Goal: Task Accomplishment & Management: Complete application form

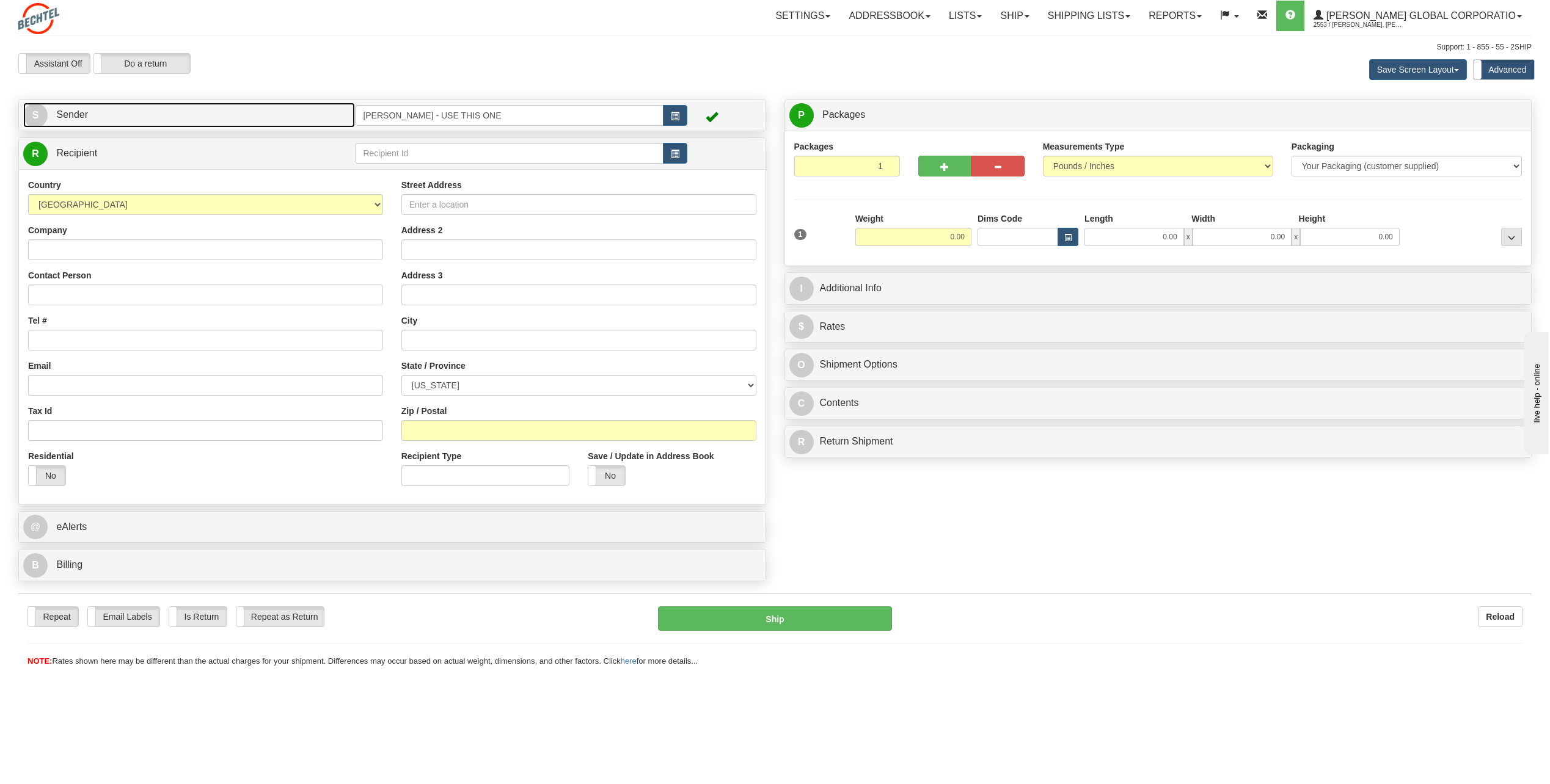
click at [40, 117] on span "S" at bounding box center [35, 115] width 24 height 24
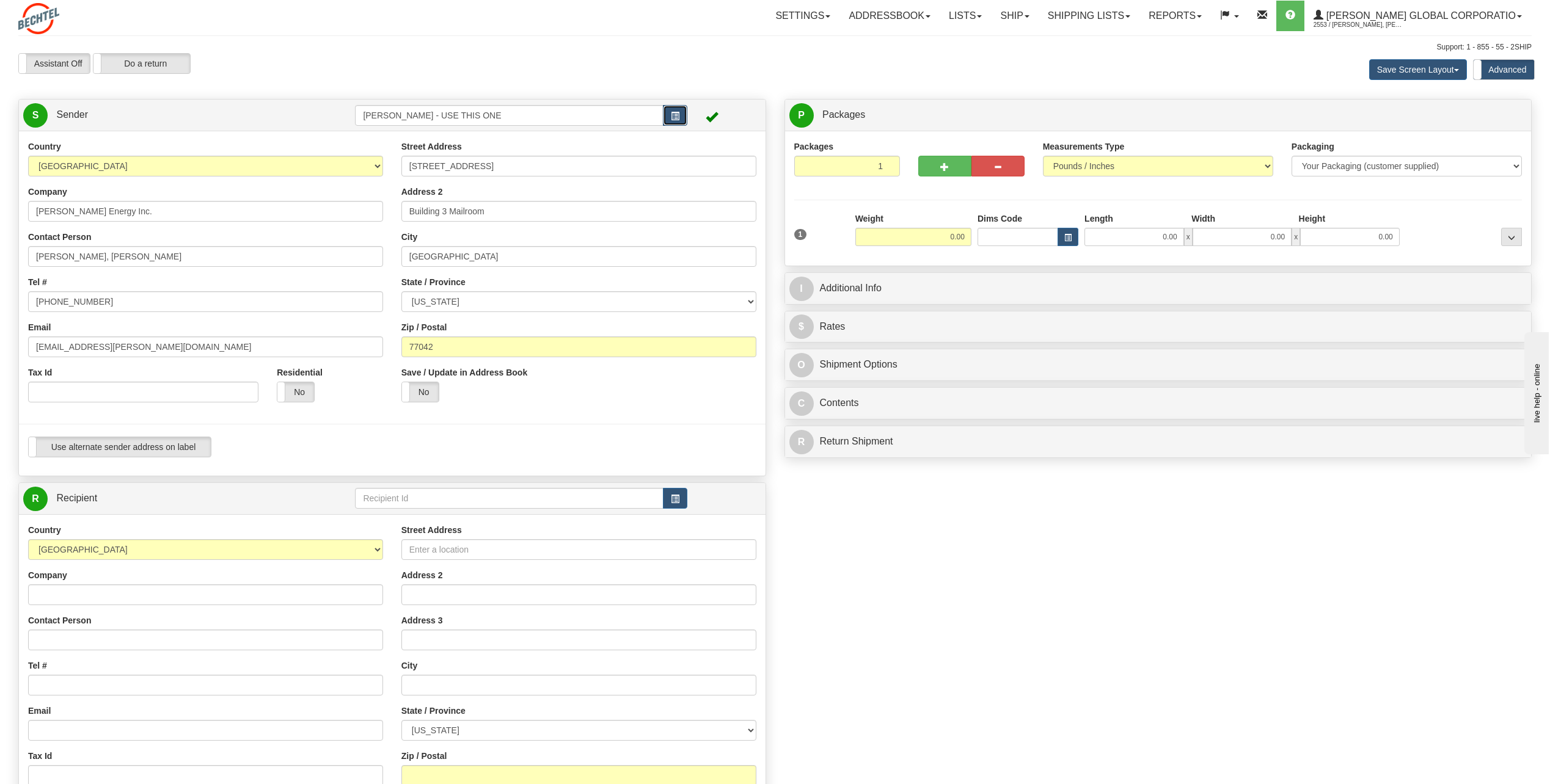
click at [675, 114] on span "button" at bounding box center [675, 116] width 9 height 8
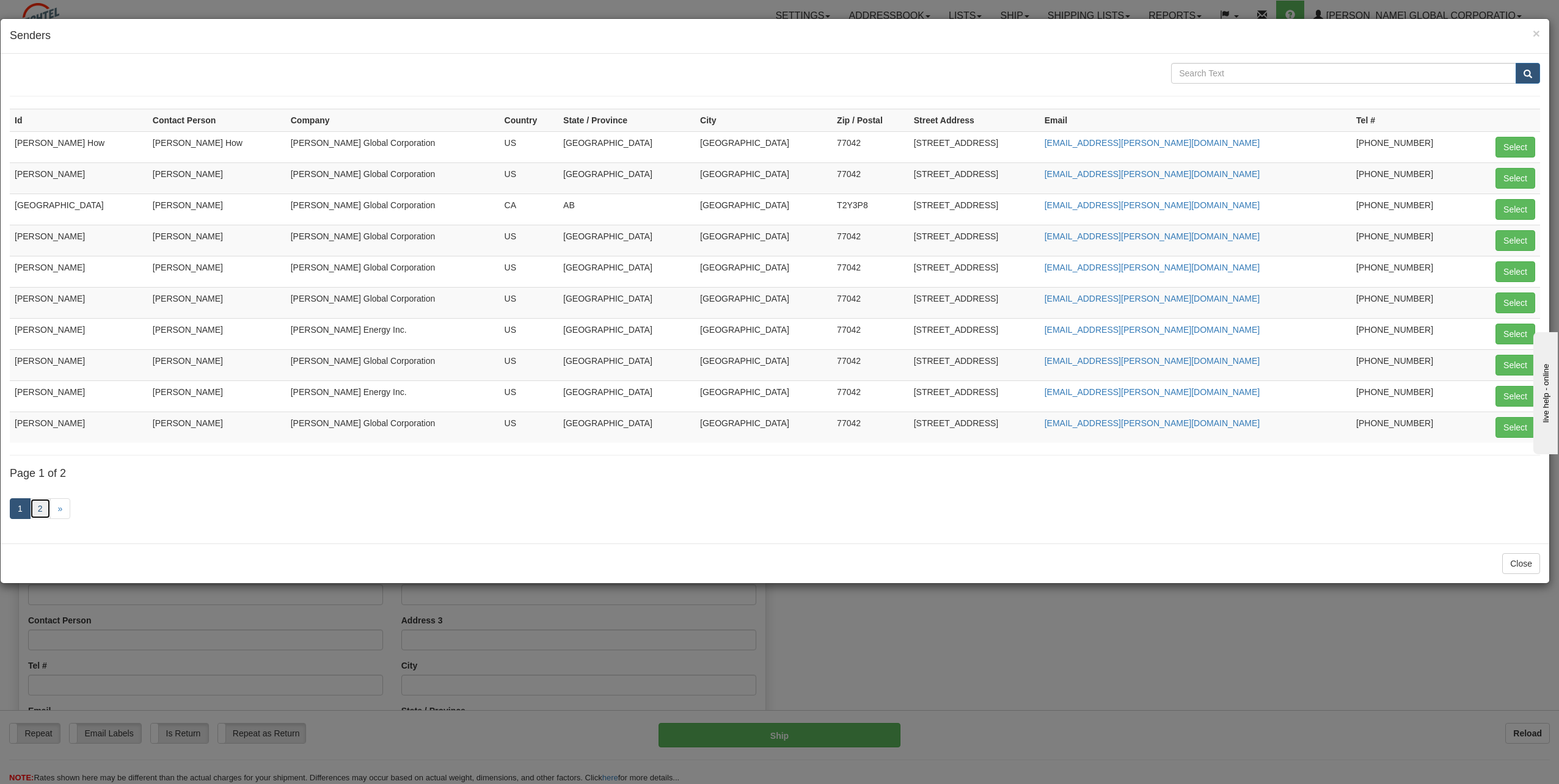
click at [40, 509] on link "2" at bounding box center [40, 508] width 20 height 20
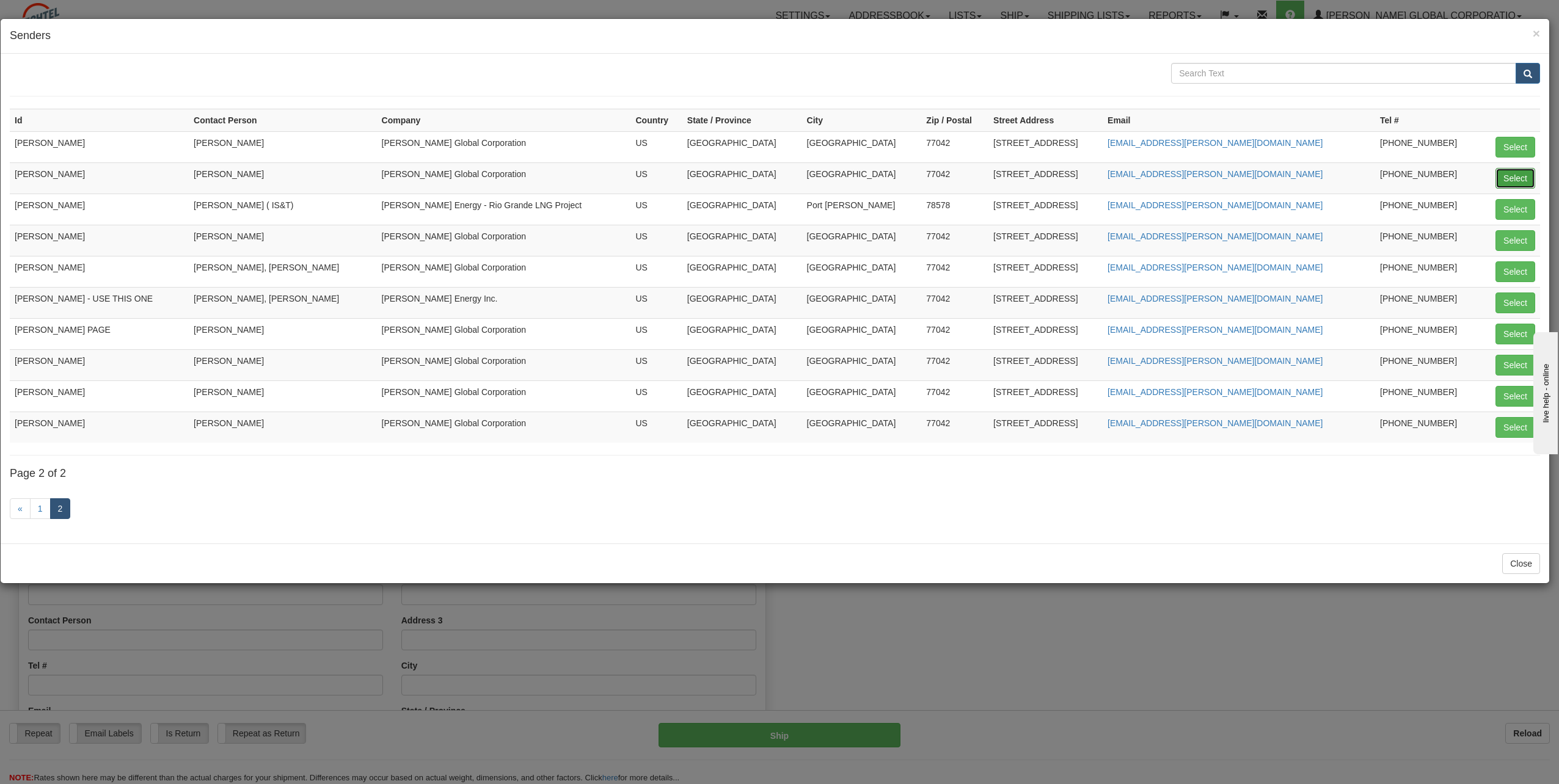
click at [1507, 176] on button "Select" at bounding box center [1516, 178] width 40 height 20
type input "[PERSON_NAME]"
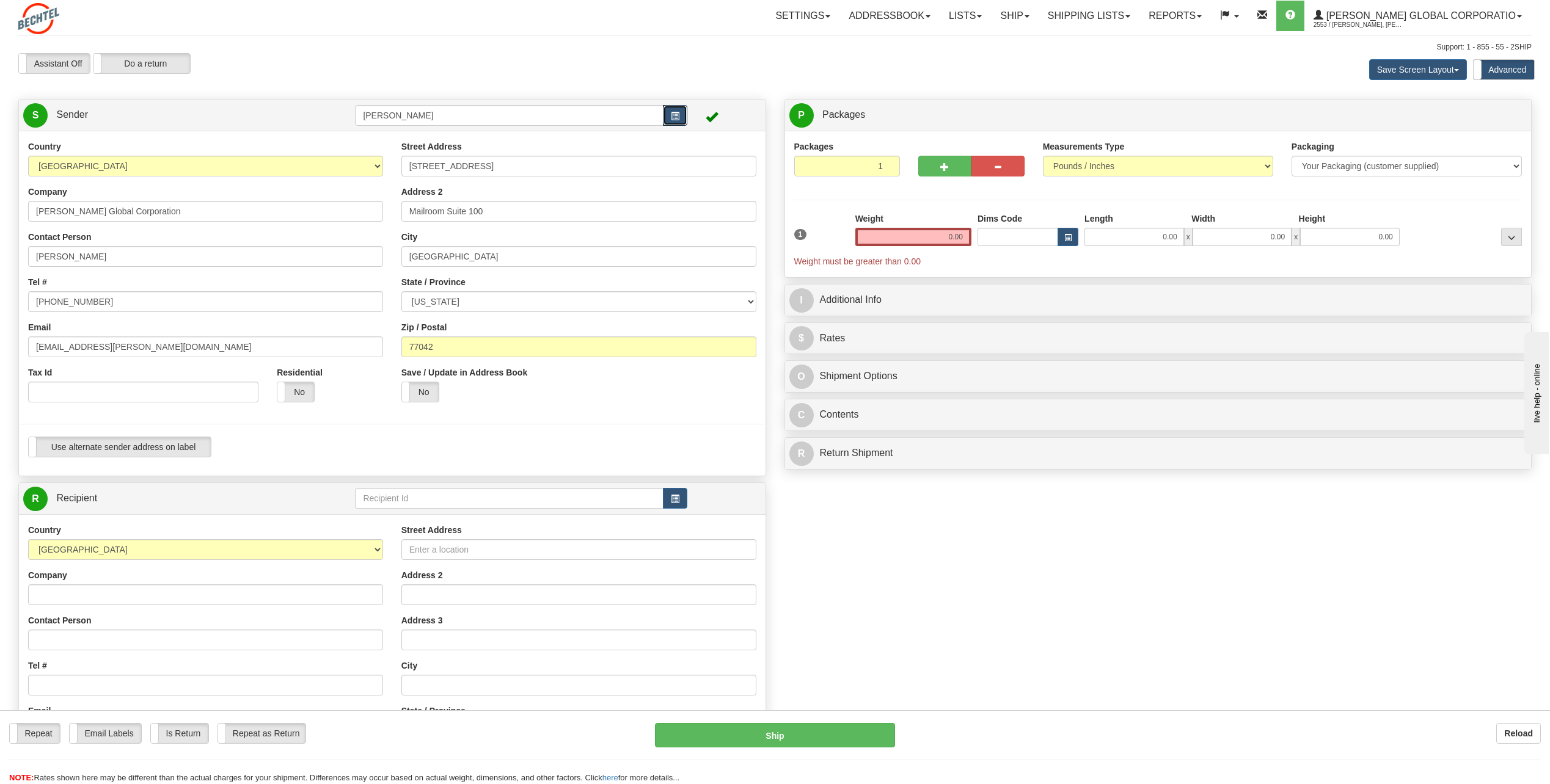
scroll to position [61, 0]
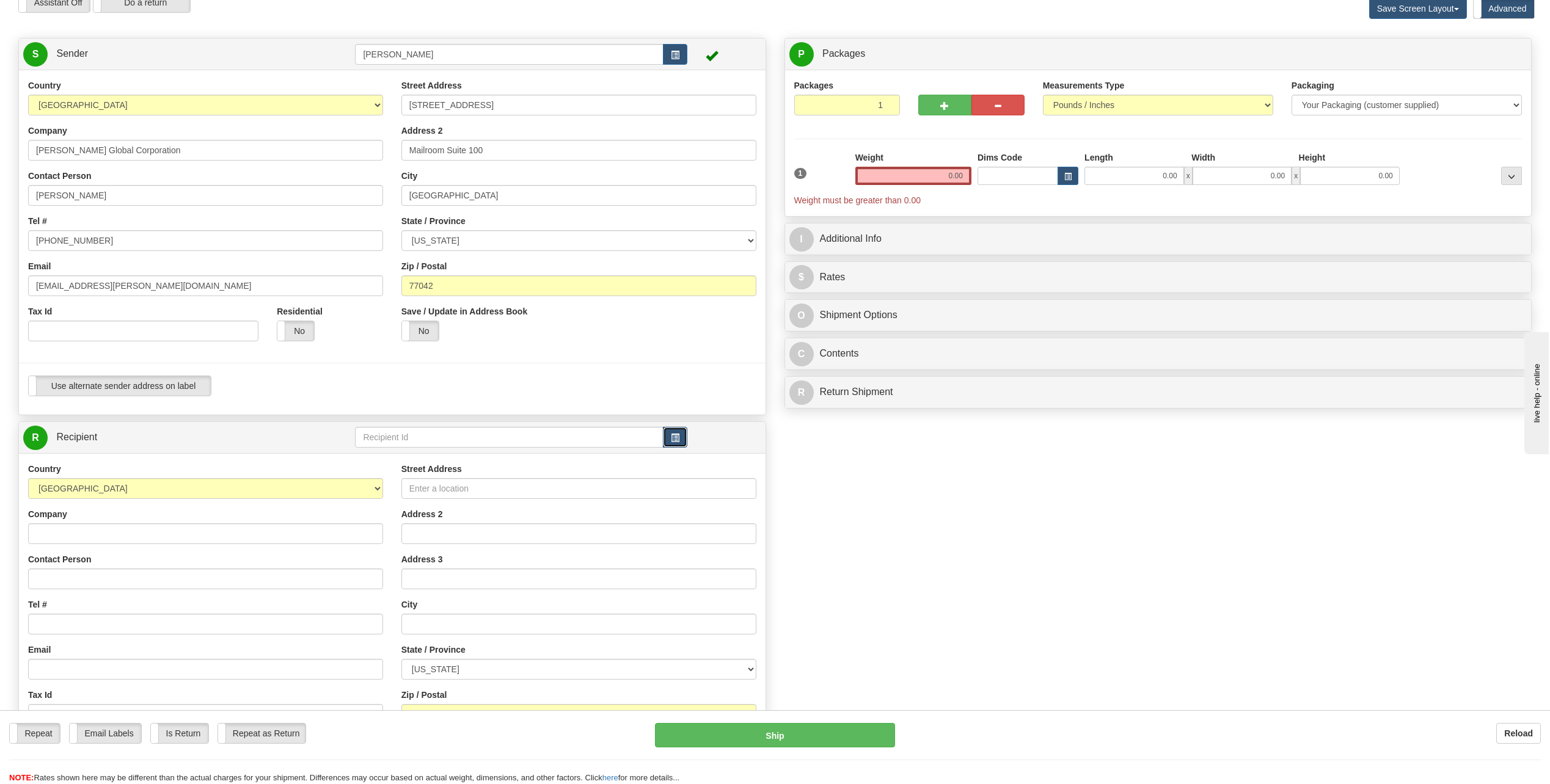
click at [680, 432] on button "button" at bounding box center [674, 437] width 24 height 20
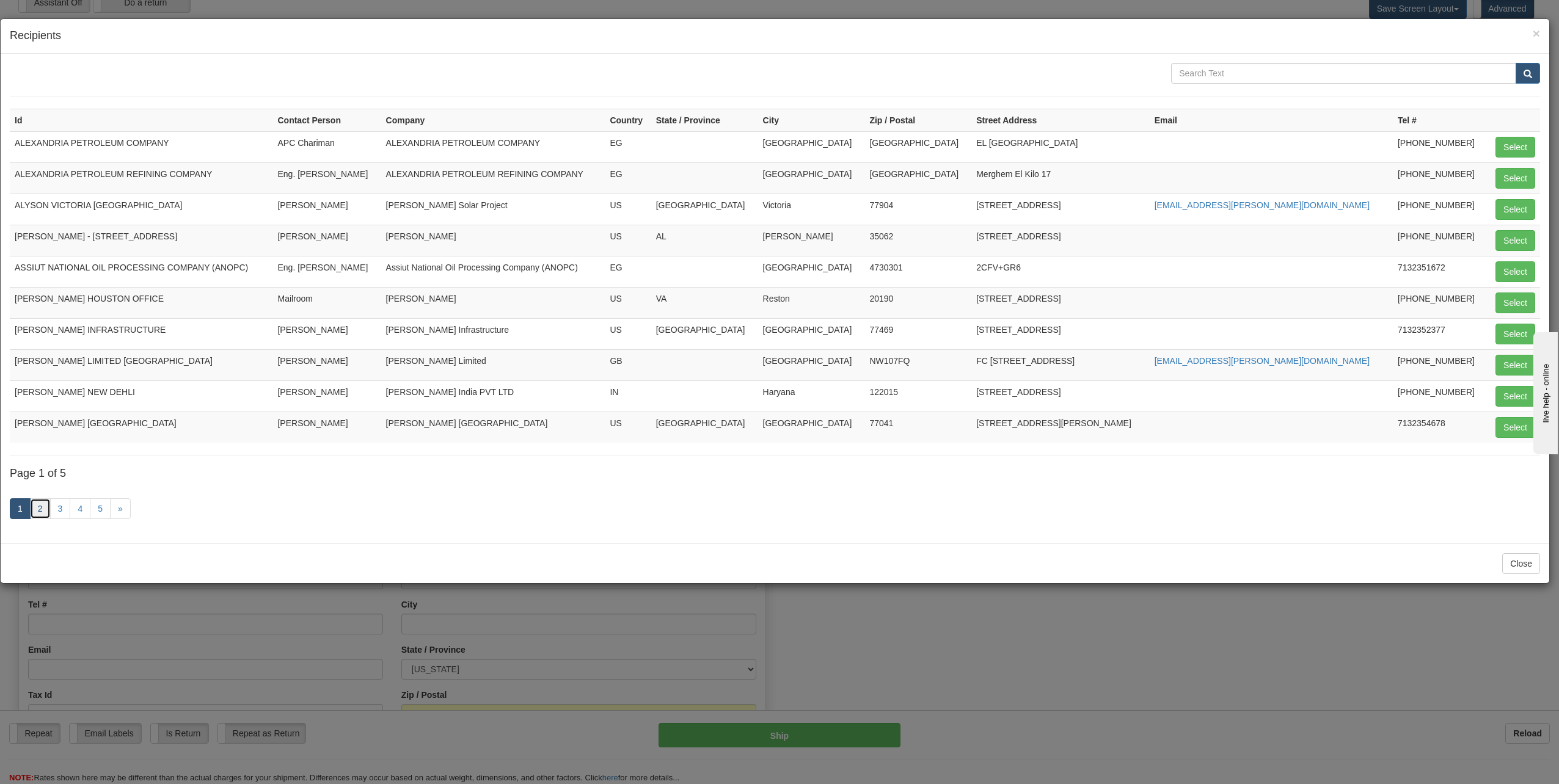
click at [39, 512] on link "2" at bounding box center [40, 508] width 20 height 20
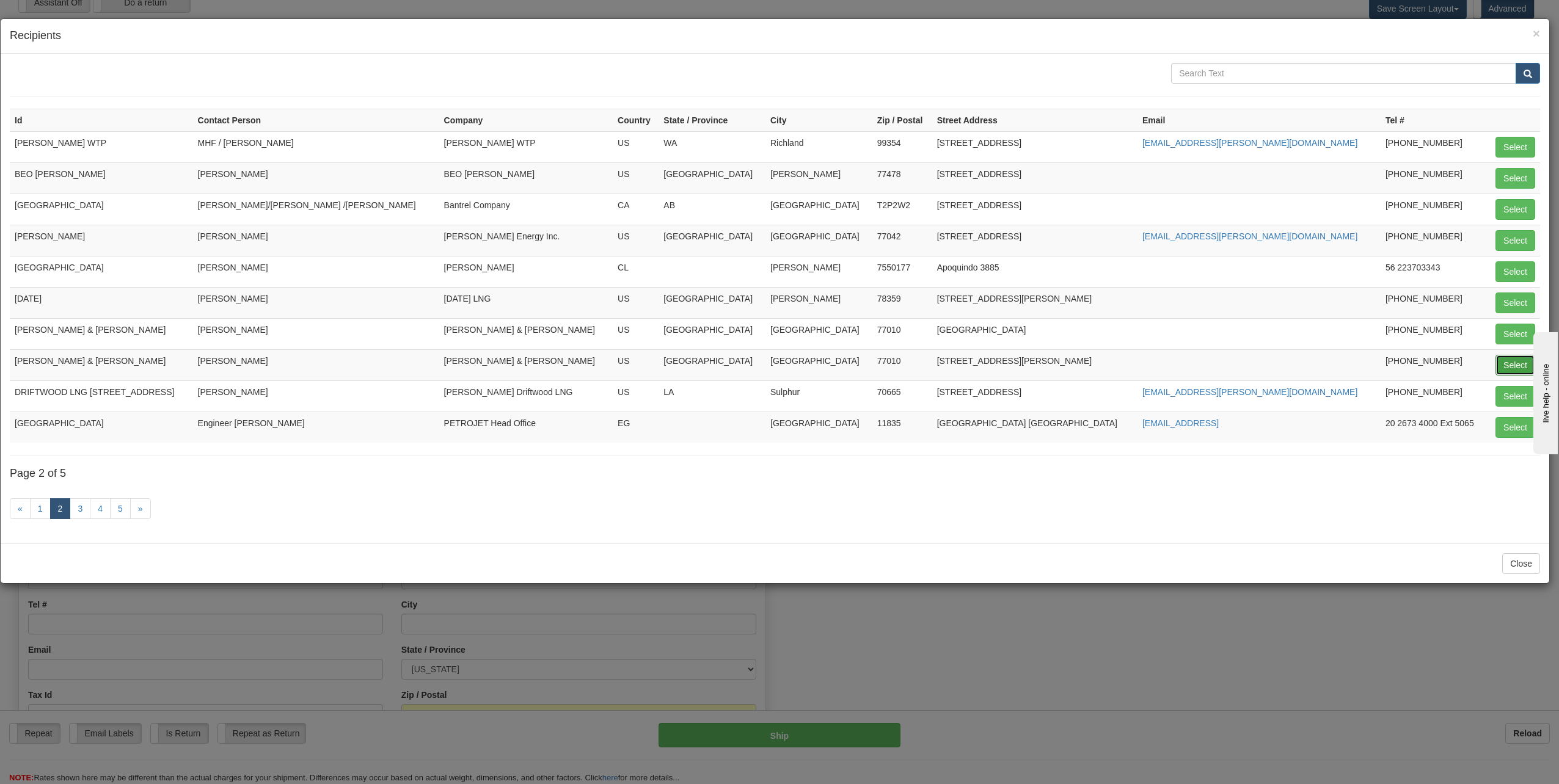
click at [1515, 363] on button "Select" at bounding box center [1516, 365] width 40 height 20
type input "CRAIN,CATON & JAMES"
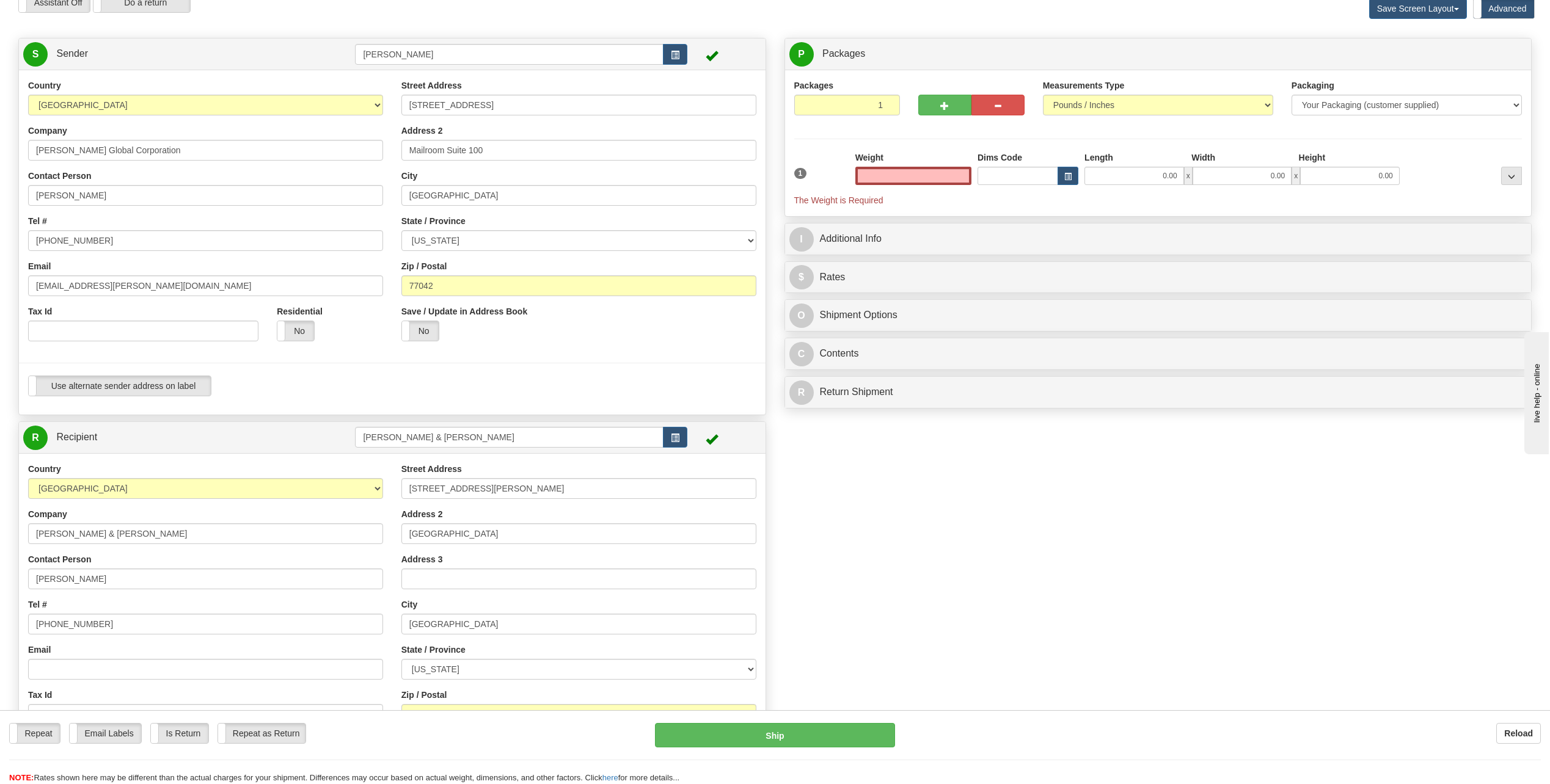
type input "0.00"
click at [106, 623] on input "713 752-8678" at bounding box center [205, 623] width 355 height 20
type input "713 752-8685"
drag, startPoint x: 934, startPoint y: 173, endPoint x: 1095, endPoint y: 162, distance: 161.4
click at [1094, 163] on div "1 Weight 0.00 Dims Code 0.00" at bounding box center [1158, 179] width 734 height 55
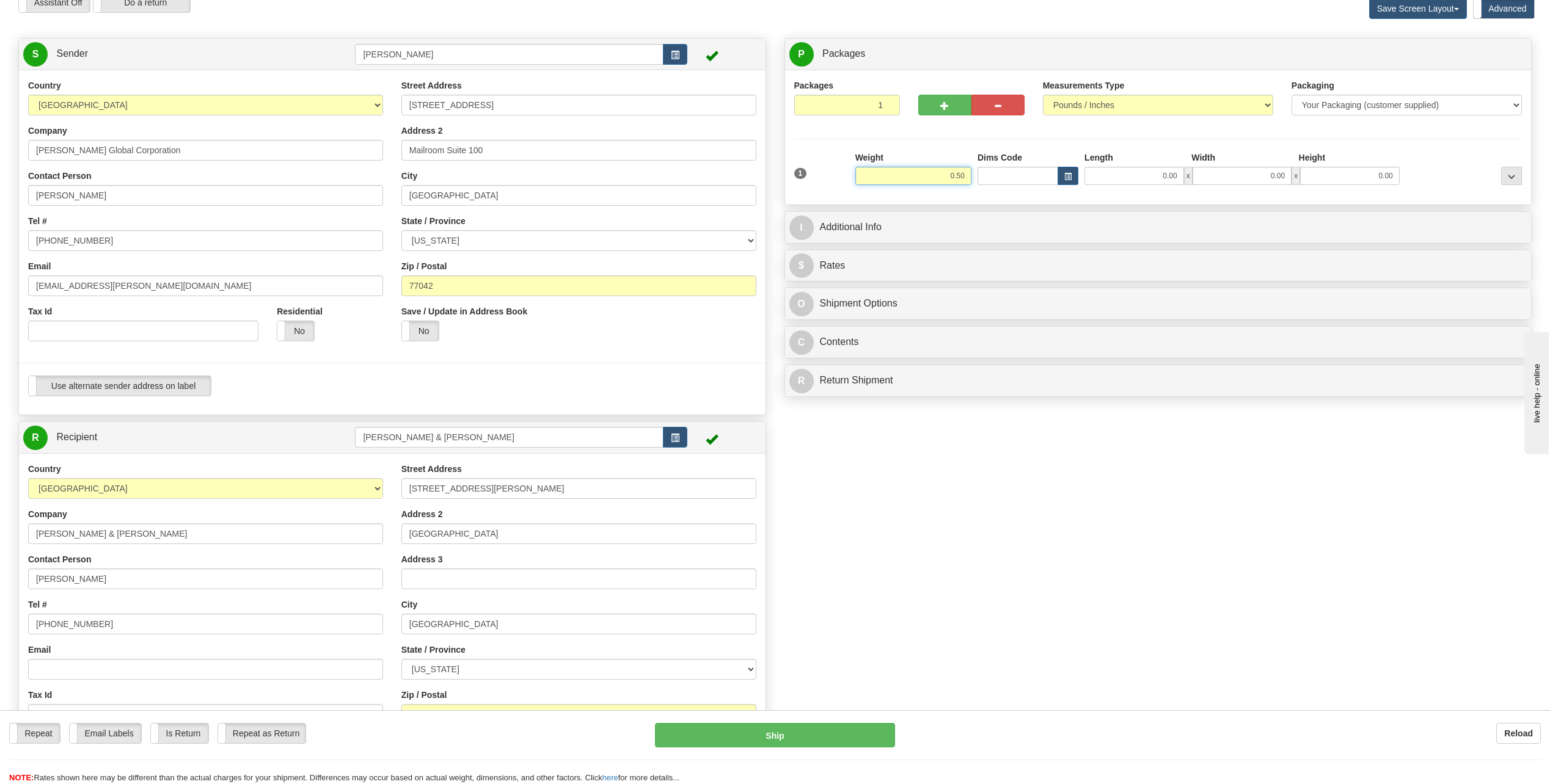
type input "0.50"
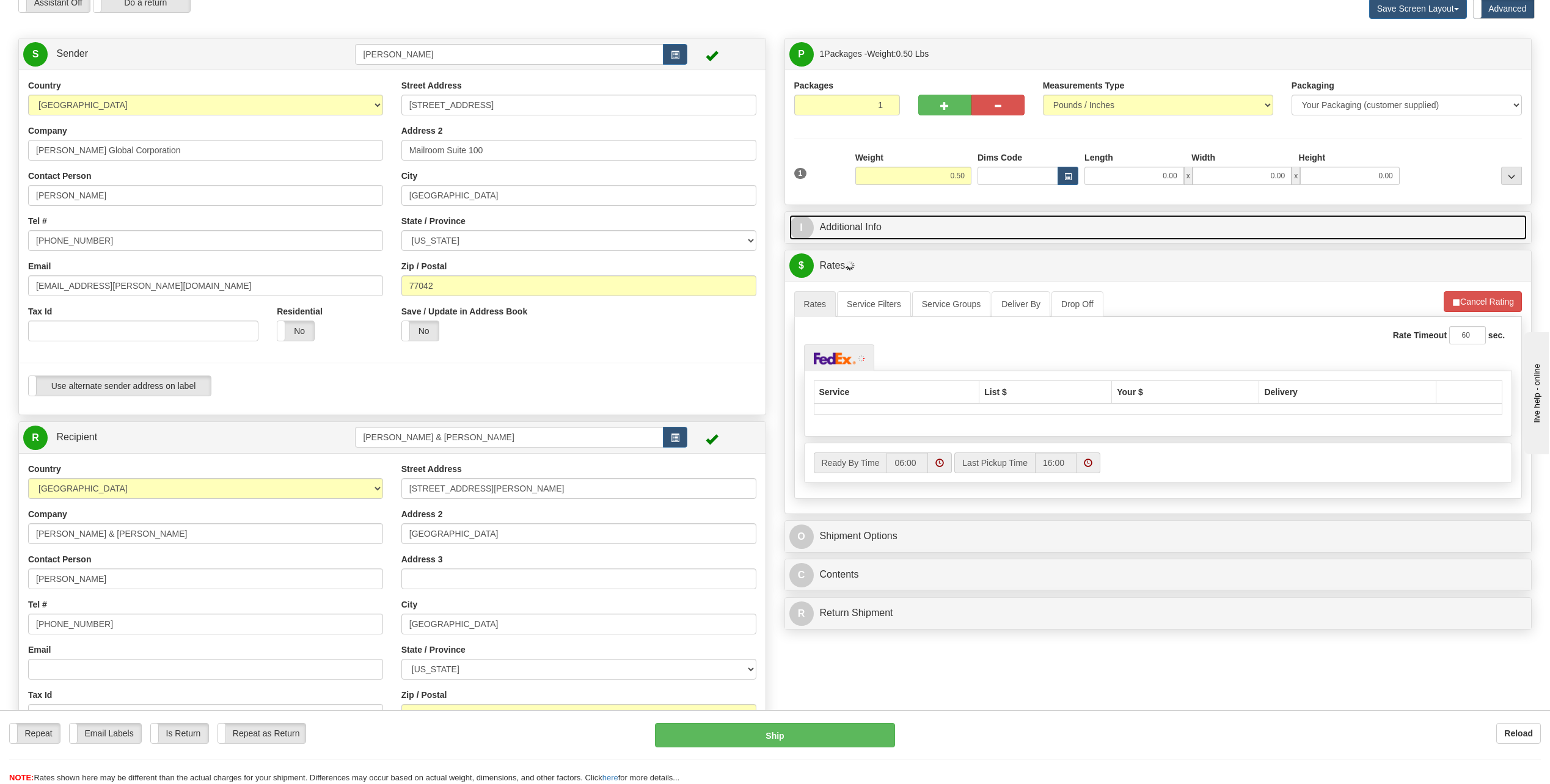
click at [802, 228] on span "I" at bounding box center [801, 228] width 24 height 24
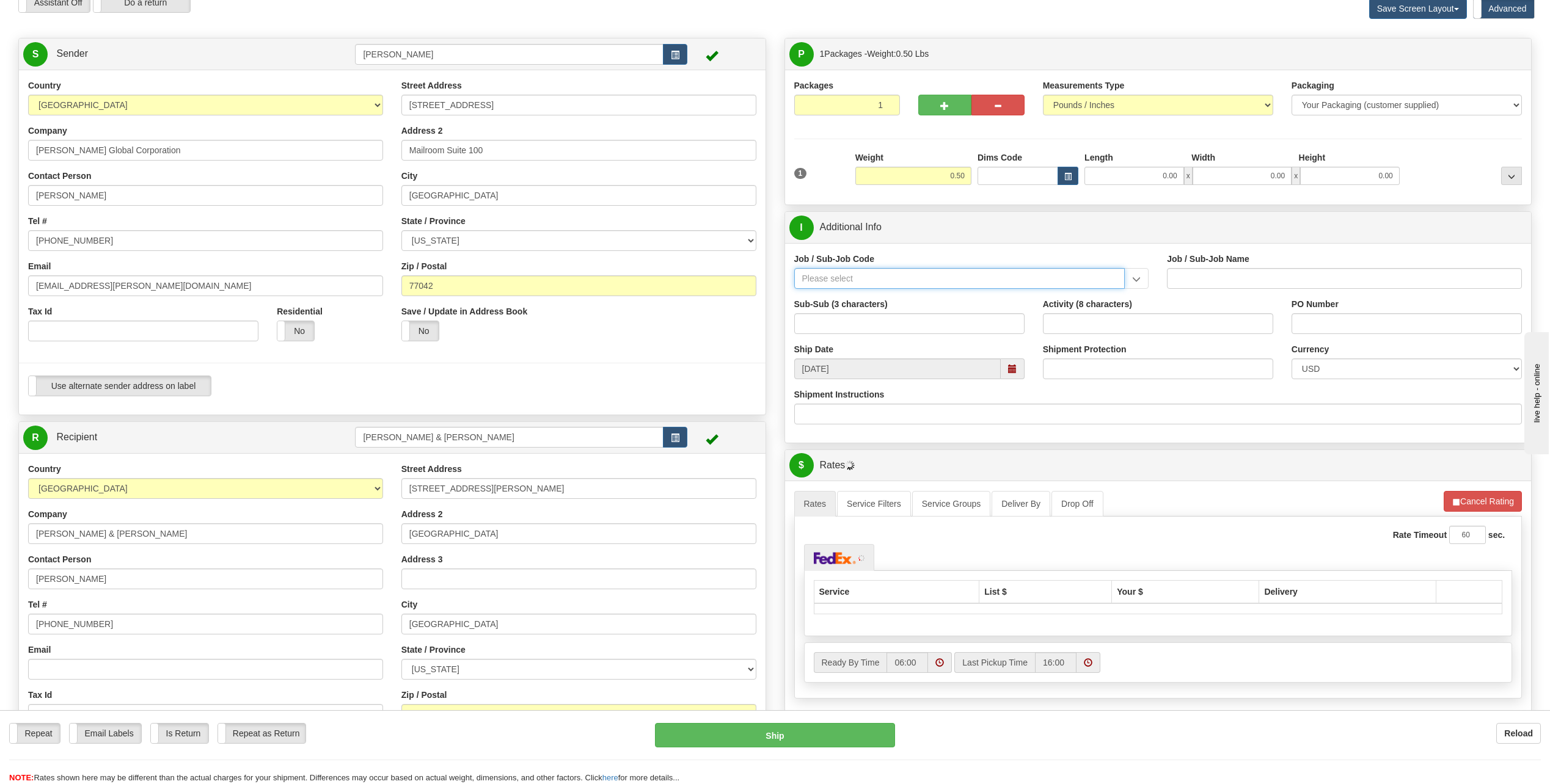
click at [856, 279] on input "Job / Sub-Job Code" at bounding box center [960, 278] width 331 height 20
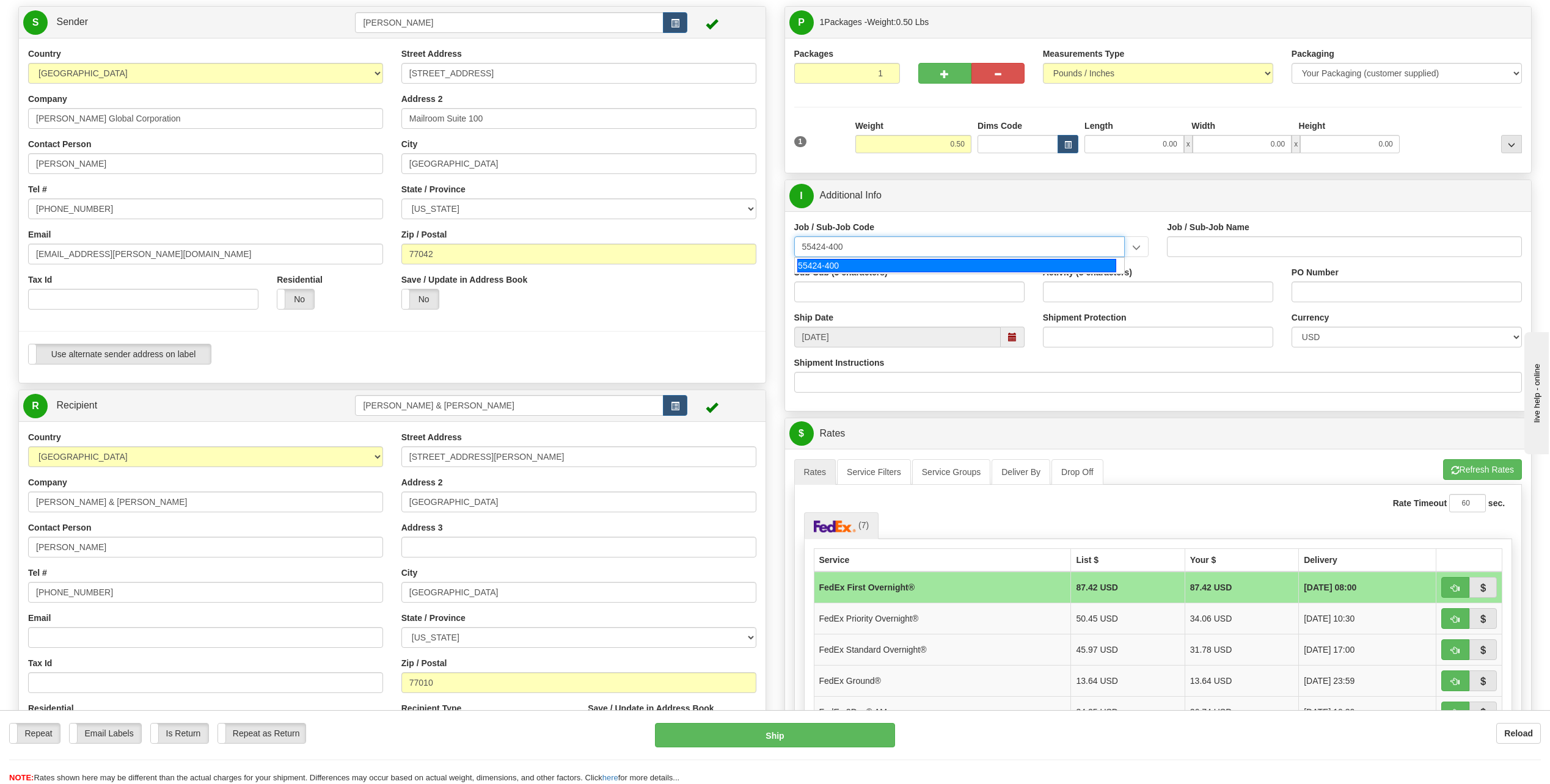
scroll to position [122, 0]
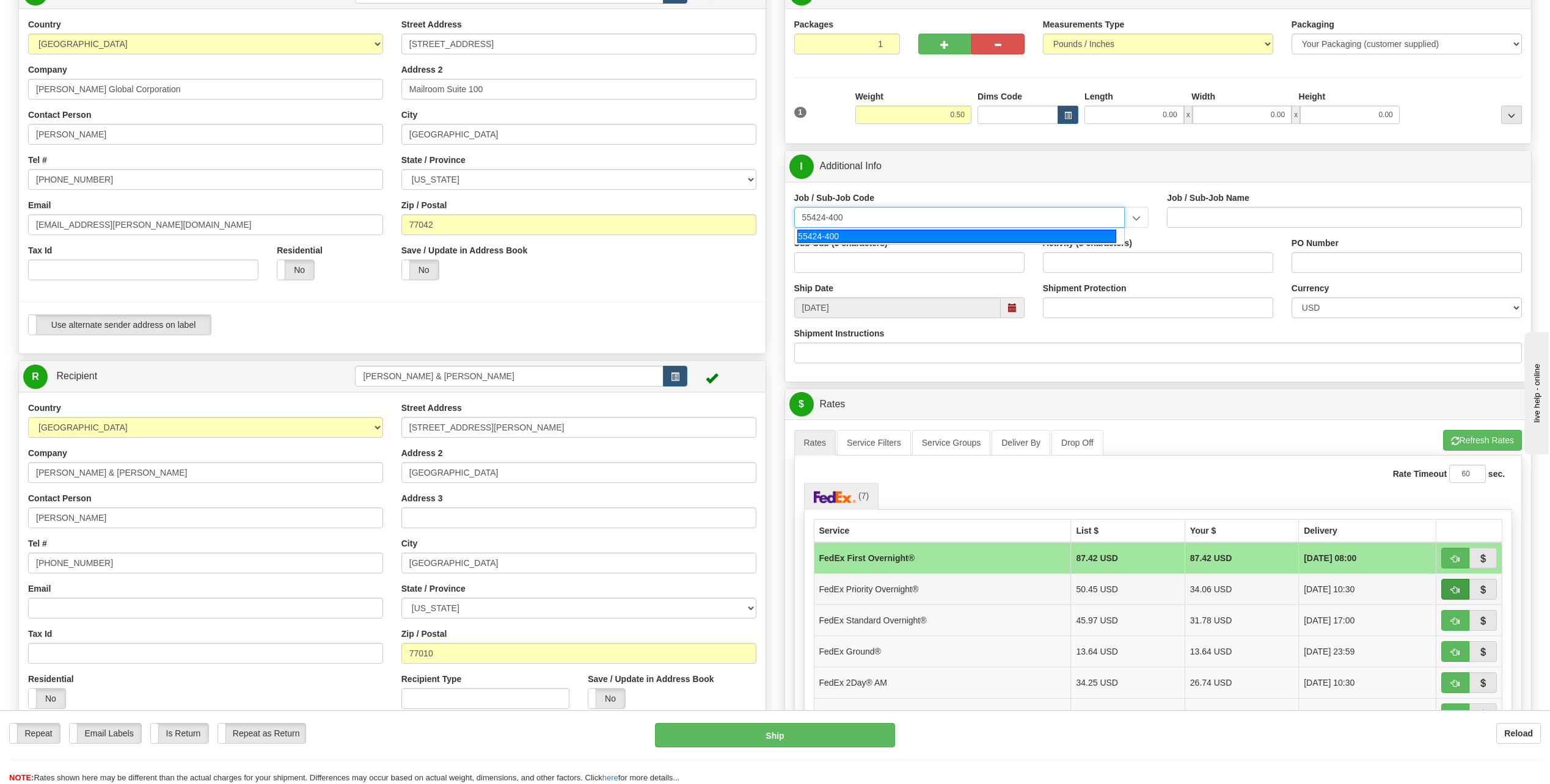
type input "55424-400"
click at [1453, 586] on span "button" at bounding box center [1455, 590] width 9 height 8
type input "01"
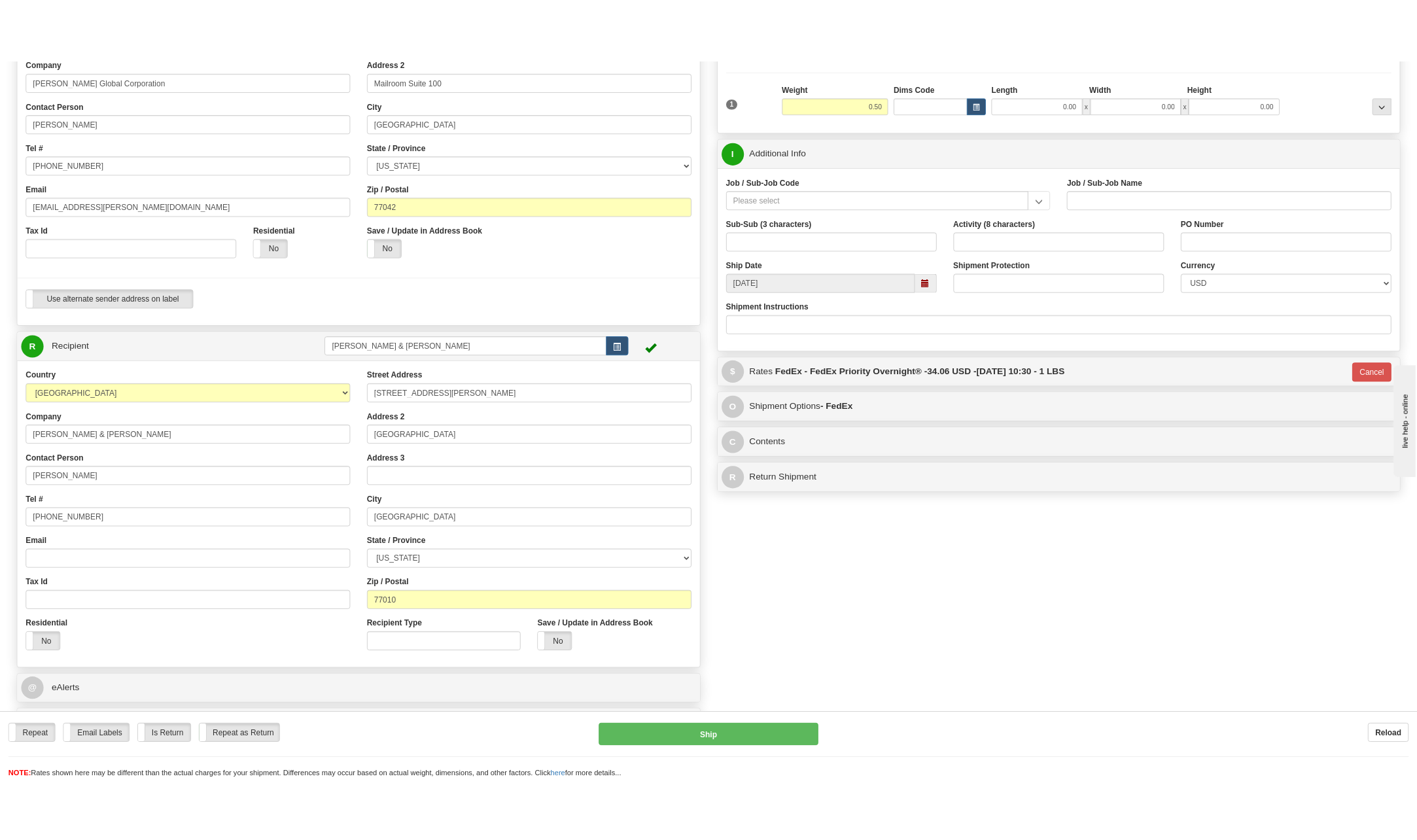
scroll to position [189, 0]
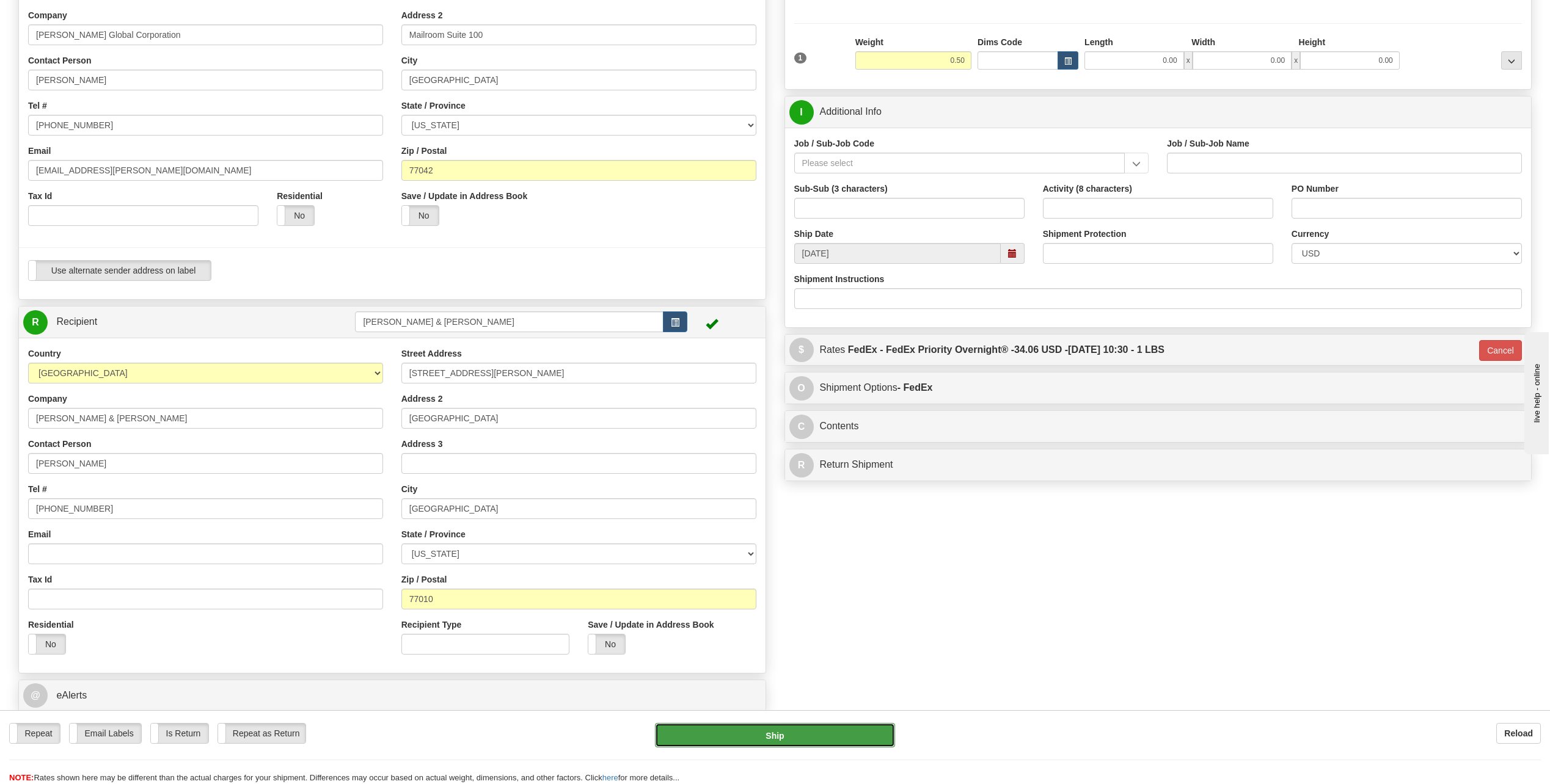
click at [818, 736] on button "Ship" at bounding box center [774, 735] width 240 height 24
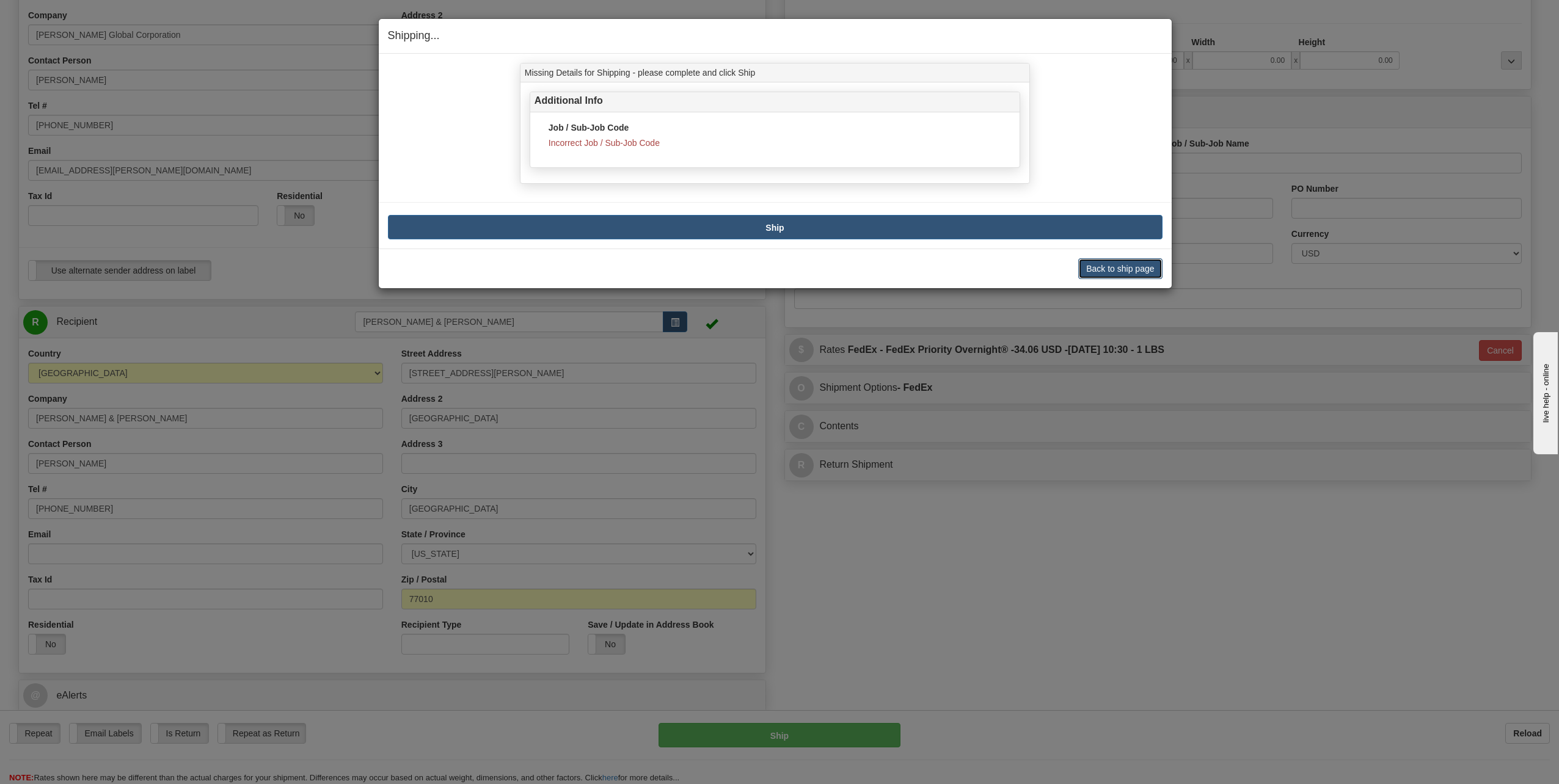
click at [1145, 269] on button "Back to ship page" at bounding box center [1120, 268] width 84 height 20
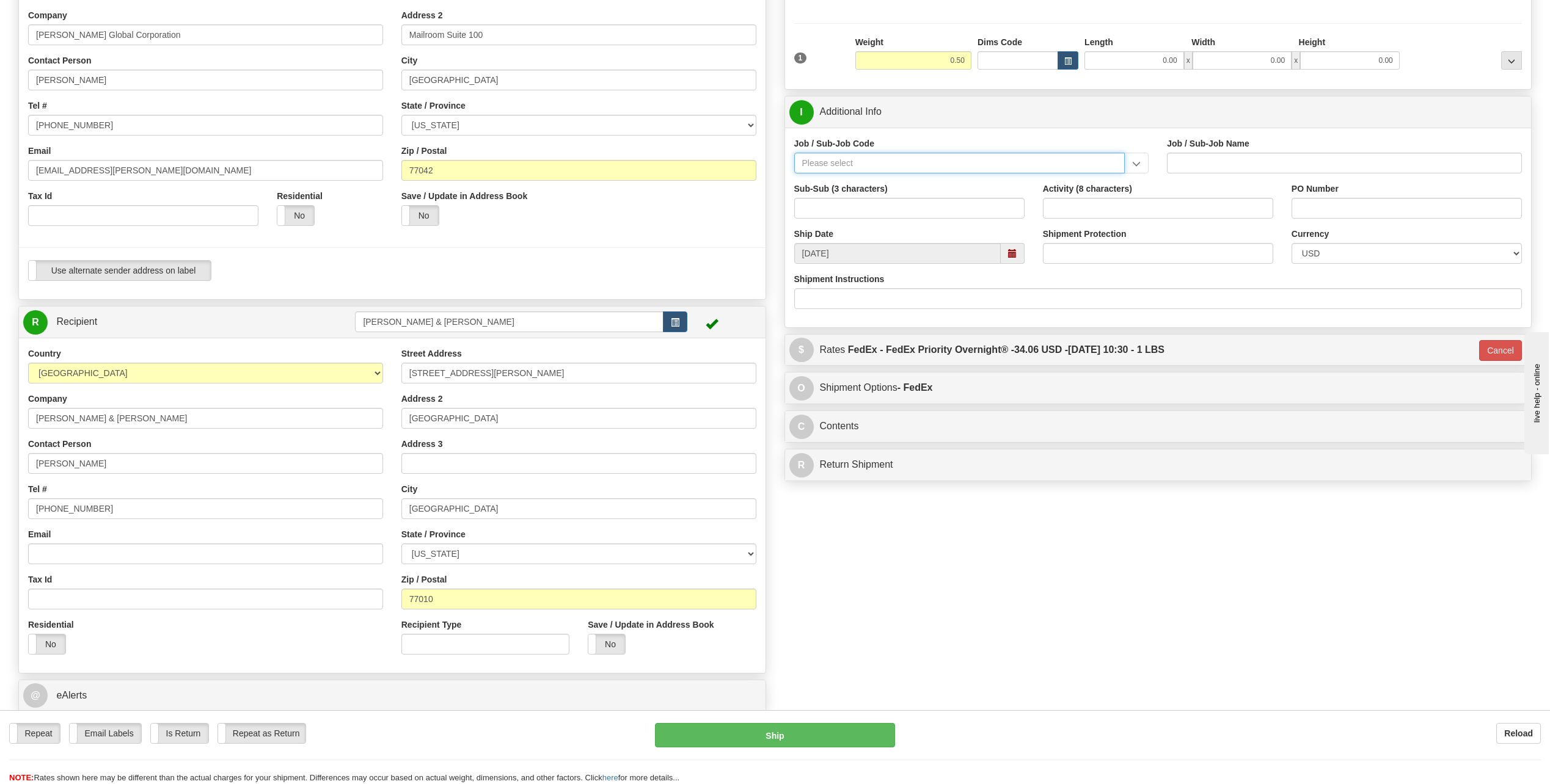
click at [867, 155] on input "Job / Sub-Job Code" at bounding box center [960, 163] width 331 height 20
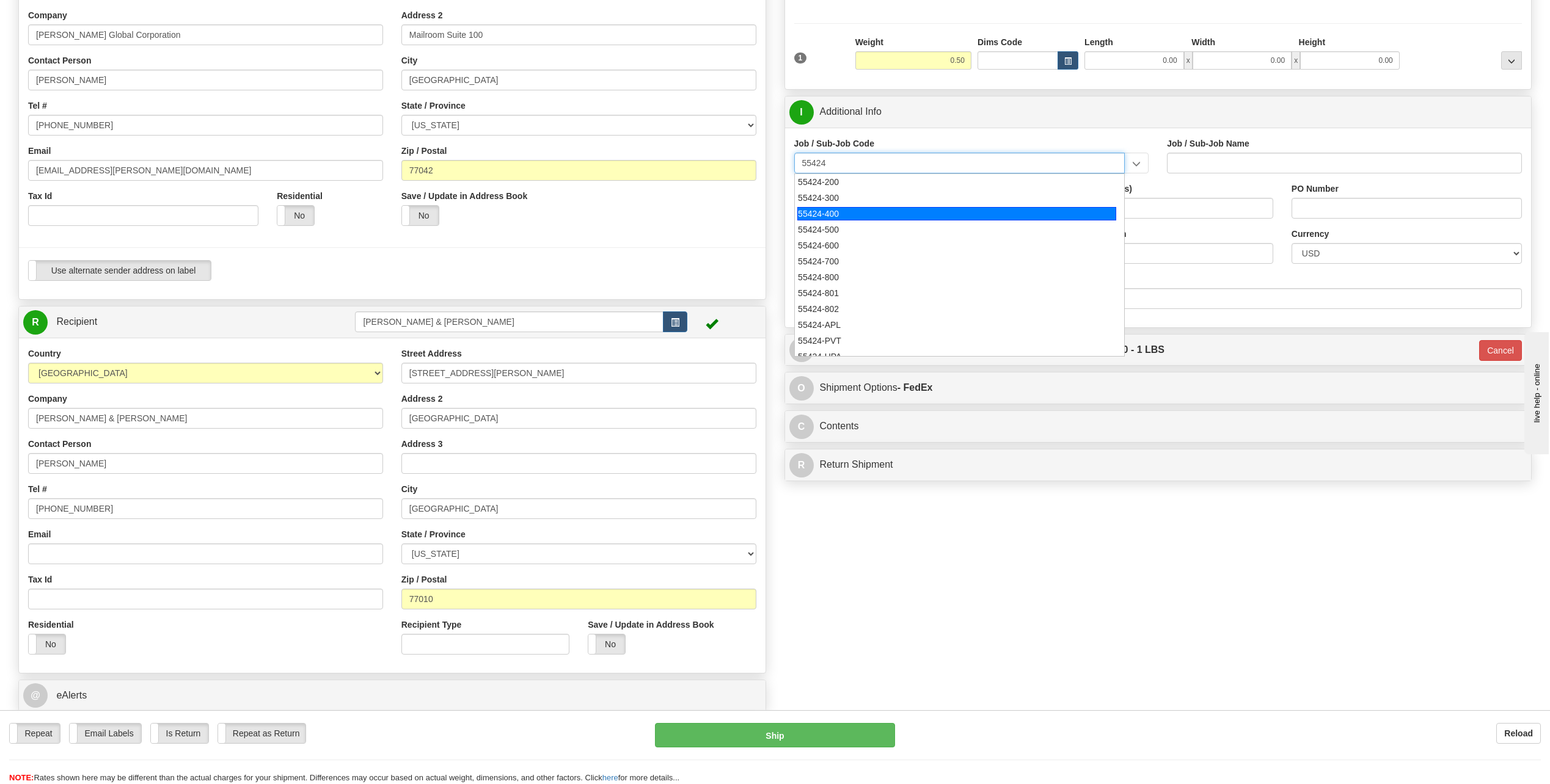
click at [850, 212] on div "55424-400" at bounding box center [957, 214] width 319 height 14
type input "55424-400"
type input "RESEARCH & DEVELOPMENT - ONSHORE"
type input "55424-400"
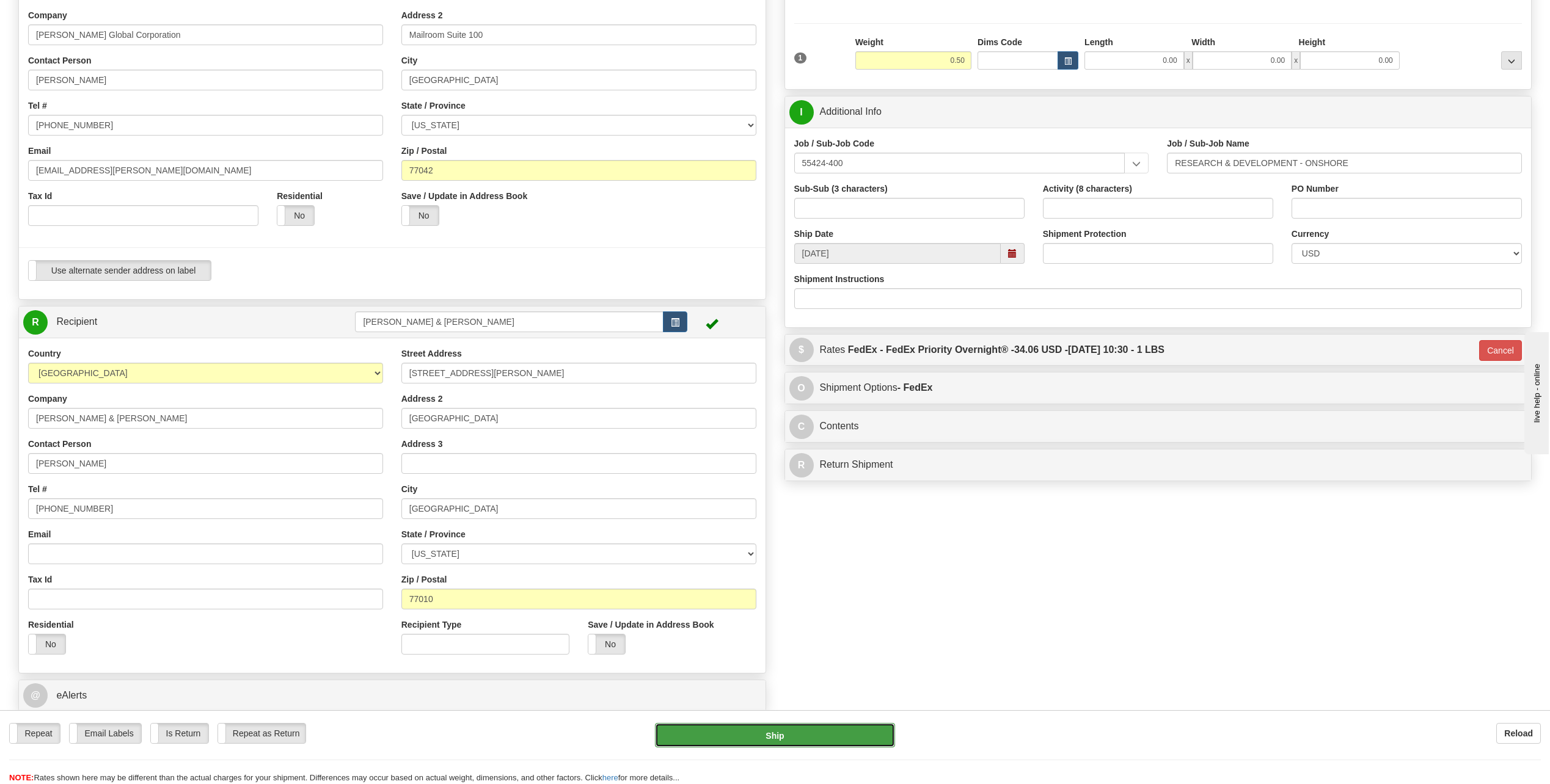
click at [807, 736] on button "Ship" at bounding box center [774, 735] width 240 height 24
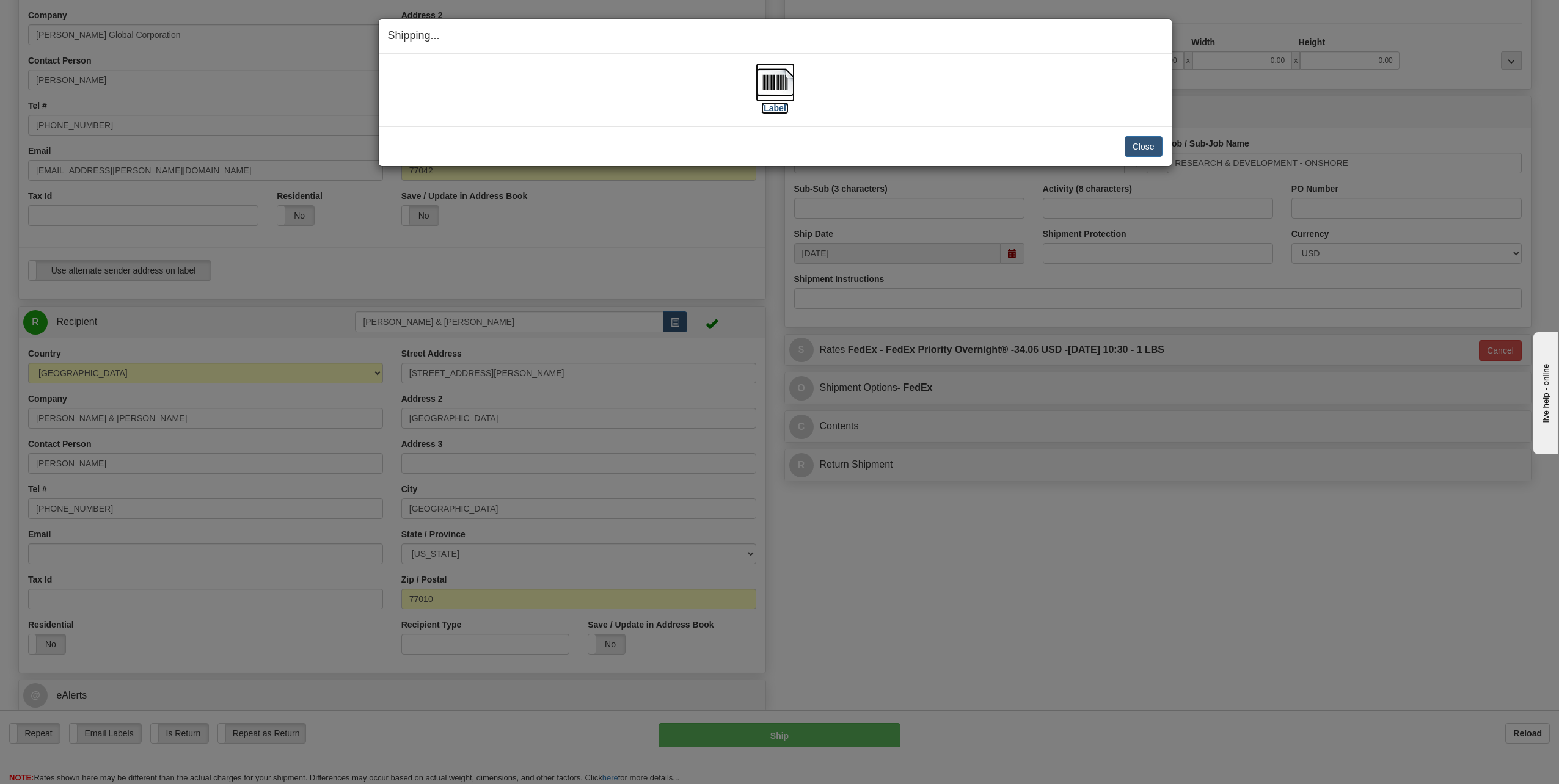
click at [777, 81] on img at bounding box center [775, 82] width 39 height 39
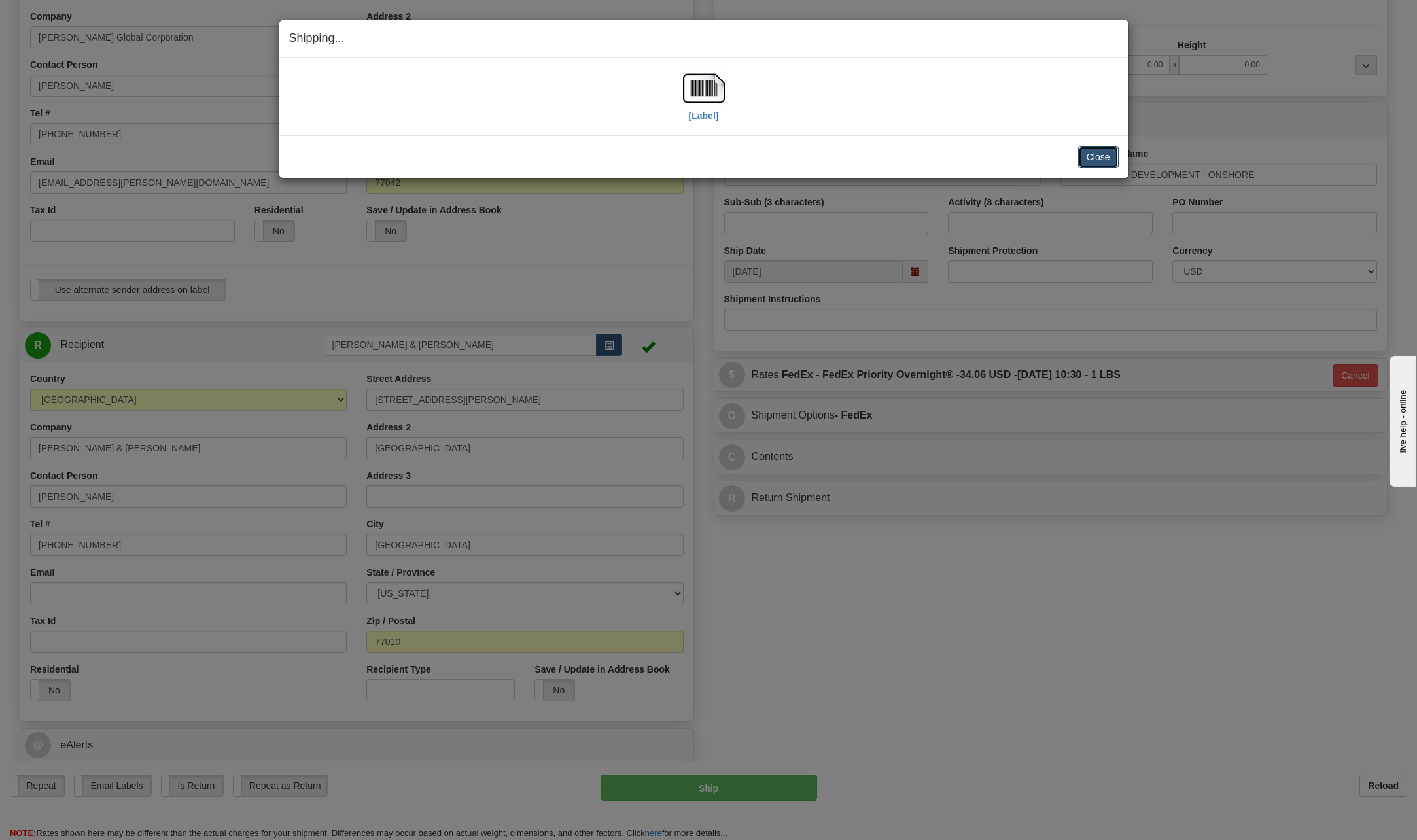
click at [1109, 159] on button "Close" at bounding box center [1098, 157] width 41 height 22
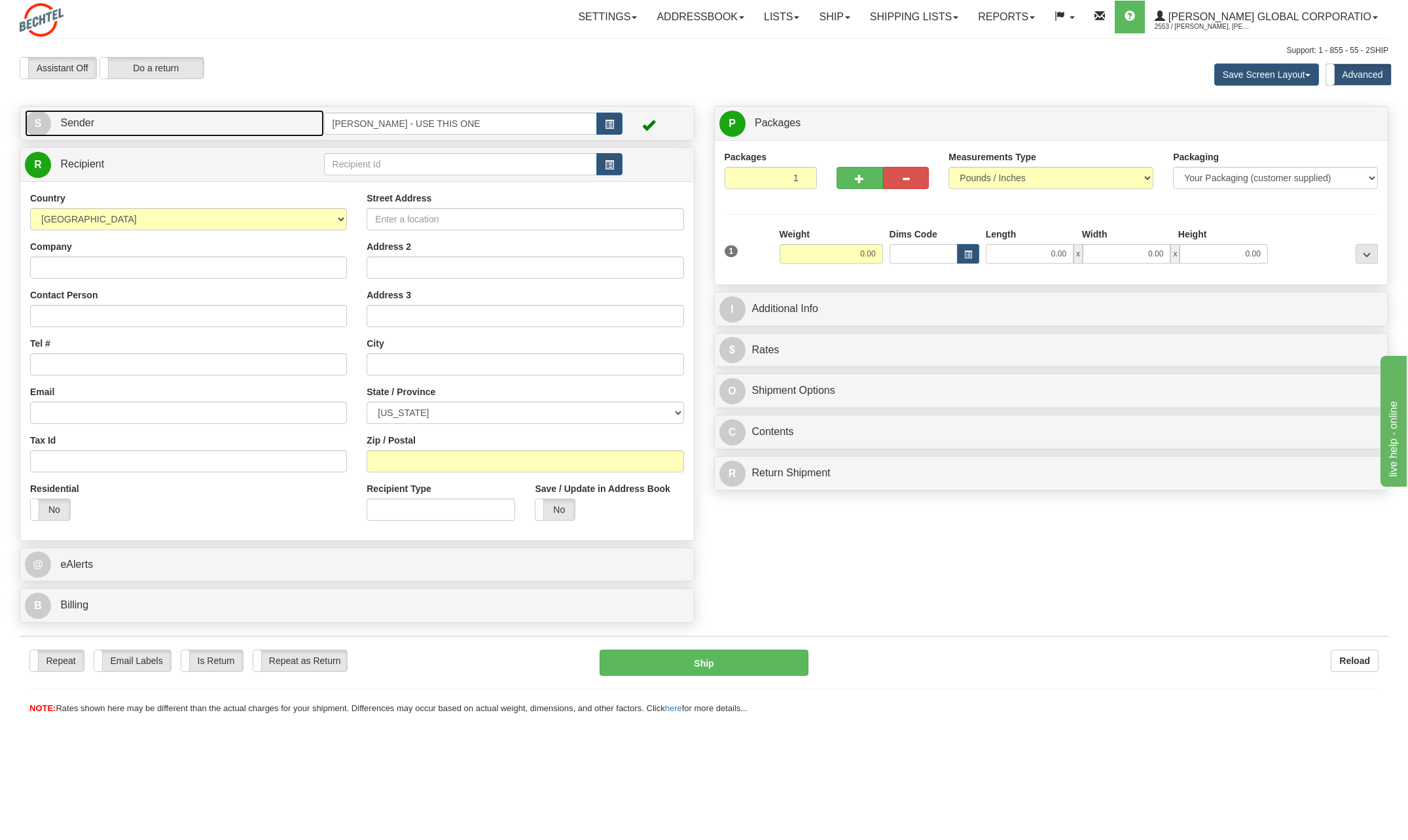
click at [40, 119] on span "S" at bounding box center [37, 123] width 26 height 26
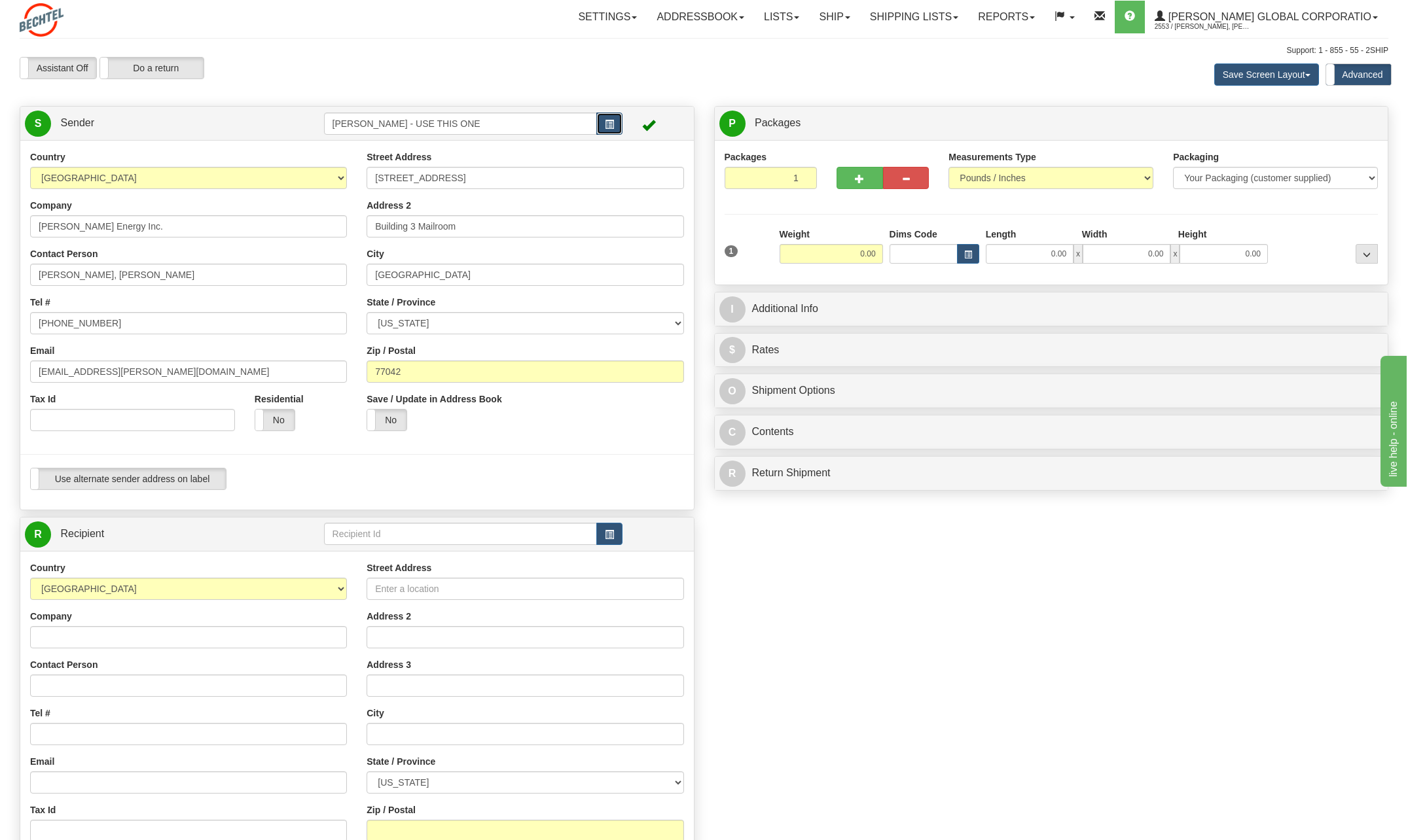
click at [620, 126] on button "button" at bounding box center [609, 123] width 26 height 22
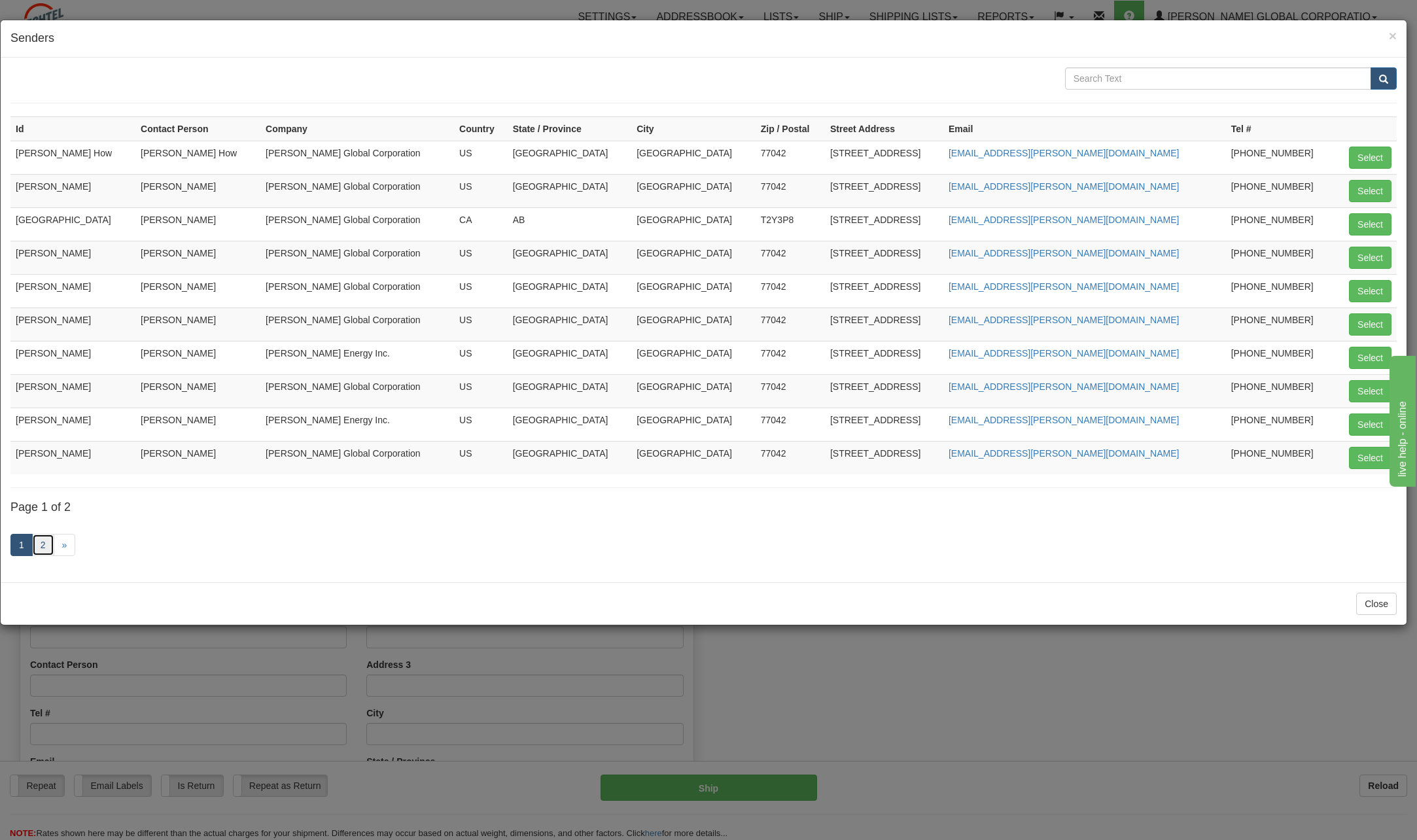
click at [41, 545] on link "2" at bounding box center [43, 544] width 22 height 22
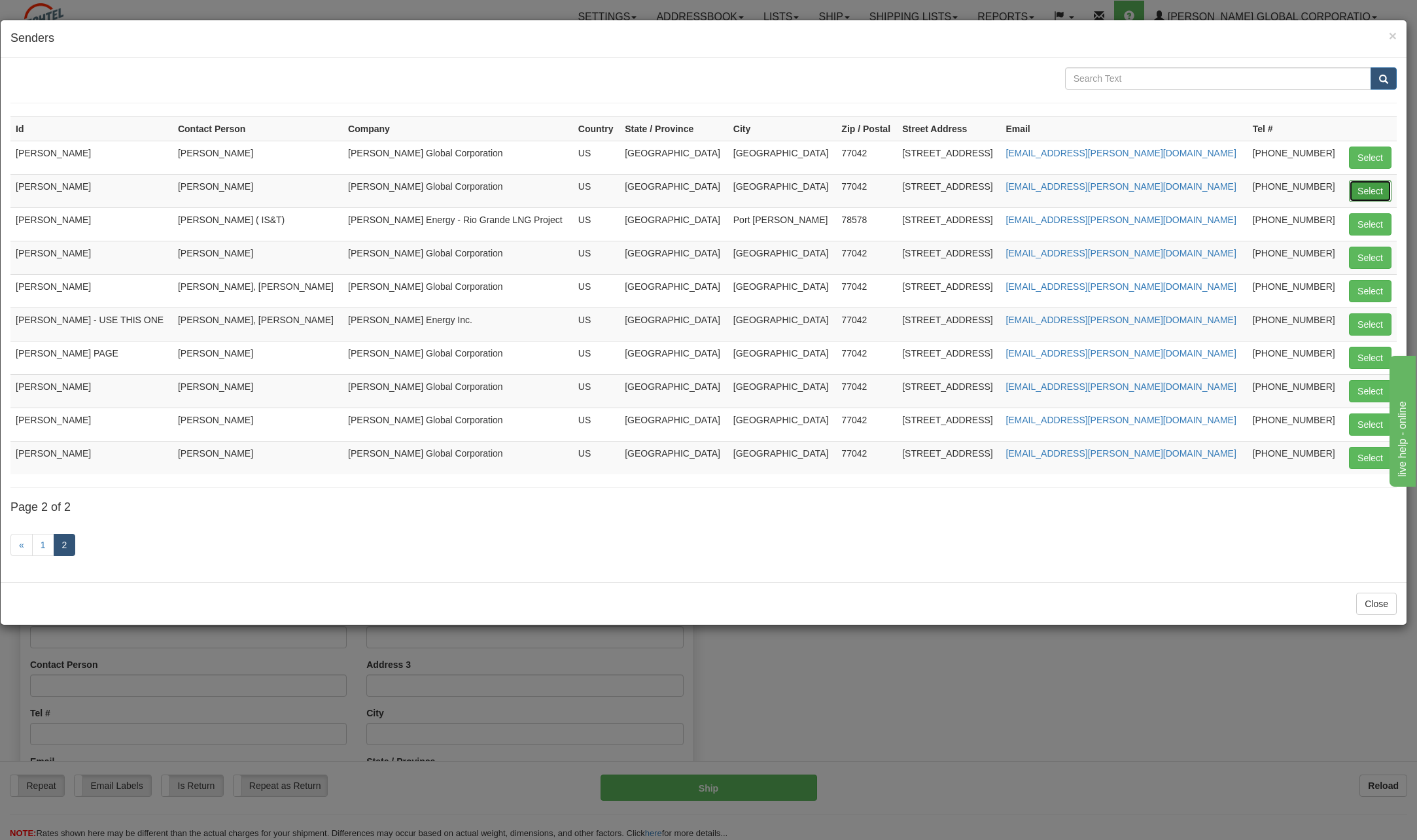
click at [1371, 188] on button "Select" at bounding box center [1370, 191] width 43 height 22
type input "PAT KADISH"
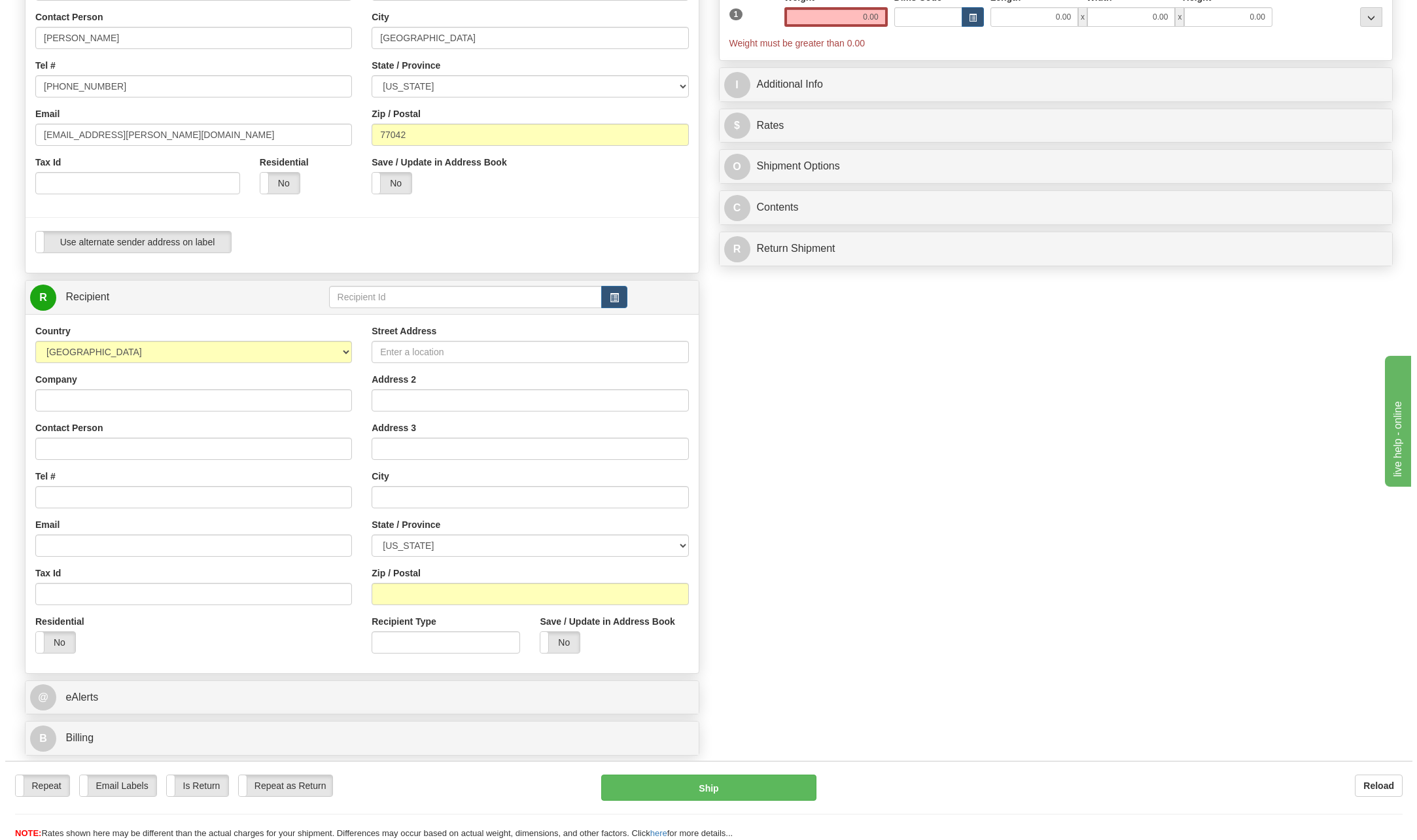
scroll to position [327, 0]
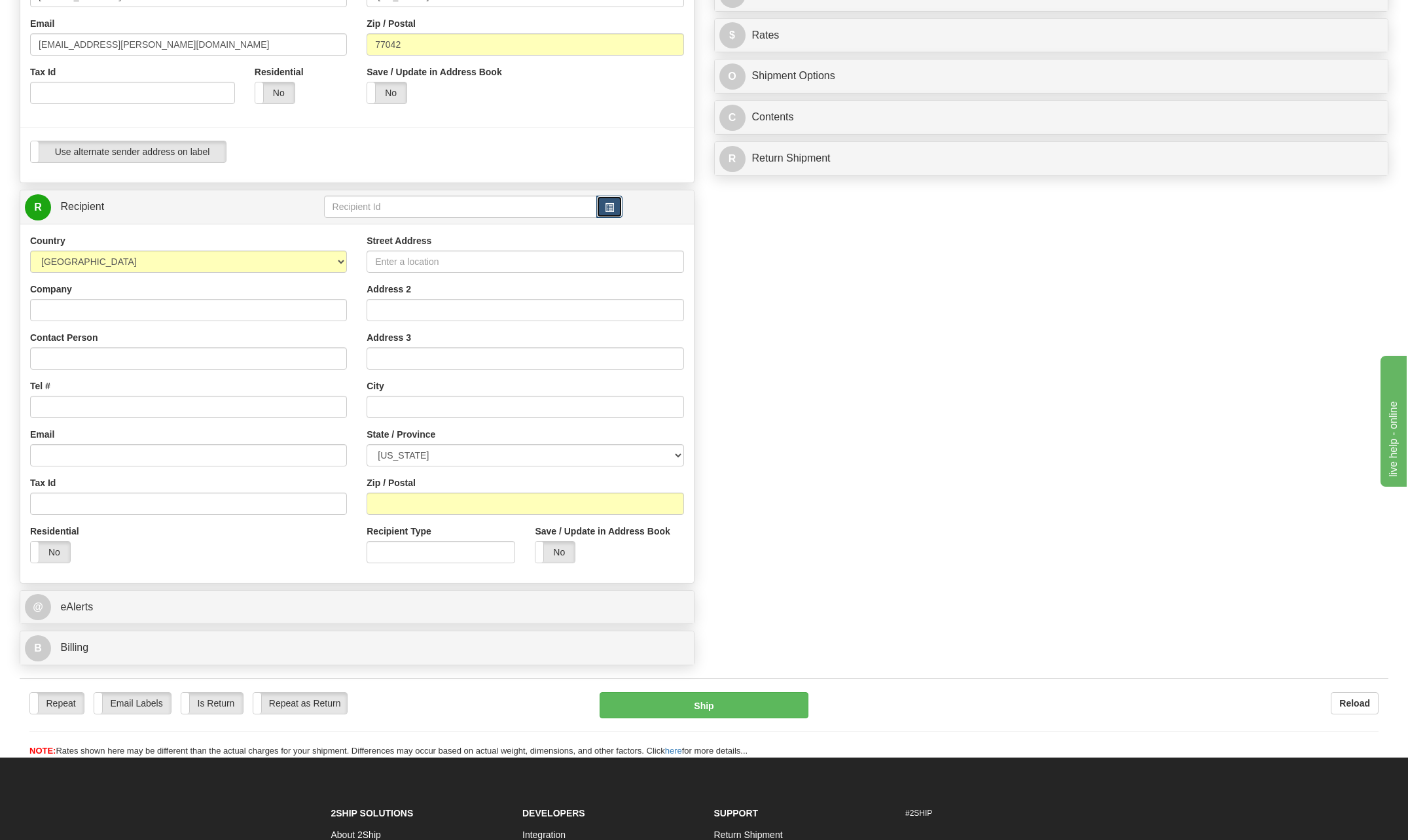
click at [618, 205] on button "button" at bounding box center [609, 206] width 26 height 22
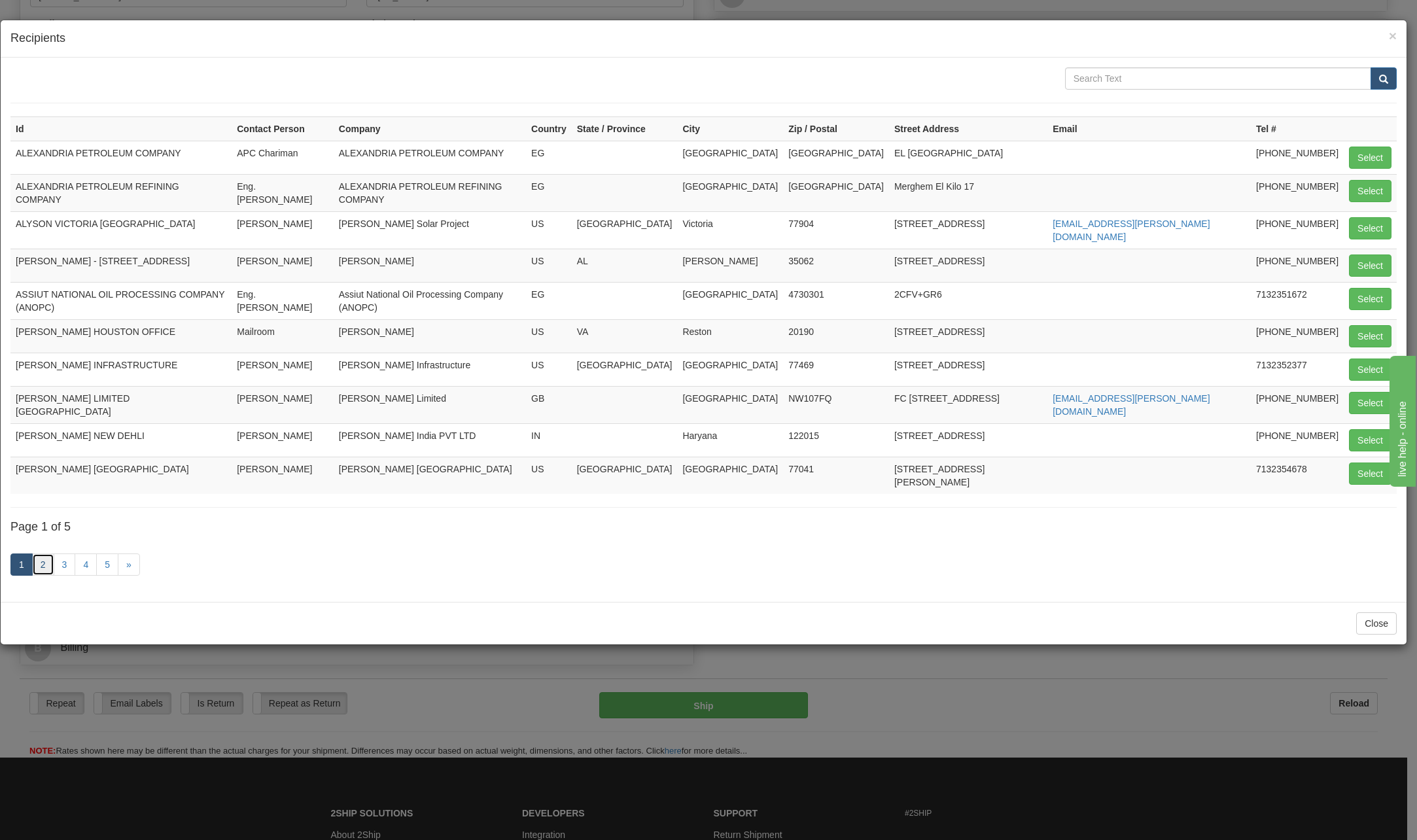
click at [47, 554] on link "2" at bounding box center [43, 564] width 22 height 22
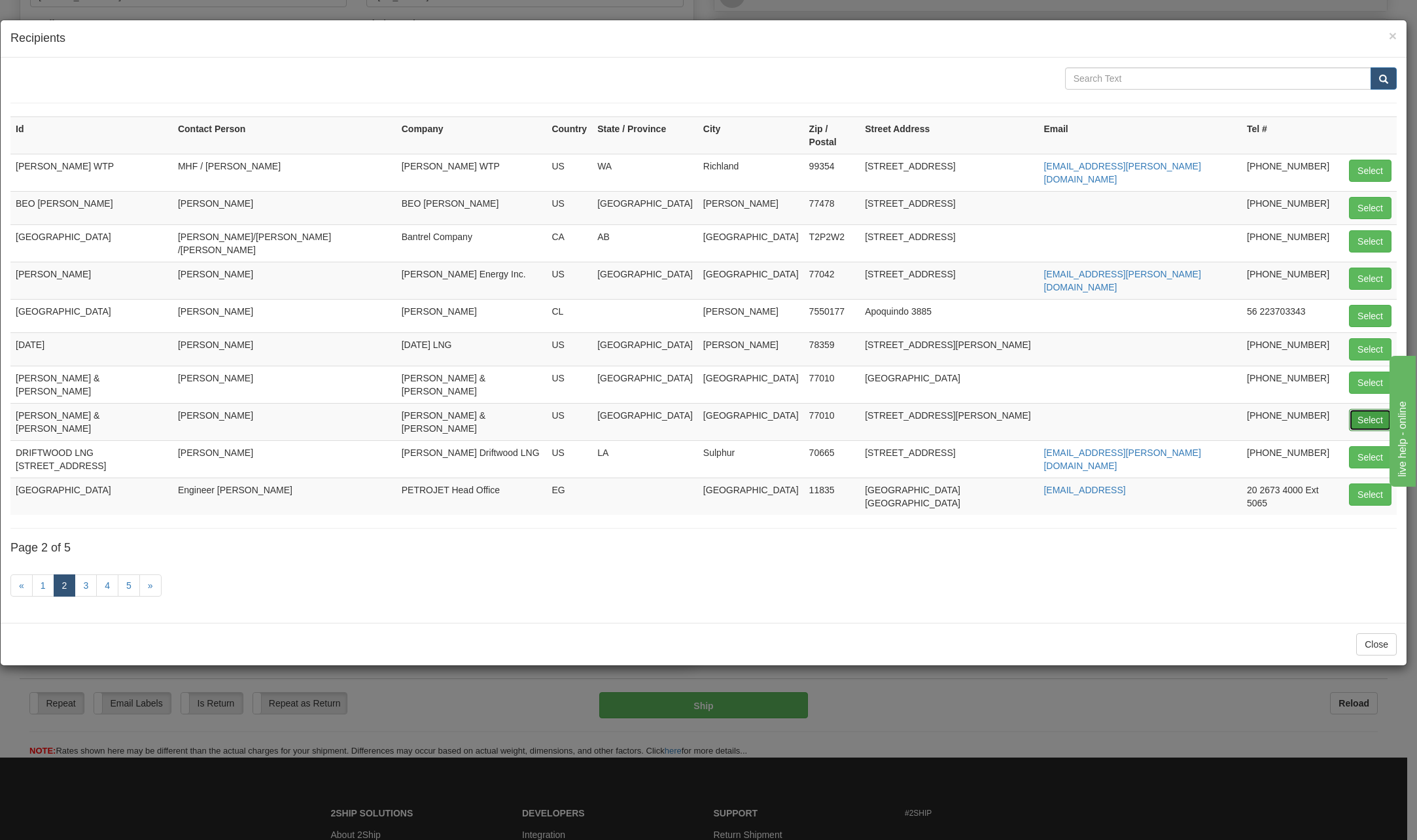
click at [1361, 409] on button "Select" at bounding box center [1370, 419] width 43 height 22
type input "CRAIN,CATON & JAMES"
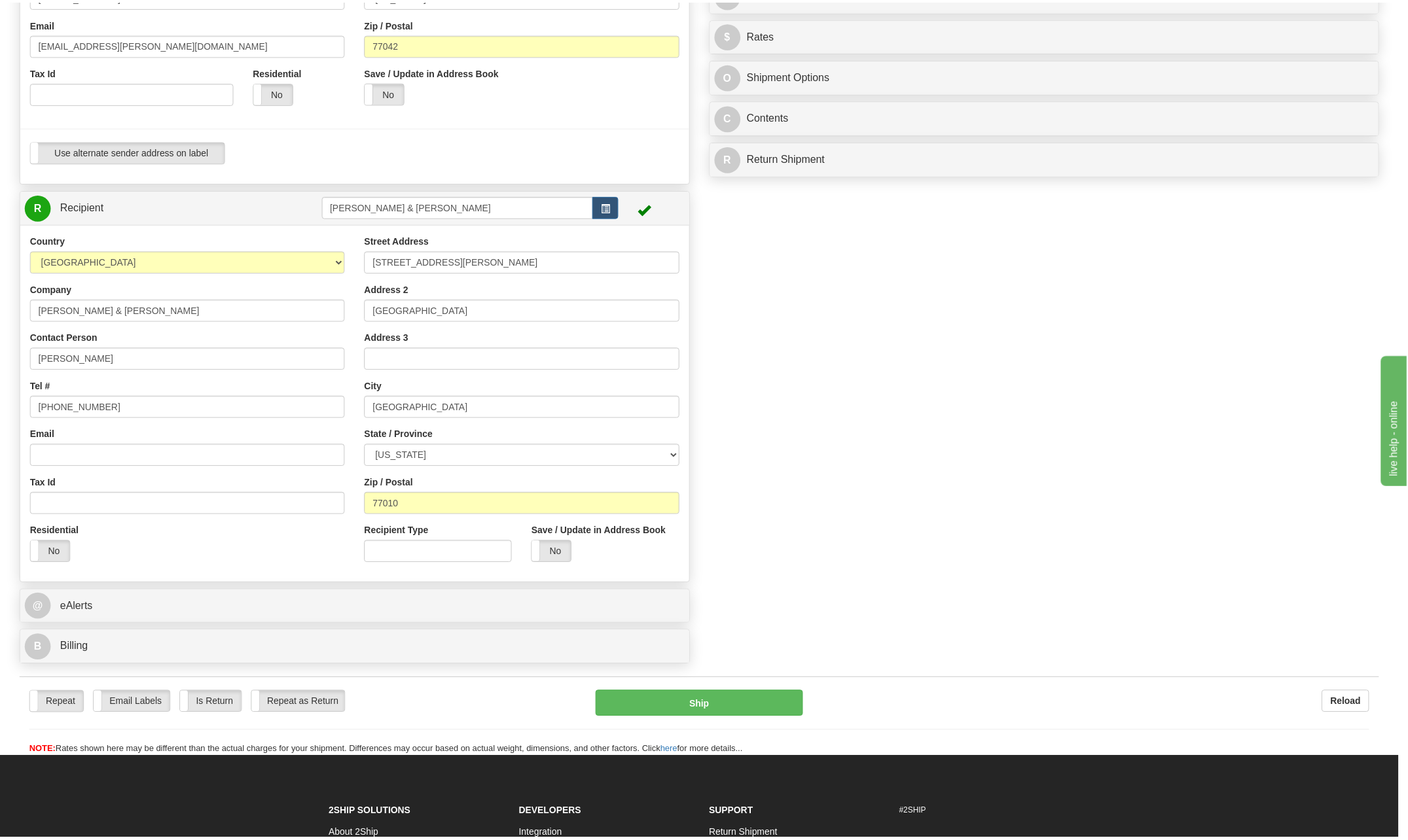
scroll to position [0, 0]
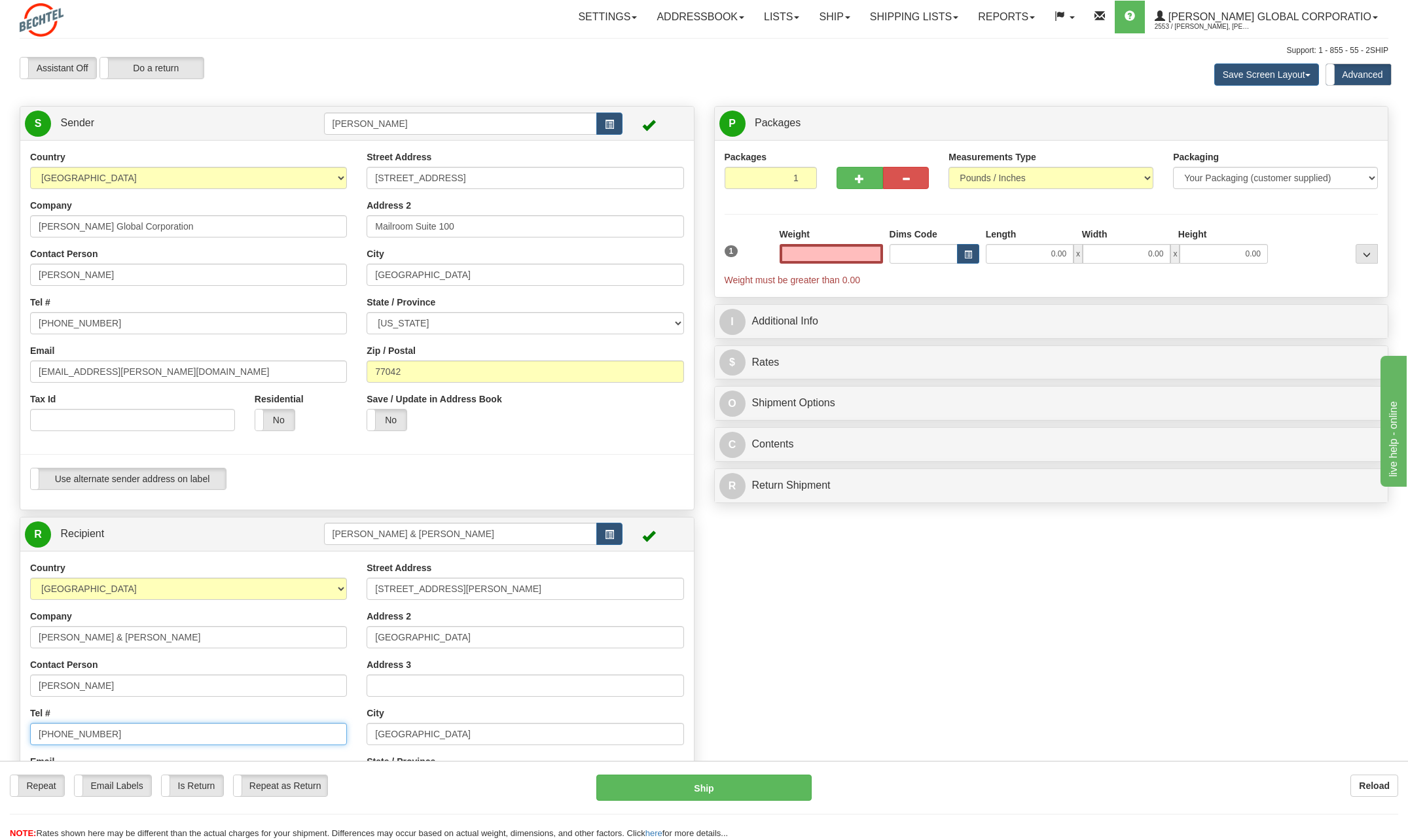
type input "0.00"
click at [108, 736] on input "713 752-8678" at bounding box center [188, 734] width 316 height 22
type input "713 752-8685"
drag, startPoint x: 858, startPoint y: 248, endPoint x: 981, endPoint y: 259, distance: 123.5
click at [981, 258] on div "1 Weight 0.00 Dims Code 0.00" at bounding box center [1051, 257] width 660 height 59
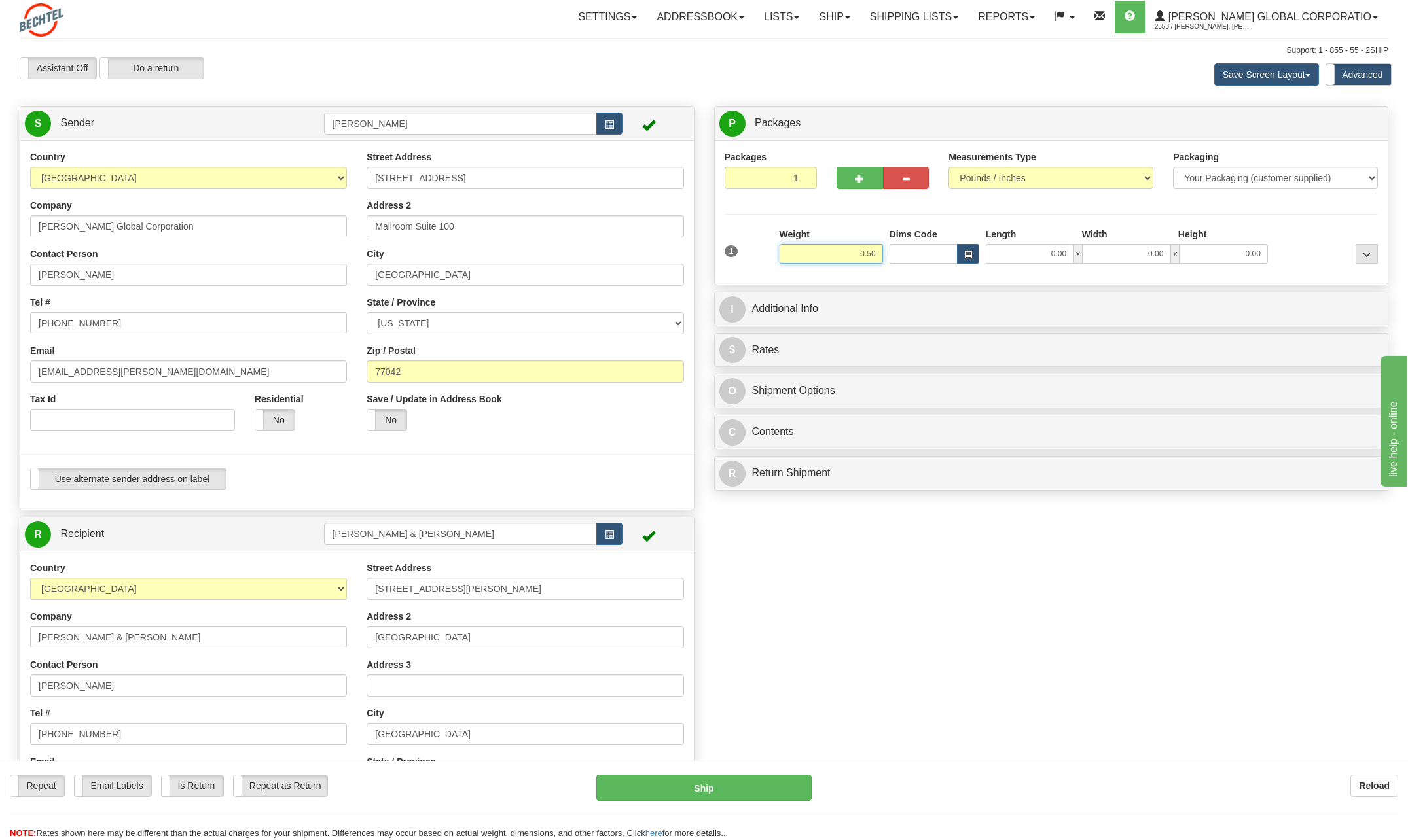
type input "0.50"
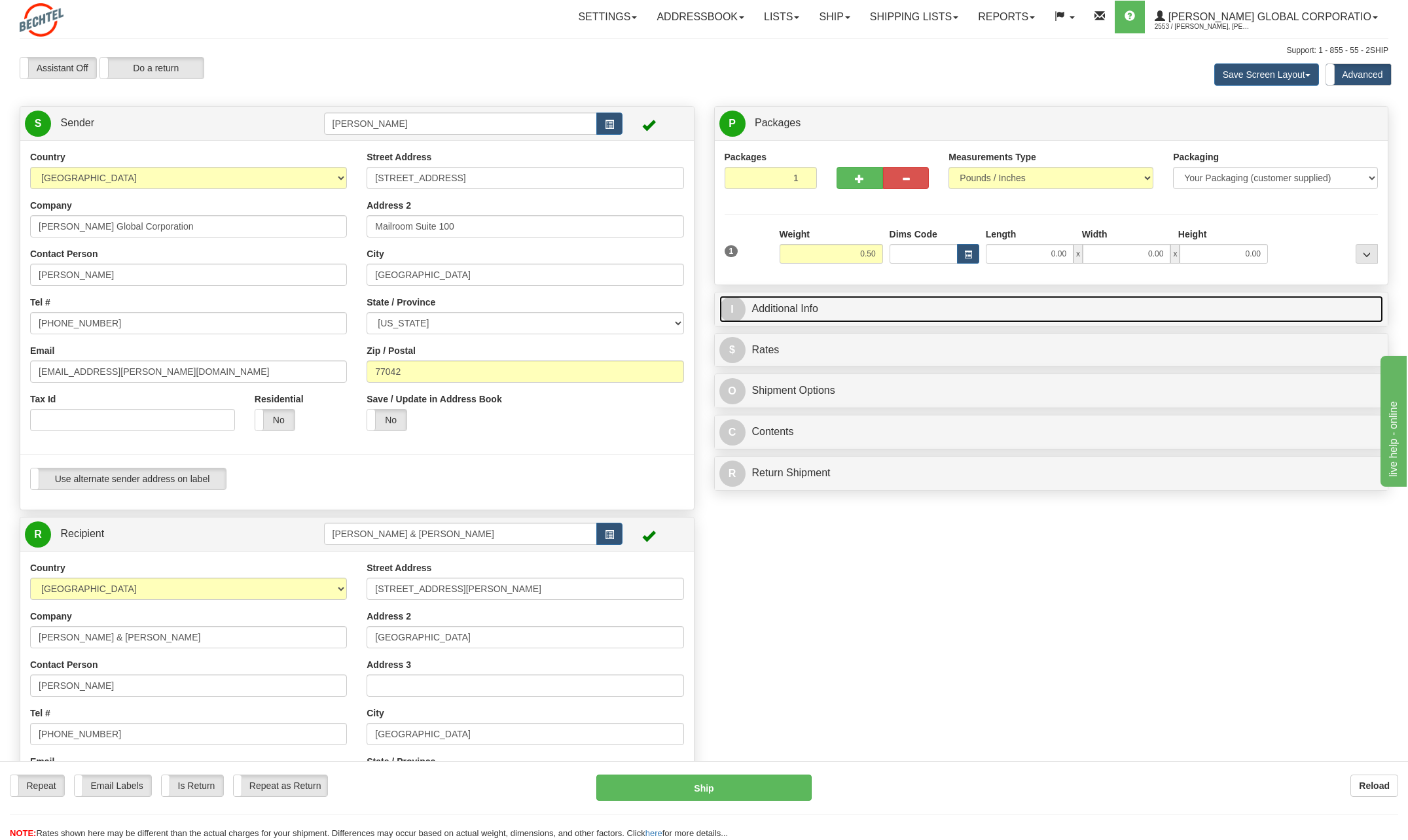
click at [728, 306] on span "I" at bounding box center [732, 309] width 26 height 26
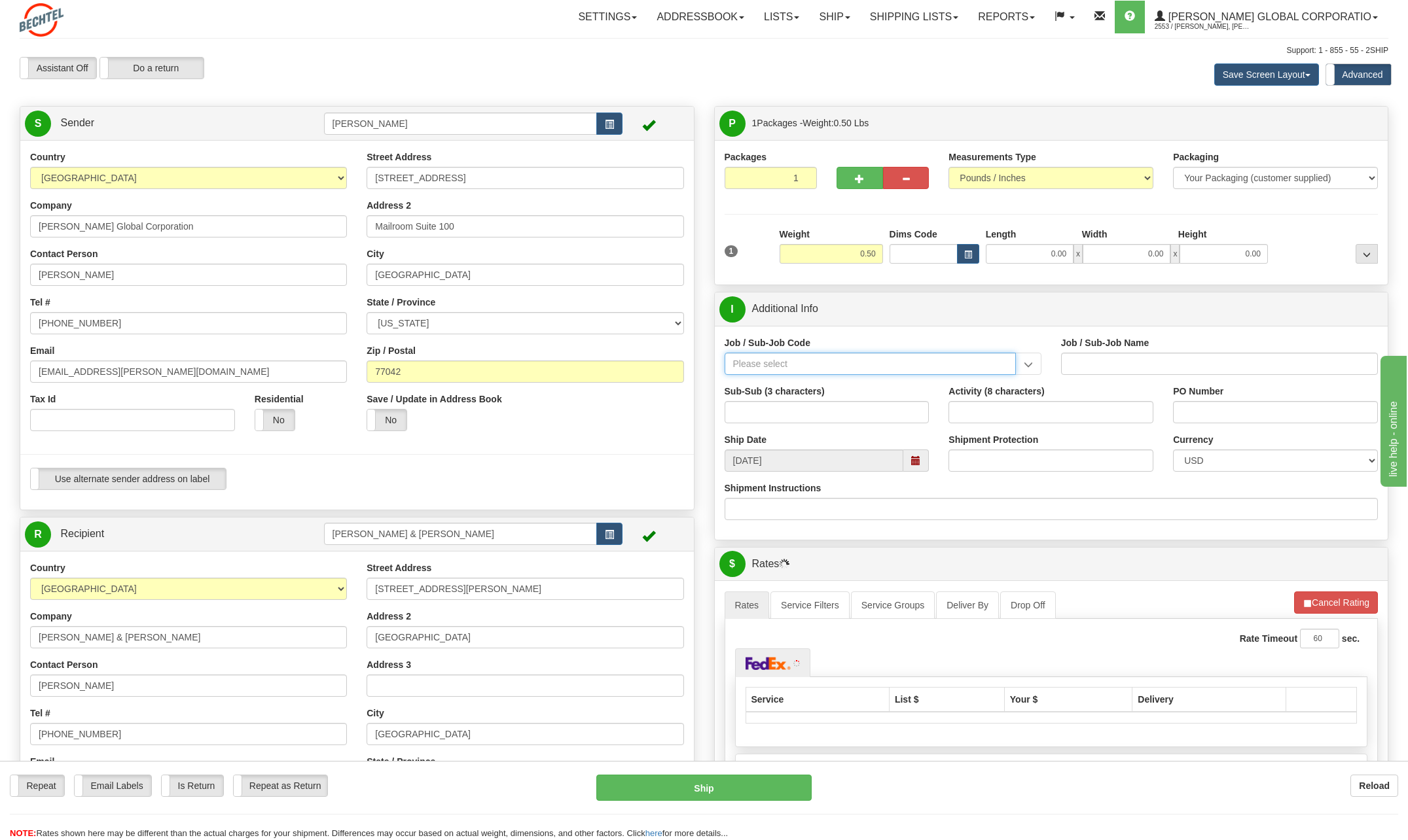
click at [784, 360] on input "Job / Sub-Job Code" at bounding box center [870, 364] width 291 height 22
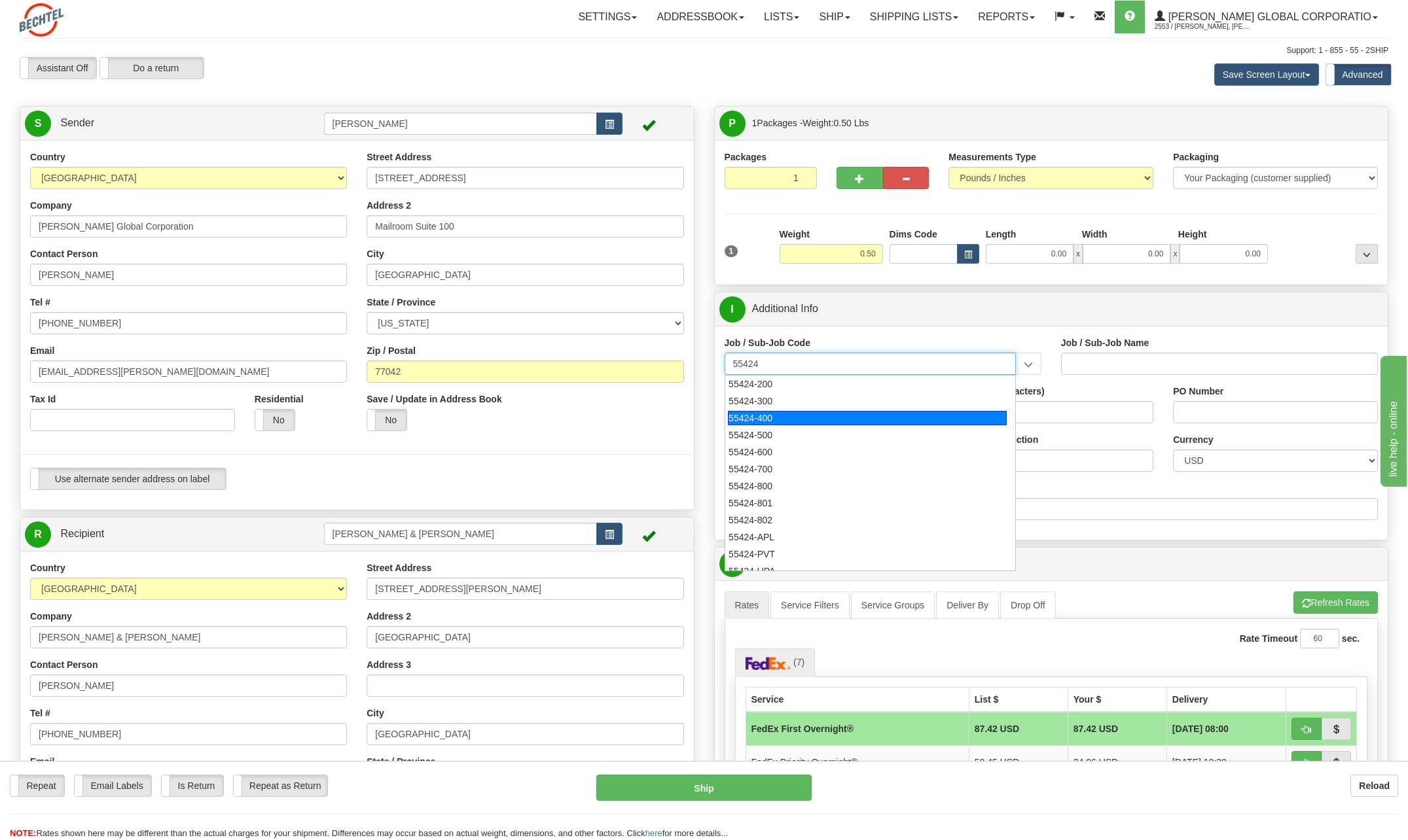
click at [783, 417] on div "55424-400" at bounding box center [867, 418] width 279 height 15
type input "55424-400"
type input "RESEARCH & DEVELOPMENT - ONSHORE"
type input "55424-400"
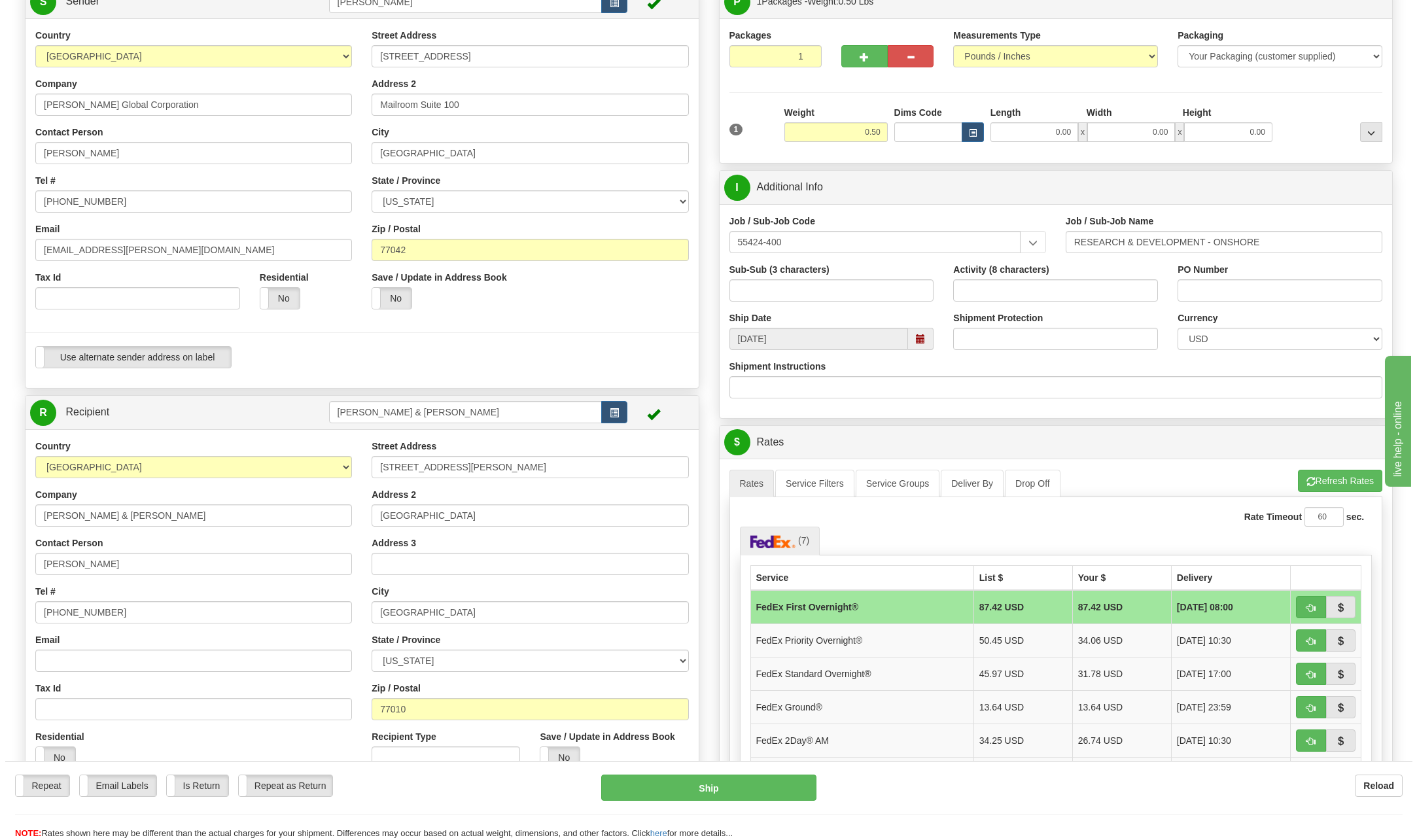
scroll to position [131, 0]
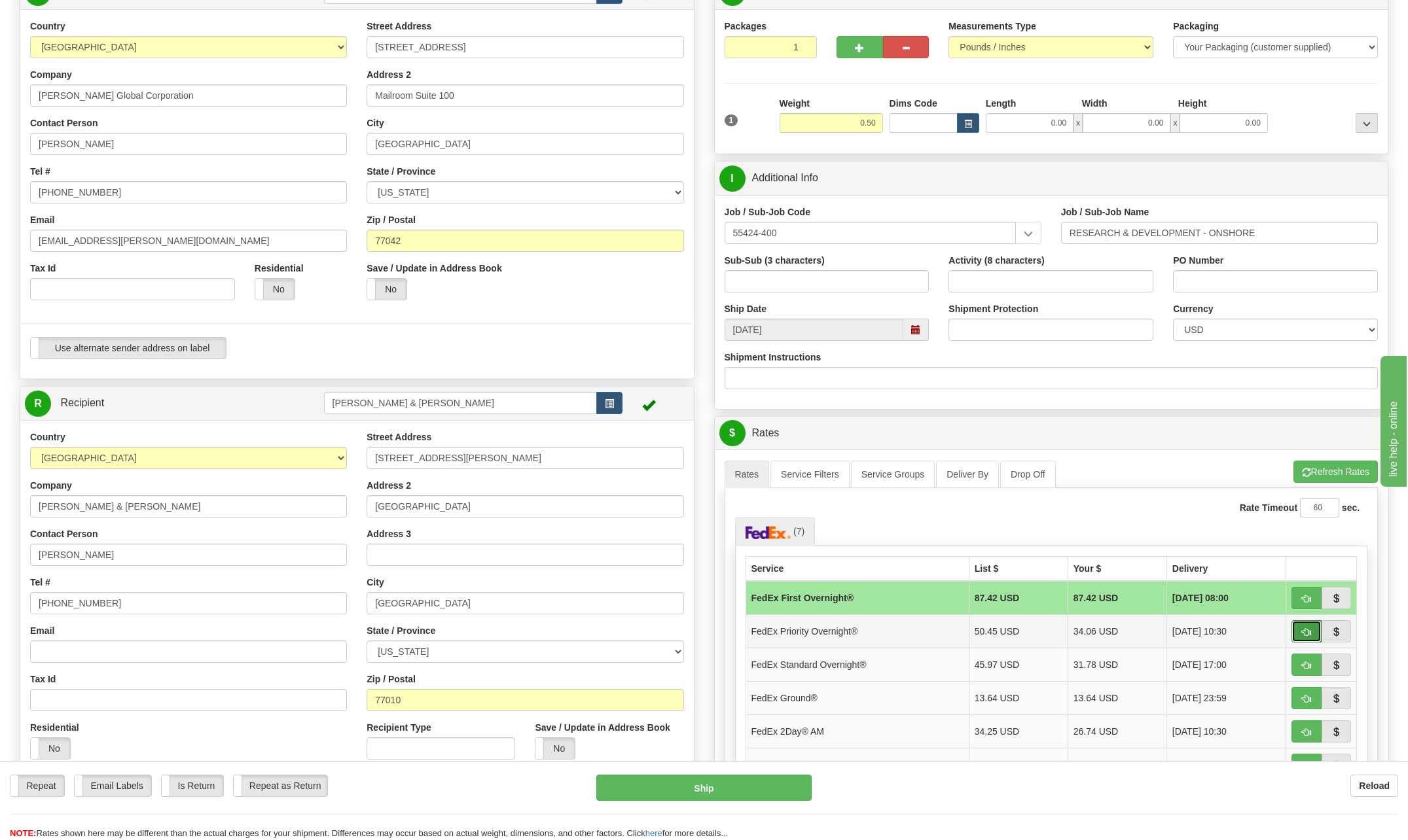
click at [1307, 628] on span "button" at bounding box center [1306, 632] width 9 height 9
type input "01"
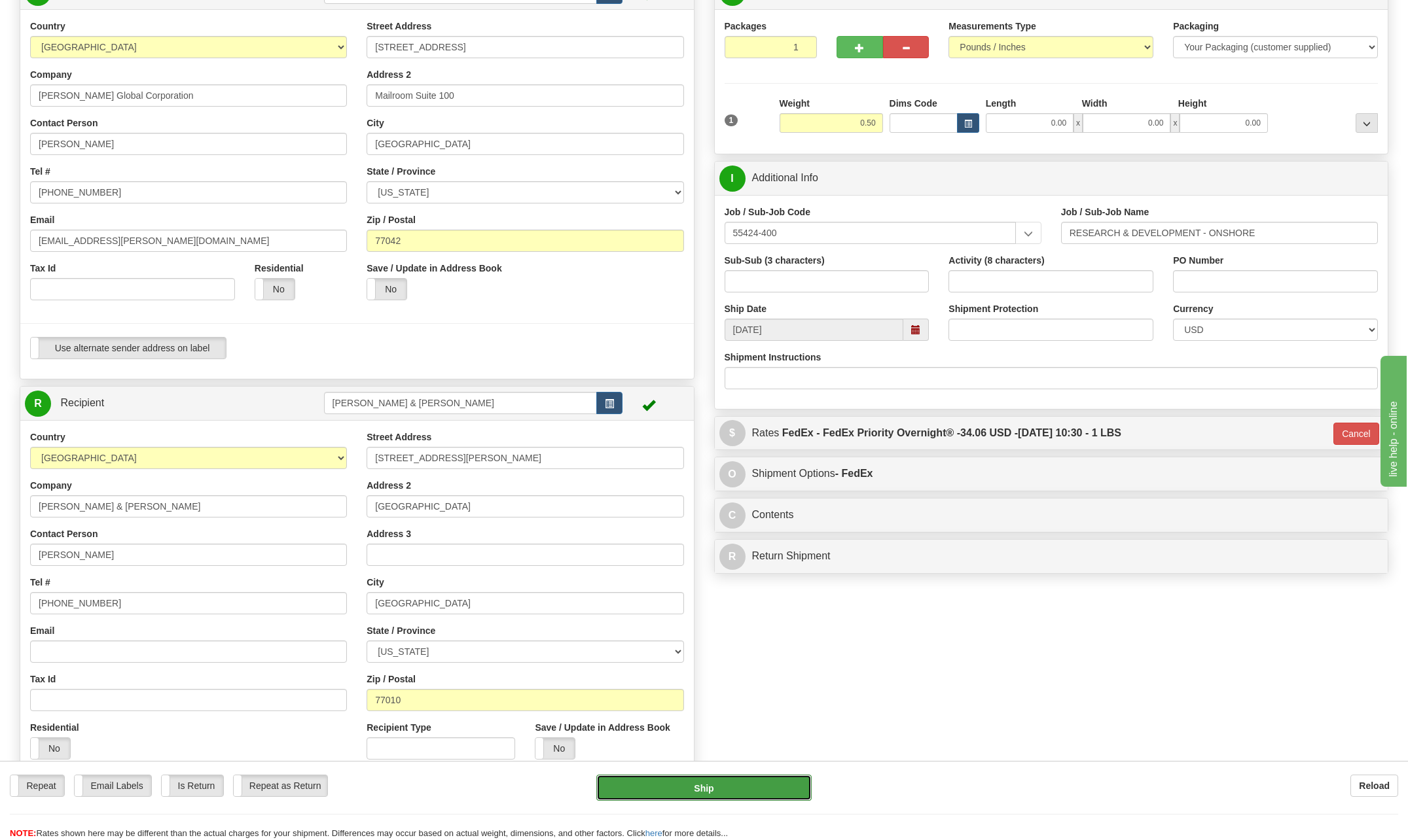
click at [778, 784] on button "Ship" at bounding box center [704, 788] width 215 height 26
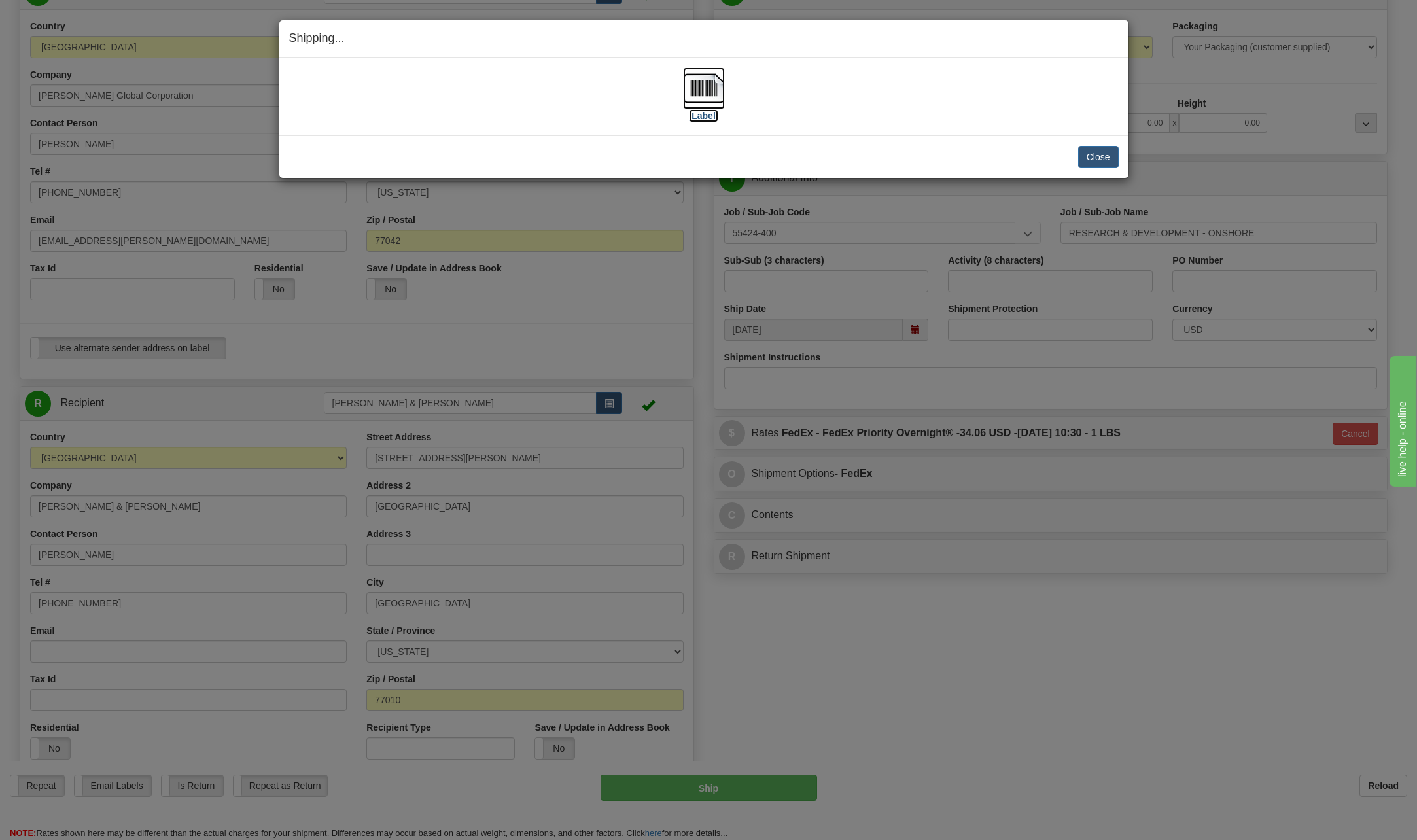
click at [703, 87] on img at bounding box center [704, 88] width 42 height 42
click at [1104, 156] on button "Close" at bounding box center [1098, 157] width 41 height 22
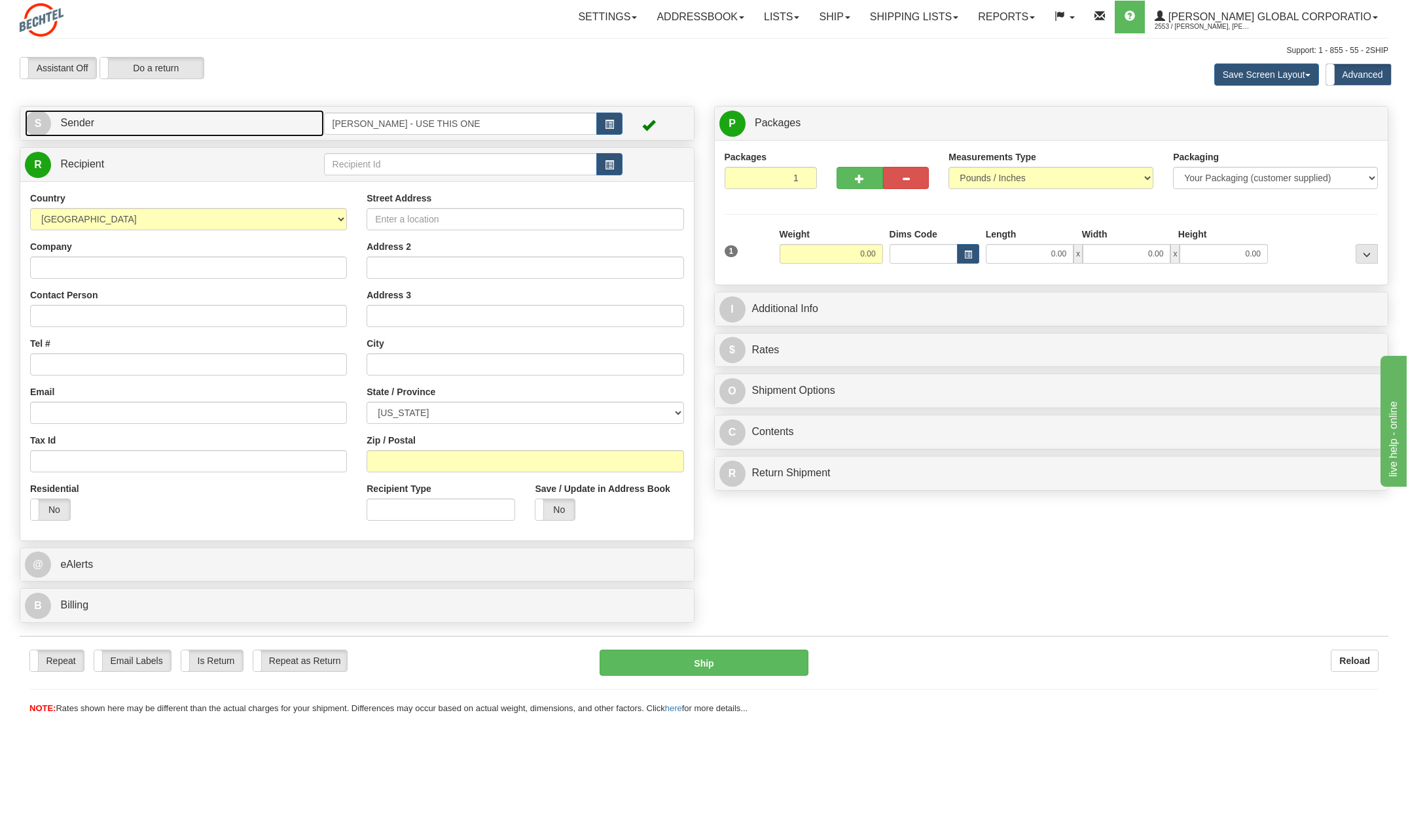
click at [45, 122] on span "S" at bounding box center [37, 123] width 26 height 26
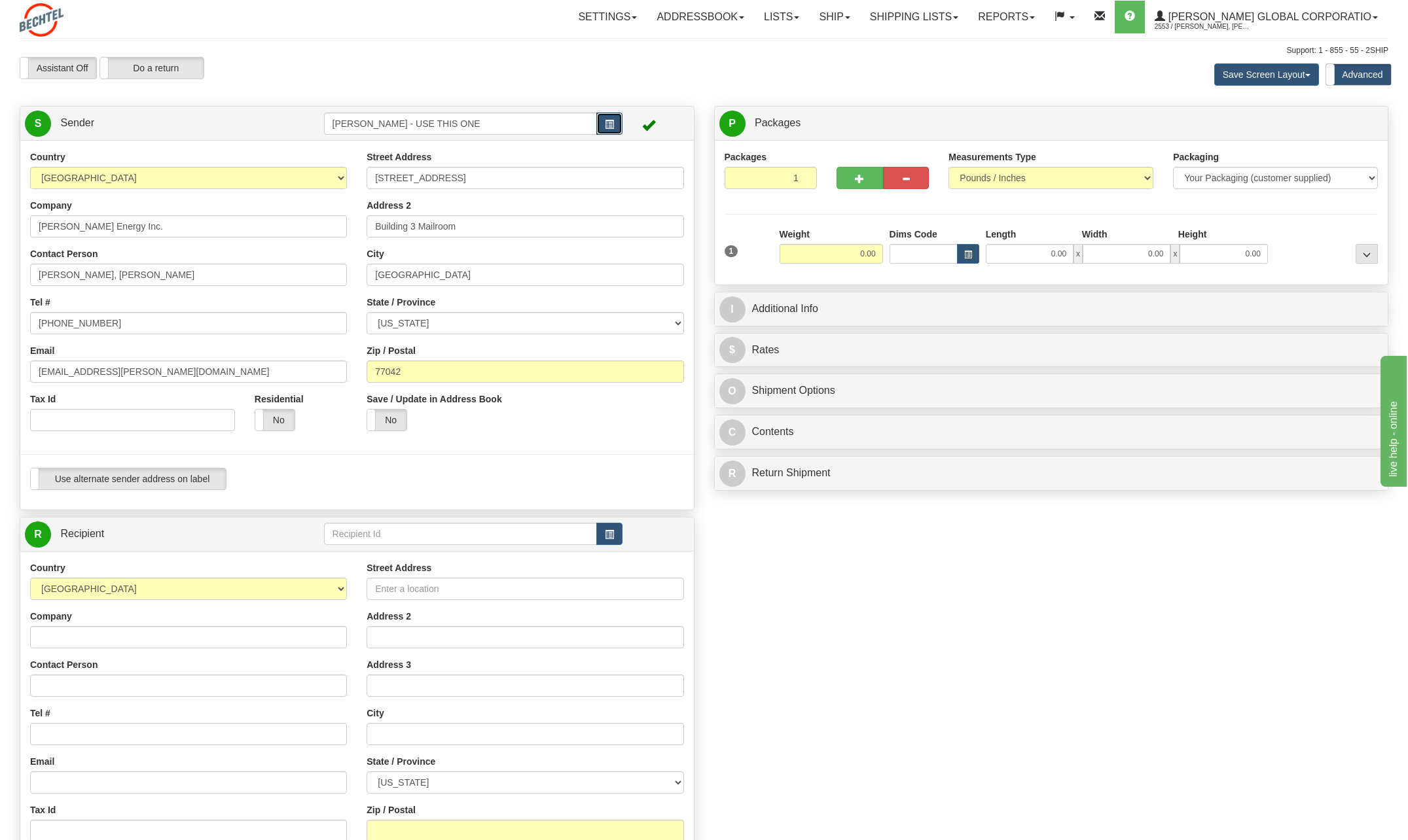
click at [604, 122] on button "button" at bounding box center [609, 123] width 26 height 22
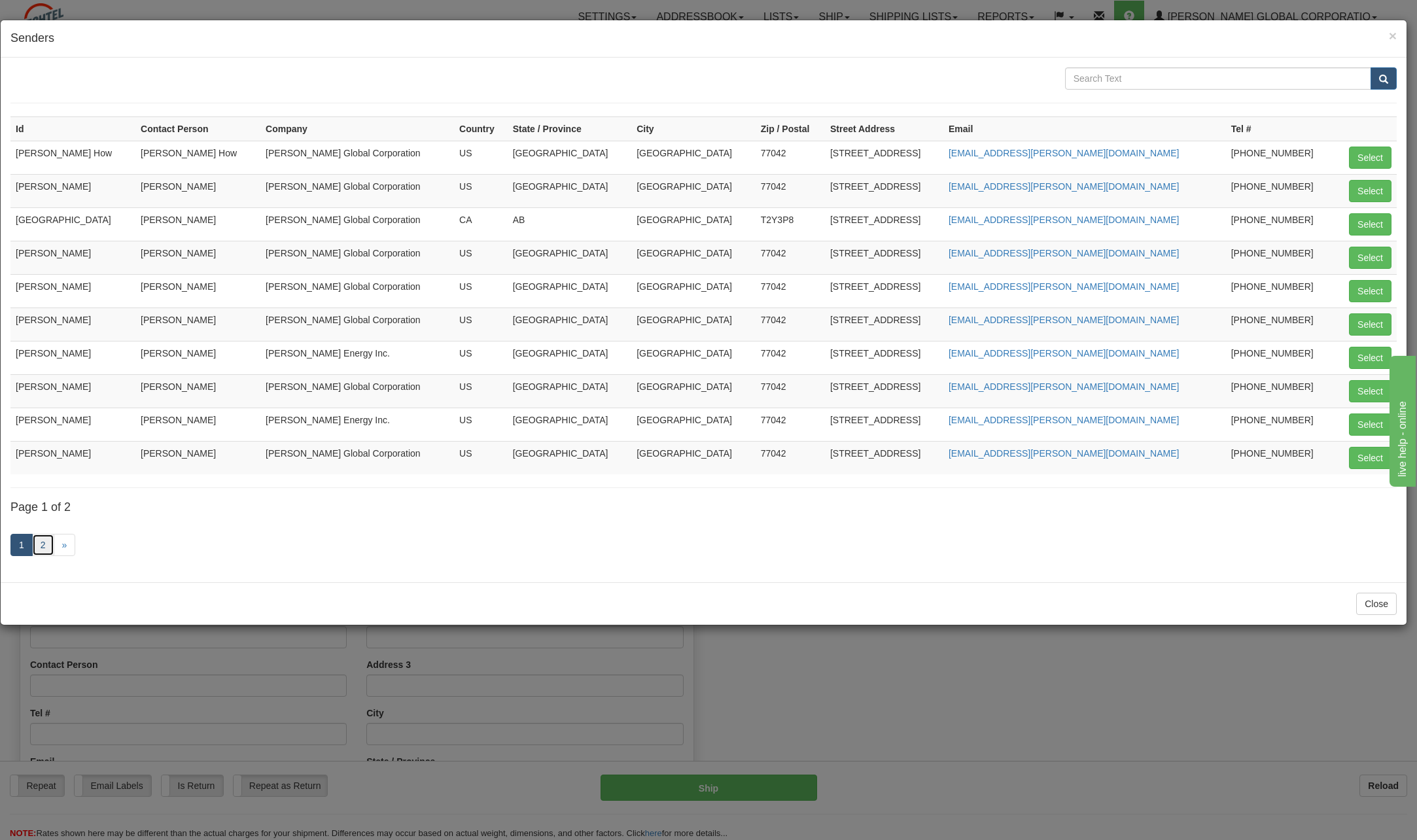
click at [43, 544] on link "2" at bounding box center [43, 544] width 22 height 22
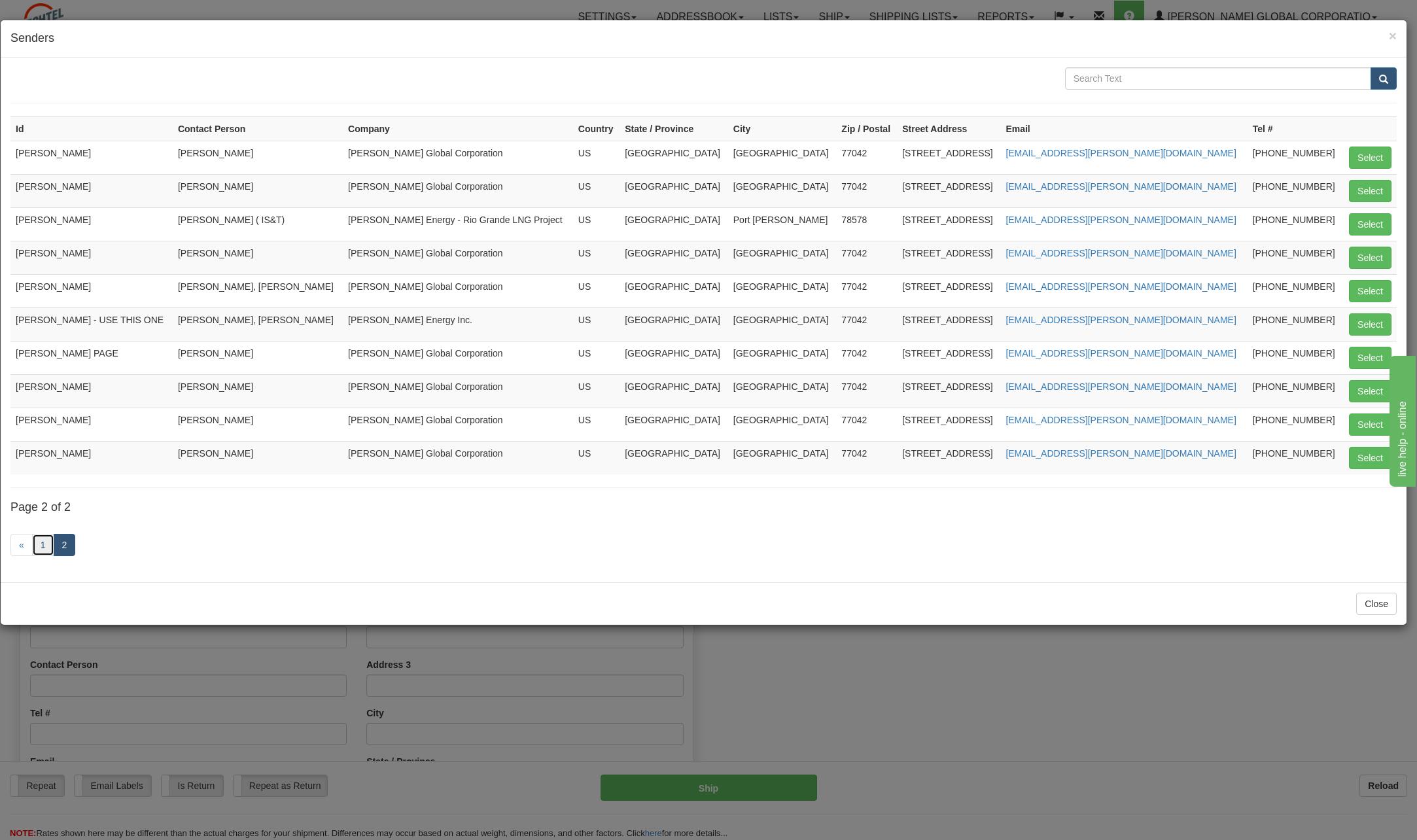
click at [40, 538] on link "1" at bounding box center [43, 544] width 22 height 22
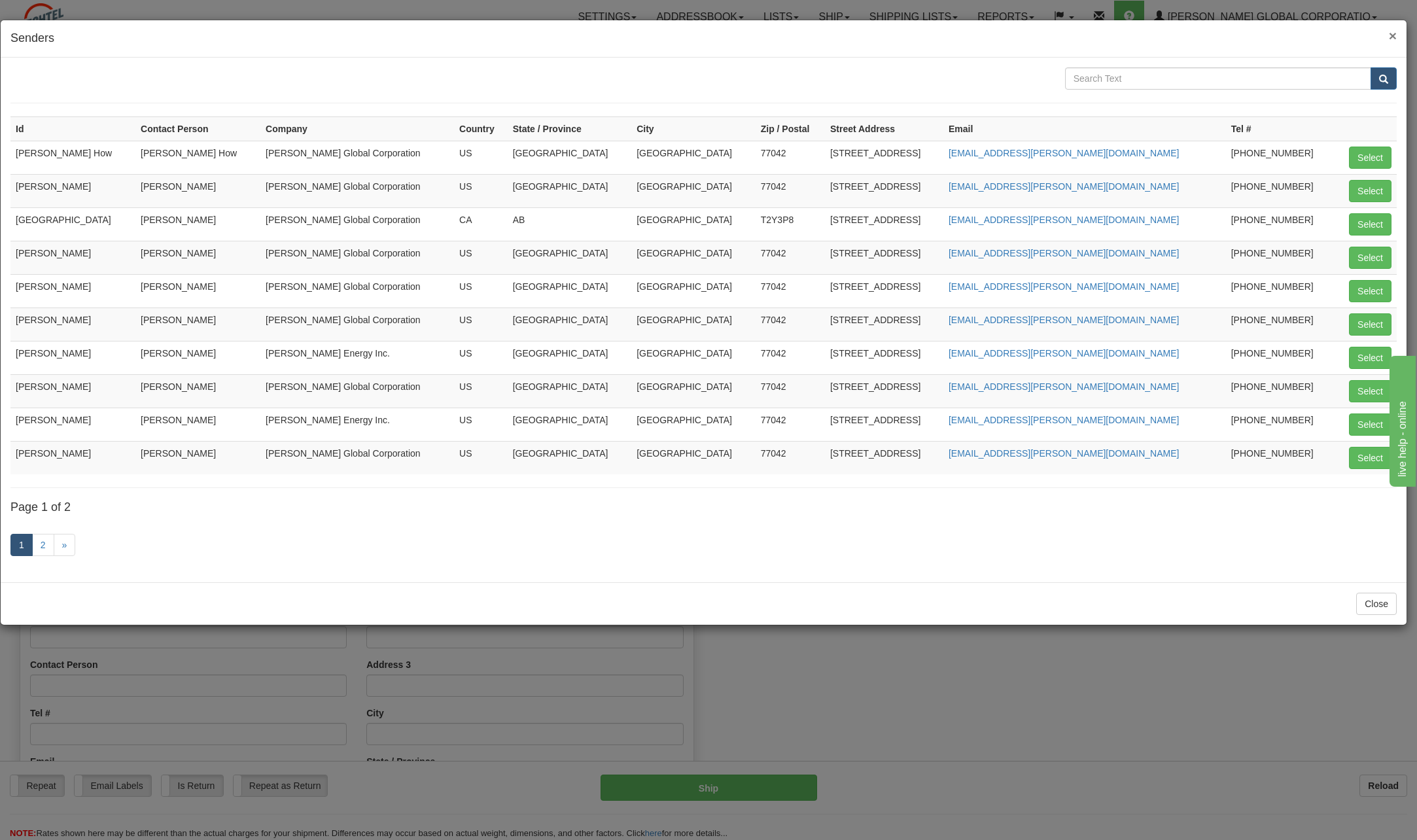
click at [1396, 37] on span "×" at bounding box center [1393, 35] width 8 height 15
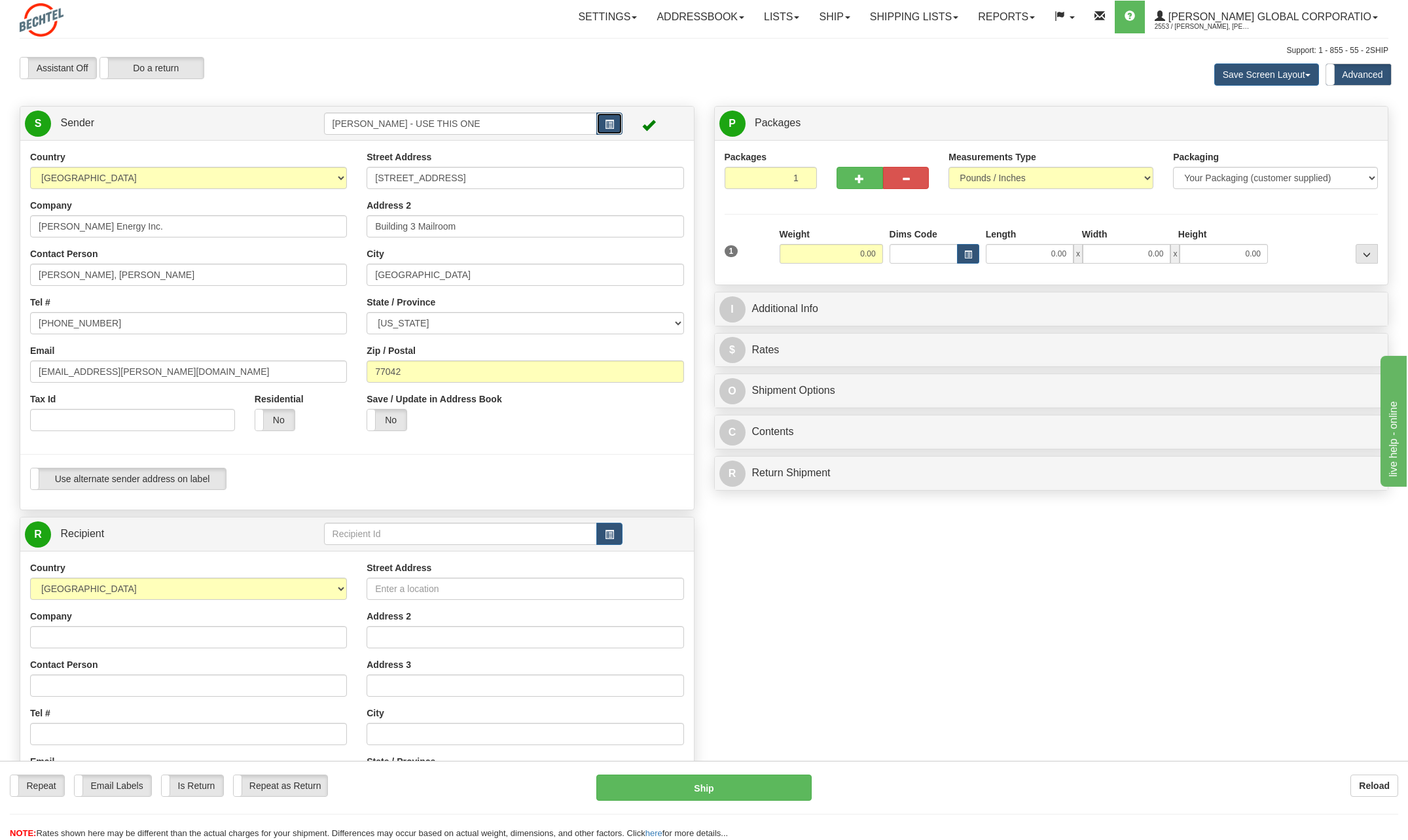
click at [610, 118] on button "button" at bounding box center [609, 123] width 26 height 22
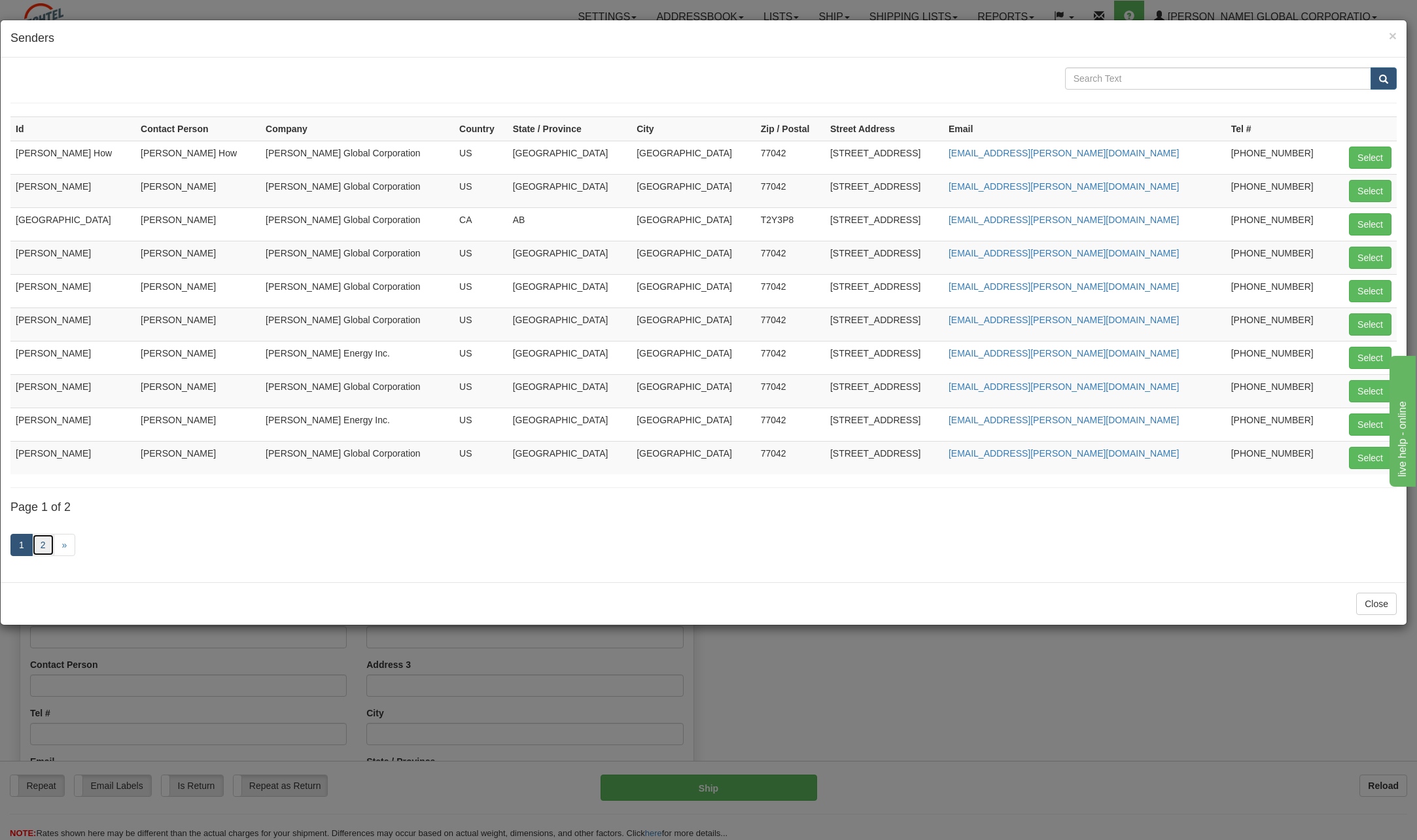
click at [45, 542] on link "2" at bounding box center [43, 544] width 22 height 22
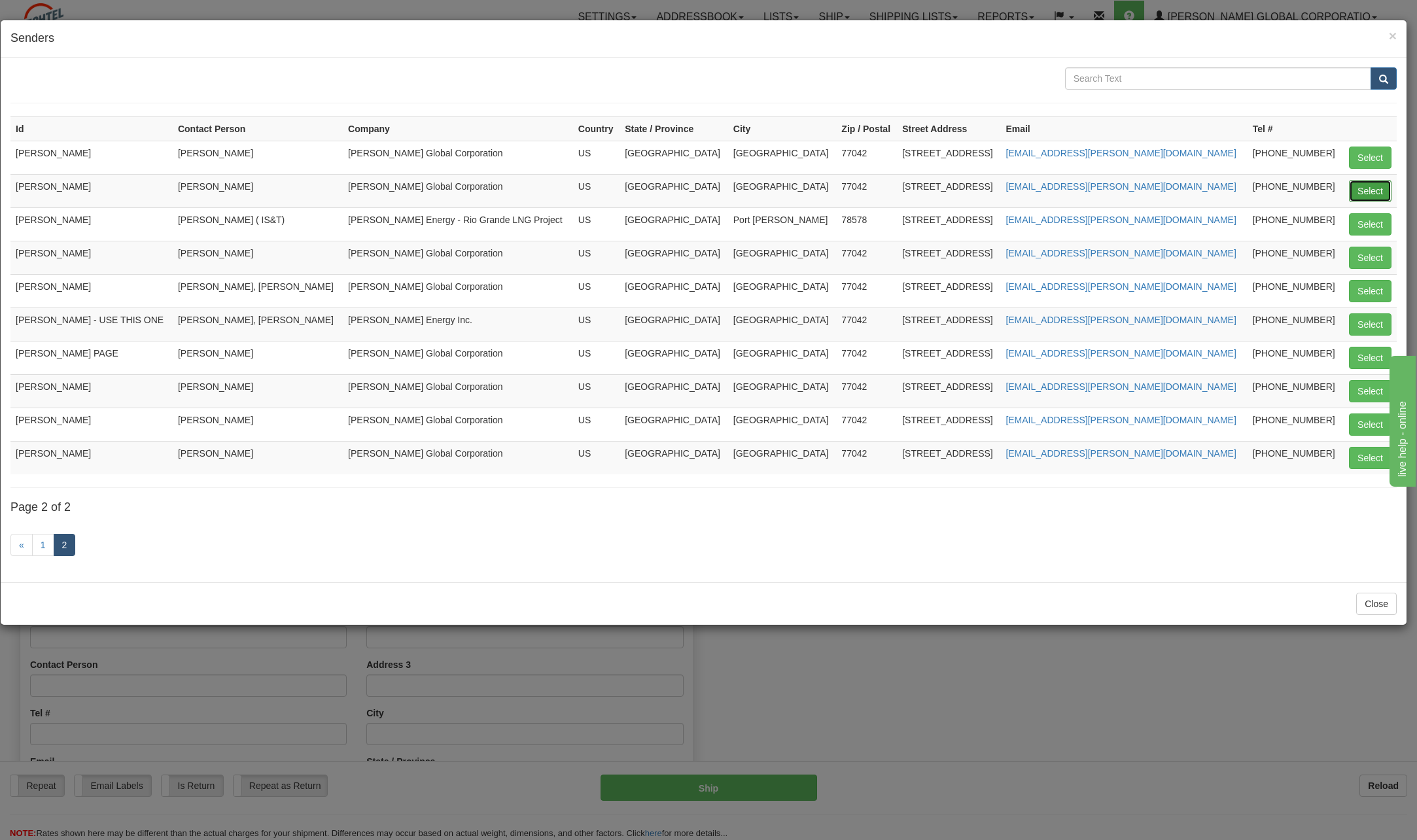
click at [1382, 190] on button "Select" at bounding box center [1370, 191] width 43 height 22
type input "PAT KADISH"
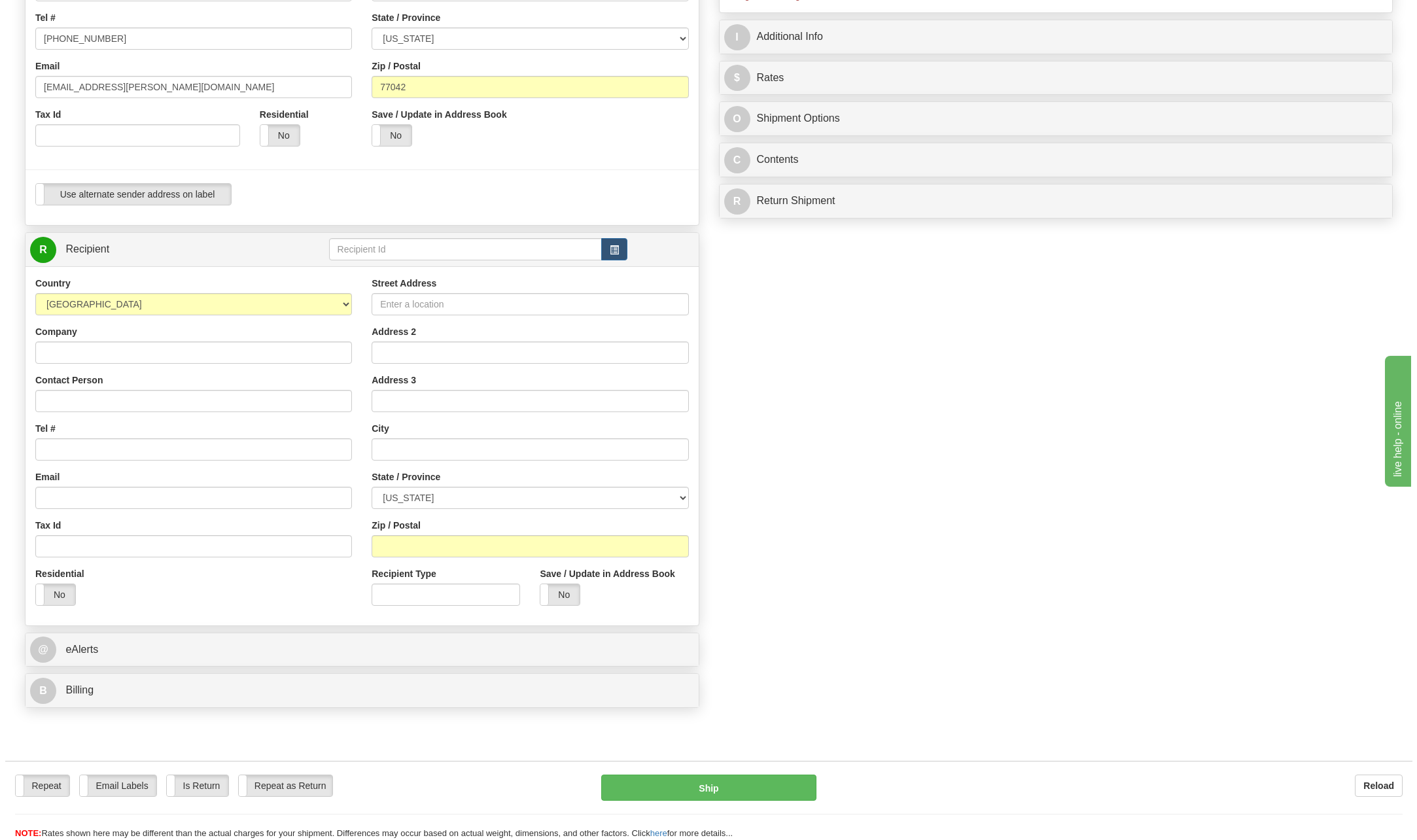
scroll to position [327, 0]
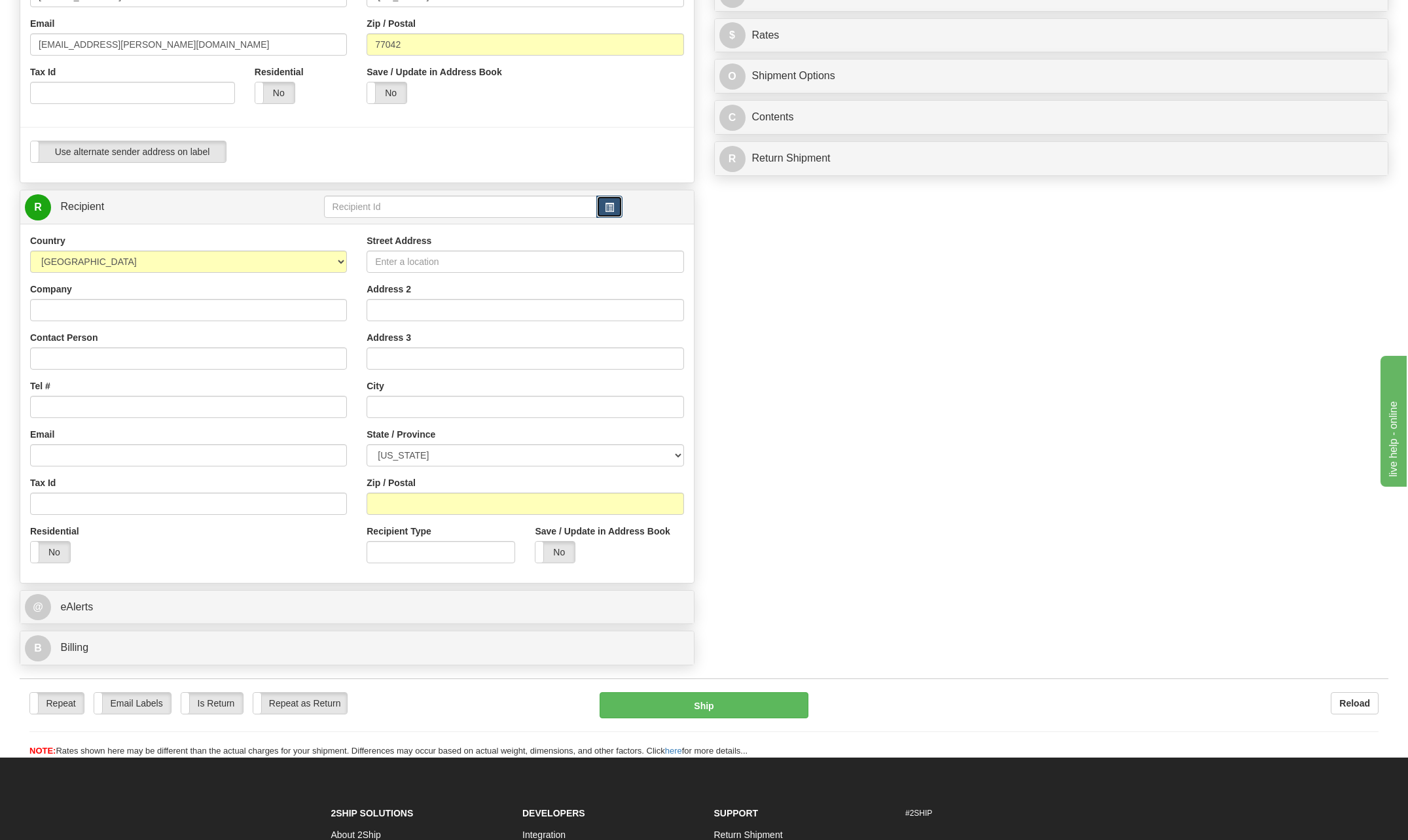
click at [609, 209] on span "button" at bounding box center [610, 207] width 9 height 9
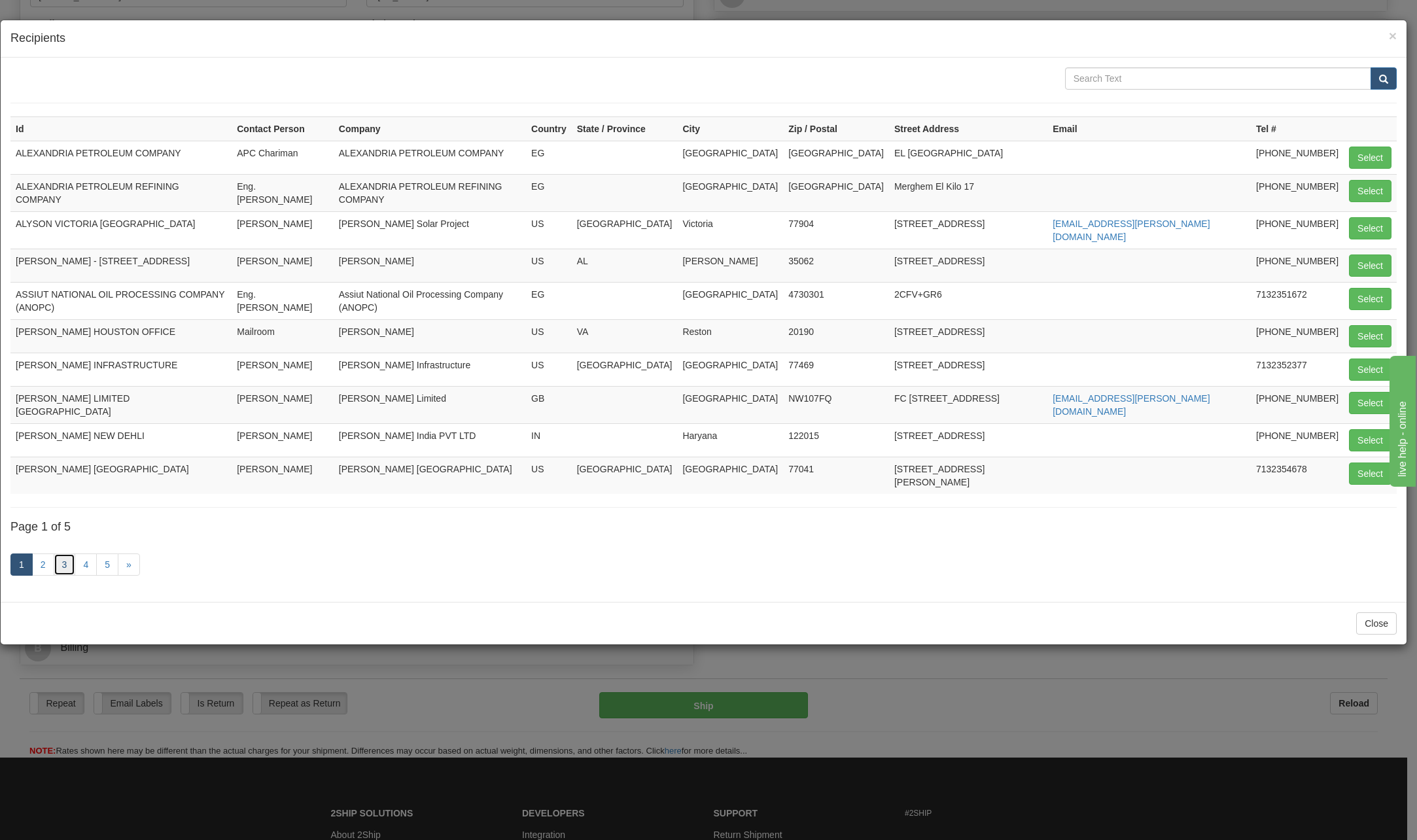
click at [63, 554] on link "3" at bounding box center [64, 564] width 22 height 22
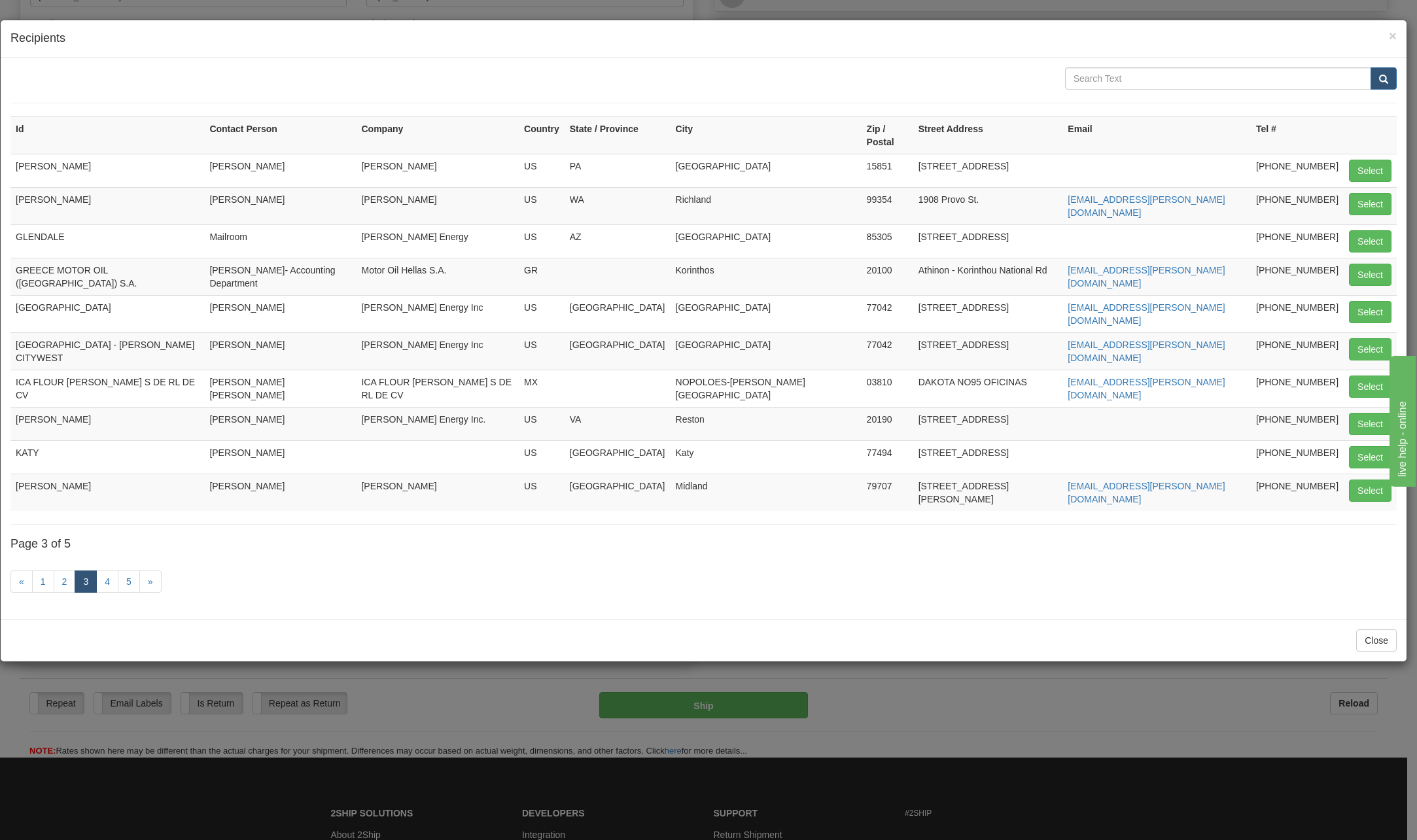
click at [89, 570] on link "3" at bounding box center [85, 581] width 22 height 22
click at [114, 570] on link "4" at bounding box center [107, 581] width 22 height 22
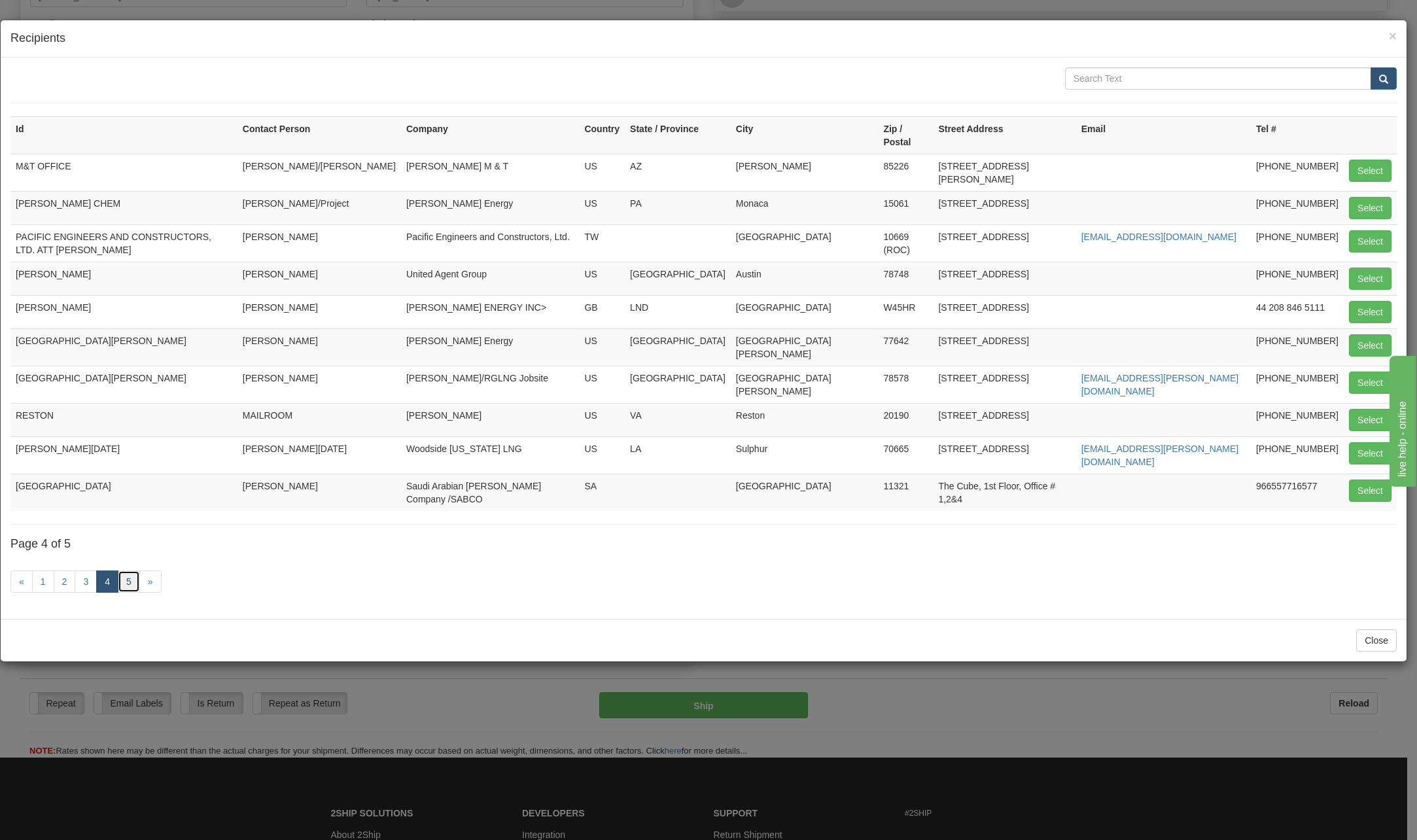
click at [130, 570] on link "5" at bounding box center [128, 581] width 22 height 22
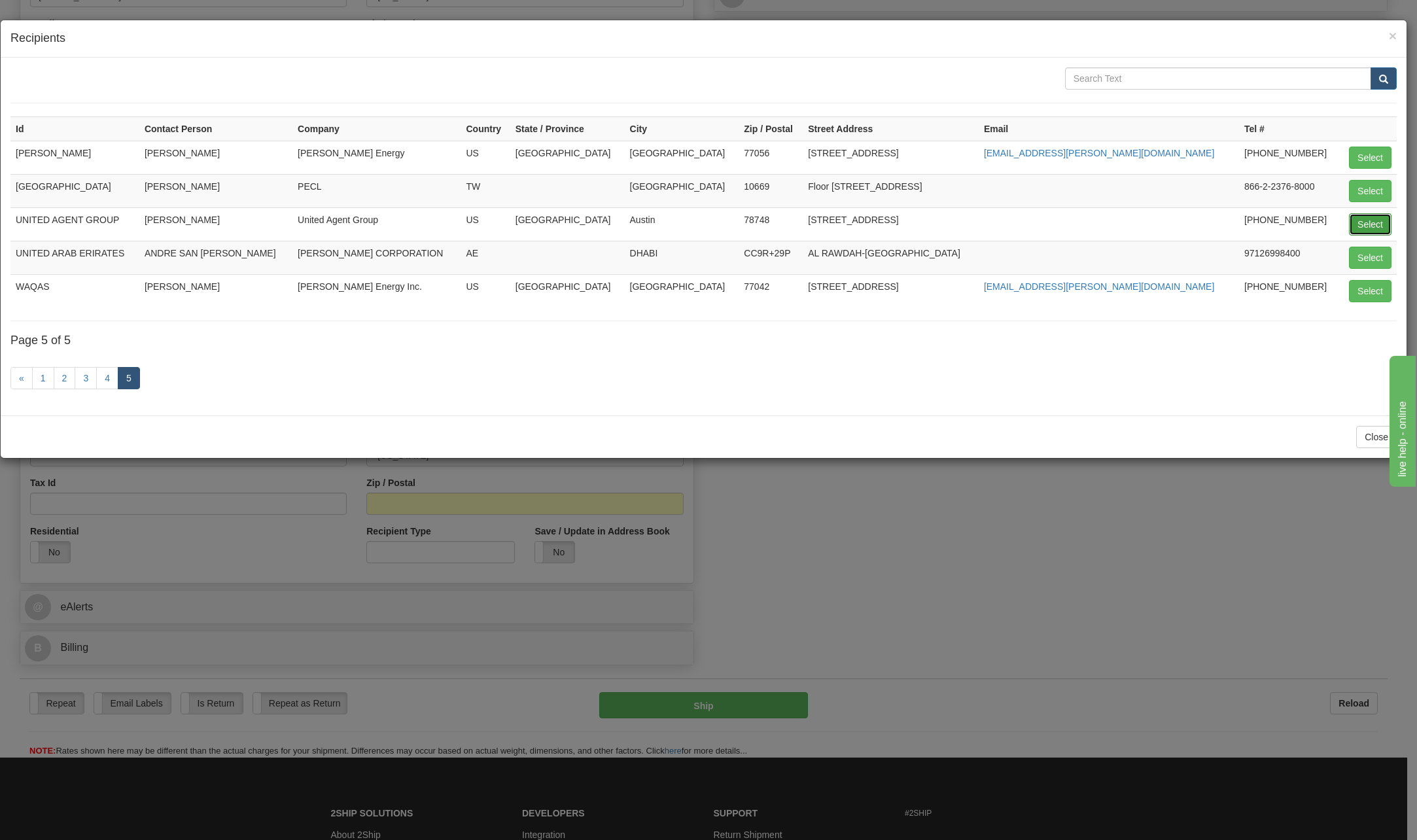
click at [1378, 223] on button "Select" at bounding box center [1370, 224] width 43 height 22
type input "UNITED AGENT GROUP"
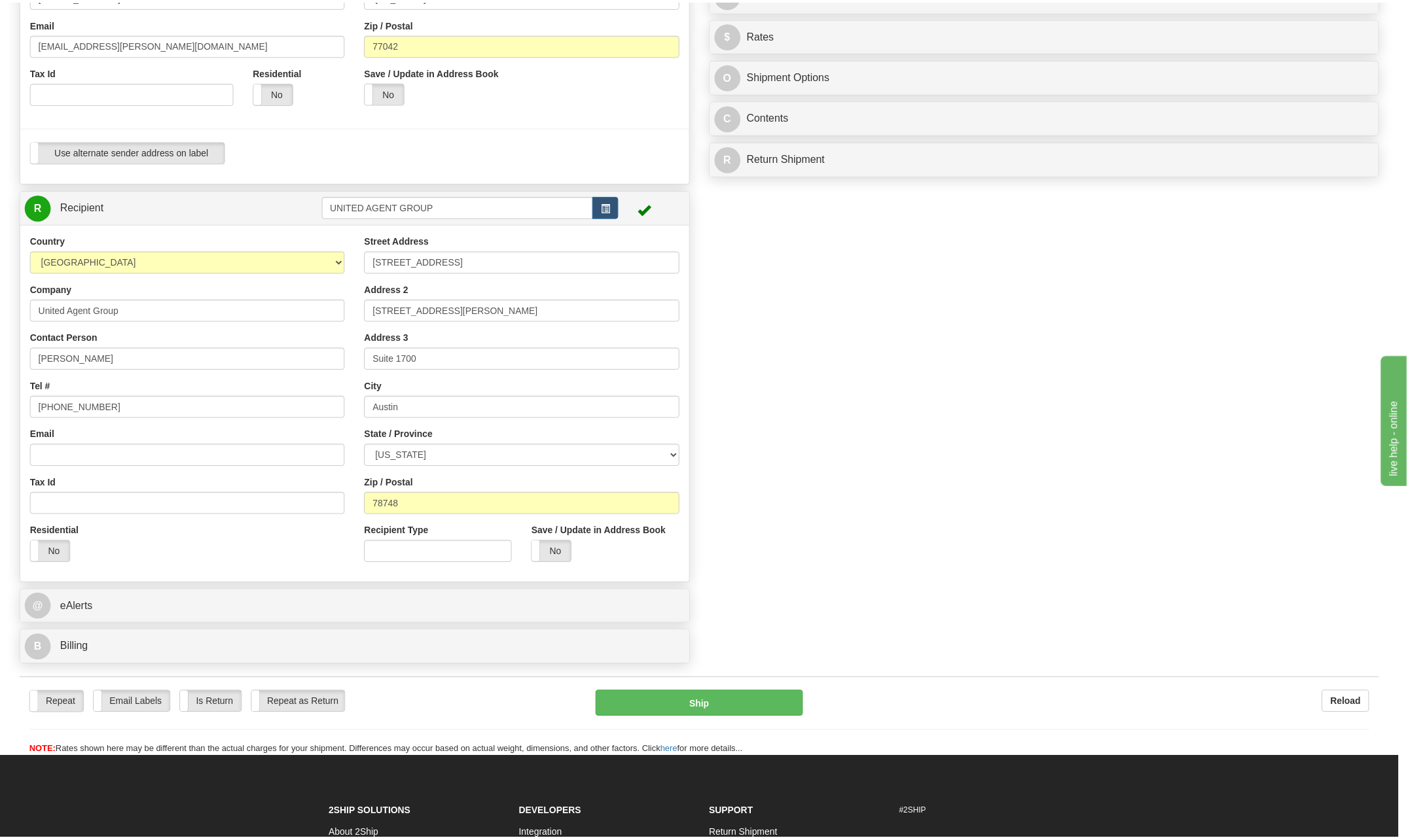
scroll to position [0, 0]
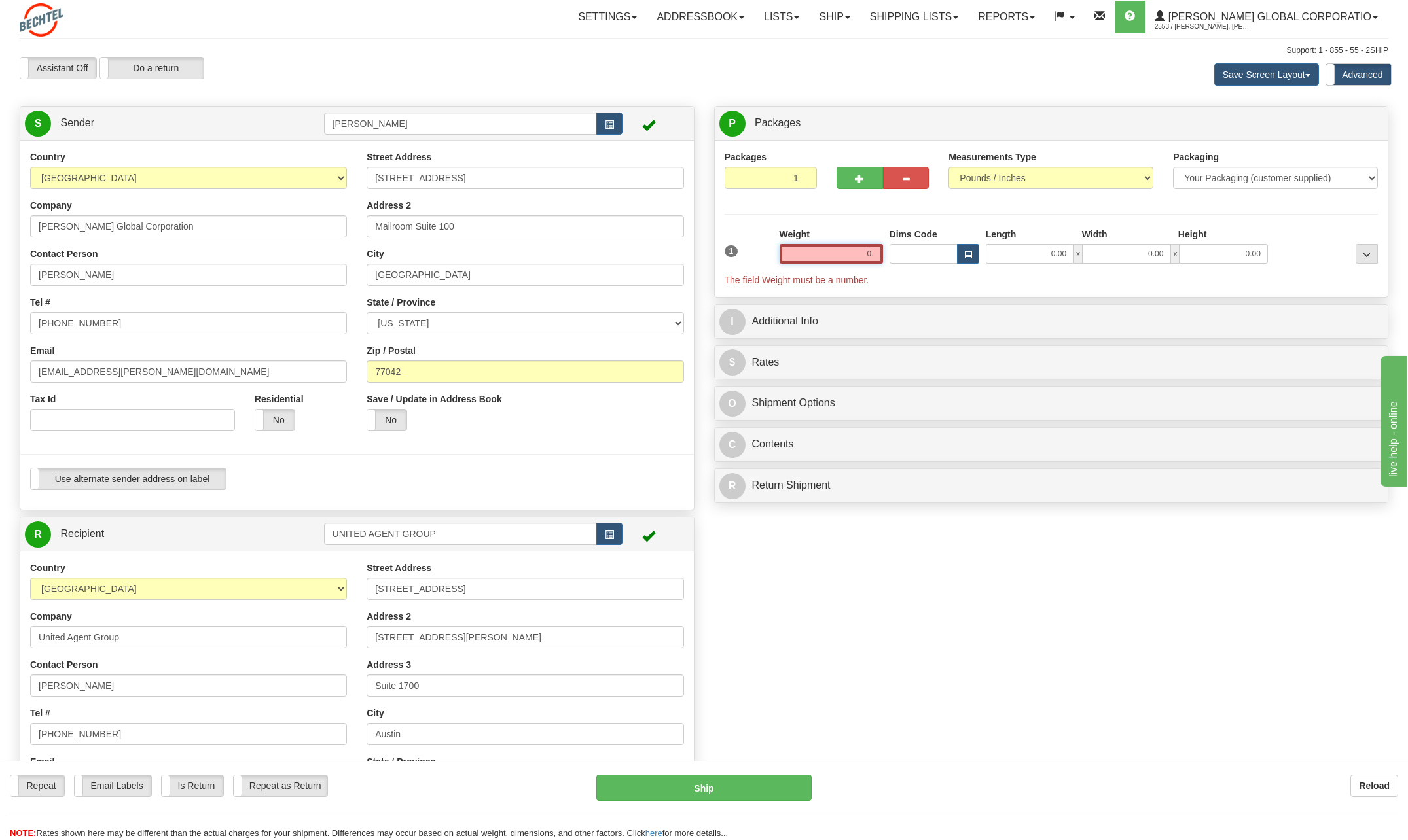
type input "0"
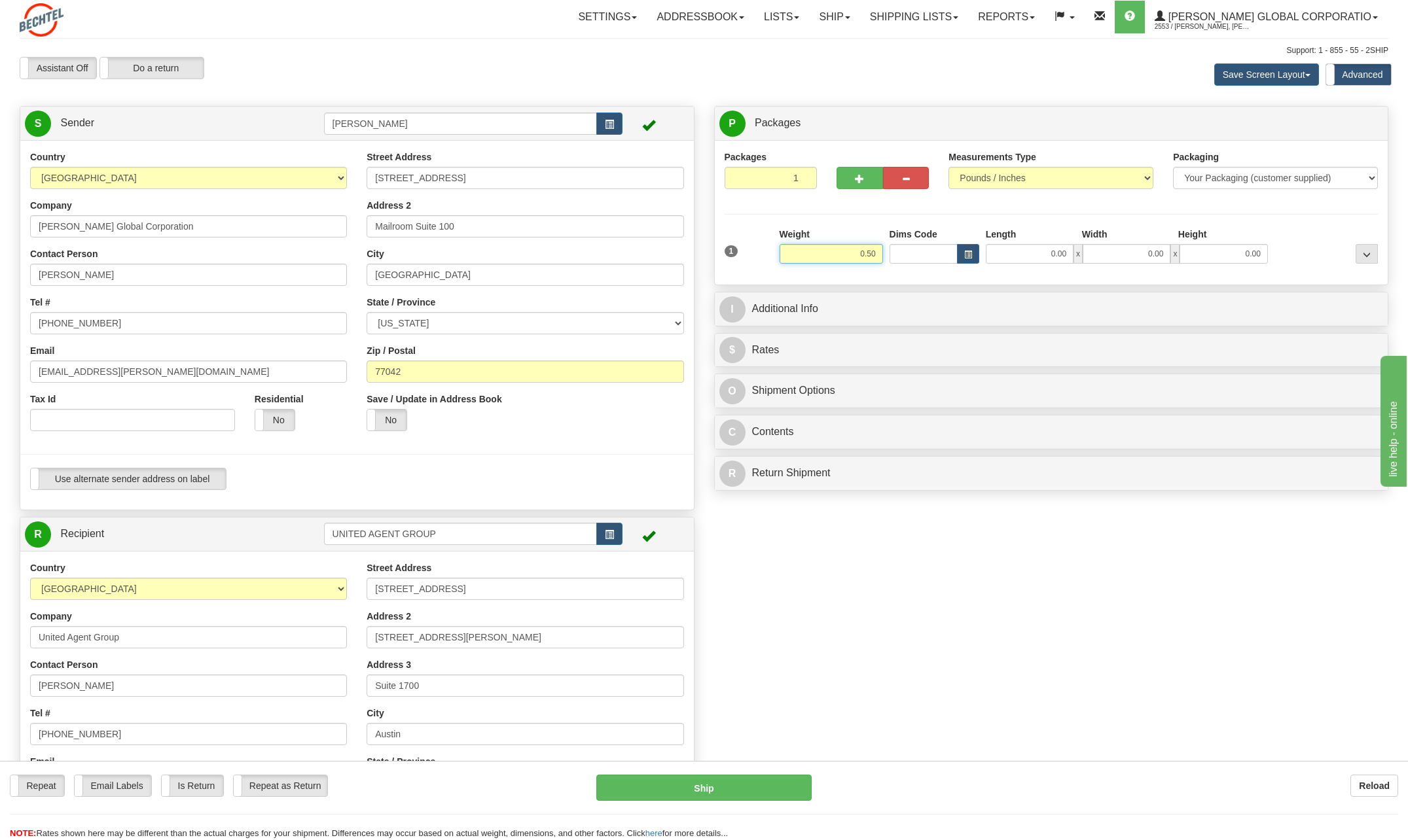
type input "0.50"
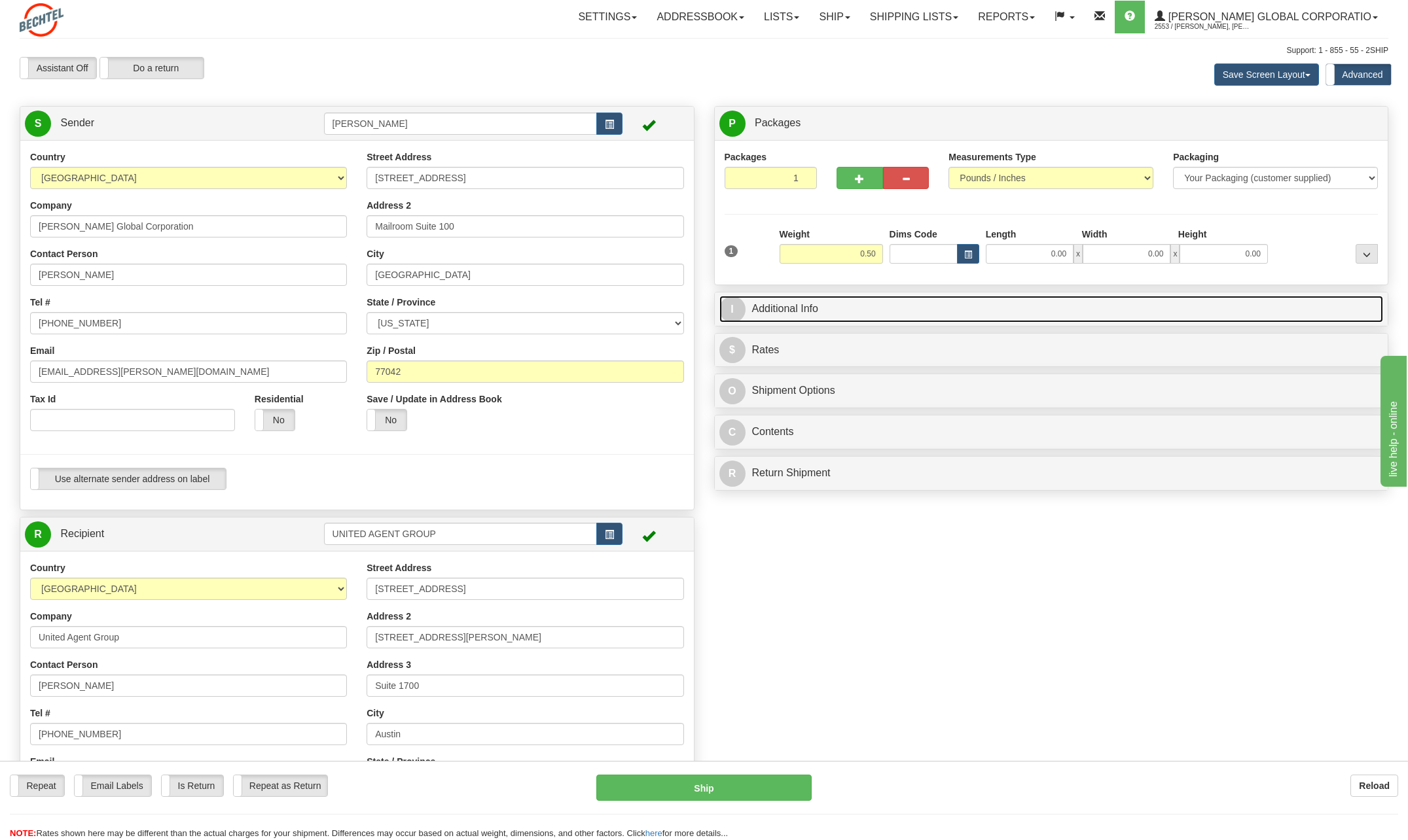
click at [729, 303] on span "I" at bounding box center [732, 309] width 26 height 26
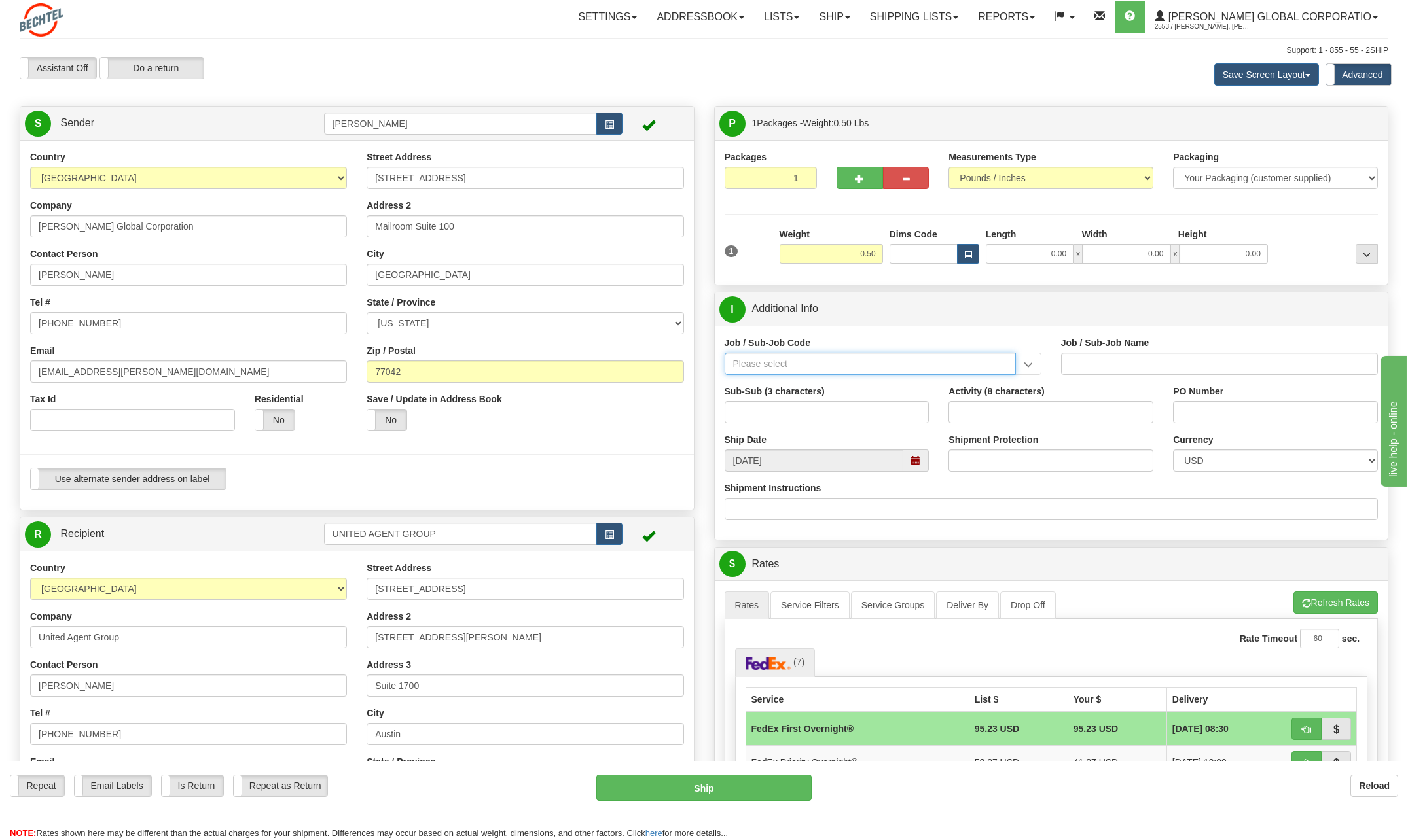
click at [782, 359] on input "Job / Sub-Job Code" at bounding box center [870, 364] width 291 height 22
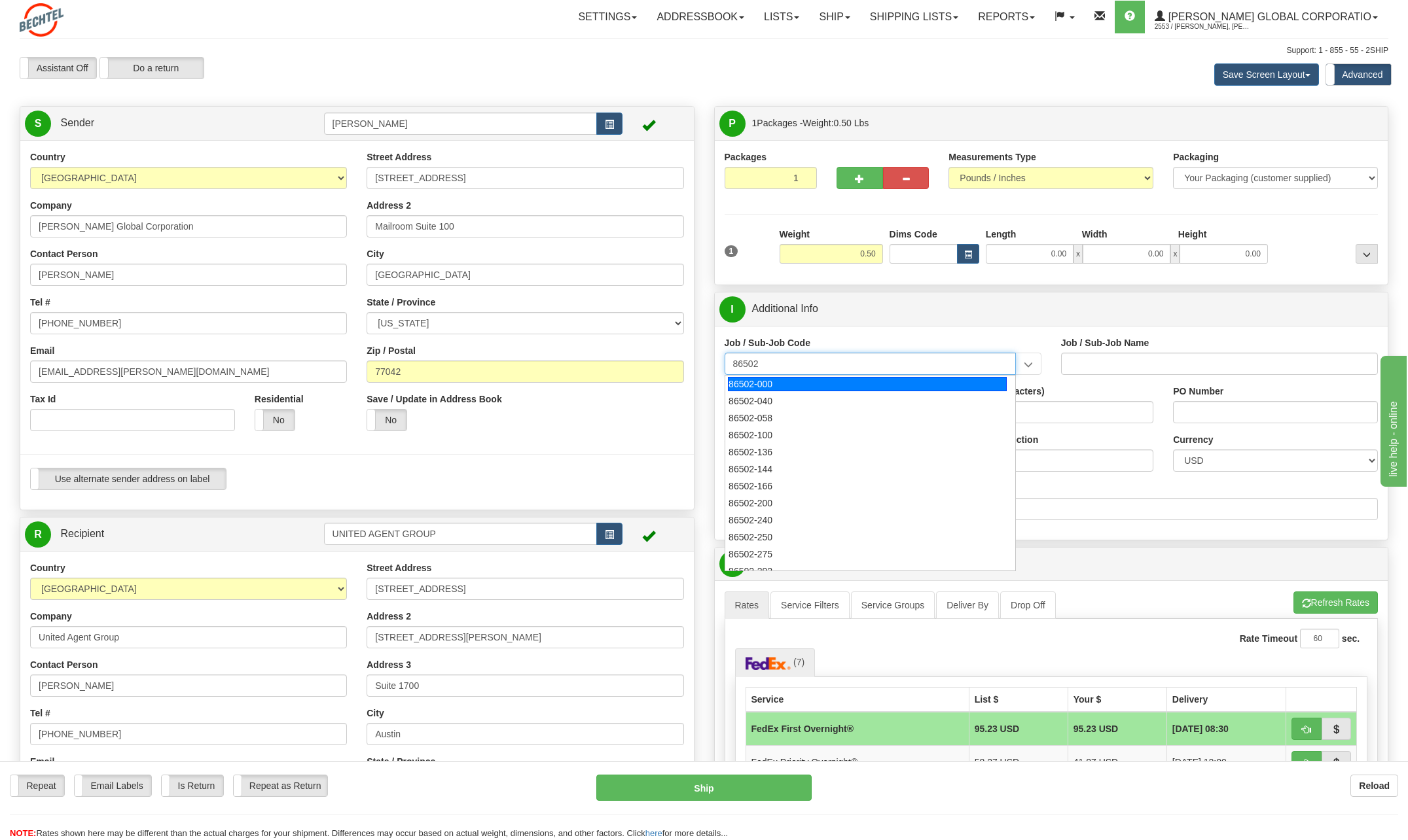
click at [735, 384] on div "86502-000" at bounding box center [867, 384] width 279 height 15
type input "86502-000"
type input "STATIC OG&C - LN - PRIOR YEARS COSTS - EAMS P&C"
type input "86502-000"
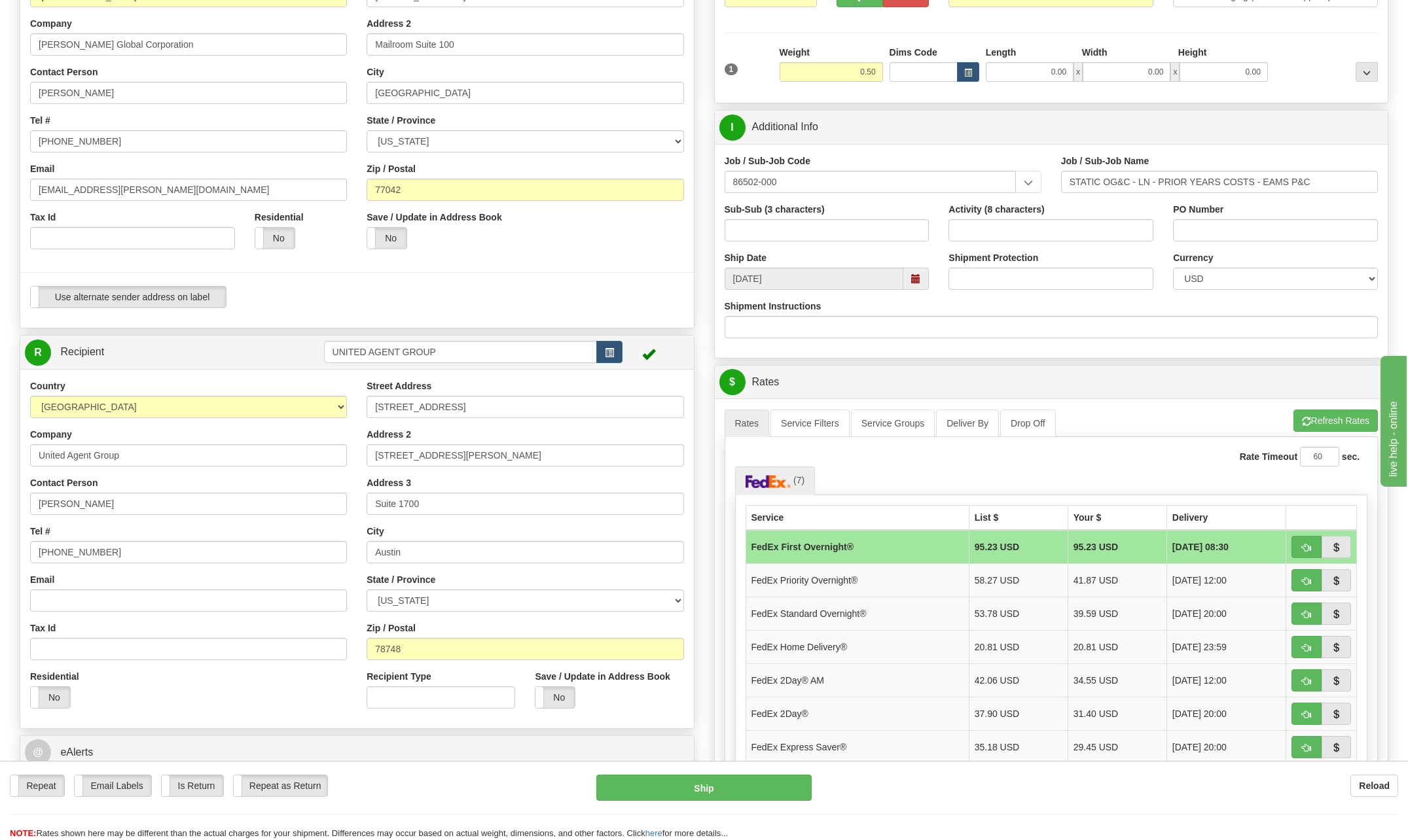
scroll to position [196, 0]
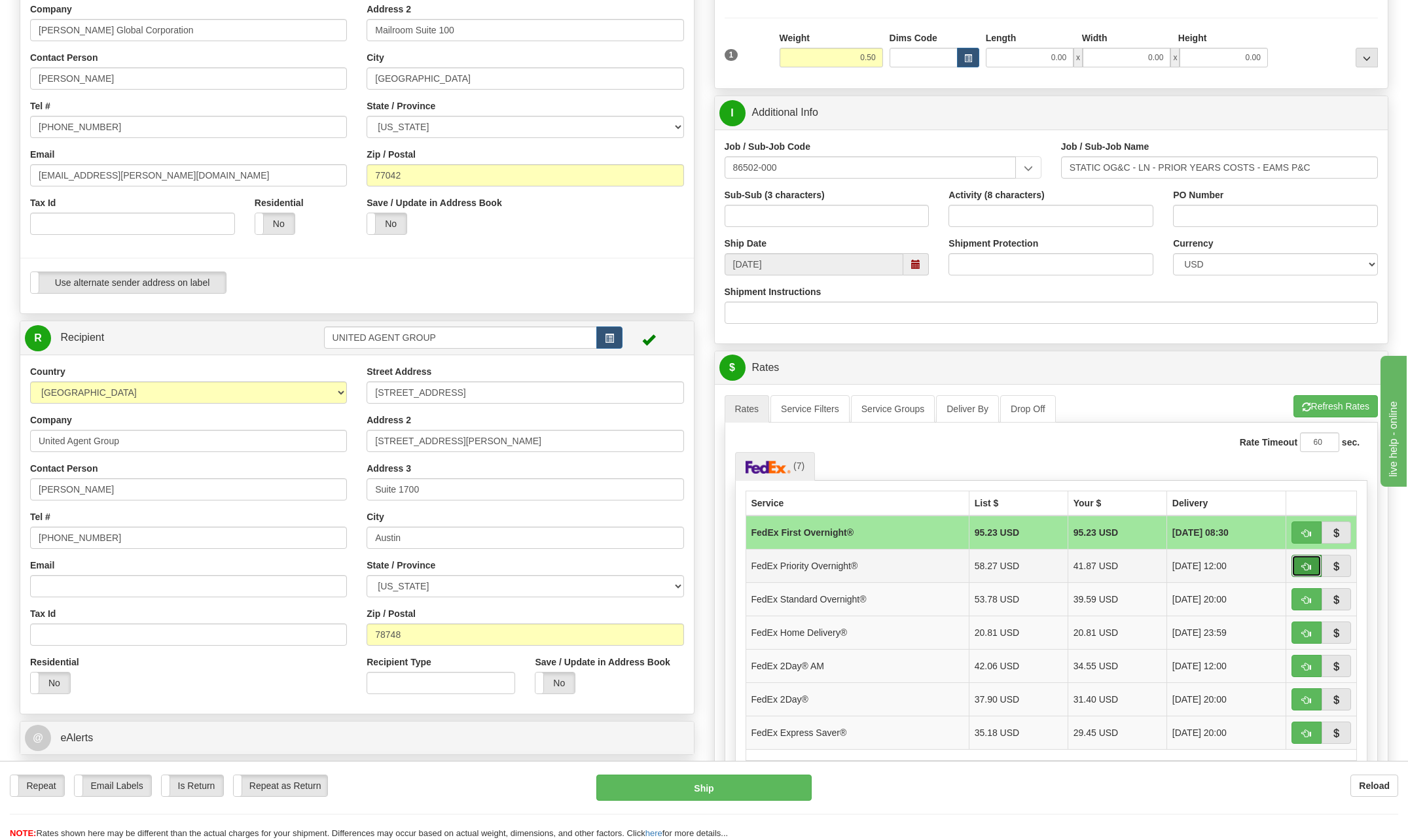
click at [1302, 565] on span "button" at bounding box center [1306, 567] width 9 height 9
type input "01"
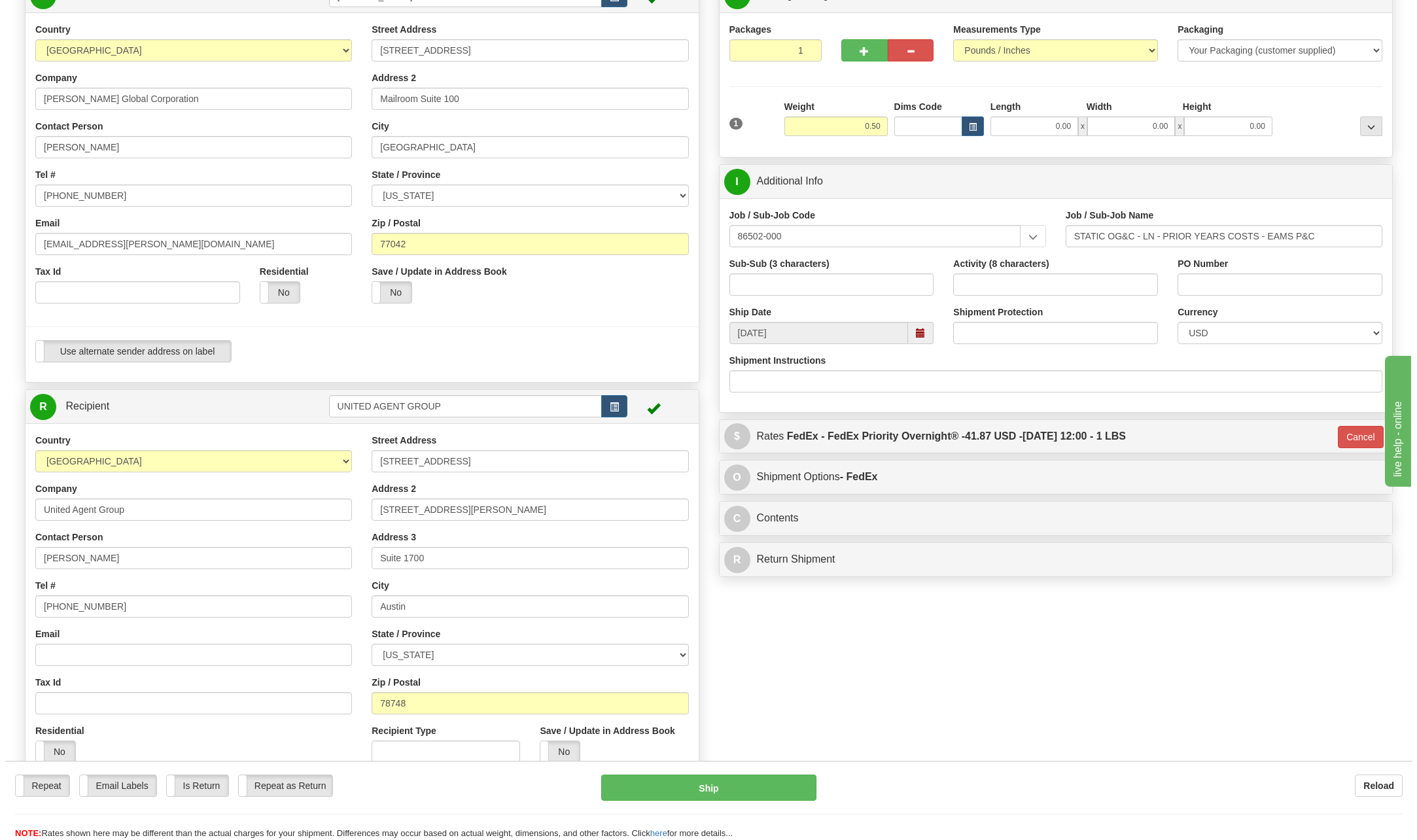
scroll to position [65, 0]
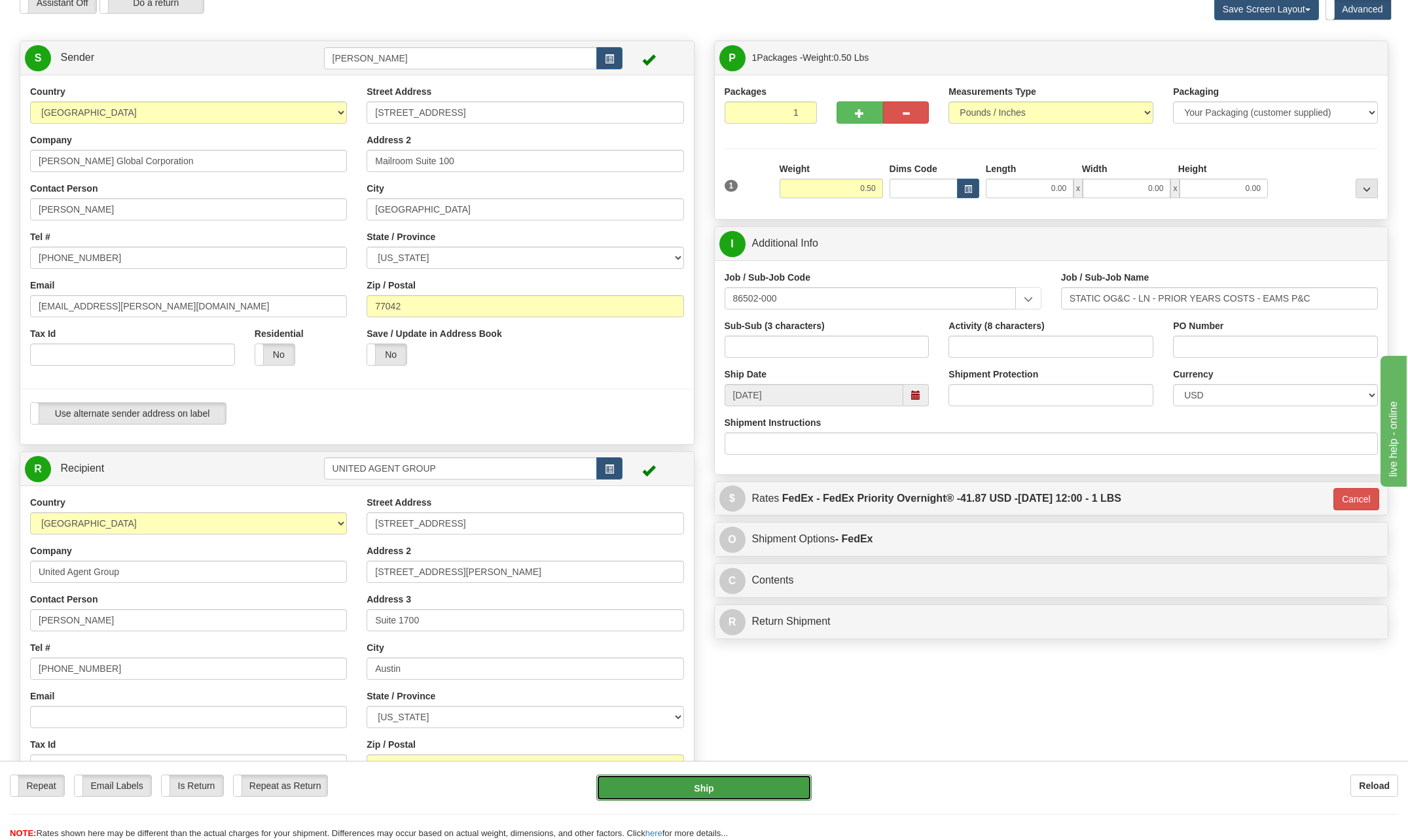
click at [735, 786] on button "Ship" at bounding box center [704, 788] width 215 height 26
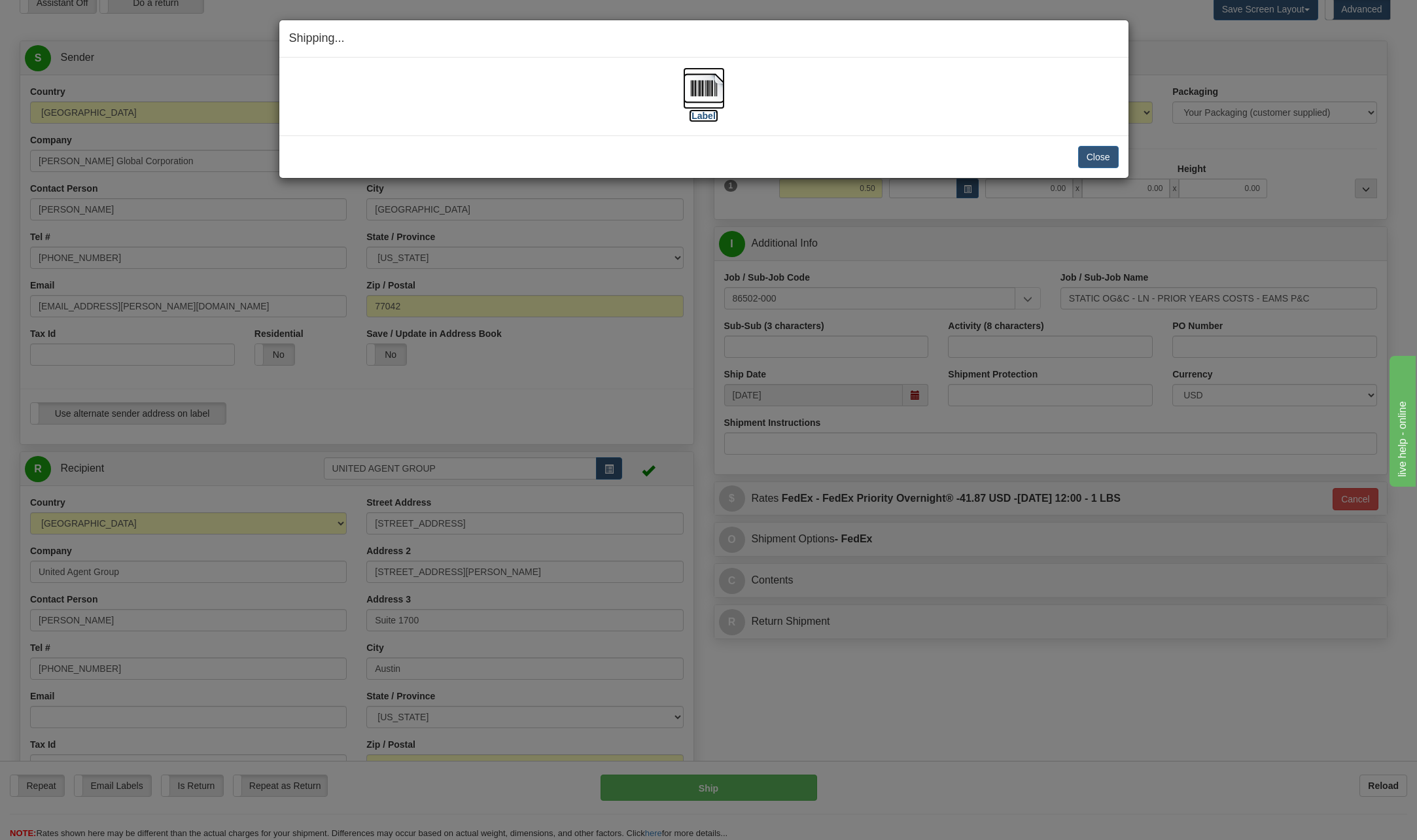
click at [698, 93] on img at bounding box center [704, 88] width 42 height 42
click at [1101, 156] on button "Close" at bounding box center [1098, 157] width 41 height 22
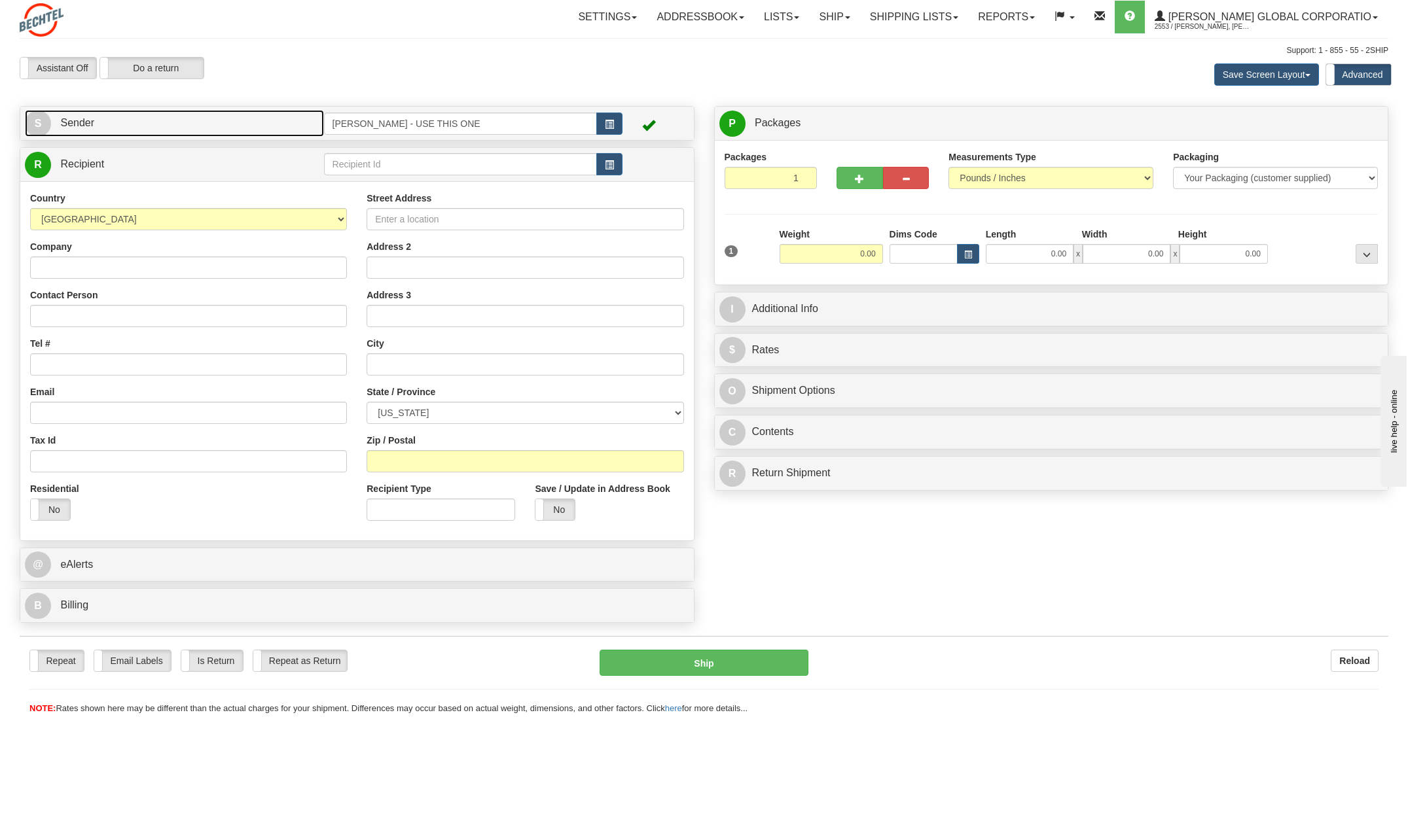
click at [46, 120] on span "S" at bounding box center [37, 123] width 26 height 26
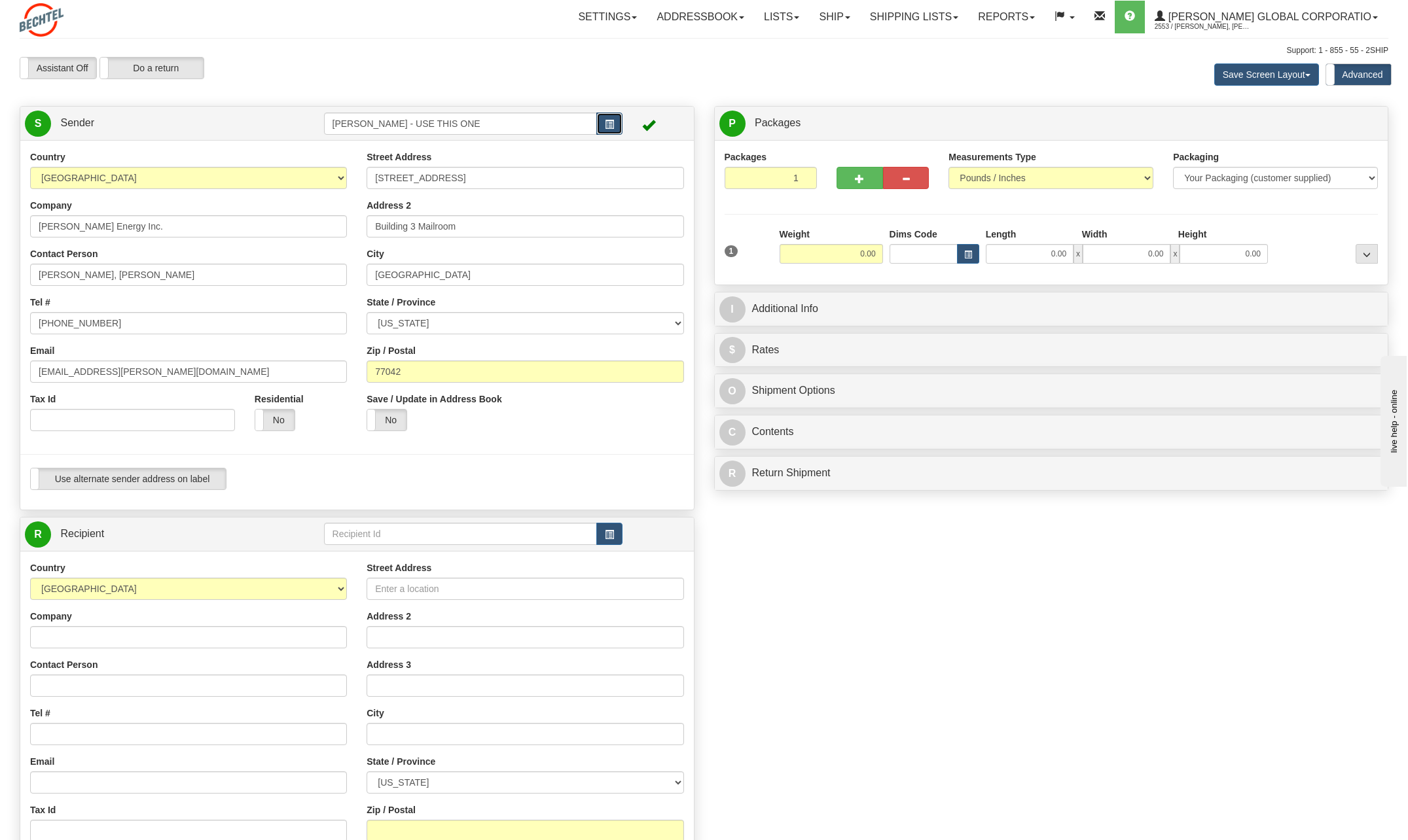
click at [614, 122] on span "button" at bounding box center [610, 124] width 9 height 9
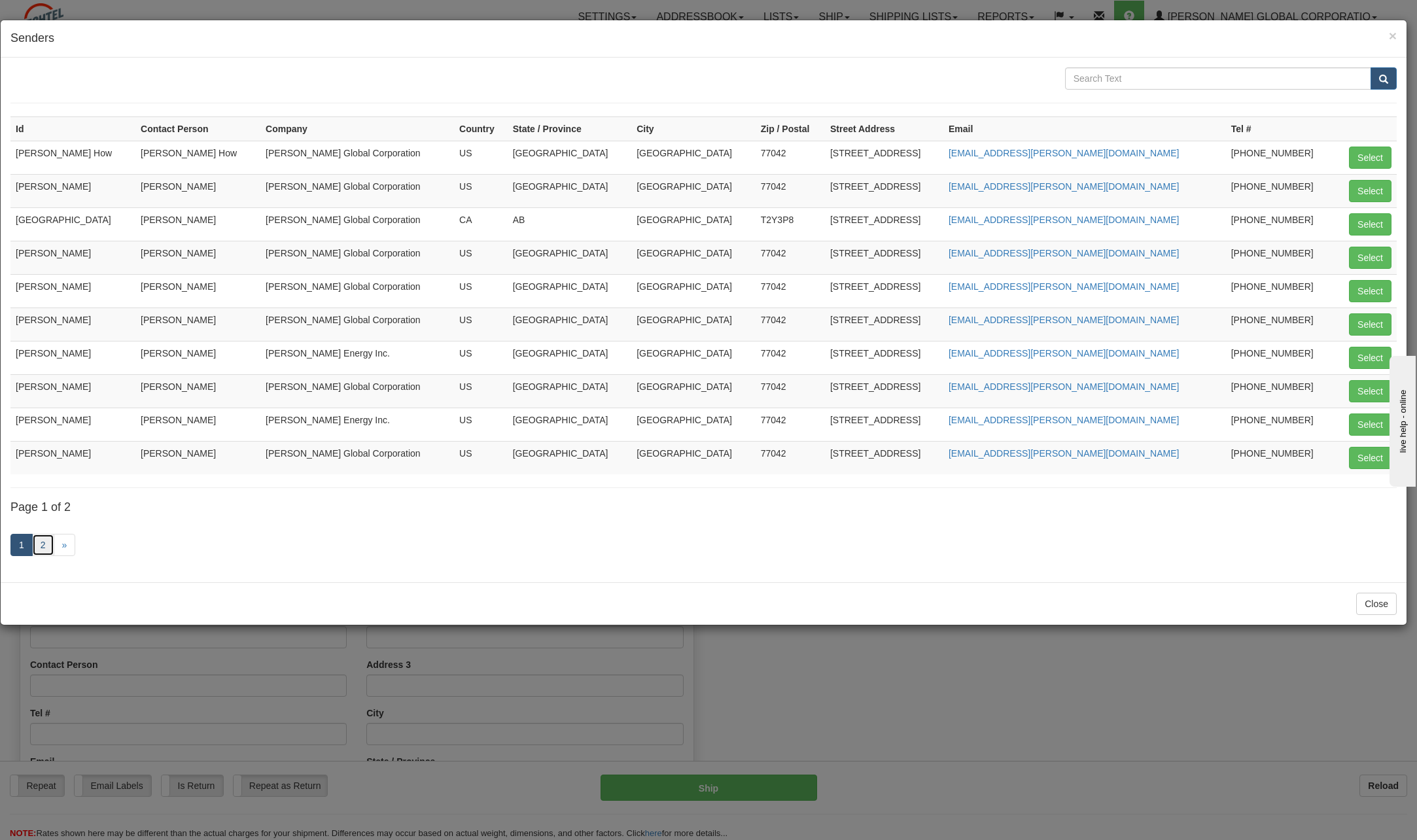
click at [45, 544] on link "2" at bounding box center [43, 544] width 22 height 22
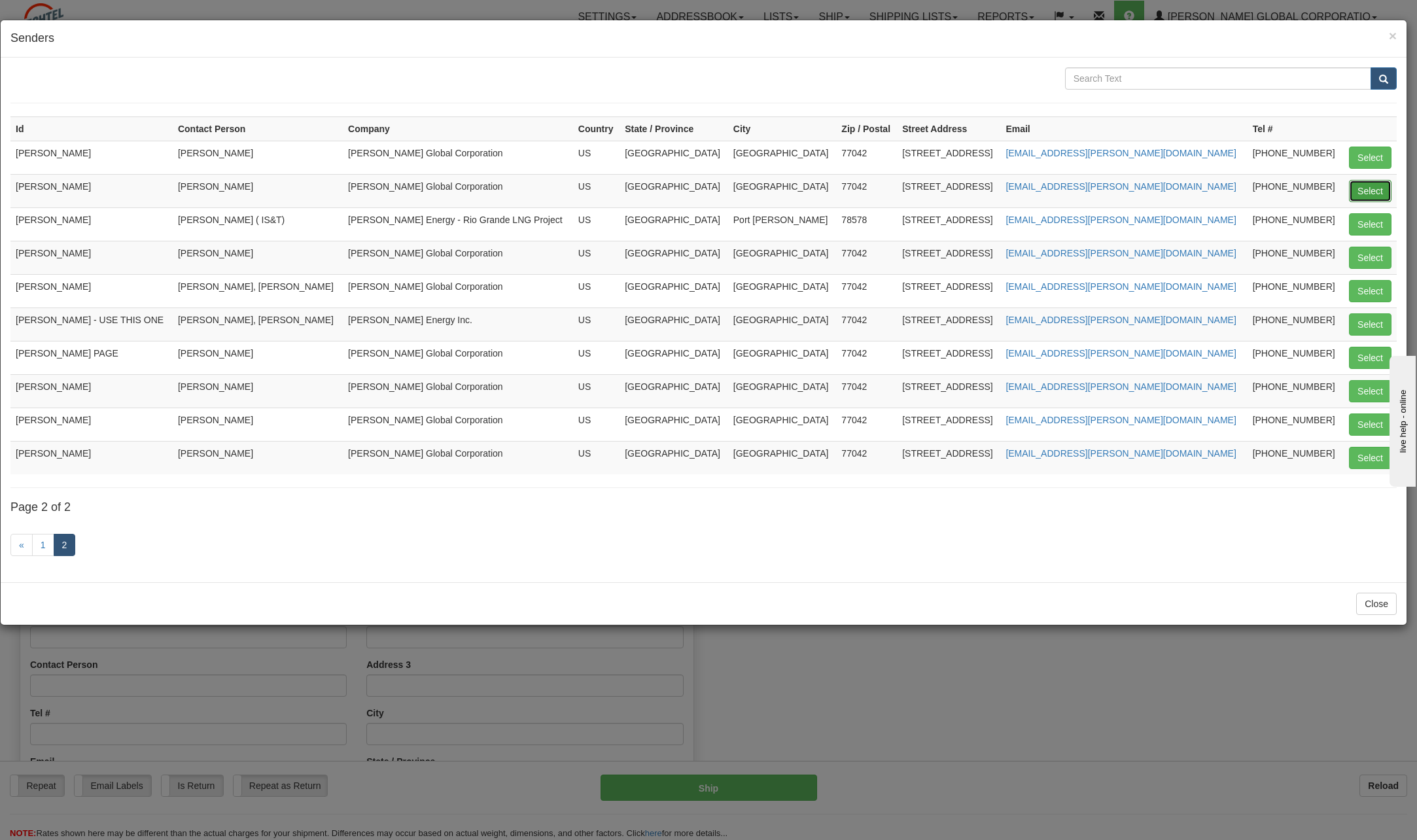
click at [1366, 191] on button "Select" at bounding box center [1370, 191] width 43 height 22
type input "[PERSON_NAME]"
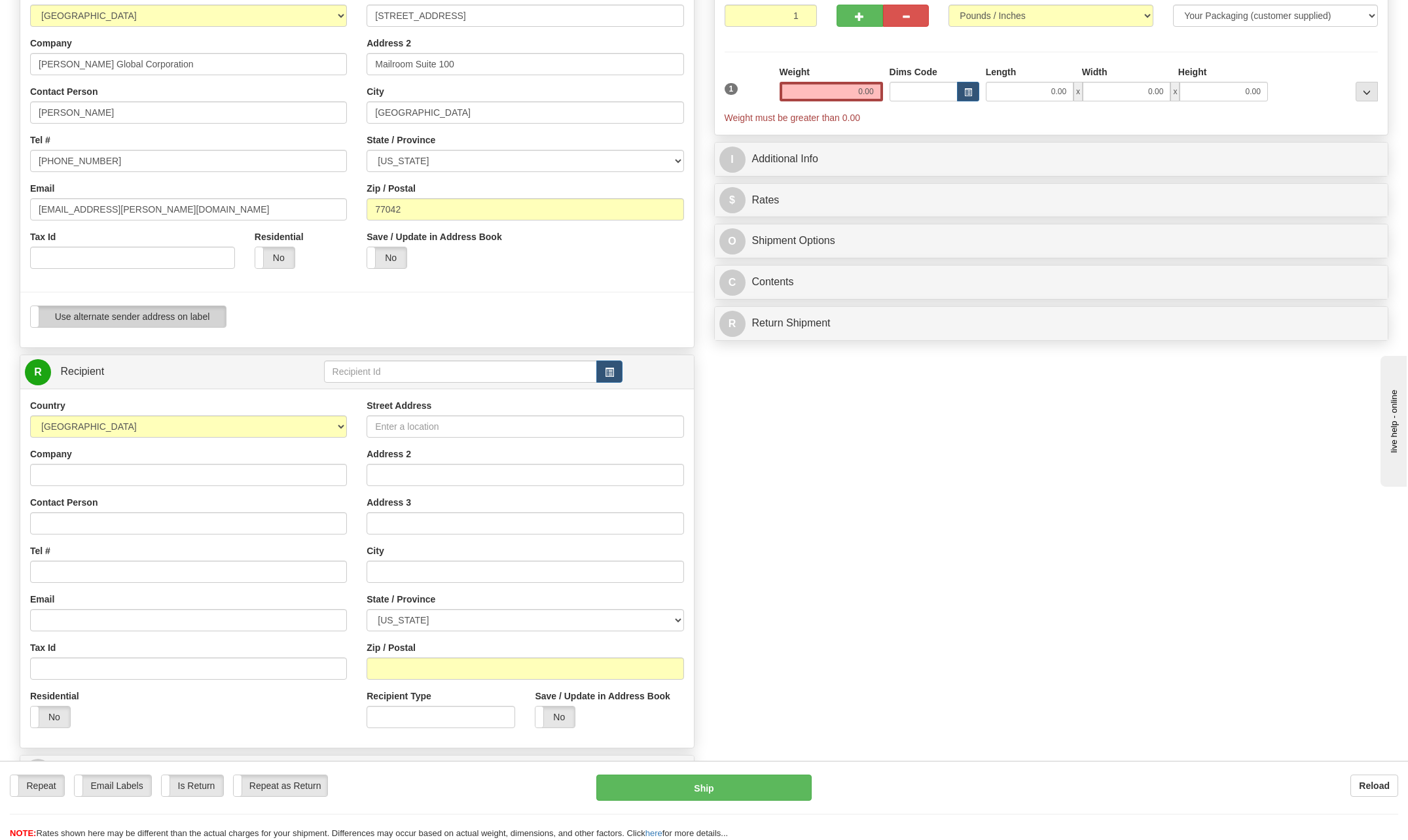
scroll to position [196, 0]
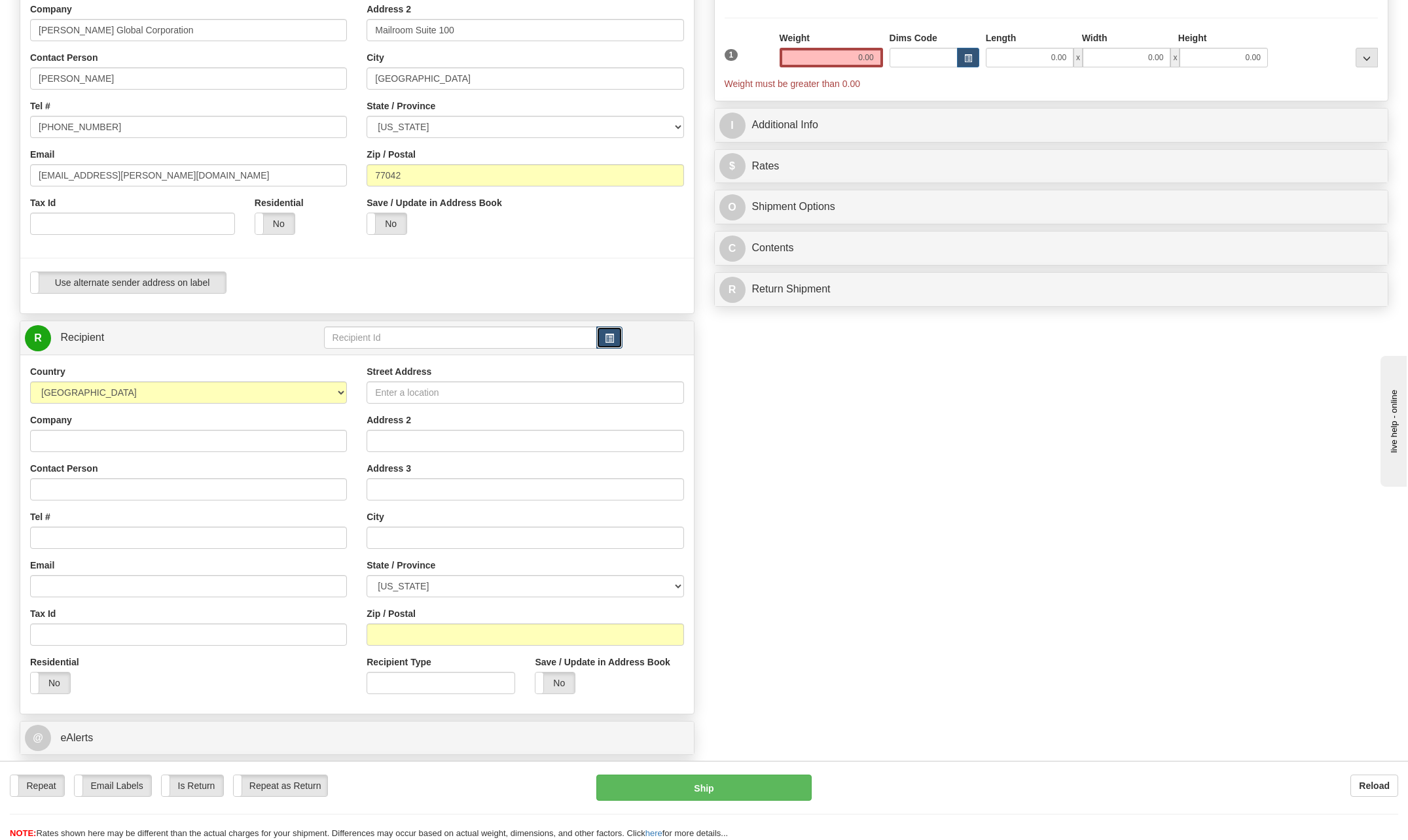
click at [616, 337] on button "button" at bounding box center [609, 337] width 26 height 22
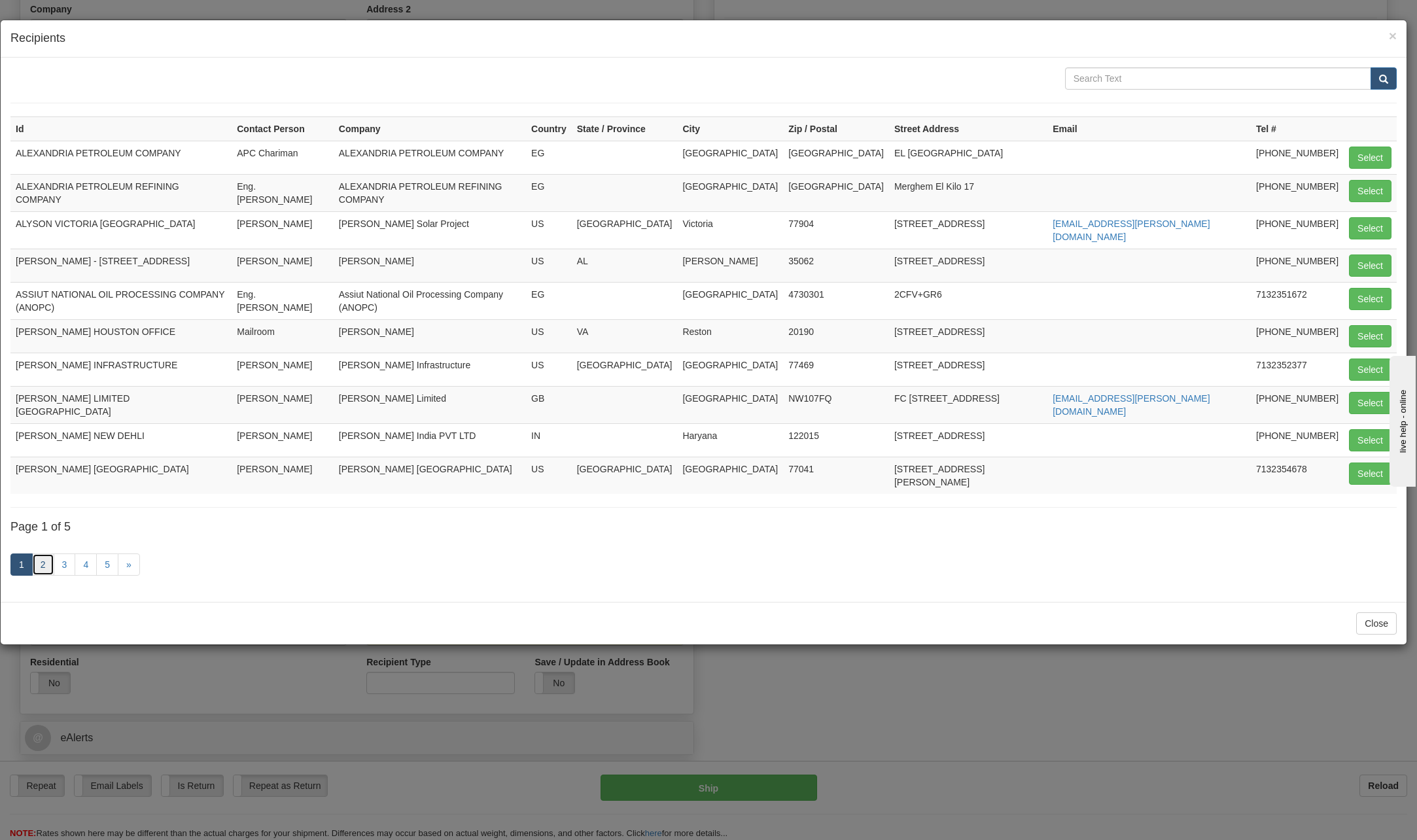
click at [47, 554] on link "2" at bounding box center [43, 564] width 22 height 22
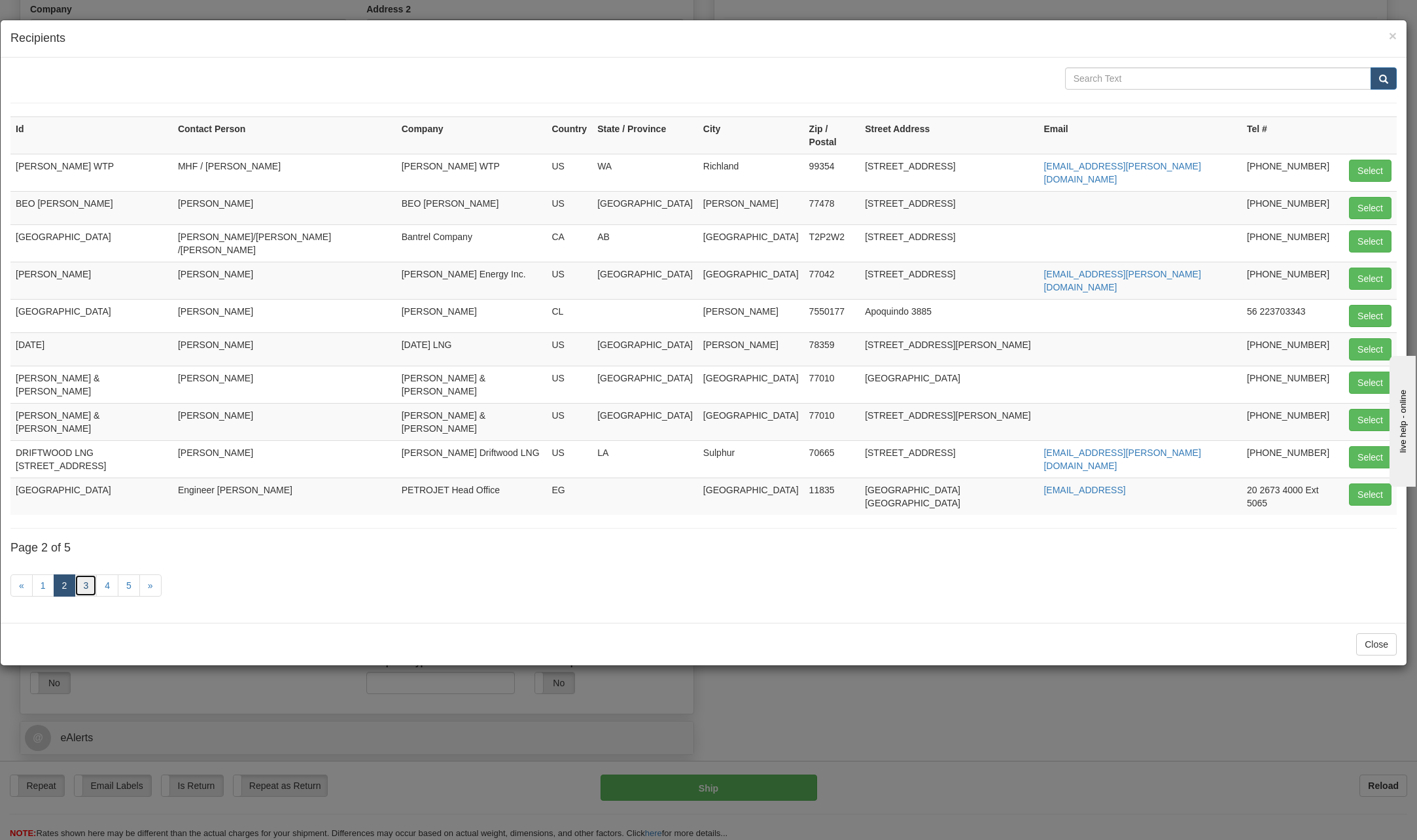
click at [92, 574] on link "3" at bounding box center [85, 585] width 22 height 22
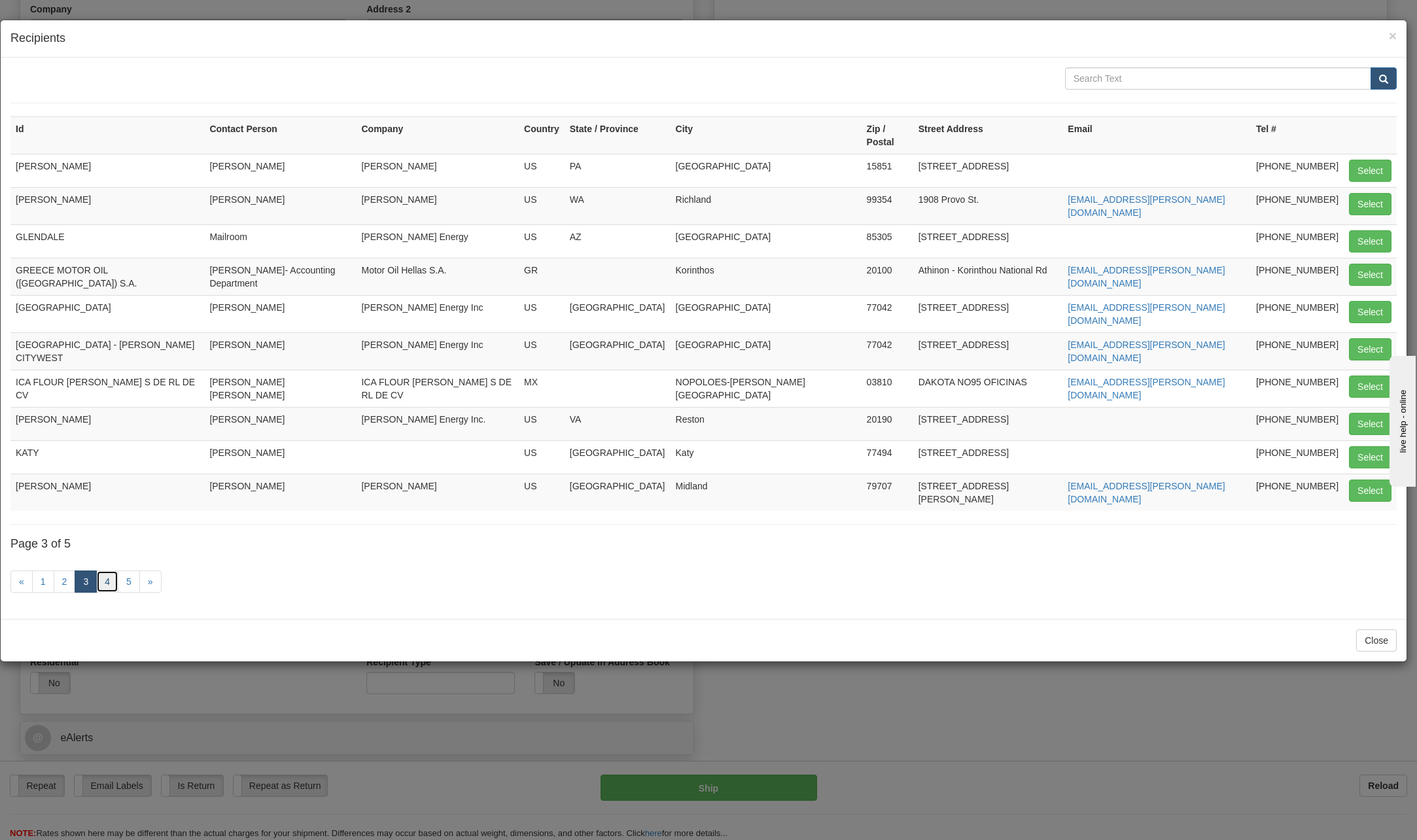
click at [108, 570] on link "4" at bounding box center [107, 581] width 22 height 22
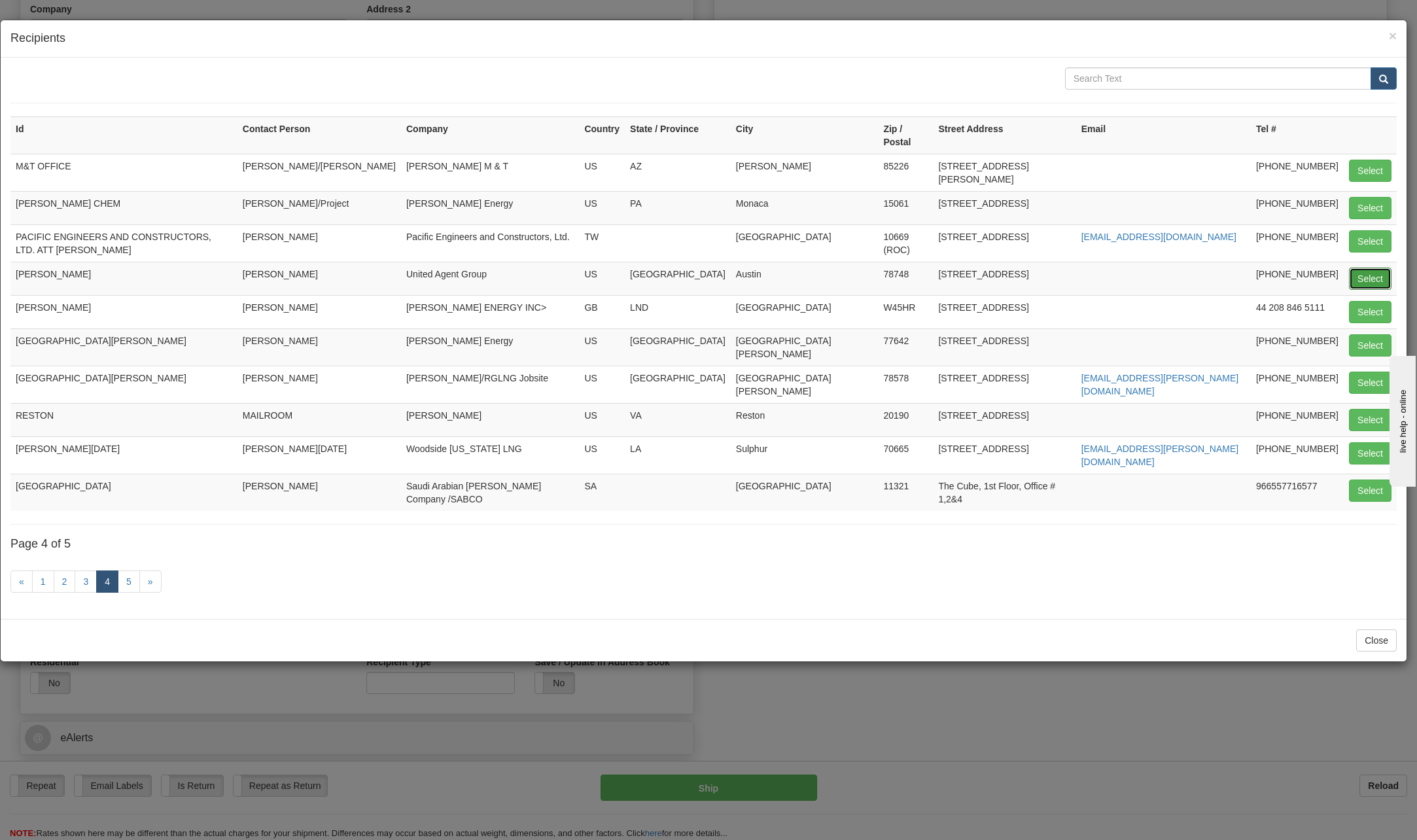
click at [1363, 268] on button "Select" at bounding box center [1370, 278] width 43 height 22
type input "PAM WENDELL"
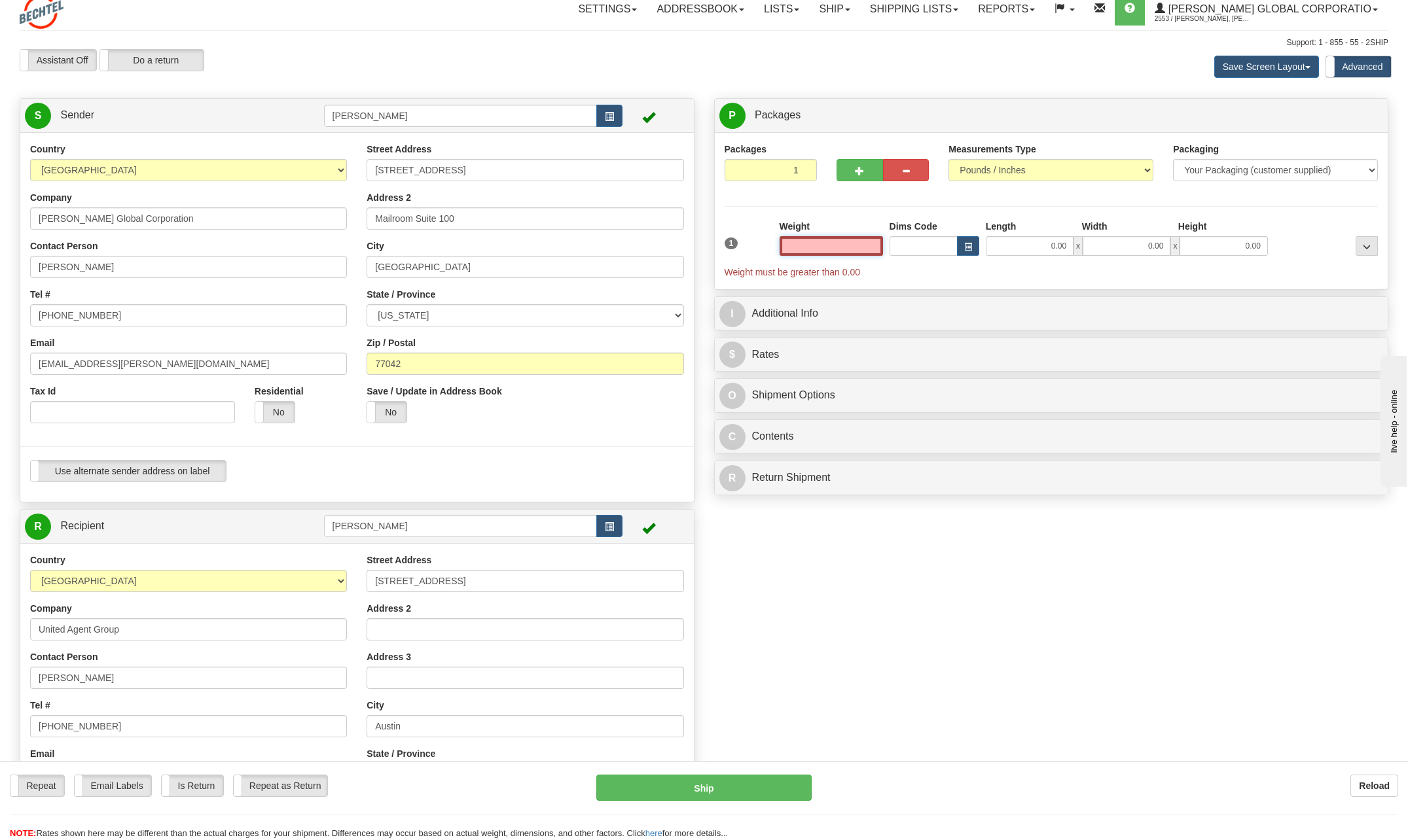
scroll to position [0, 0]
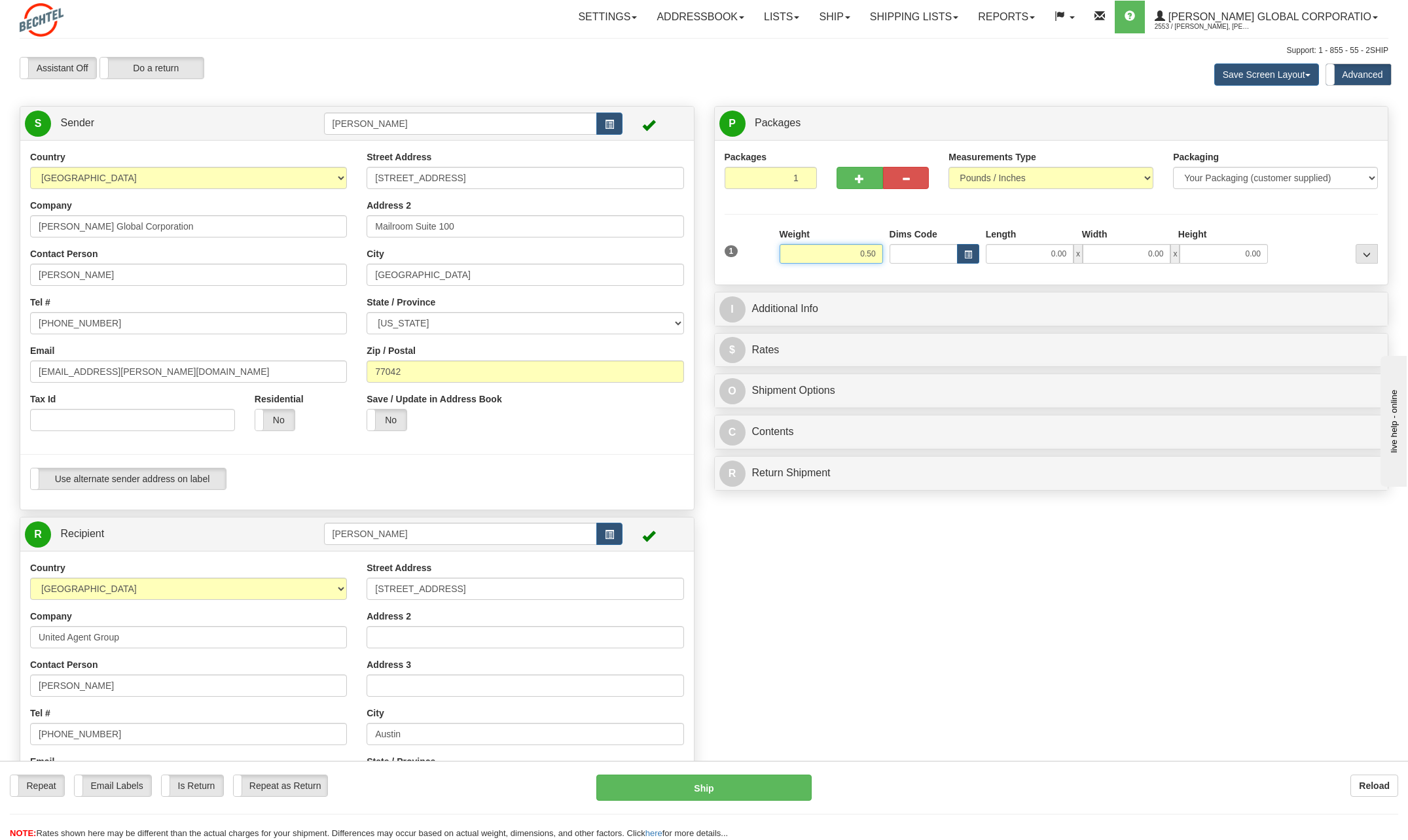
type input "0.50"
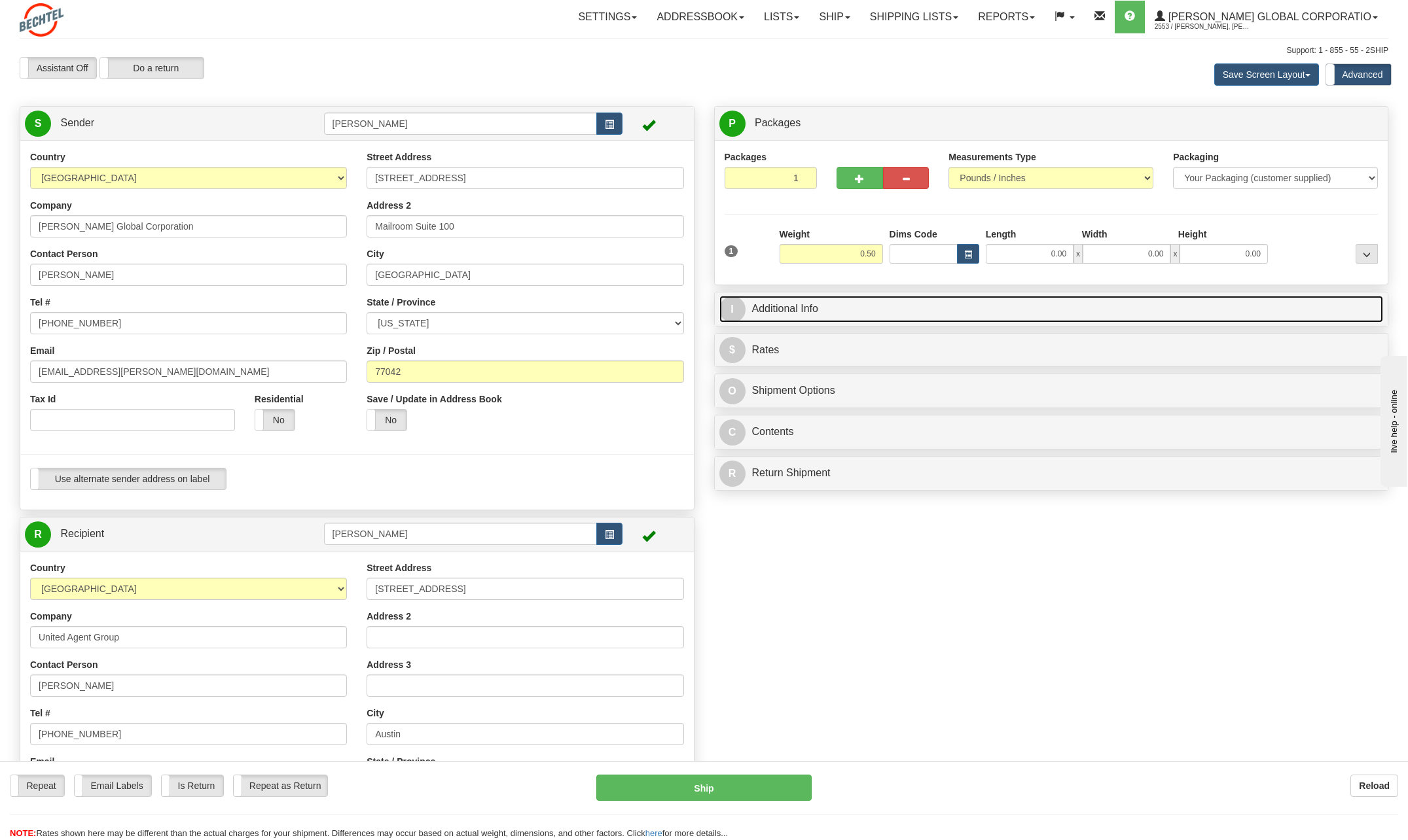
click at [737, 306] on span "I" at bounding box center [732, 309] width 26 height 26
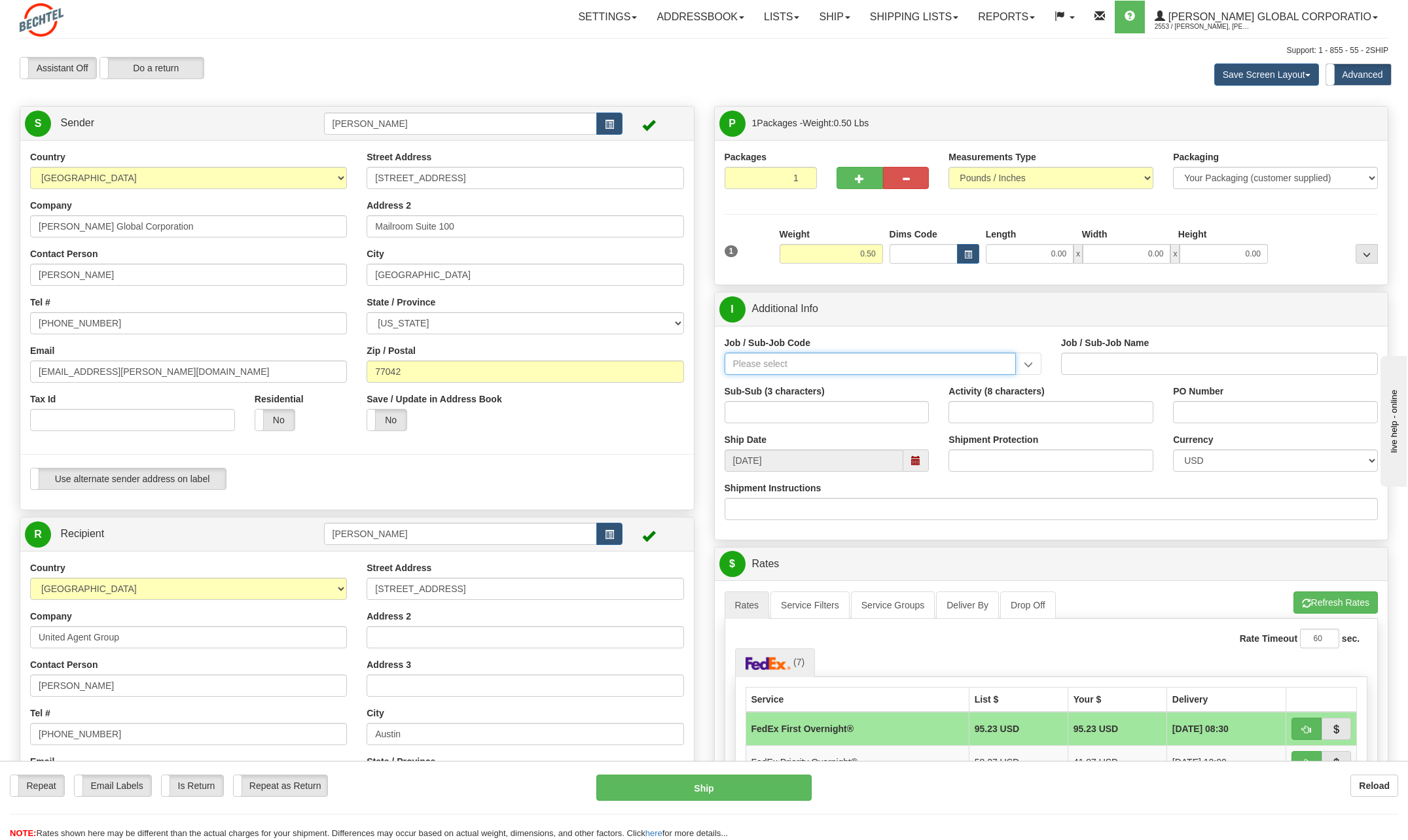
click at [769, 365] on input "Job / Sub-Job Code" at bounding box center [870, 364] width 291 height 22
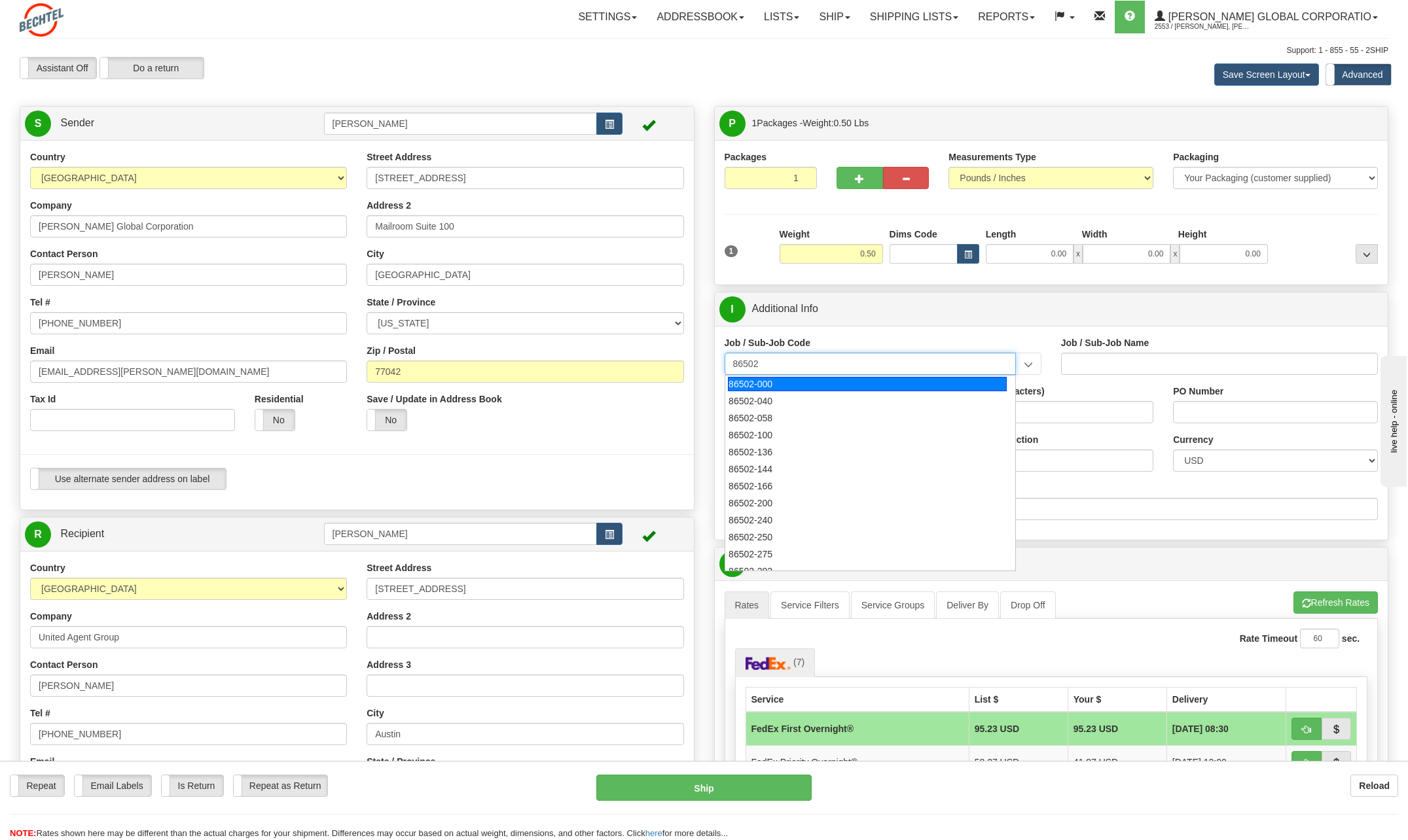
click at [731, 385] on div "86502-000" at bounding box center [867, 384] width 279 height 15
type input "86502-000"
type input "STATIC OG&C - LN - PRIOR YEARS COSTS - EAMS P&C"
type input "86502-000"
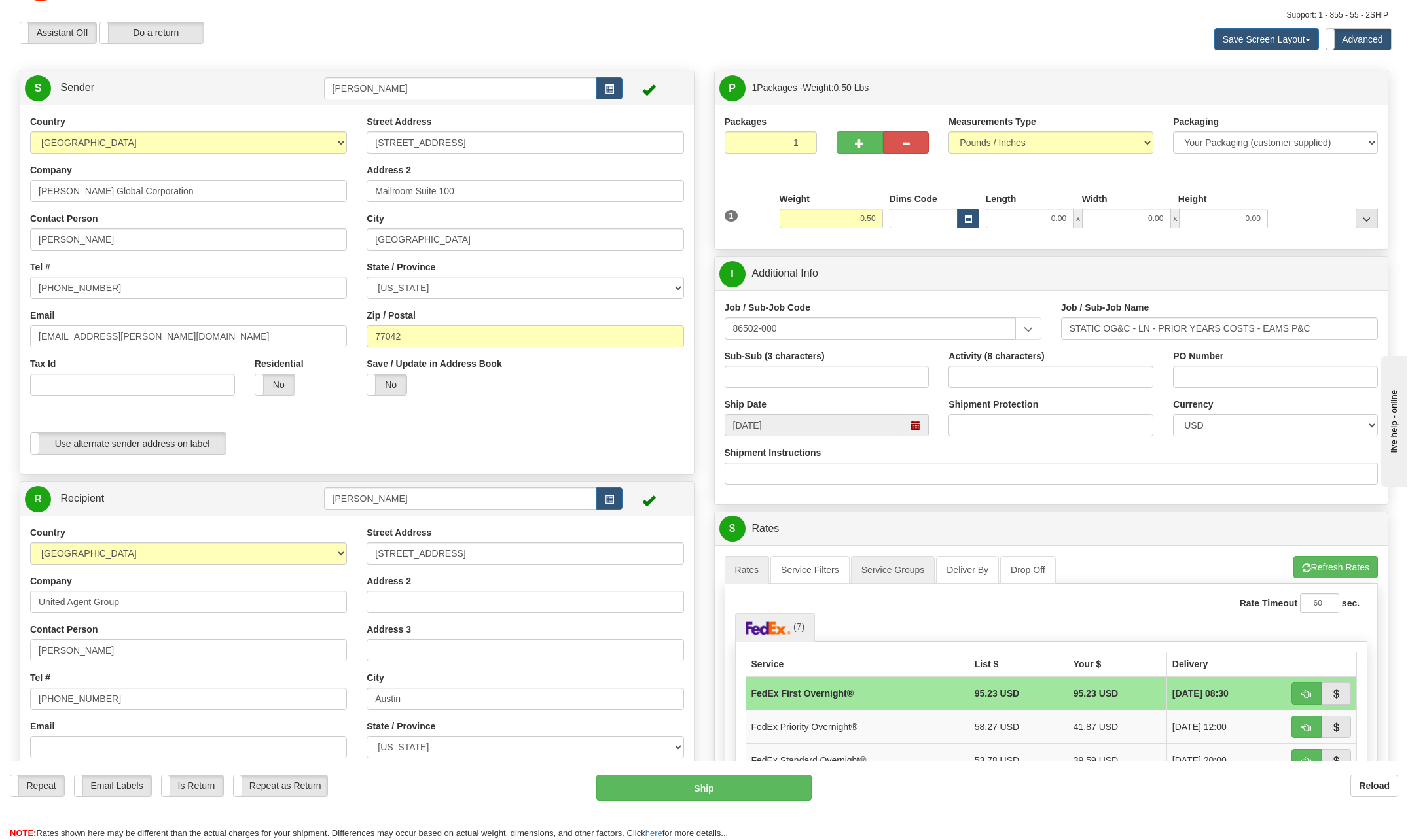
scroll to position [131, 0]
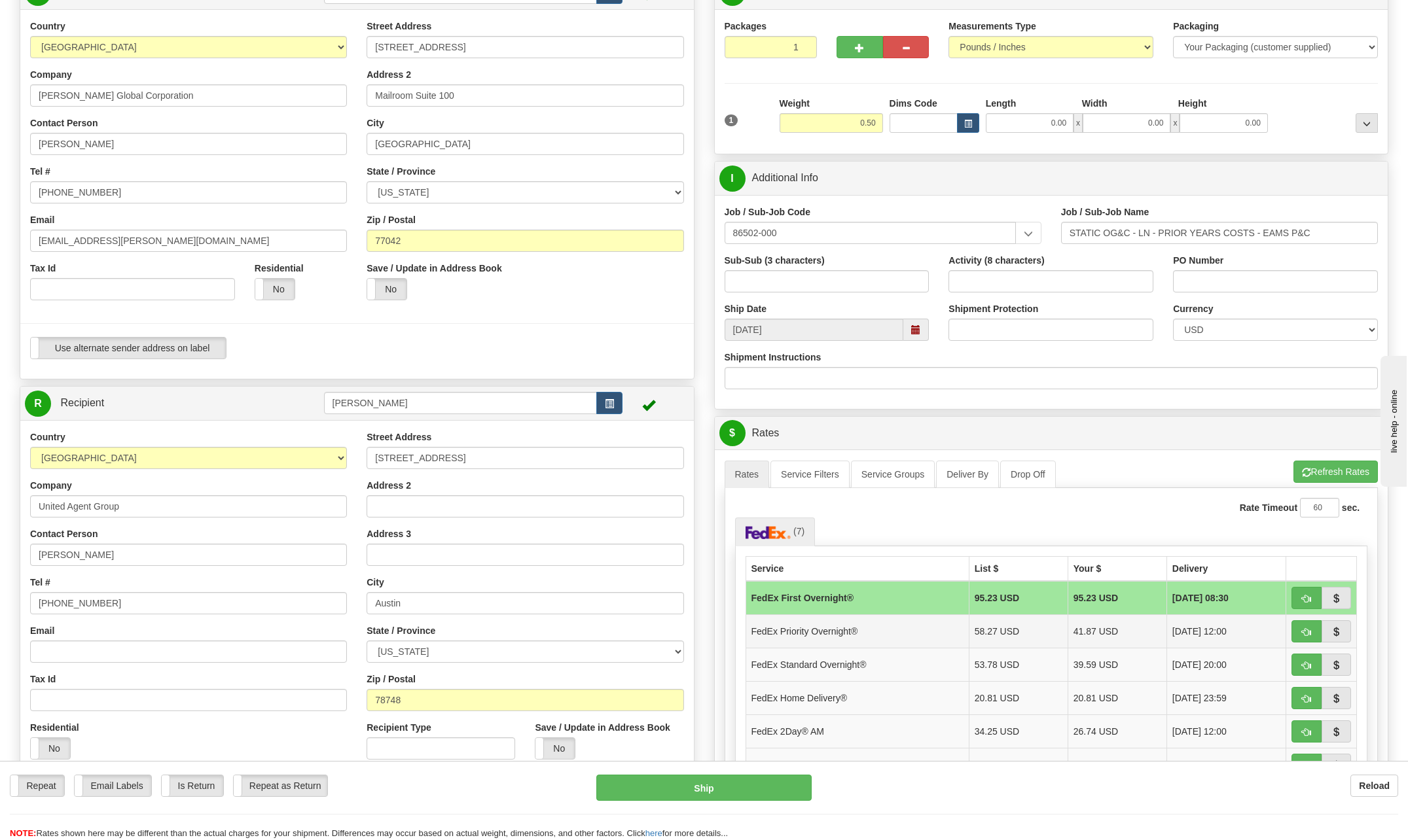
click at [850, 624] on td "FedEx Priority Overnight®" at bounding box center [857, 631] width 223 height 33
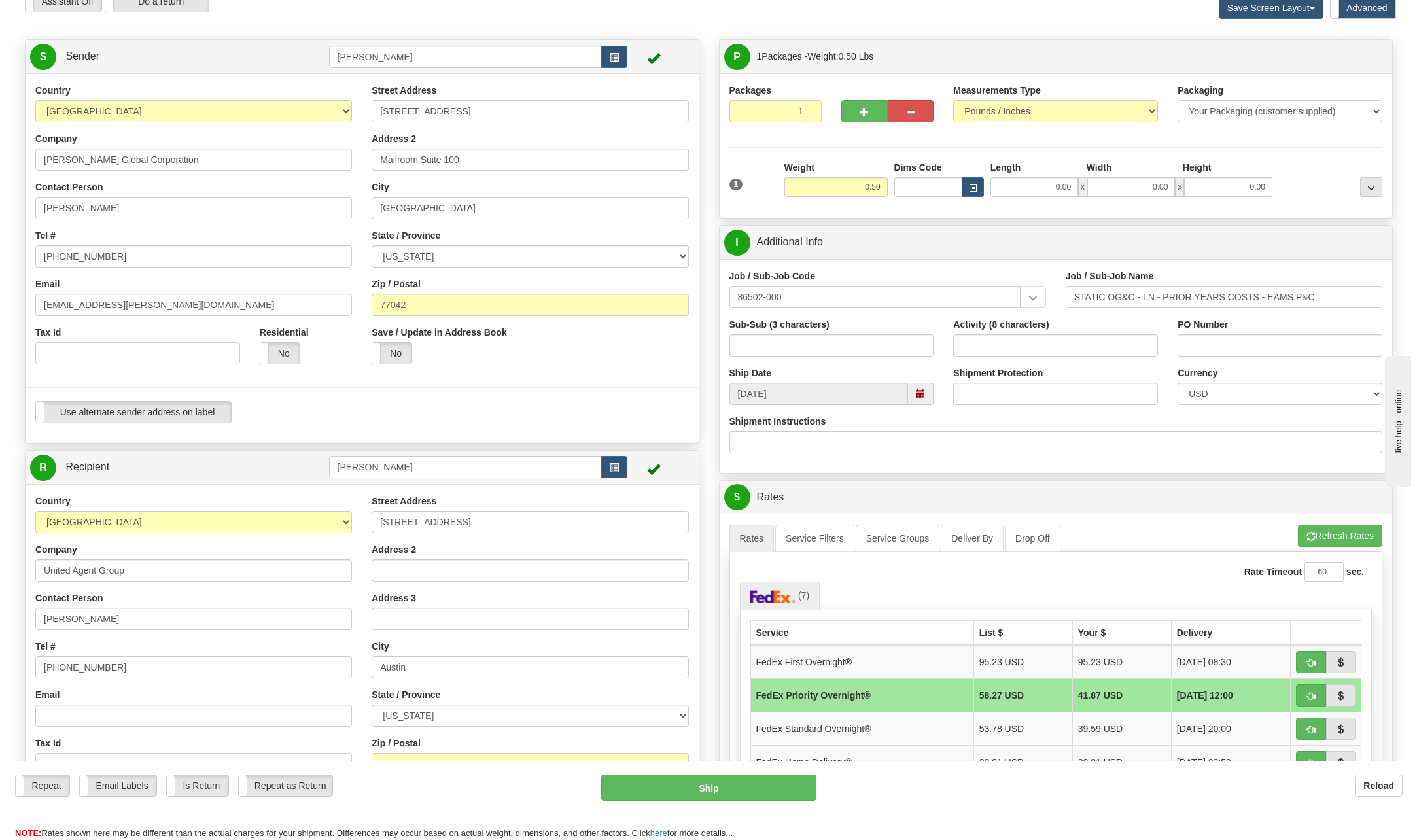
scroll to position [65, 0]
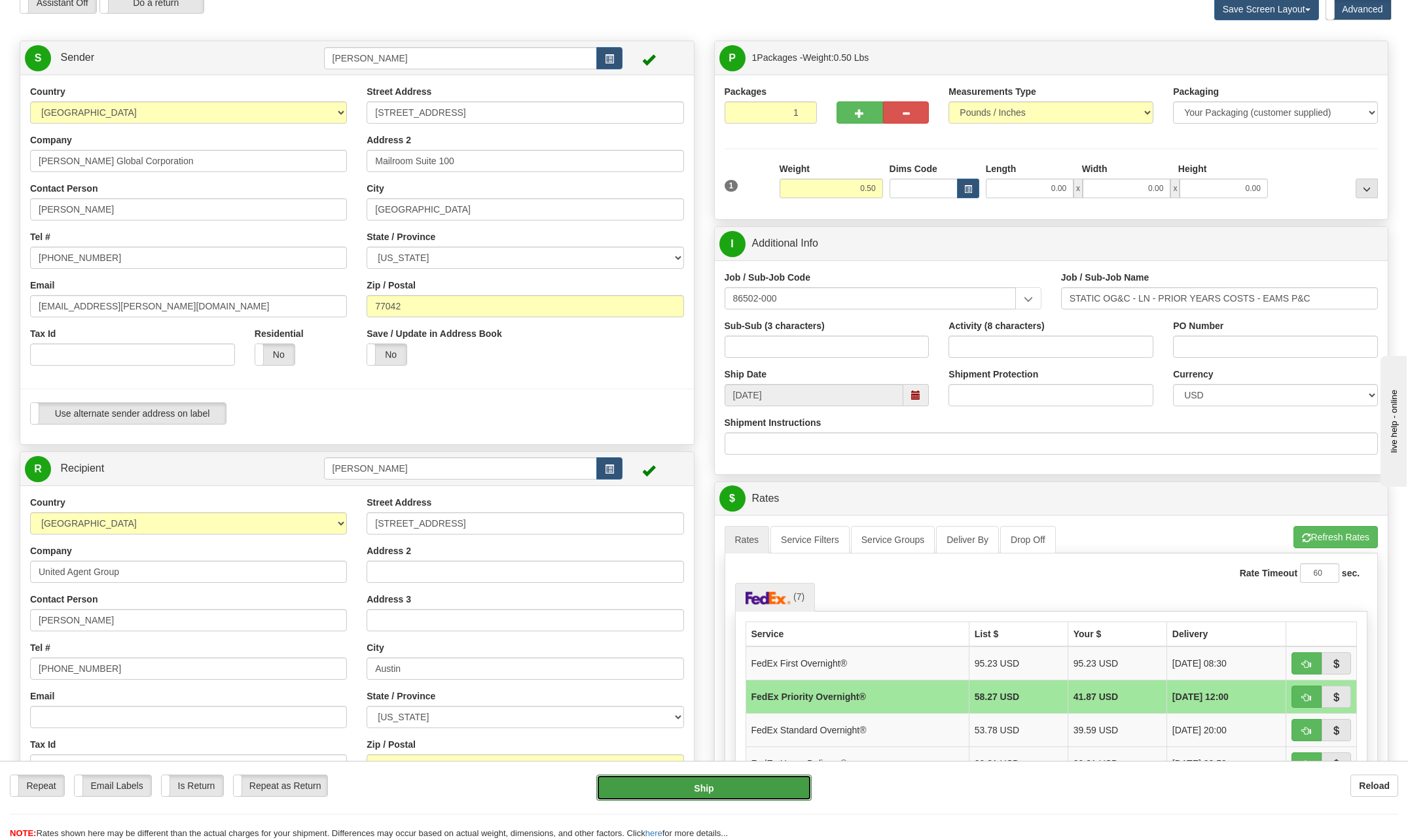
click at [770, 785] on button "Ship" at bounding box center [704, 788] width 215 height 26
type input "01"
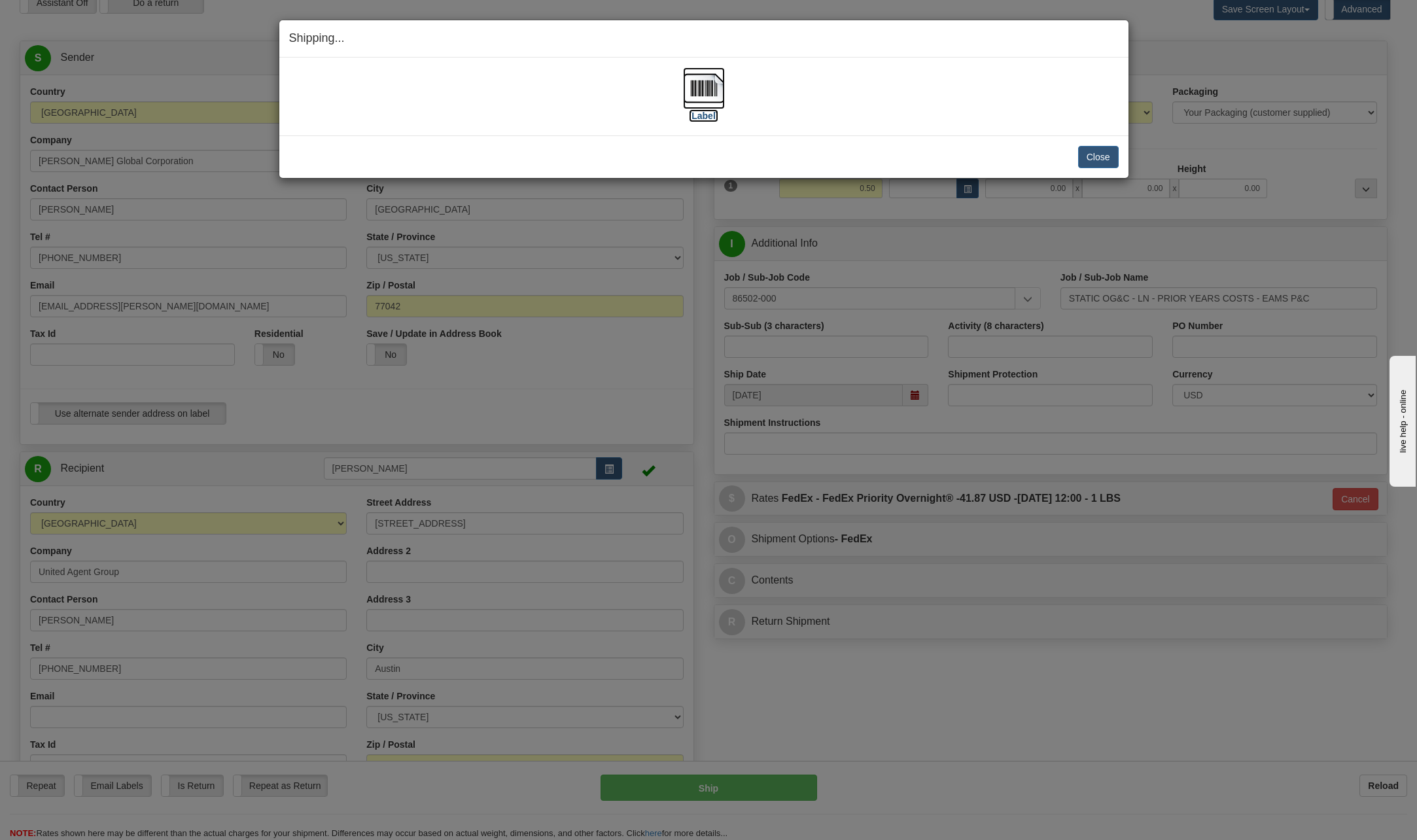
click at [709, 89] on img at bounding box center [704, 88] width 42 height 42
click at [1108, 156] on button "Close" at bounding box center [1098, 157] width 41 height 22
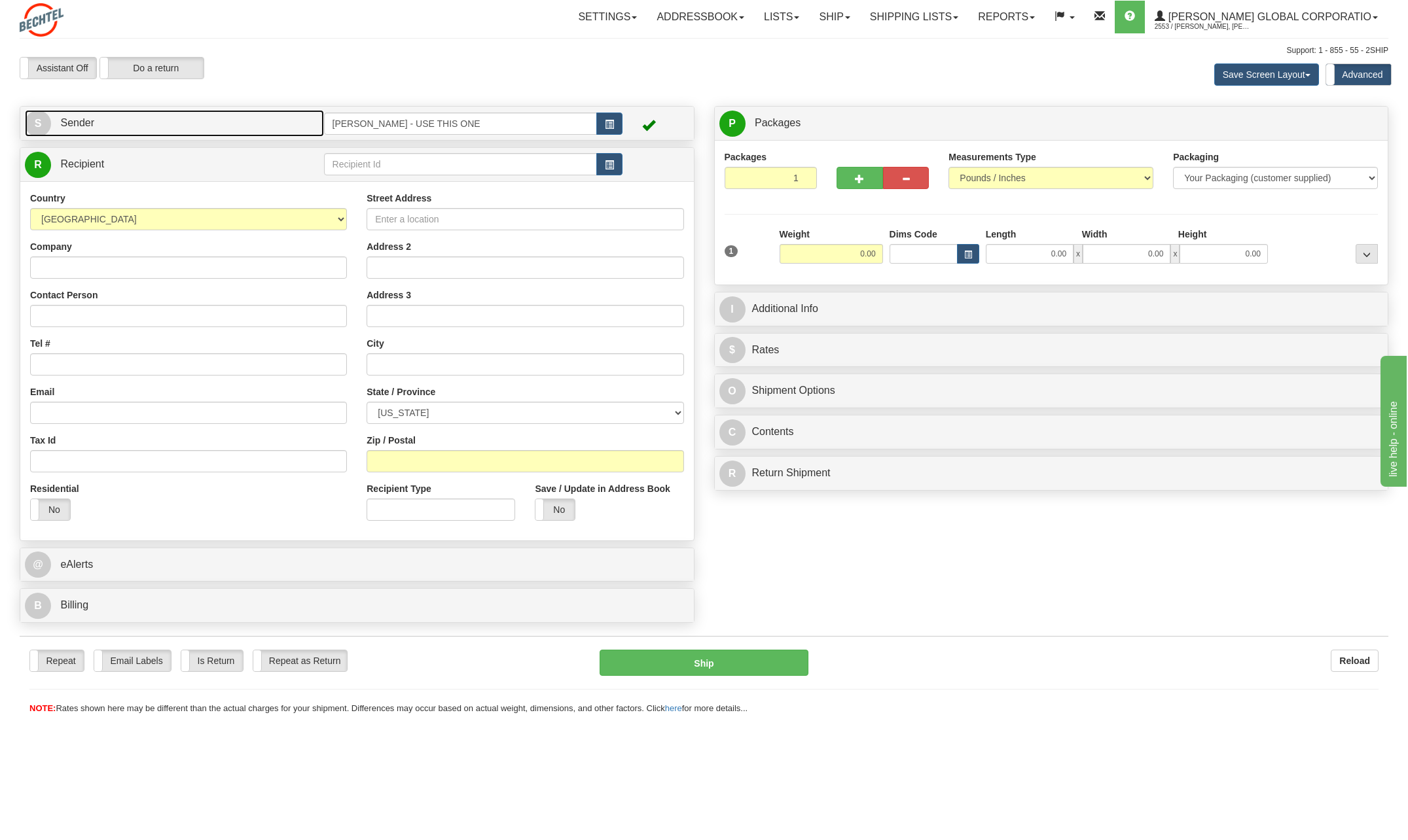
click at [37, 125] on span "S" at bounding box center [37, 123] width 26 height 26
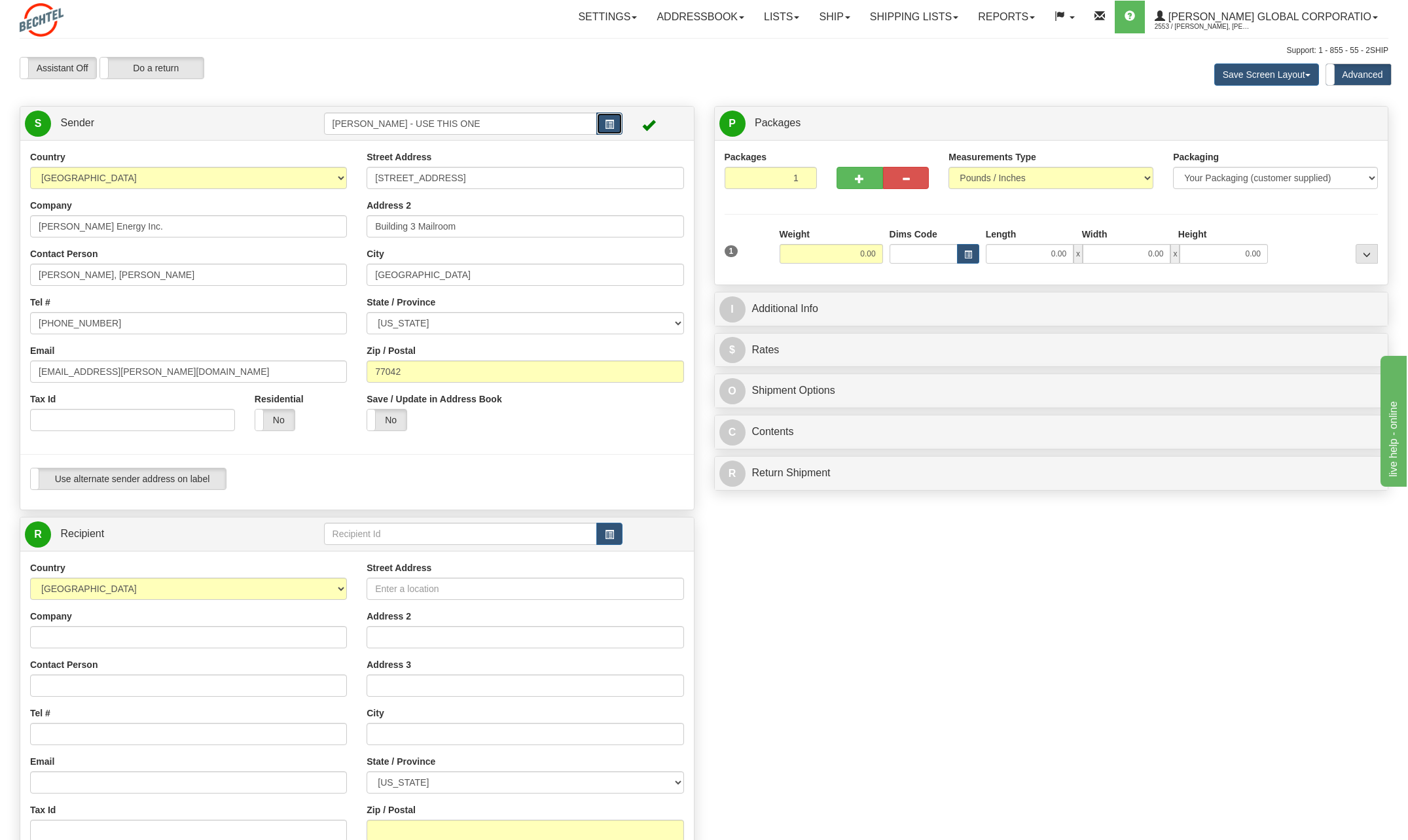
click at [610, 123] on span "button" at bounding box center [610, 124] width 9 height 9
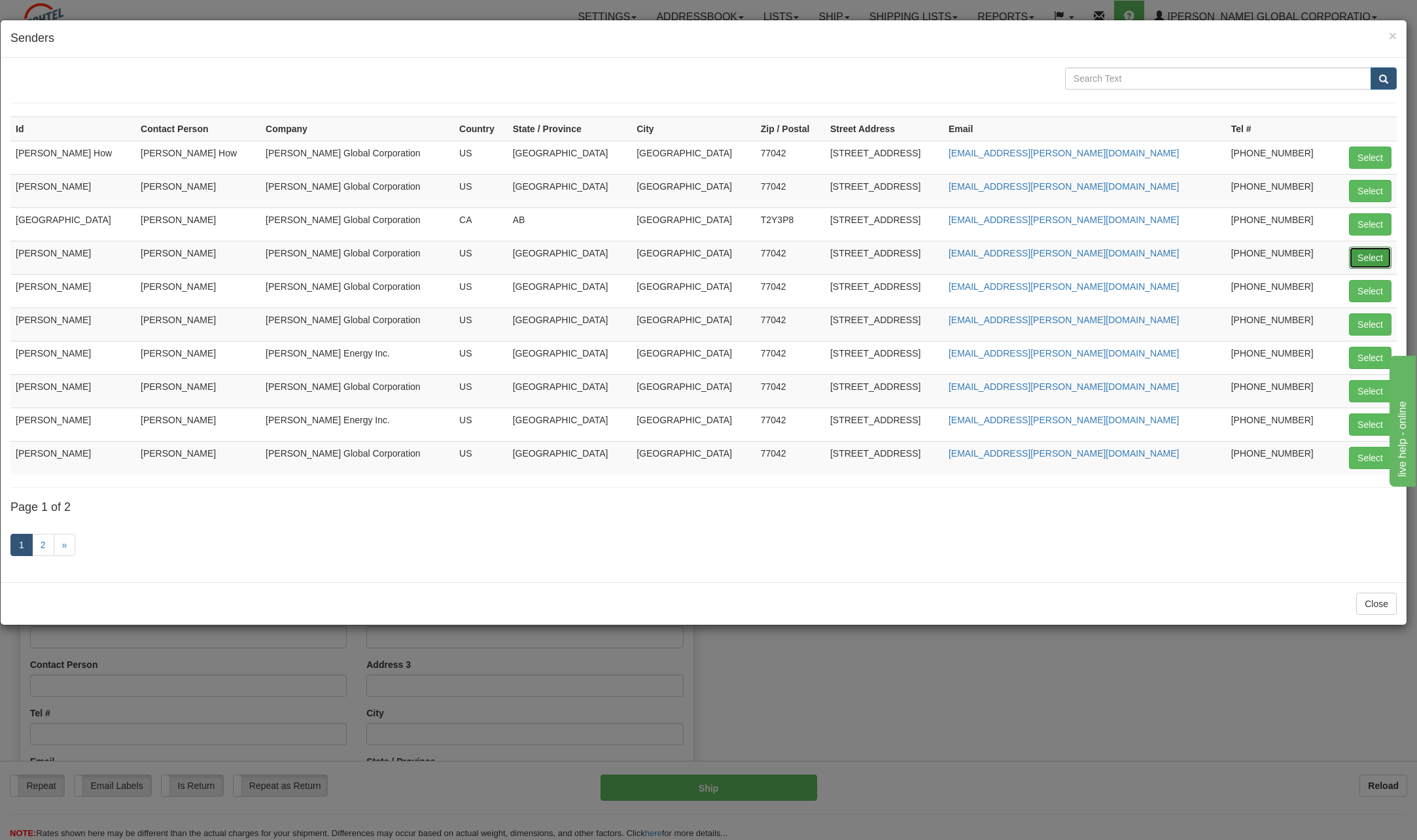
click at [1368, 250] on button "Select" at bounding box center [1370, 257] width 43 height 22
type input "[PERSON_NAME]"
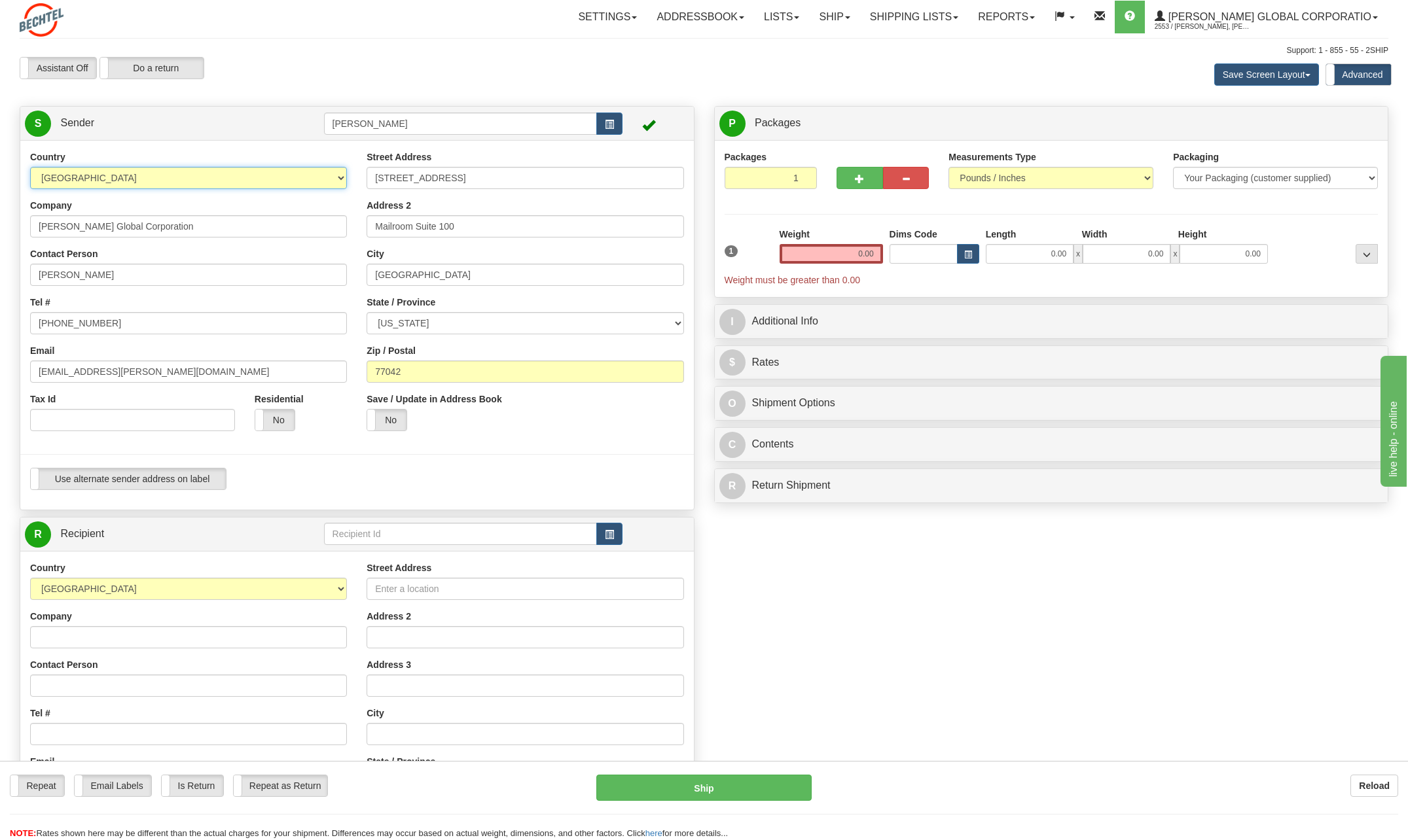
click at [340, 176] on select "[GEOGRAPHIC_DATA] [GEOGRAPHIC_DATA] [GEOGRAPHIC_DATA] [GEOGRAPHIC_DATA] [US_STA…" at bounding box center [188, 177] width 316 height 22
select select "CA"
click at [30, 167] on select "[GEOGRAPHIC_DATA] [GEOGRAPHIC_DATA] [GEOGRAPHIC_DATA] [GEOGRAPHIC_DATA] [US_STA…" at bounding box center [188, 177] width 316 height 22
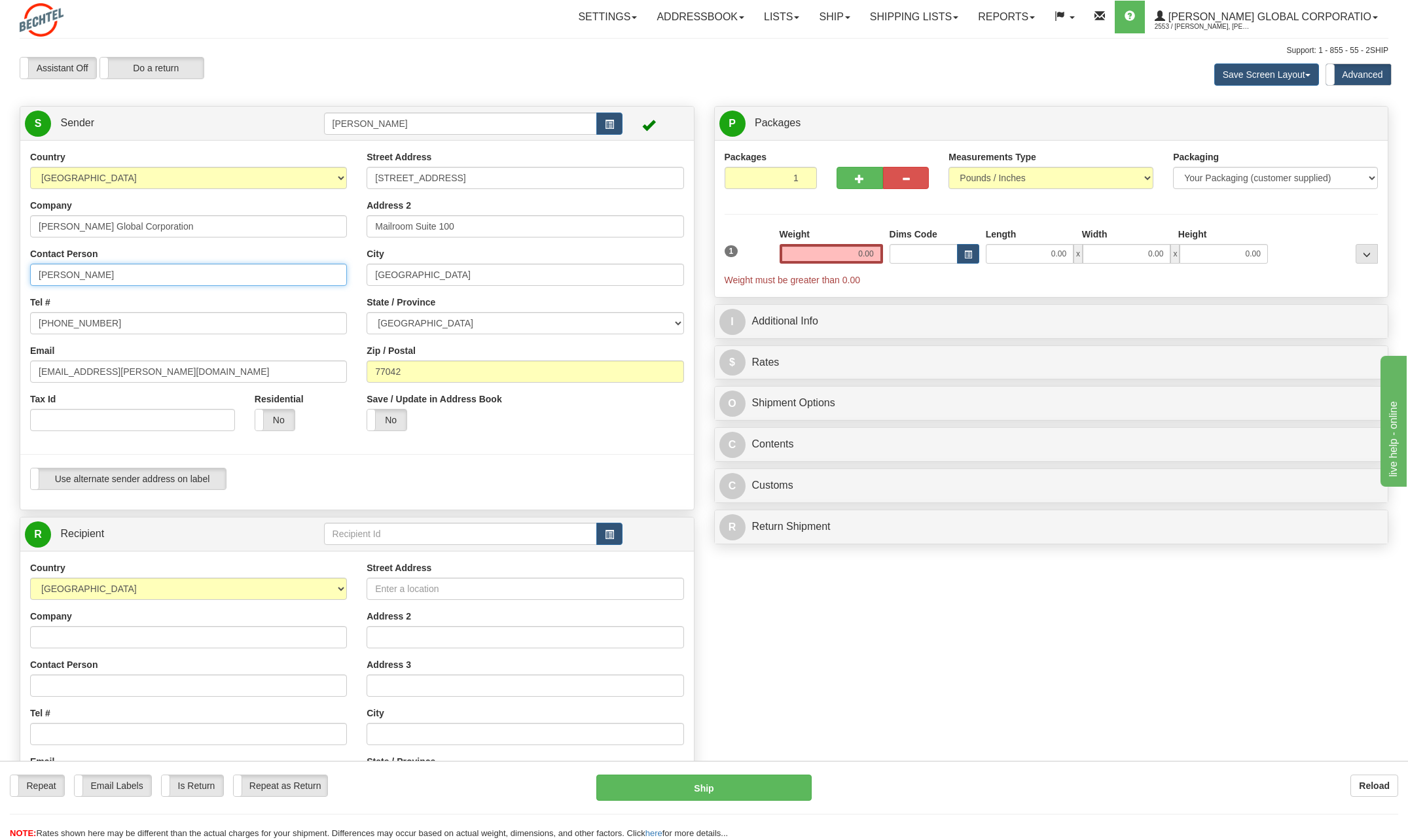
click at [126, 275] on input "[PERSON_NAME]" at bounding box center [188, 274] width 316 height 22
type input "C"
type input "[PERSON_NAME]"
click at [135, 327] on input "[PHONE_NUMBER]" at bounding box center [188, 323] width 316 height 22
type input "[PHONE_NUMBER]"
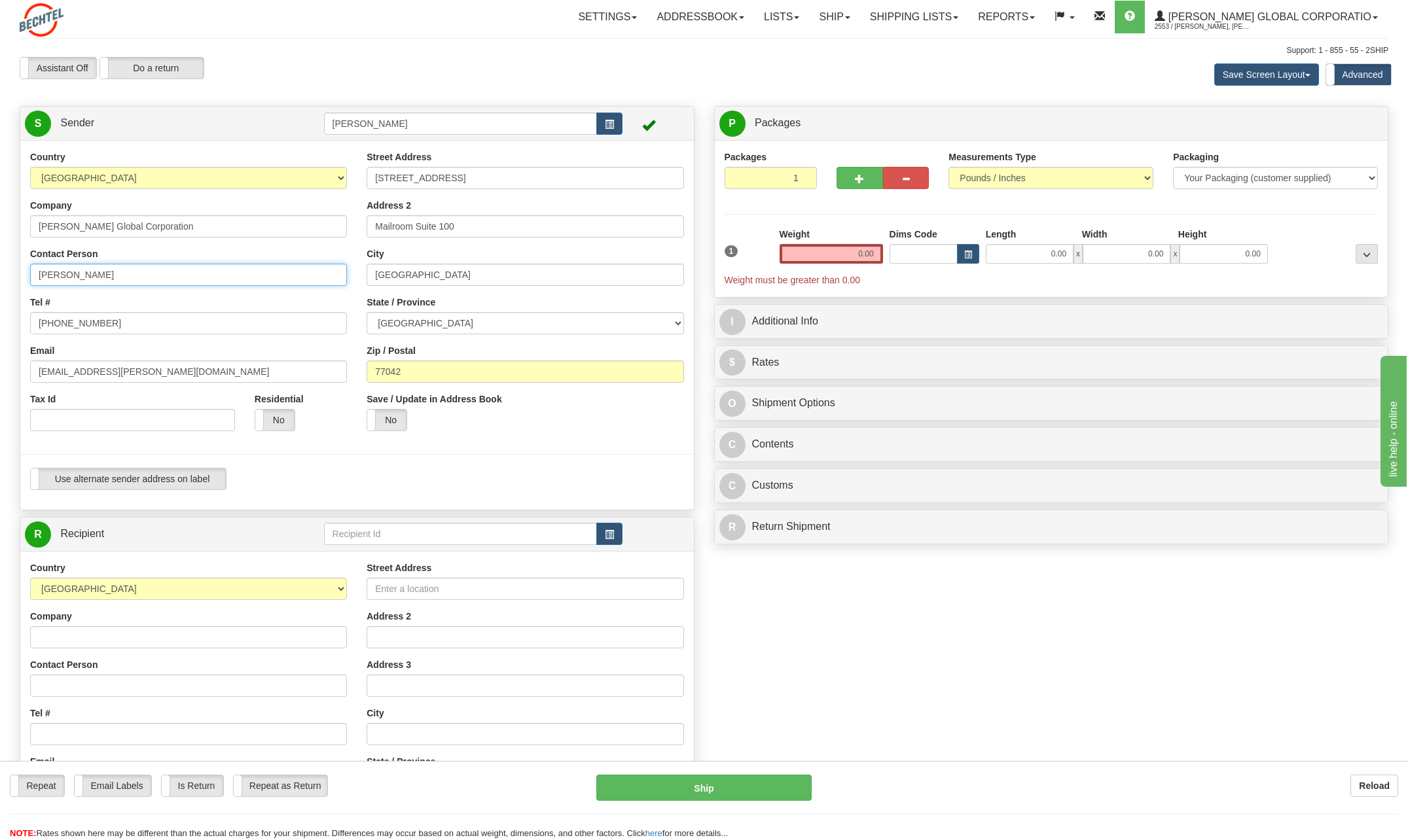
click at [308, 284] on input "[PERSON_NAME]" at bounding box center [188, 274] width 316 height 22
drag, startPoint x: 77, startPoint y: 370, endPoint x: -3, endPoint y: 360, distance: 80.6
click at [0, 360] on html "Training Course Close Toggle navigation Settings Shipping Preferences New Sende…" at bounding box center [704, 420] width 1408 height 840
type input "[EMAIL_ADDRESS][PERSON_NAME][DOMAIN_NAME]"
click at [493, 188] on input "[STREET_ADDRESS]" at bounding box center [525, 177] width 316 height 22
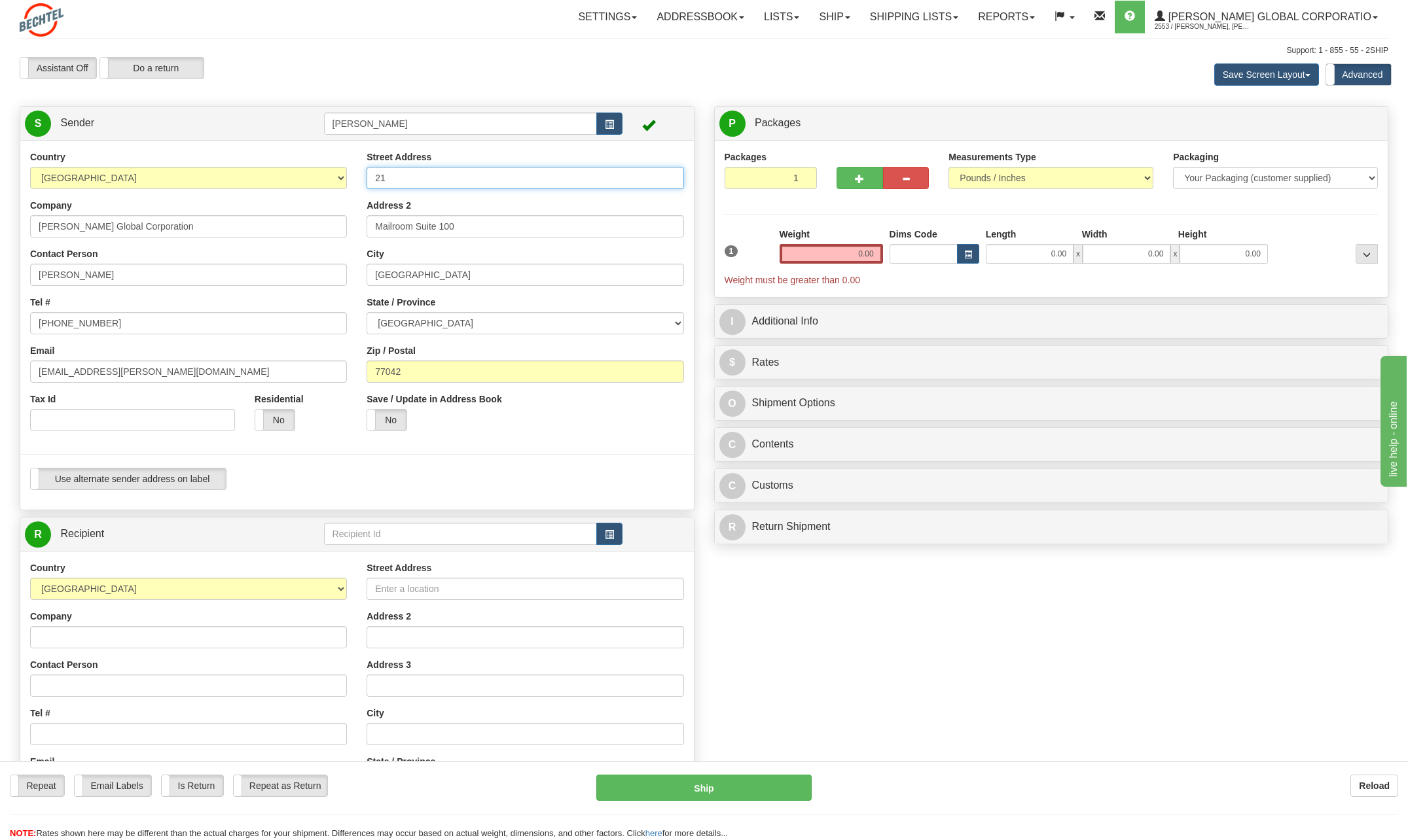
type input "2"
type input "[STREET_ADDRESS]"
click at [483, 224] on input "Mailroom Suite 100" at bounding box center [525, 226] width 316 height 22
type input "M"
click at [440, 266] on div "City [GEOGRAPHIC_DATA]" at bounding box center [525, 266] width 316 height 39
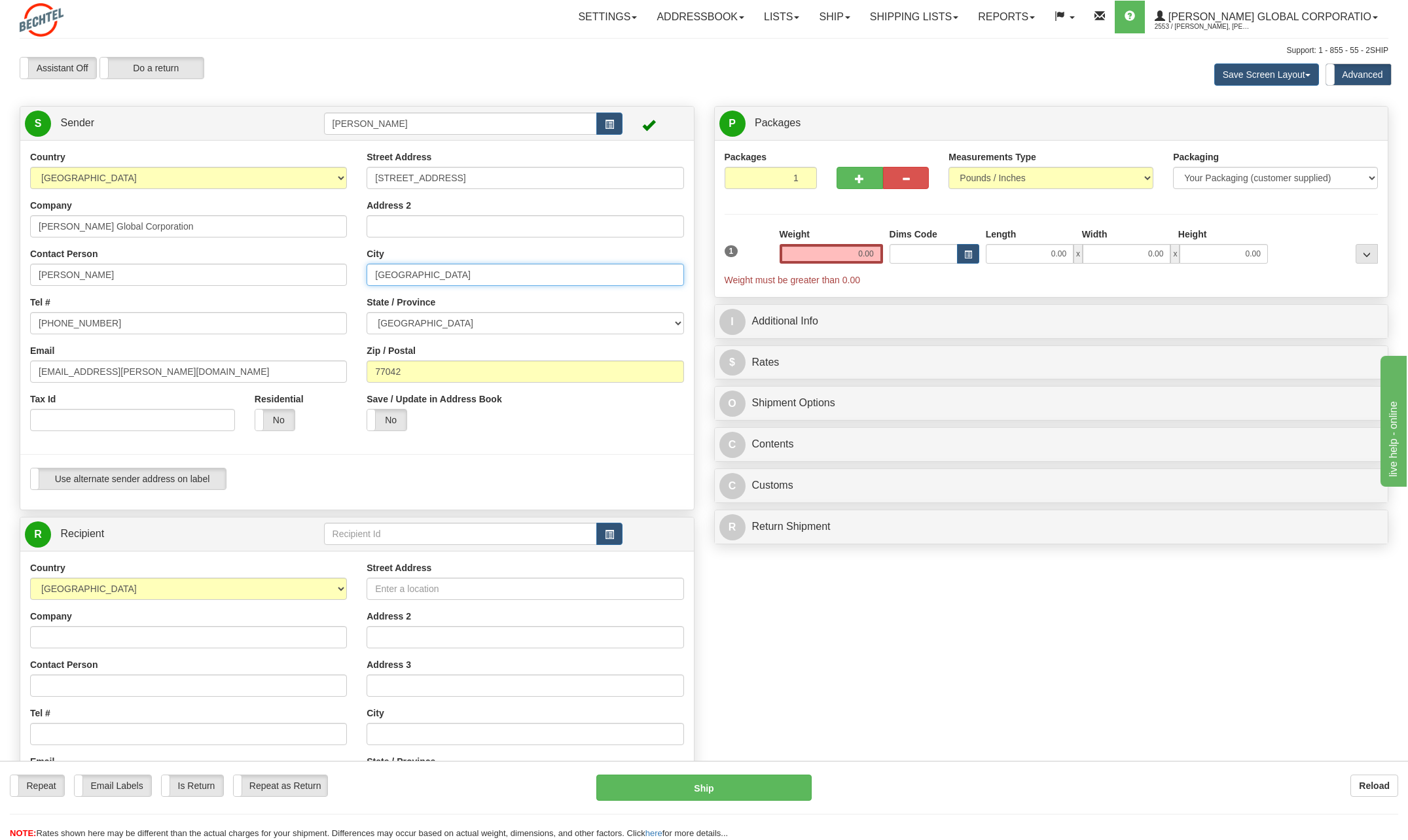
click at [420, 281] on input "[GEOGRAPHIC_DATA]" at bounding box center [525, 274] width 316 height 22
type input "H"
type input "Beaconfield"
click at [673, 323] on select "[GEOGRAPHIC_DATA] [GEOGRAPHIC_DATA] [GEOGRAPHIC_DATA] [GEOGRAPHIC_DATA] [GEOGRA…" at bounding box center [525, 323] width 316 height 22
select select "QC"
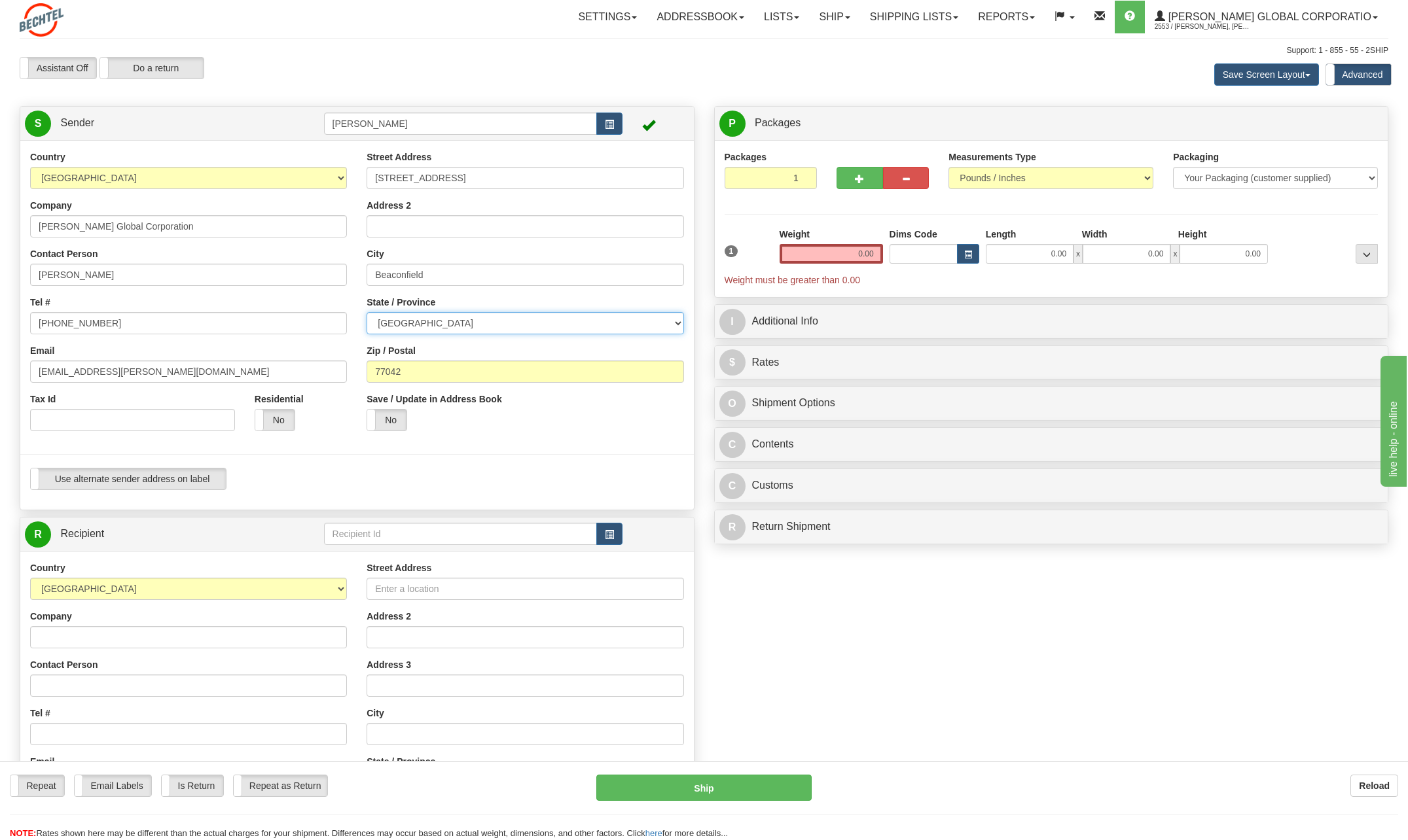
click at [366, 312] on select "[GEOGRAPHIC_DATA] [GEOGRAPHIC_DATA] [GEOGRAPHIC_DATA] [GEOGRAPHIC_DATA] [GEOGRA…" at bounding box center [525, 323] width 316 height 22
click at [407, 272] on input "Beaconfield" at bounding box center [525, 274] width 316 height 22
type input "Beaconsfield"
click at [406, 369] on input "77042" at bounding box center [525, 371] width 316 height 22
type input "7"
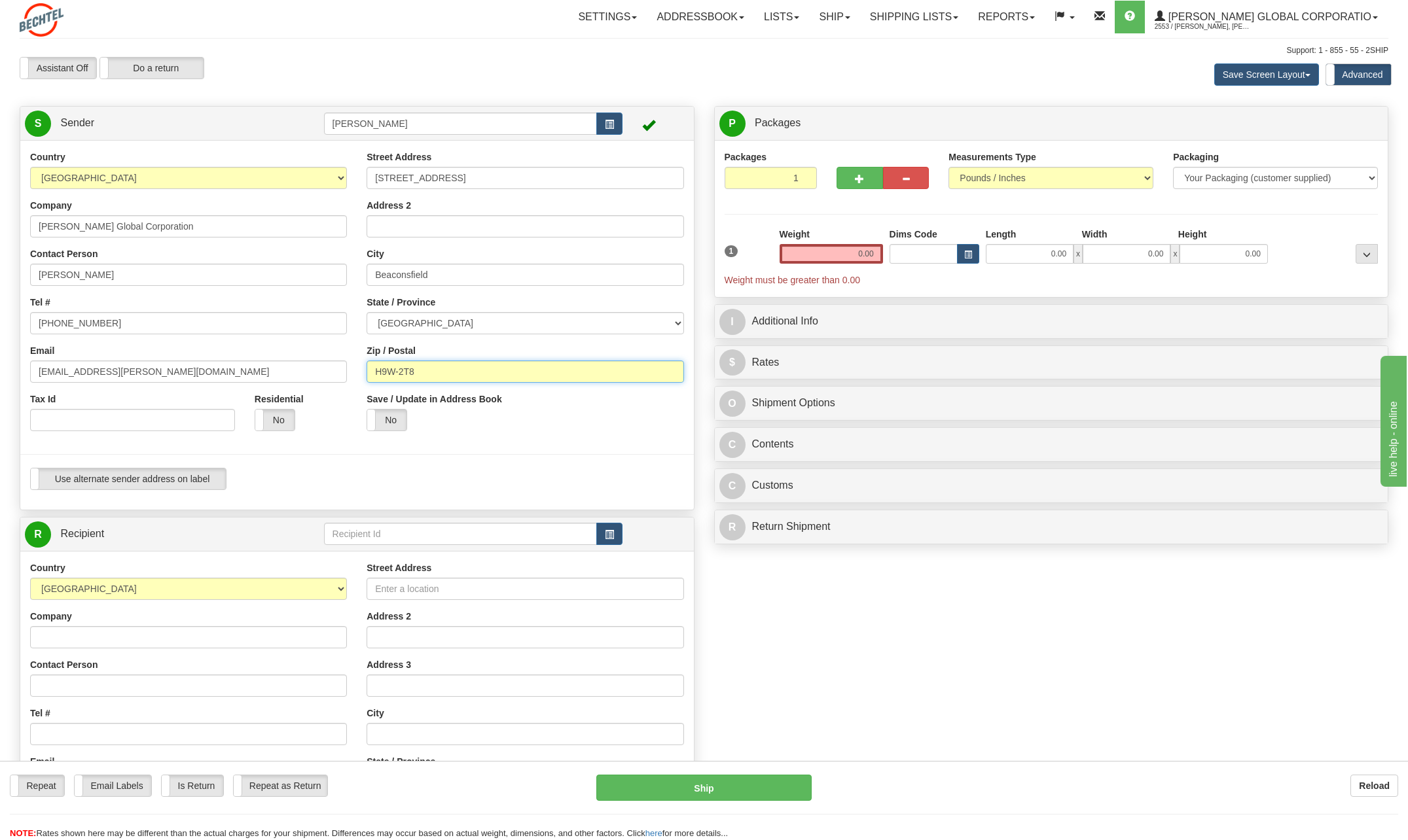
type input "H9W-2T8"
drag, startPoint x: 863, startPoint y: 251, endPoint x: 1129, endPoint y: 261, distance: 266.2
click at [1128, 261] on div "1 Weight 0.00 Dims Code 0.00" at bounding box center [1051, 257] width 660 height 59
drag, startPoint x: 853, startPoint y: 248, endPoint x: 987, endPoint y: 249, distance: 134.0
click at [985, 255] on div "1 Weight 0.00 Dims Code 0.00" at bounding box center [1051, 257] width 660 height 59
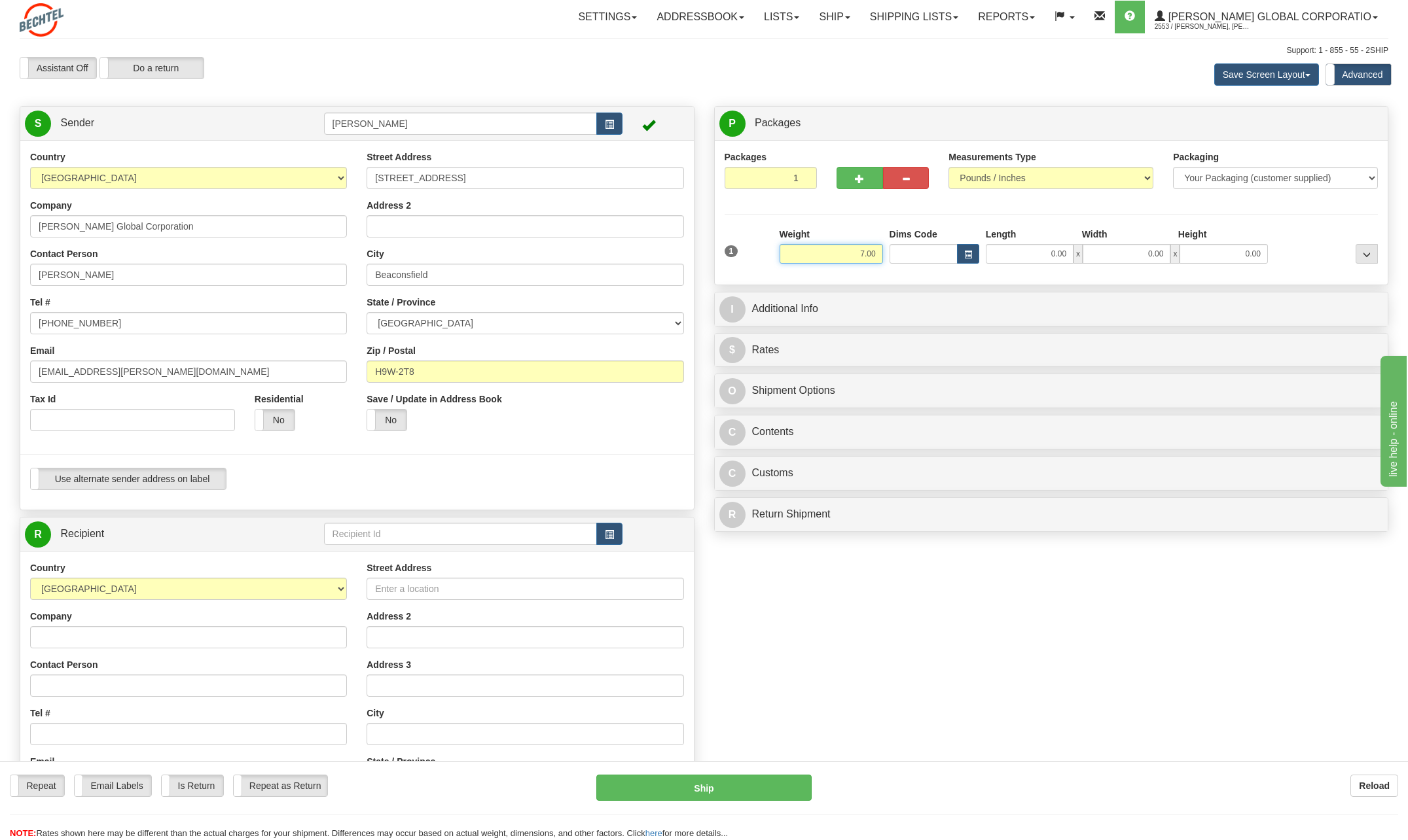
type input "7.00"
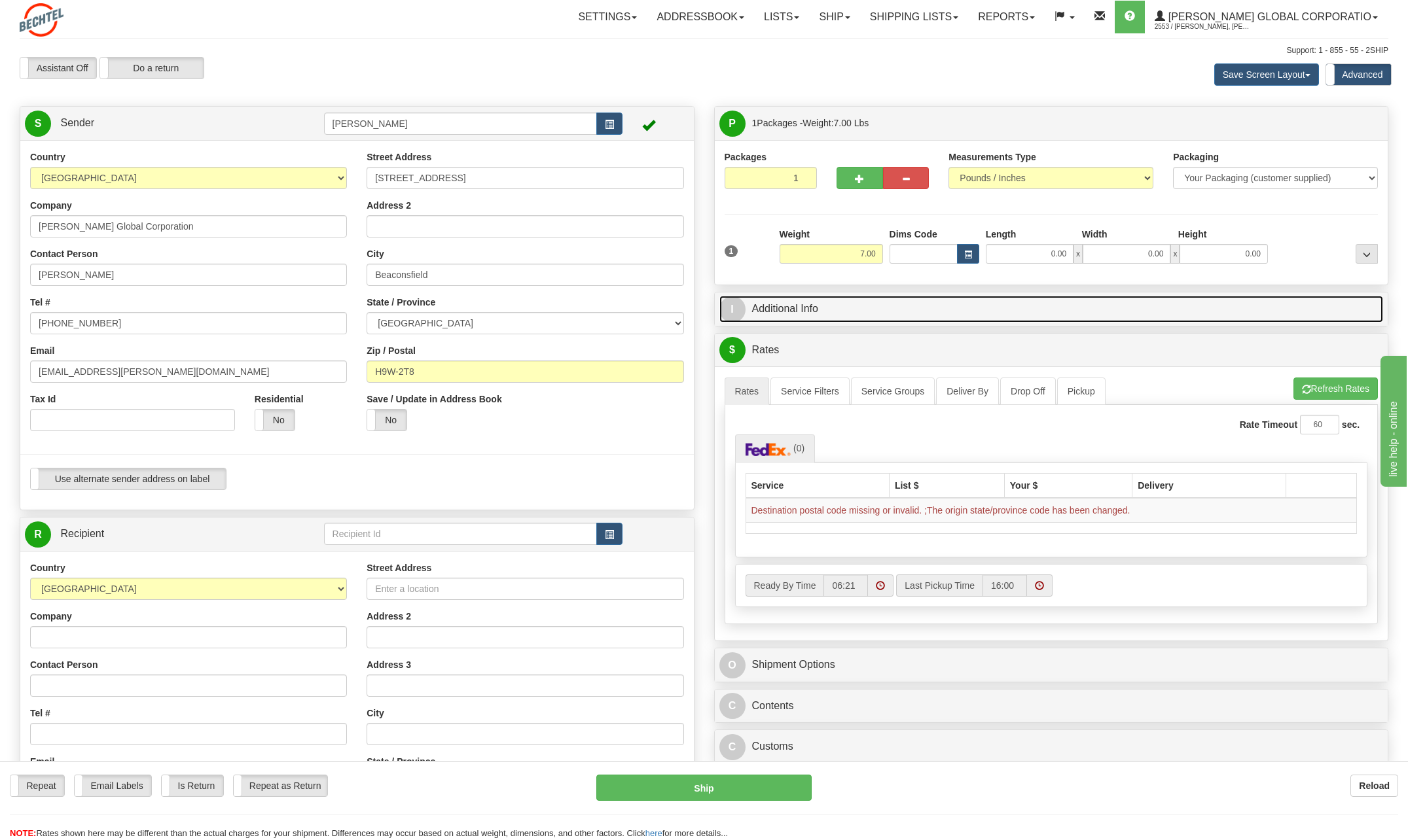
click at [735, 309] on span "I" at bounding box center [732, 309] width 26 height 26
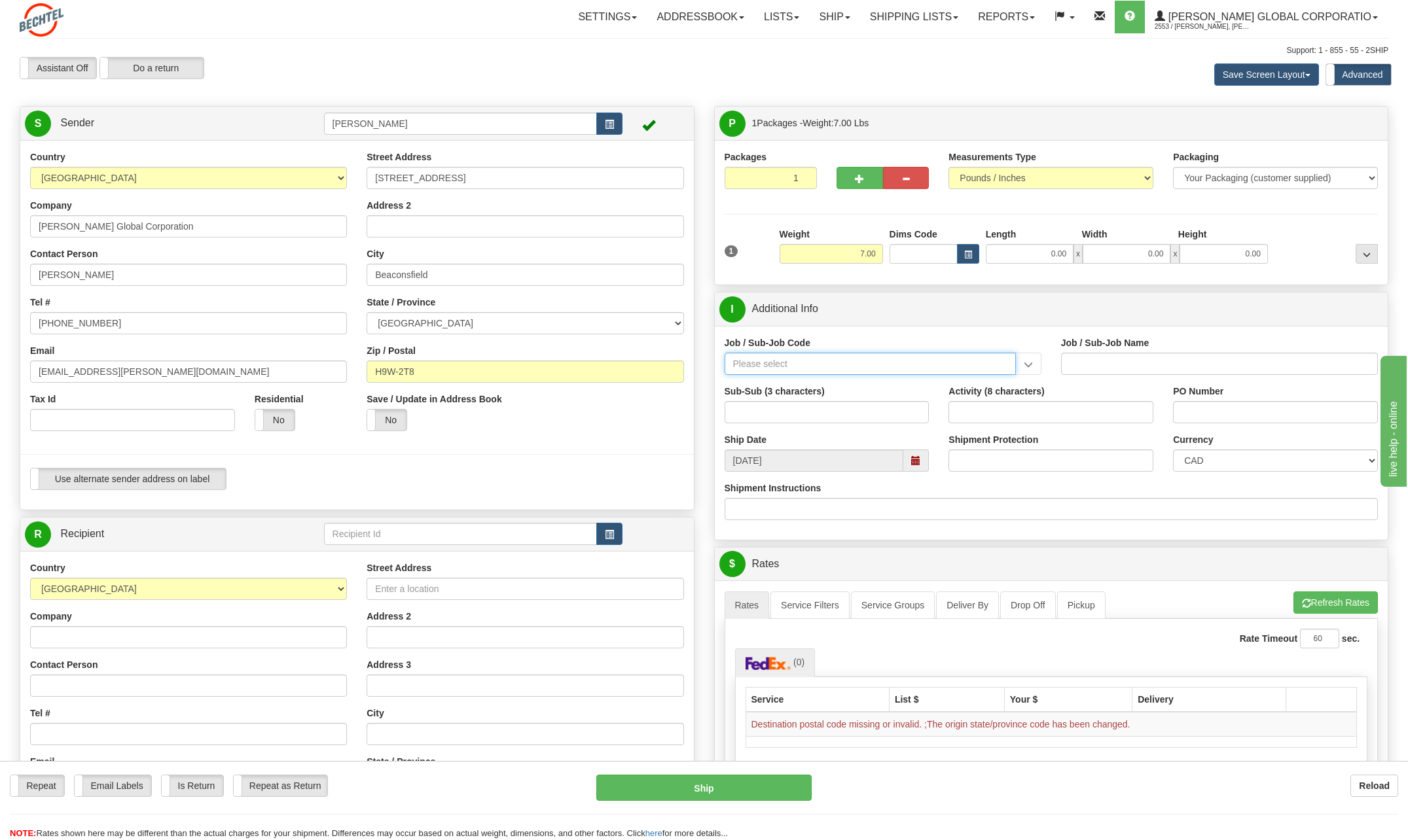
click at [758, 362] on input "Job / Sub-Job Code" at bounding box center [870, 364] width 291 height 22
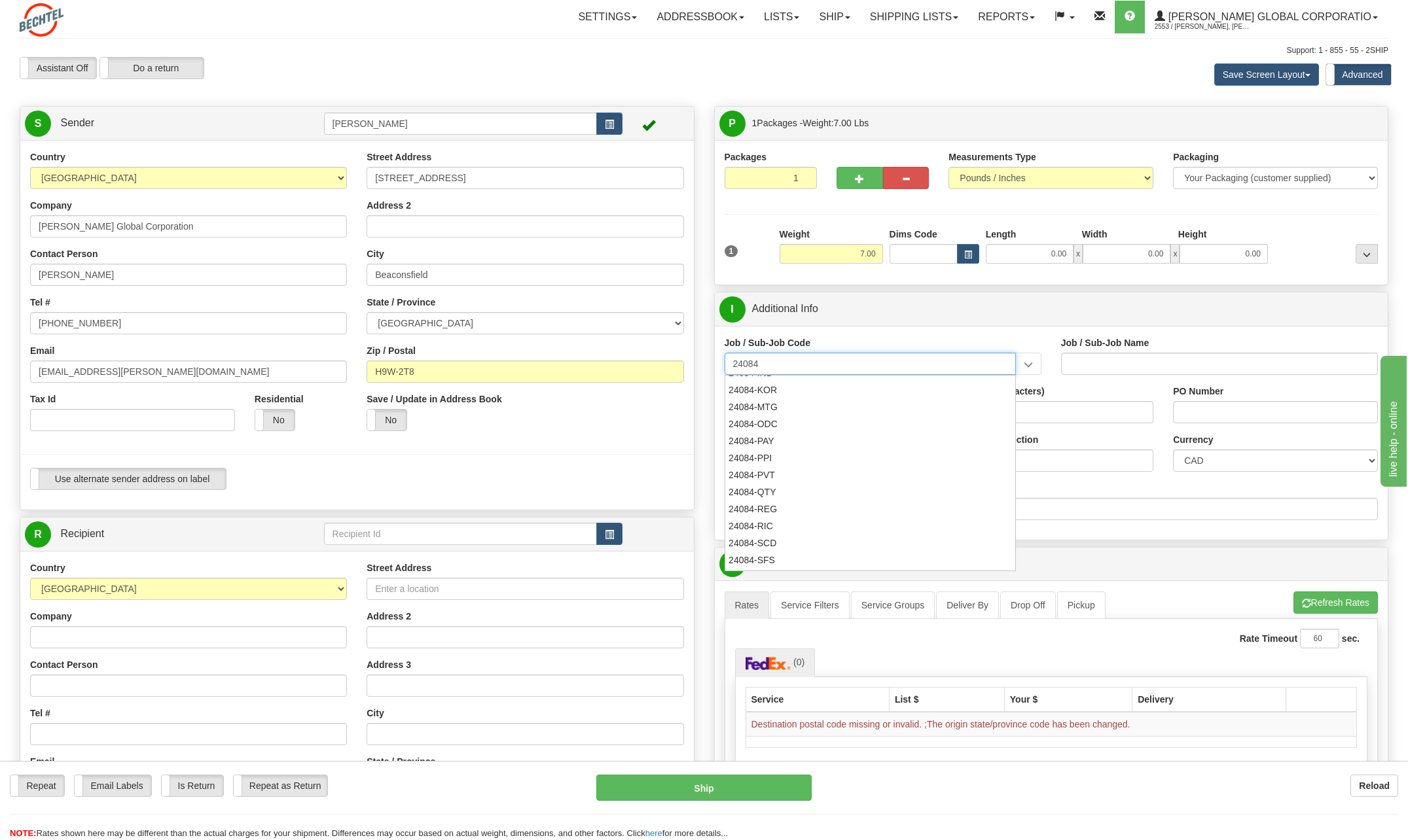
scroll to position [327, 0]
click at [757, 417] on div "24084-ODC" at bounding box center [867, 414] width 279 height 15
type input "24084-ODC"
type input "BSQE OPERATING RESULTS - NUCL. - MISCELLANEOUS ODC"
type input "24084-ODC"
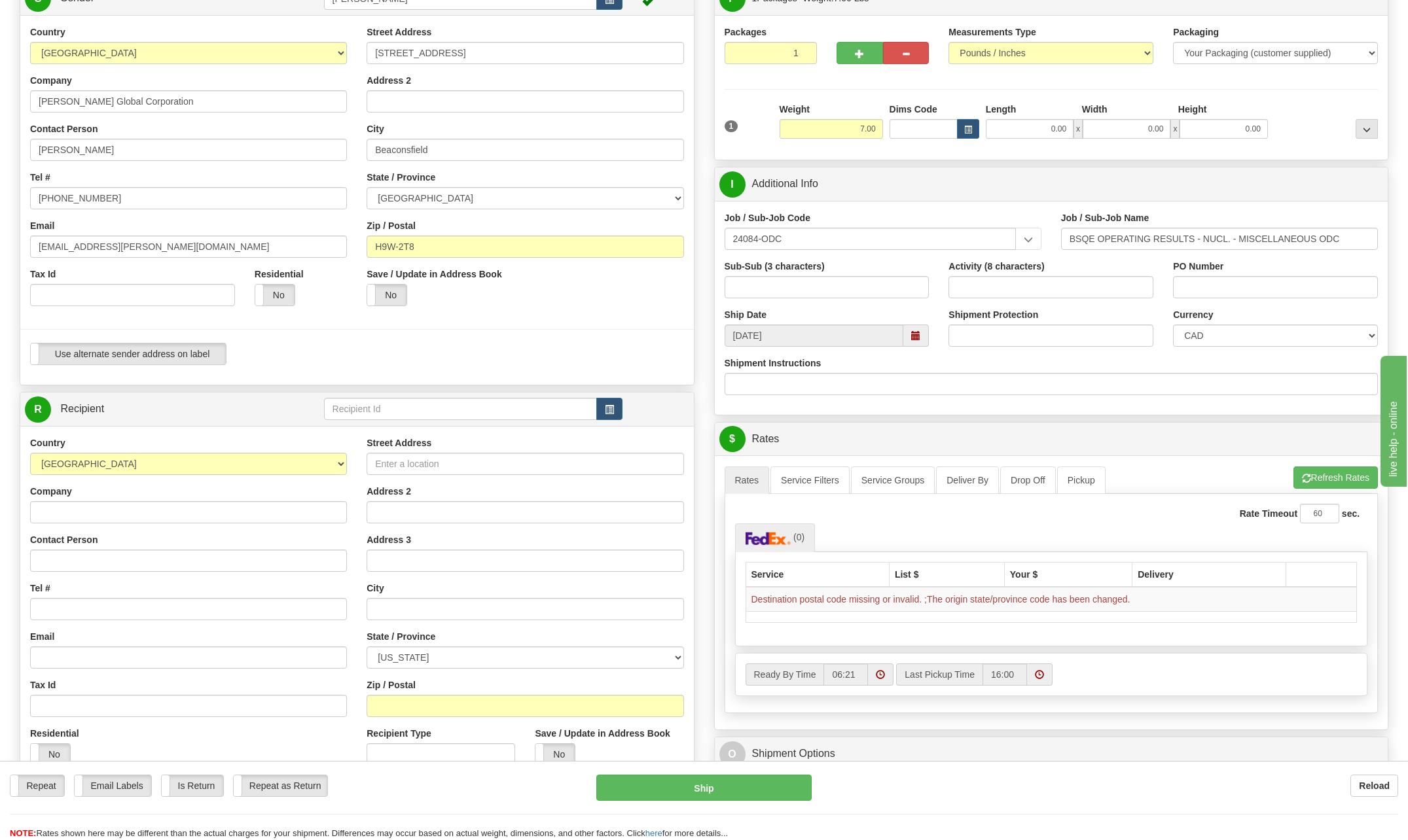
scroll to position [131, 0]
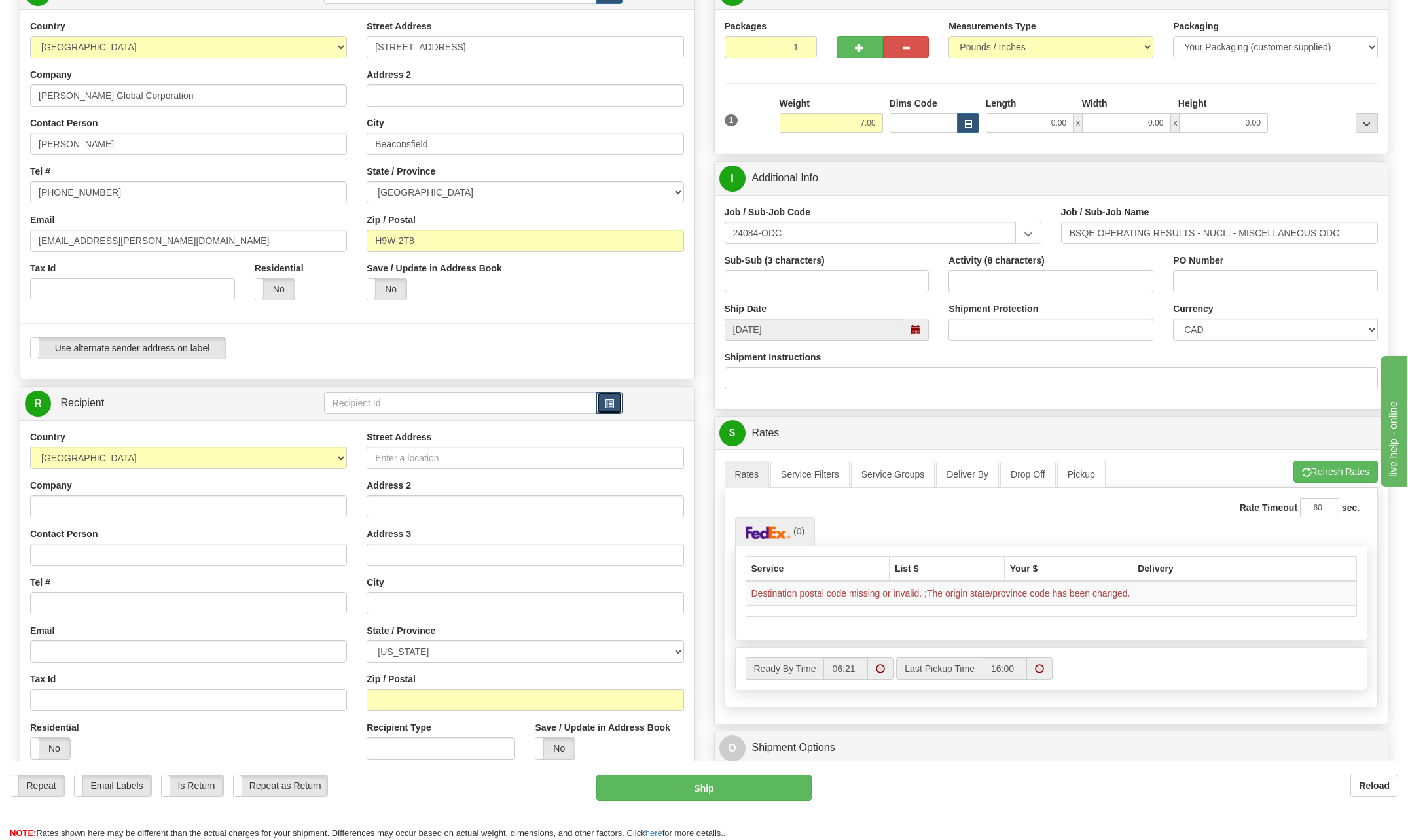
click at [604, 403] on button "button" at bounding box center [609, 403] width 26 height 22
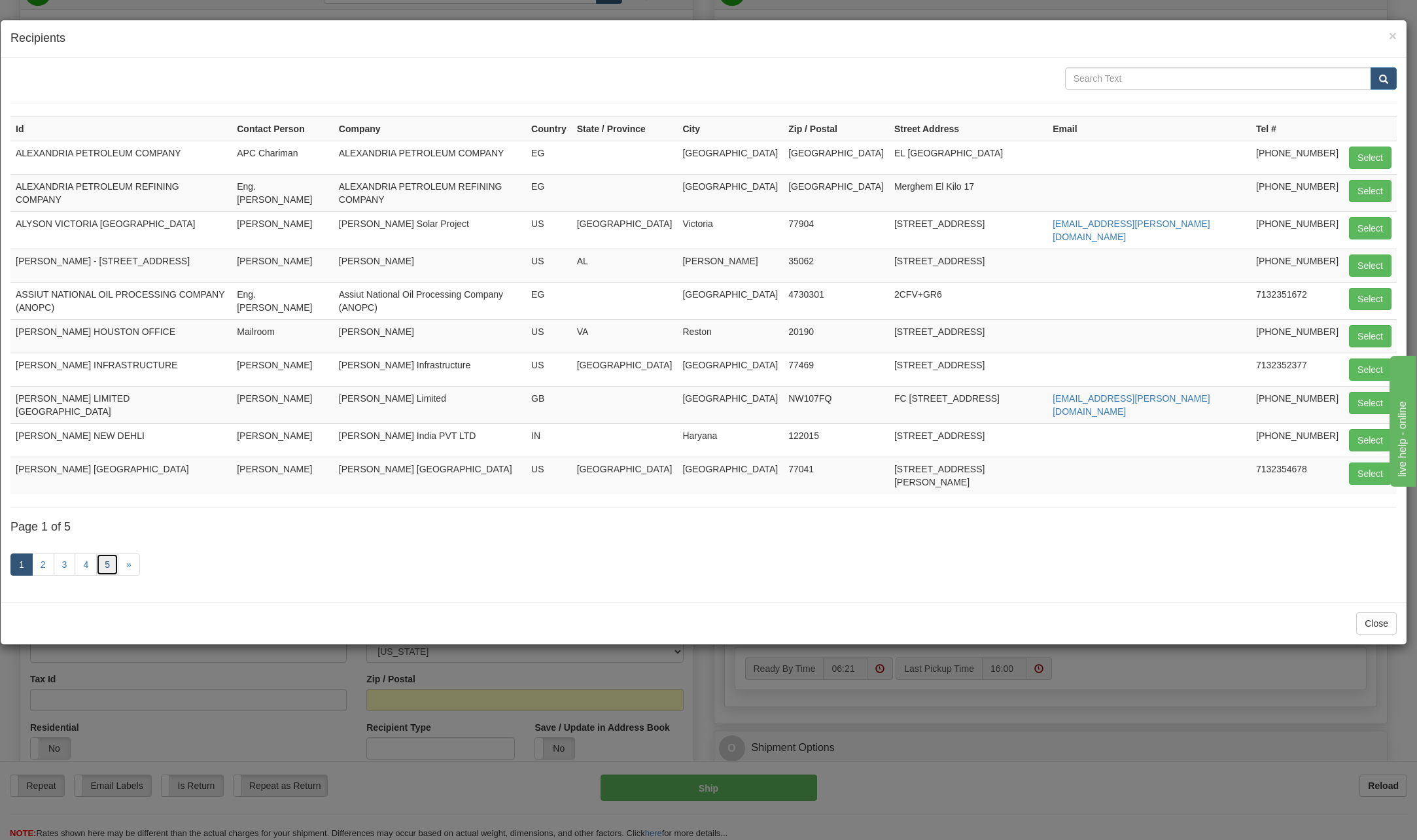
click at [109, 554] on link "5" at bounding box center [107, 564] width 22 height 22
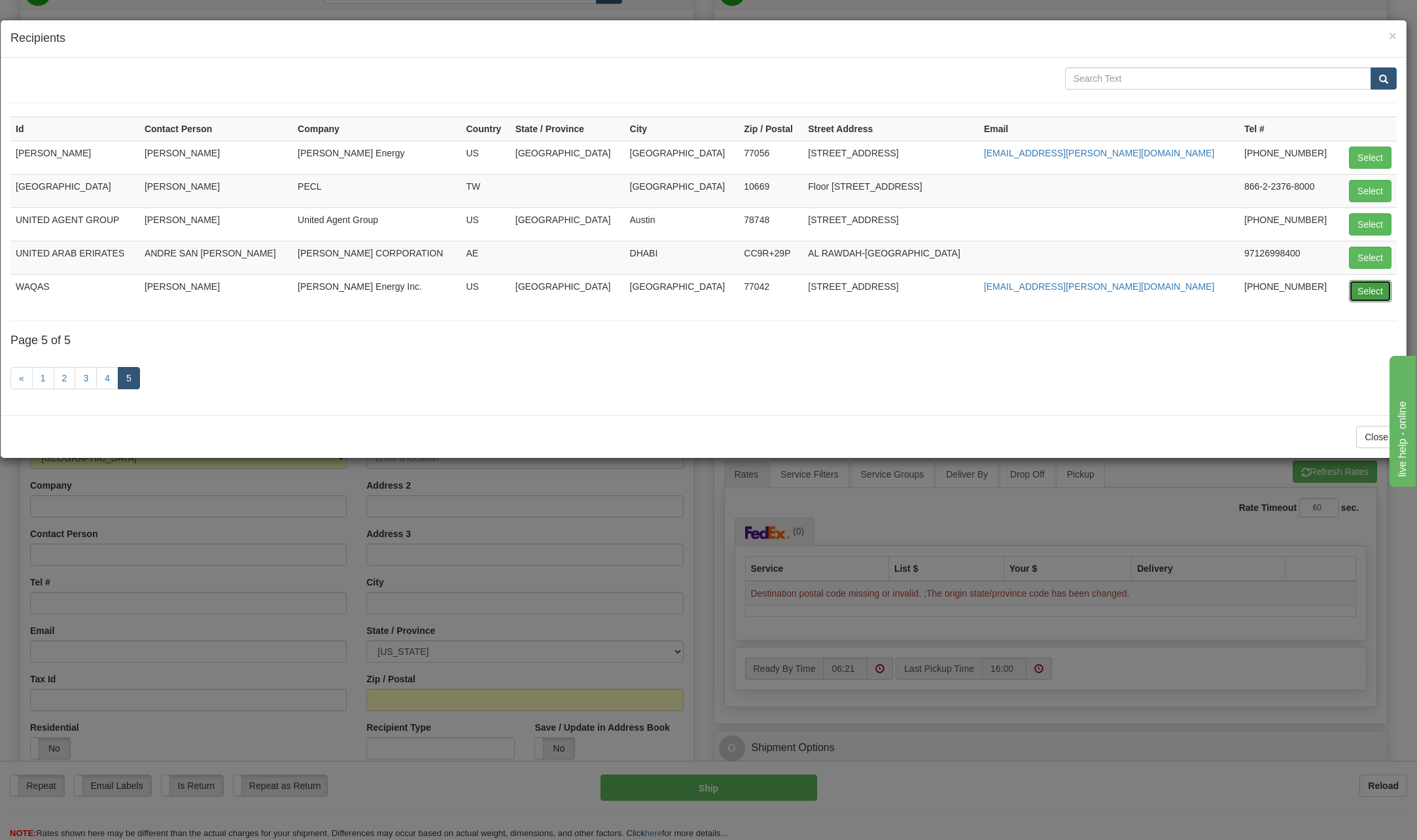
click at [1381, 288] on button "Select" at bounding box center [1370, 290] width 43 height 22
type input "WAQAS"
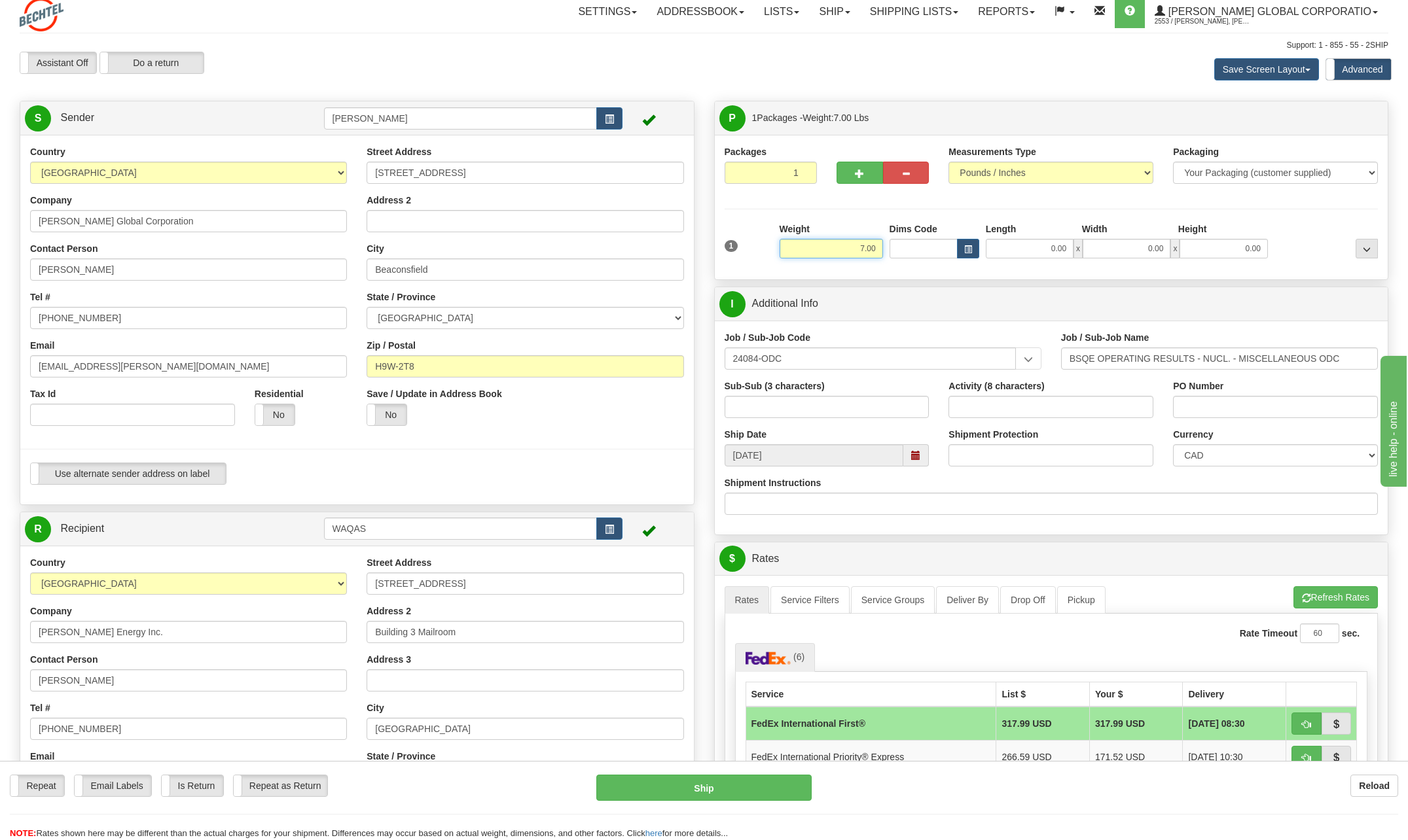
scroll to position [0, 0]
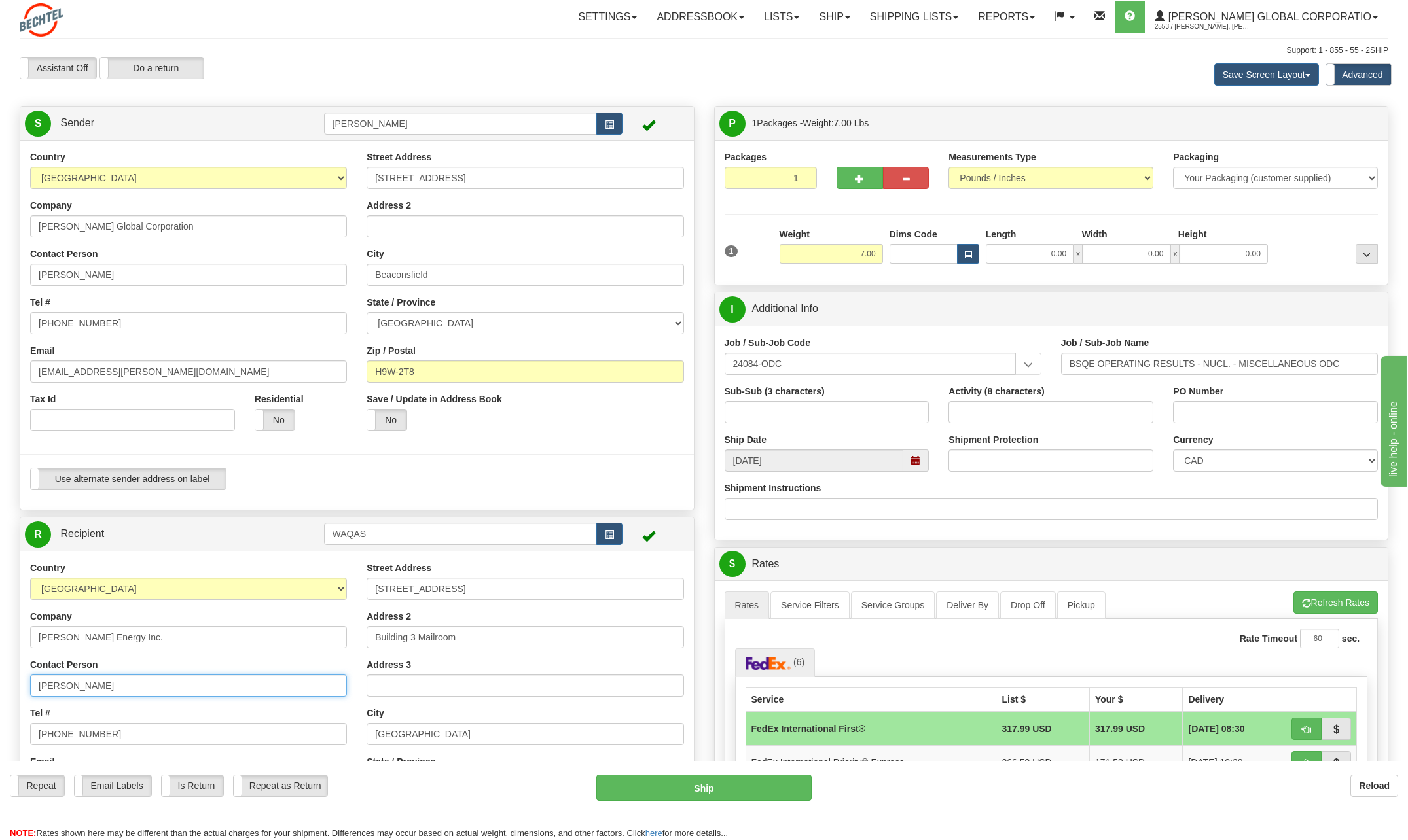
click at [120, 692] on input "[PERSON_NAME]" at bounding box center [188, 685] width 316 height 22
type input "W"
drag, startPoint x: 86, startPoint y: 694, endPoint x: 82, endPoint y: 681, distance: 13.6
click at [86, 694] on input "Contact Person" at bounding box center [188, 685] width 316 height 22
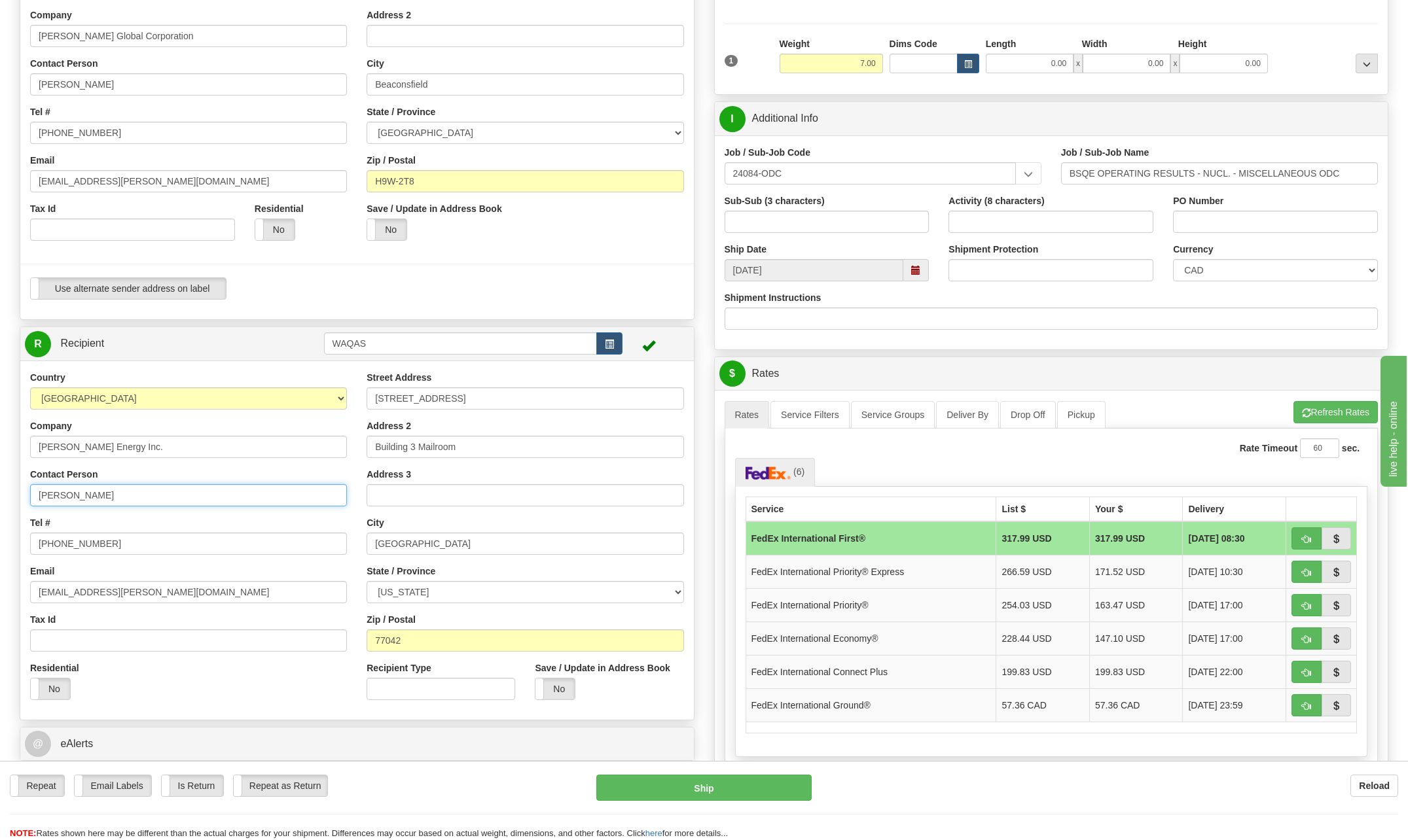
scroll to position [196, 0]
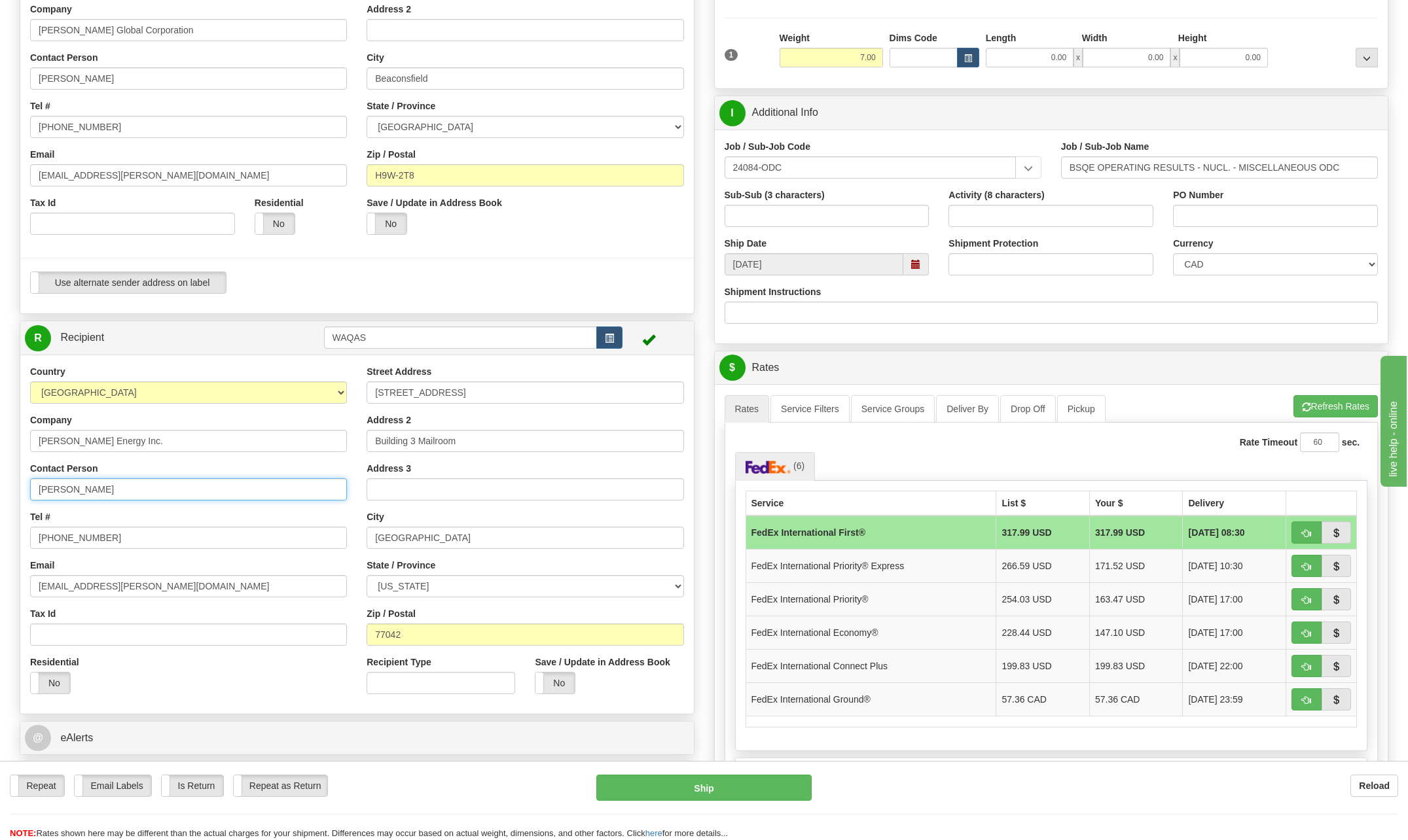
type input "[PERSON_NAME]"
click at [122, 539] on input "[PHONE_NUMBER]" at bounding box center [188, 537] width 316 height 22
type input "[PHONE_NUMBER]"
drag, startPoint x: 76, startPoint y: 586, endPoint x: -3, endPoint y: 589, distance: 79.1
click at [0, 589] on html "Training Course Close Toggle navigation Settings Shipping Preferences New Sende…" at bounding box center [704, 224] width 1408 height 840
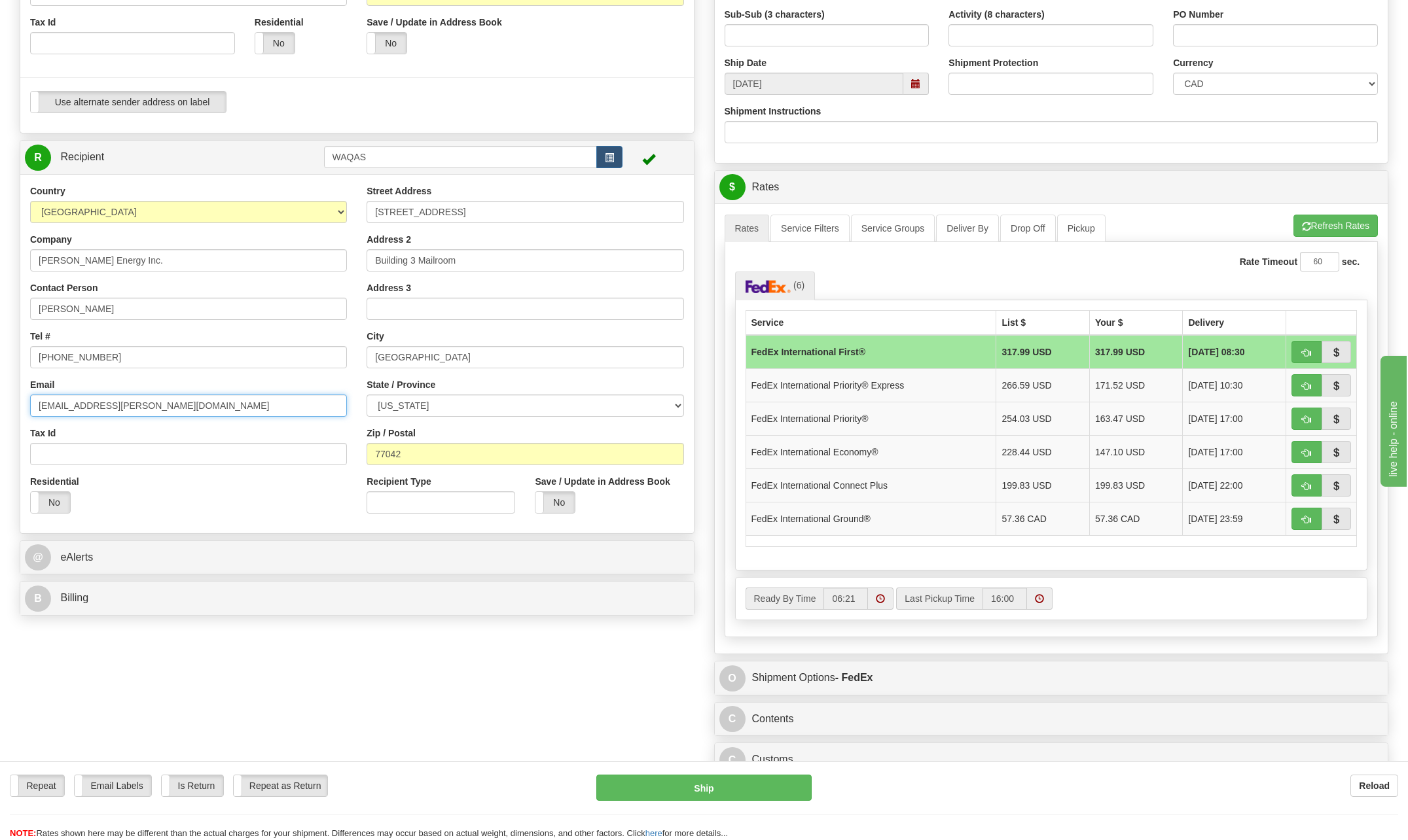
scroll to position [393, 0]
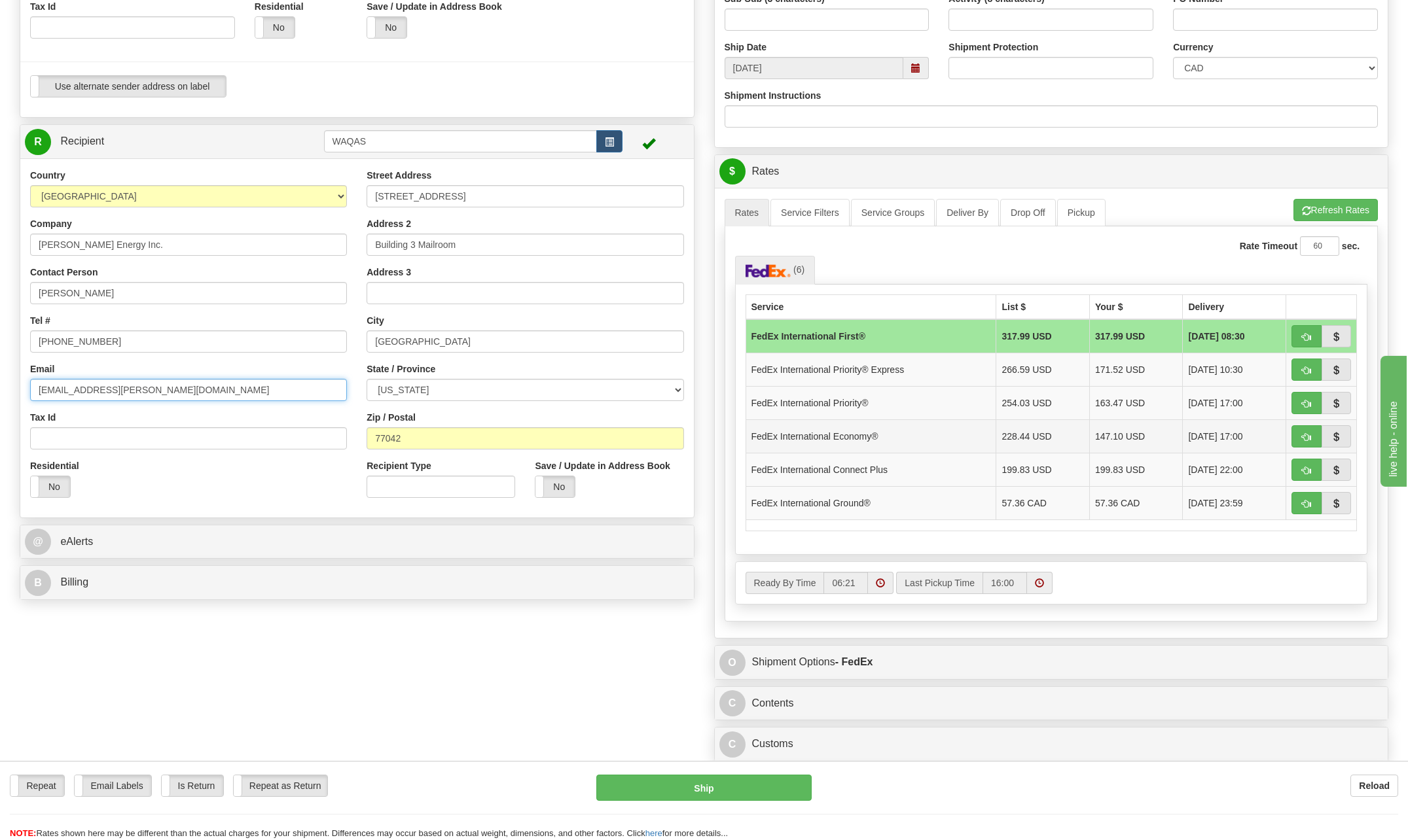
type input "[EMAIL_ADDRESS][PERSON_NAME][DOMAIN_NAME]"
click at [851, 437] on td "FedEx International Economy®" at bounding box center [870, 436] width 251 height 33
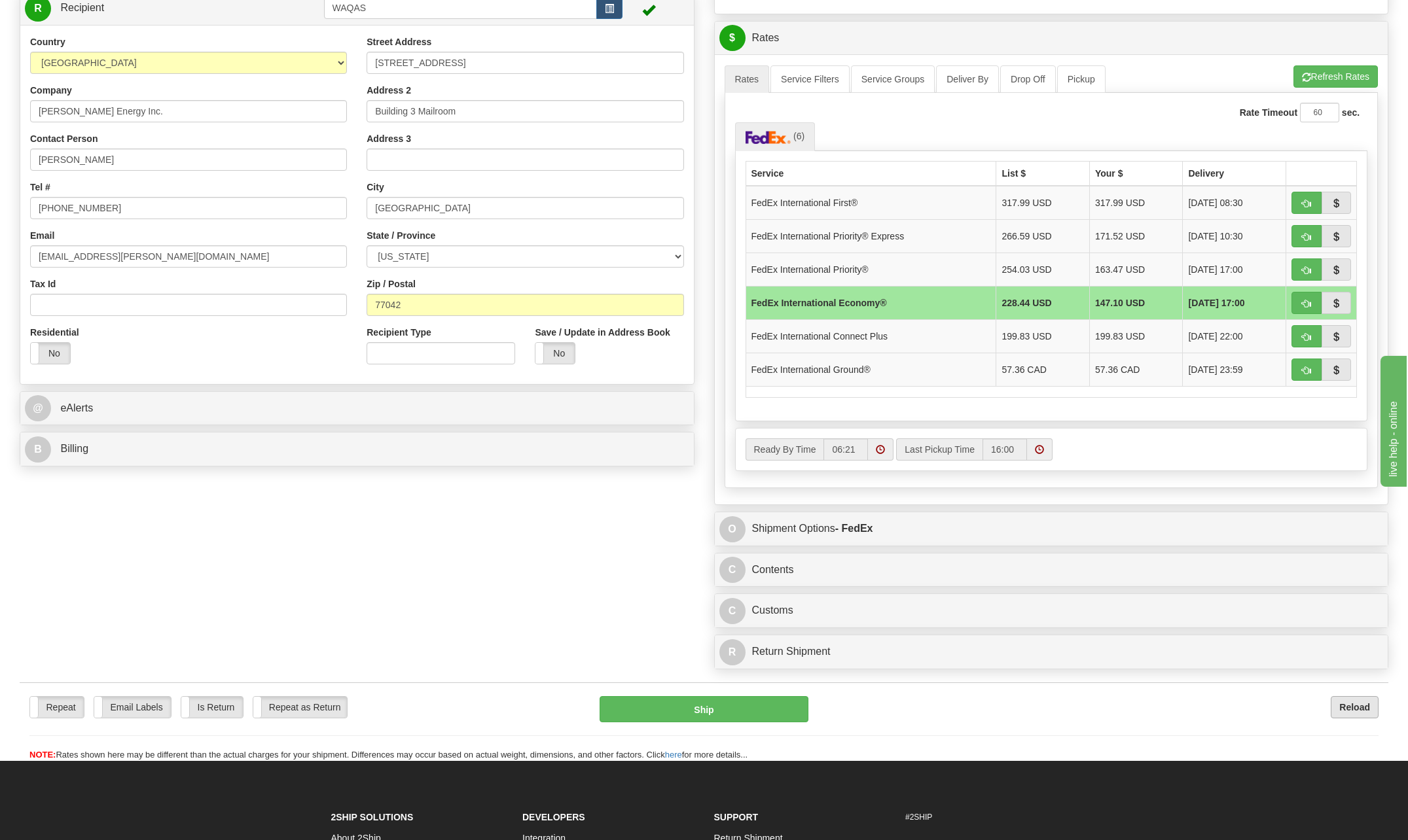
scroll to position [524, 0]
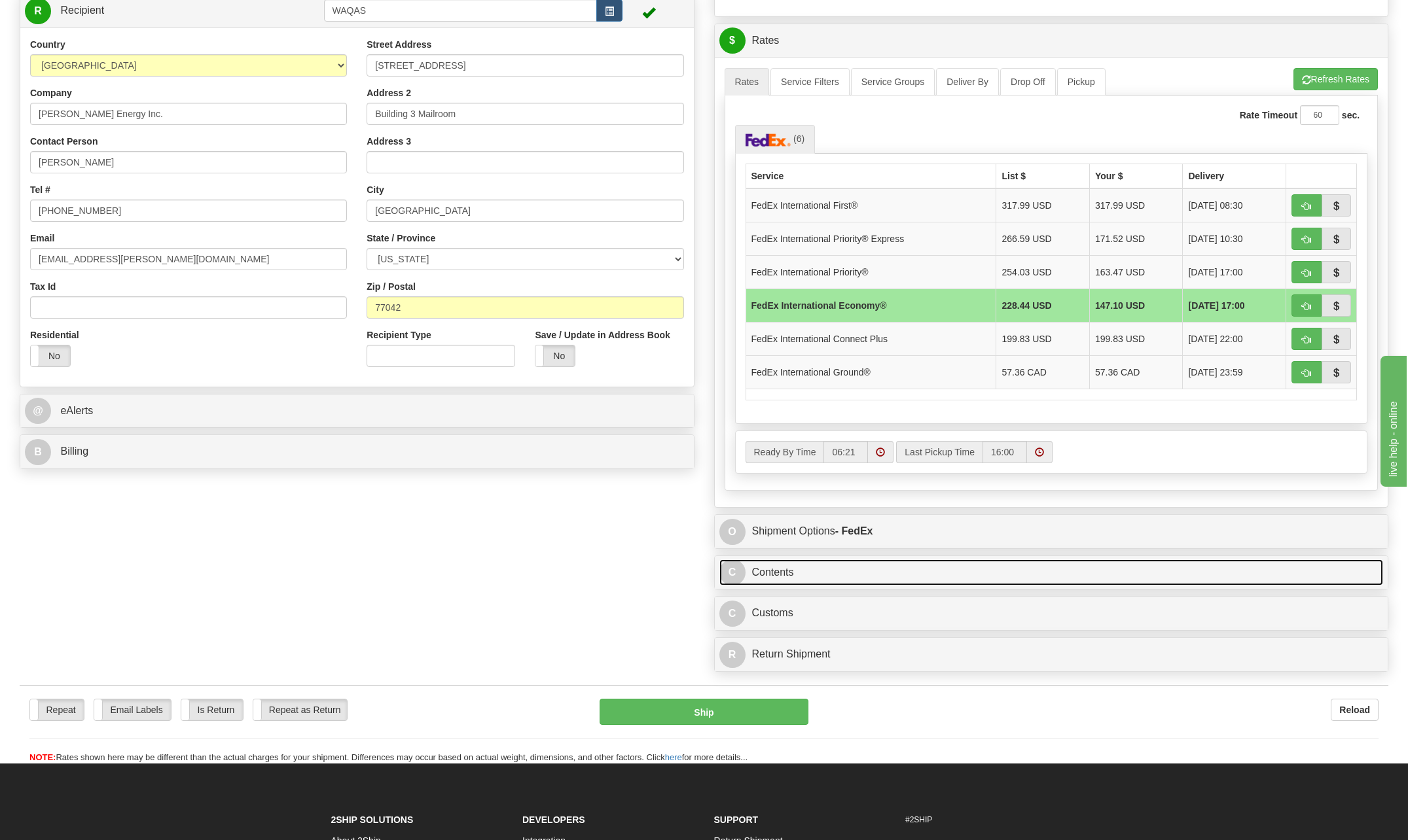
click at [738, 576] on span "C" at bounding box center [732, 572] width 26 height 26
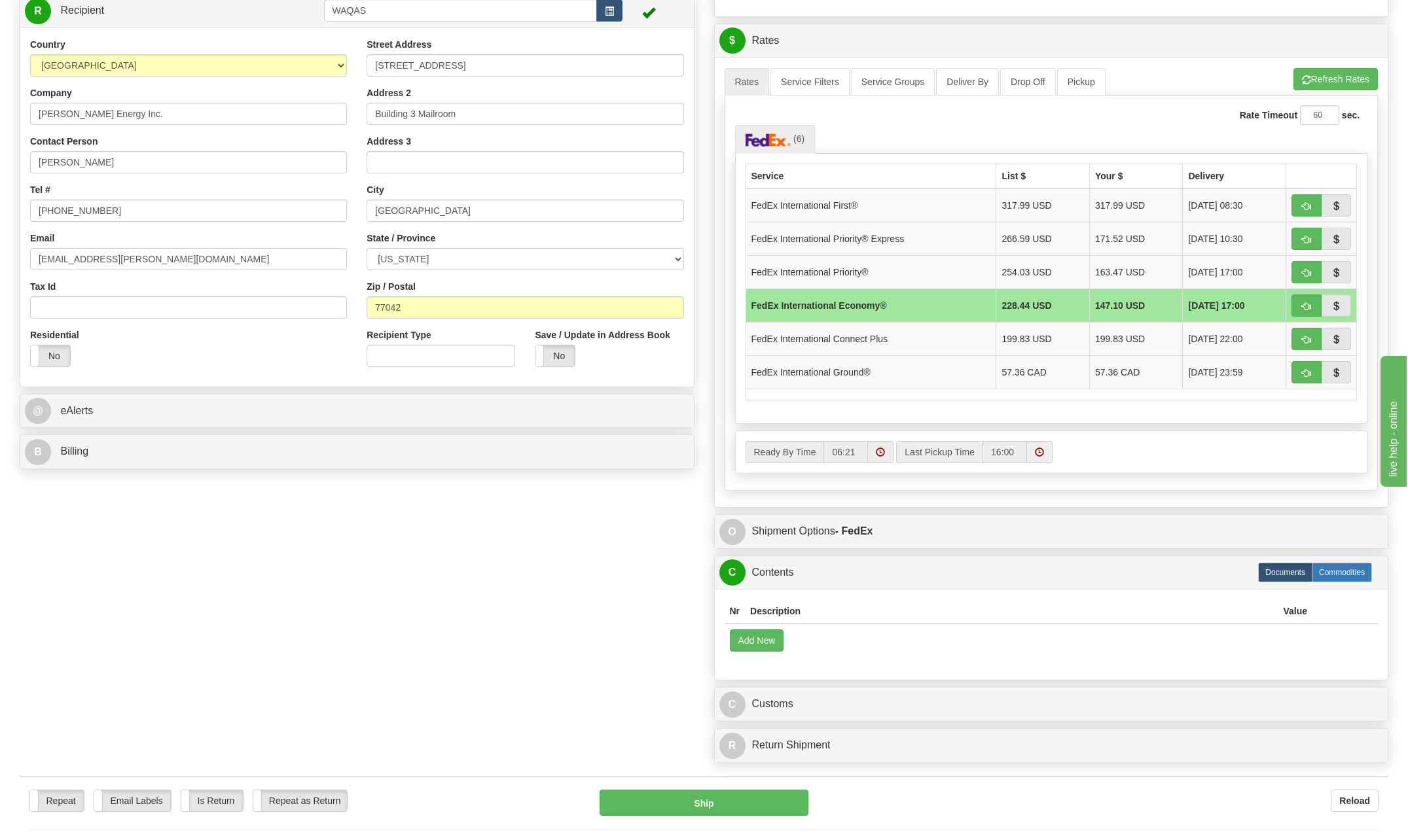
click at [1348, 579] on label "Commodities" at bounding box center [1342, 573] width 60 height 20
radio input "true"
click at [764, 641] on button "Add New" at bounding box center [757, 640] width 55 height 22
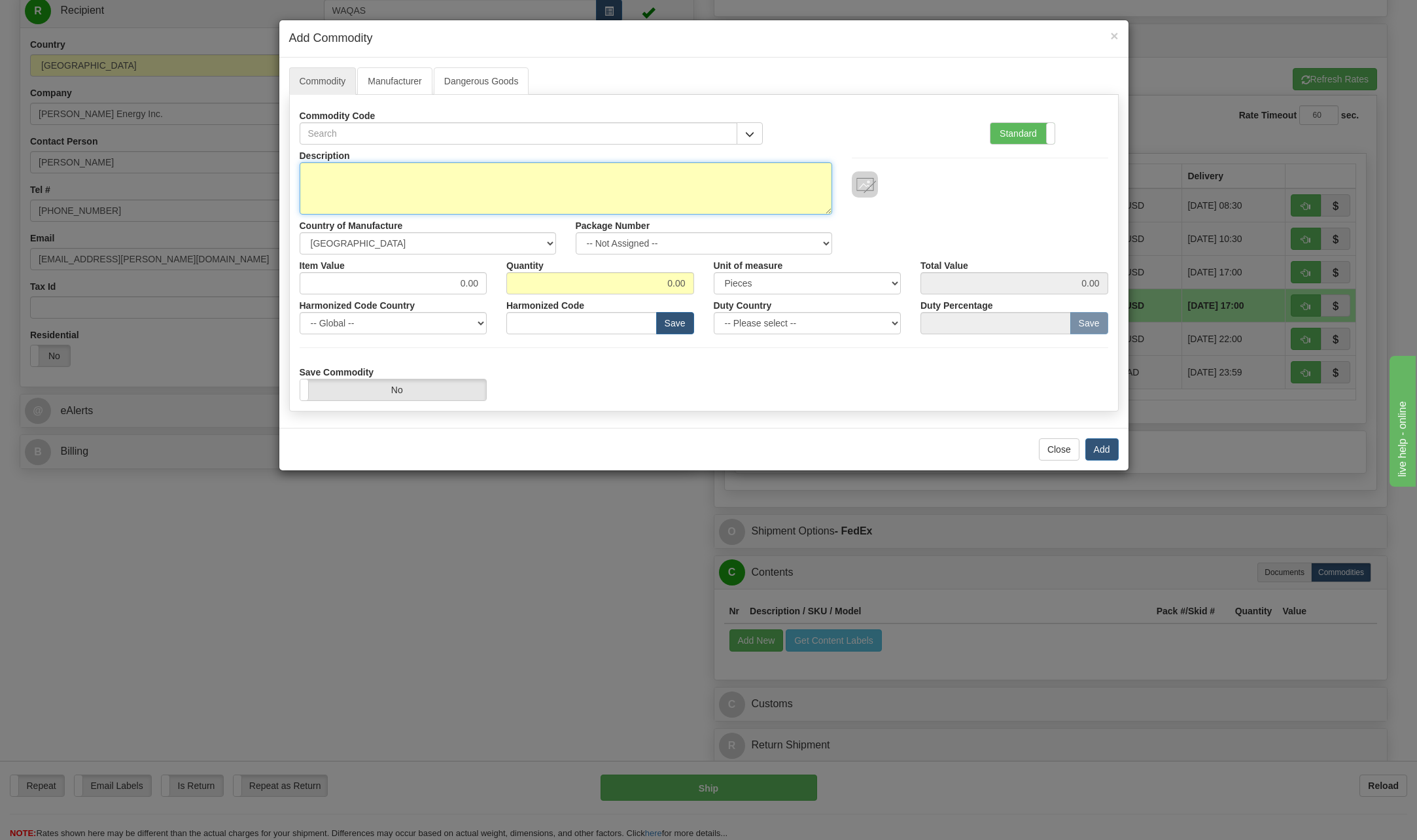
click at [345, 177] on textarea "Description" at bounding box center [566, 188] width 532 height 52
drag, startPoint x: 340, startPoint y: 132, endPoint x: 349, endPoint y: 128, distance: 9.8
click at [348, 128] on input "text" at bounding box center [519, 133] width 439 height 22
type input "8471.3010"
click at [364, 175] on textarea "Description" at bounding box center [566, 188] width 532 height 52
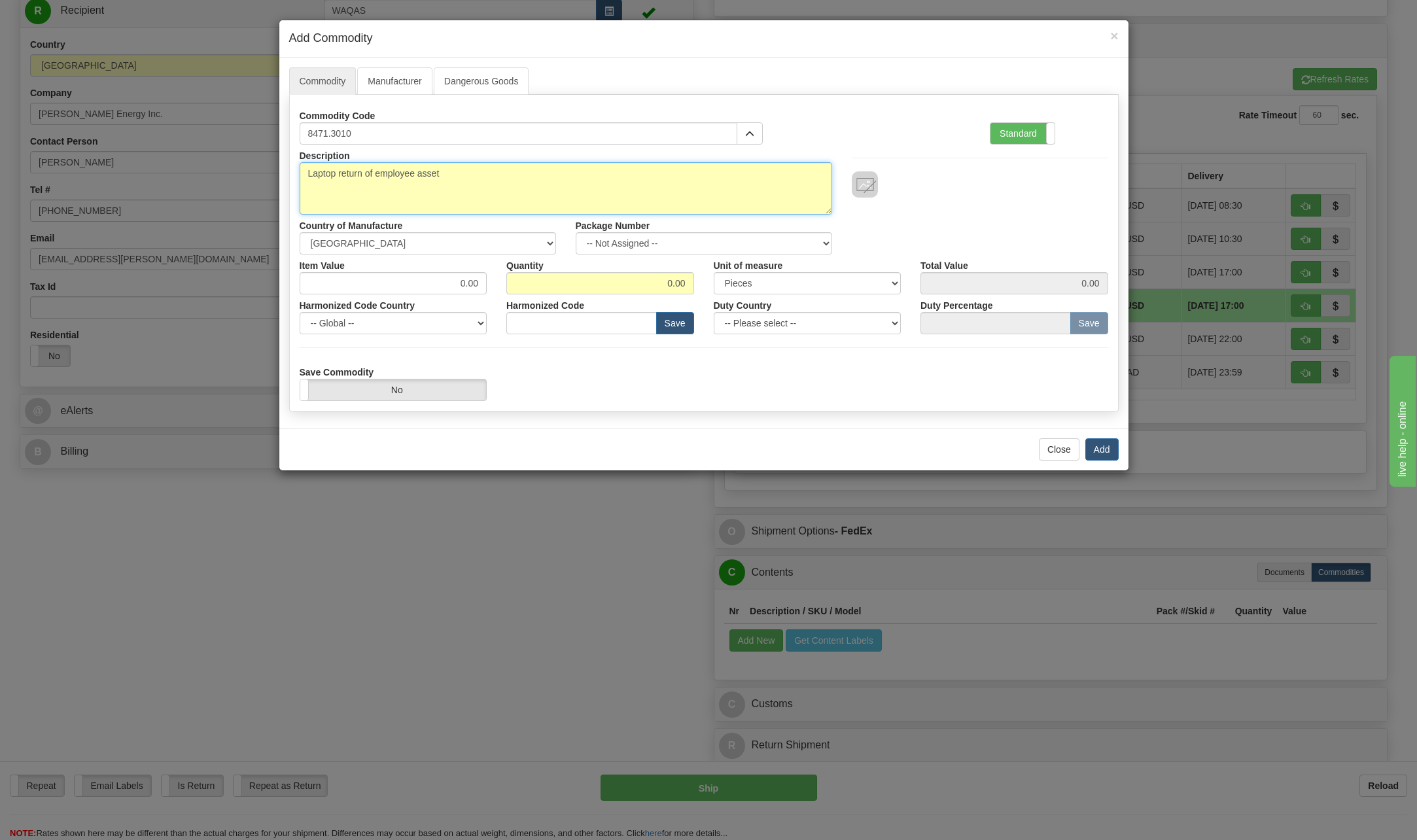
type textarea "Laptop return of employee asset"
click at [822, 241] on select "-- Not Assigned -- Item 1" at bounding box center [704, 243] width 257 height 22
select select "0"
click at [576, 232] on select "-- Not Assigned -- Item 1" at bounding box center [704, 243] width 257 height 22
click at [662, 278] on input "0.00" at bounding box center [600, 283] width 188 height 22
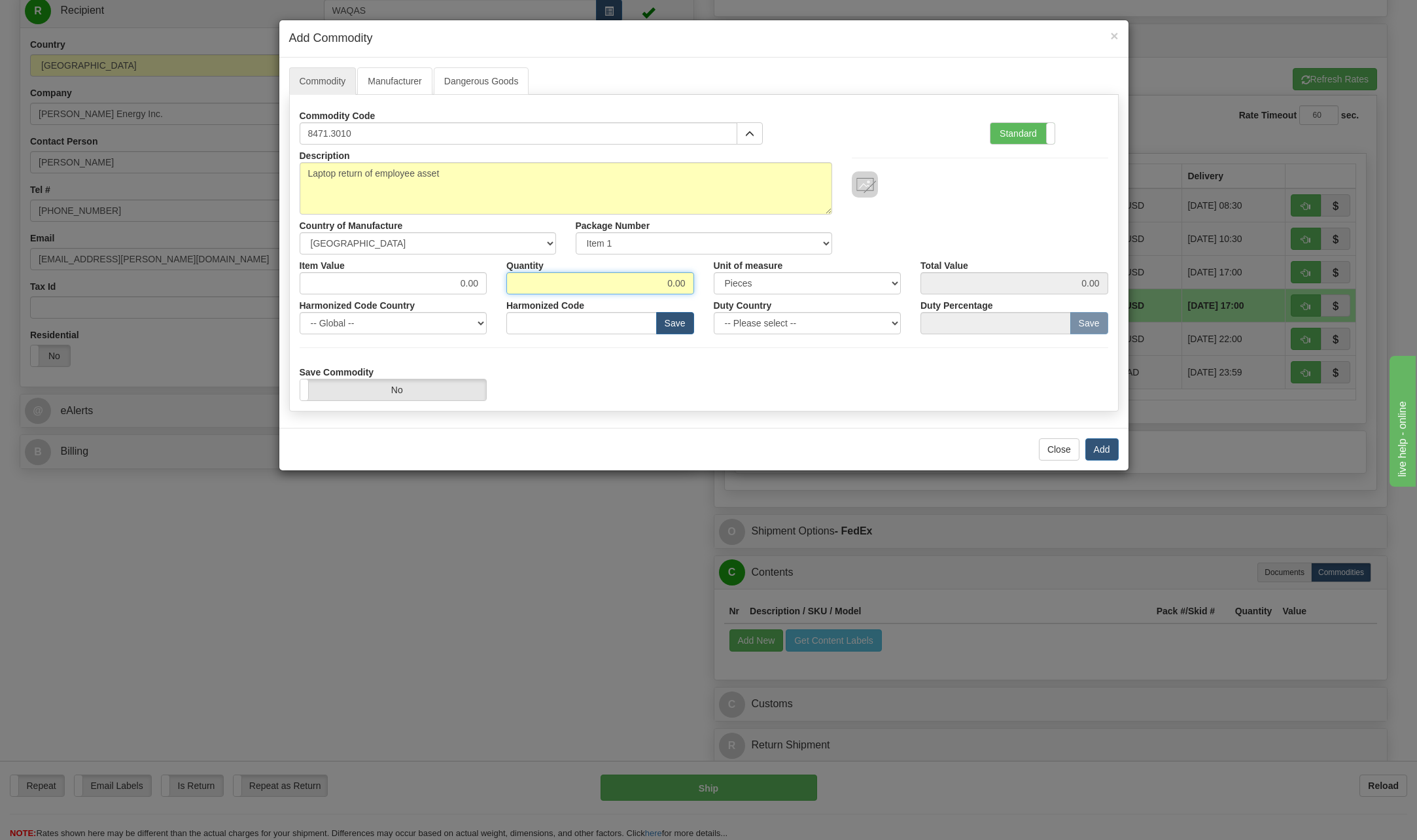
drag, startPoint x: 662, startPoint y: 278, endPoint x: 754, endPoint y: 280, distance: 92.0
click at [766, 281] on div "Item Value 0.00 Quantity 0.00 Unit of measure 3 Thousand Square Inches Adjustme…" at bounding box center [704, 274] width 828 height 40
type input "1"
drag, startPoint x: 457, startPoint y: 280, endPoint x: 570, endPoint y: 284, distance: 113.1
click at [569, 284] on div "Item Value 0.00 Quantity 1 Unit of measure 3 Thousand Square Inches Adjustments…" at bounding box center [704, 274] width 828 height 40
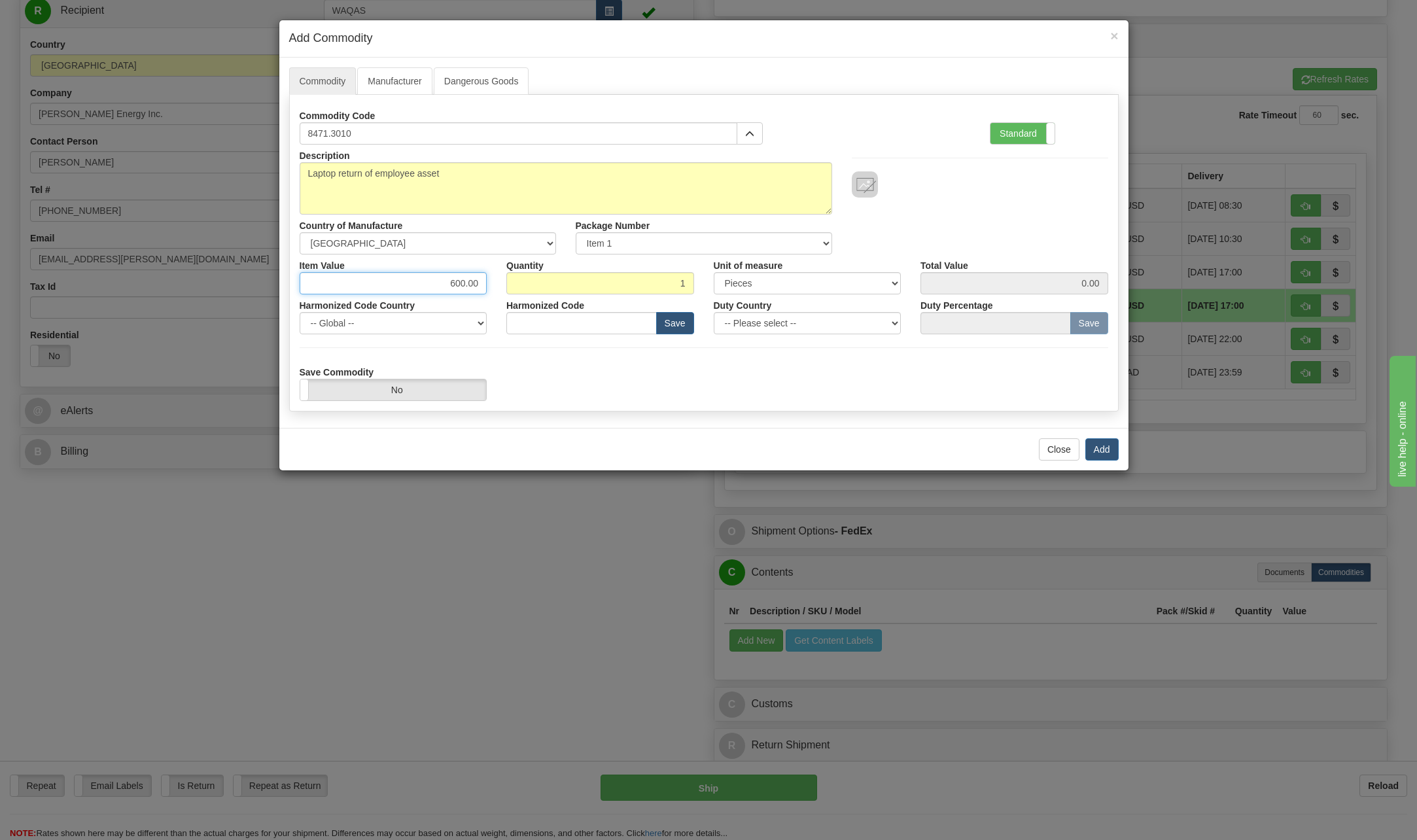
type input "600.00"
click at [876, 245] on div "Description Laptop return of employee asset Country of Manufacture -- Unknown -…" at bounding box center [704, 199] width 828 height 110
click at [899, 321] on select "-- Please select -- [GEOGRAPHIC_DATA] [GEOGRAPHIC_DATA] [GEOGRAPHIC_DATA] [GEOG…" at bounding box center [808, 323] width 188 height 22
select select "US"
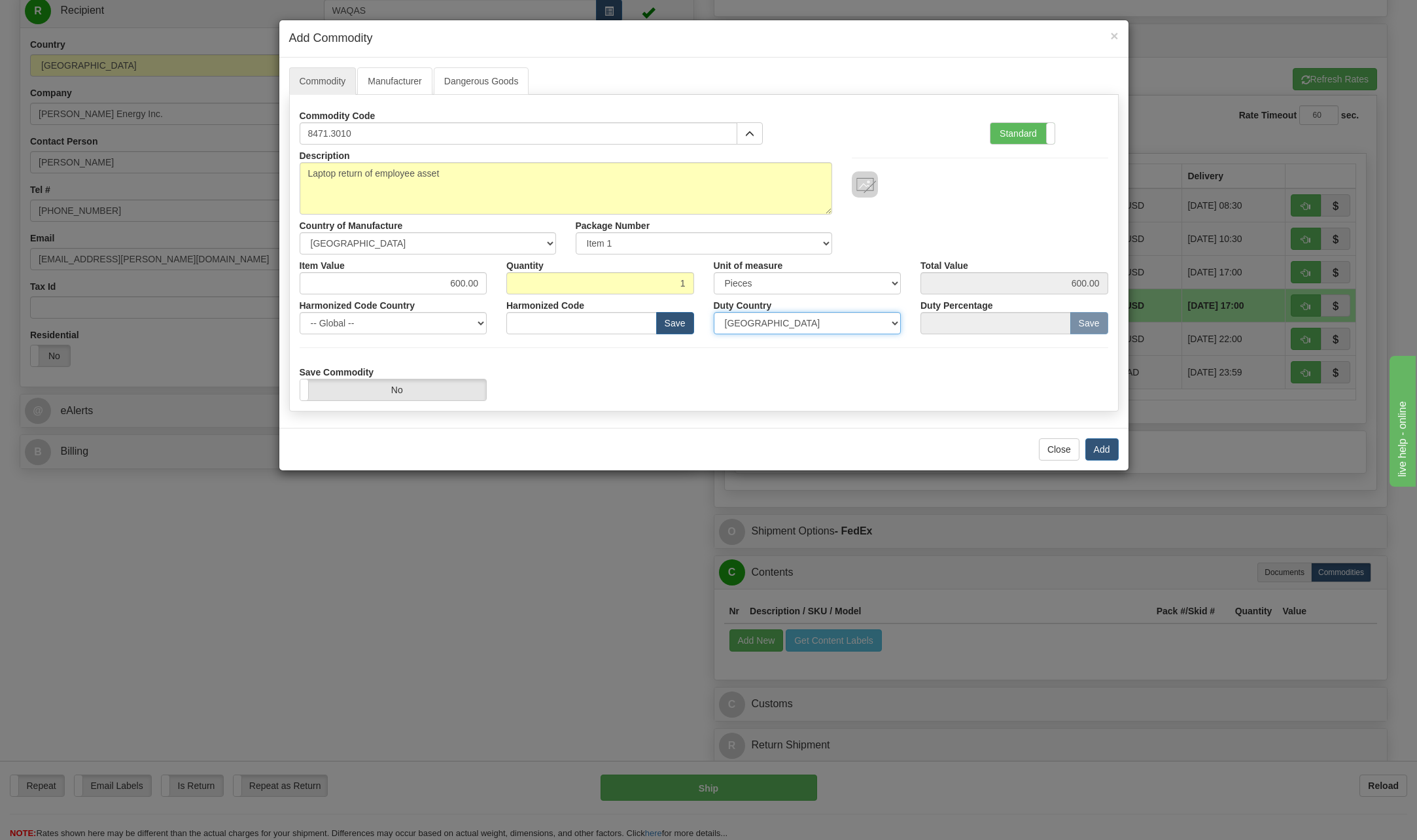
click at [714, 312] on select "-- Please select -- [GEOGRAPHIC_DATA] [GEOGRAPHIC_DATA] [GEOGRAPHIC_DATA] [GEOG…" at bounding box center [808, 323] width 188 height 22
click at [1103, 450] on button "Add" at bounding box center [1102, 449] width 33 height 22
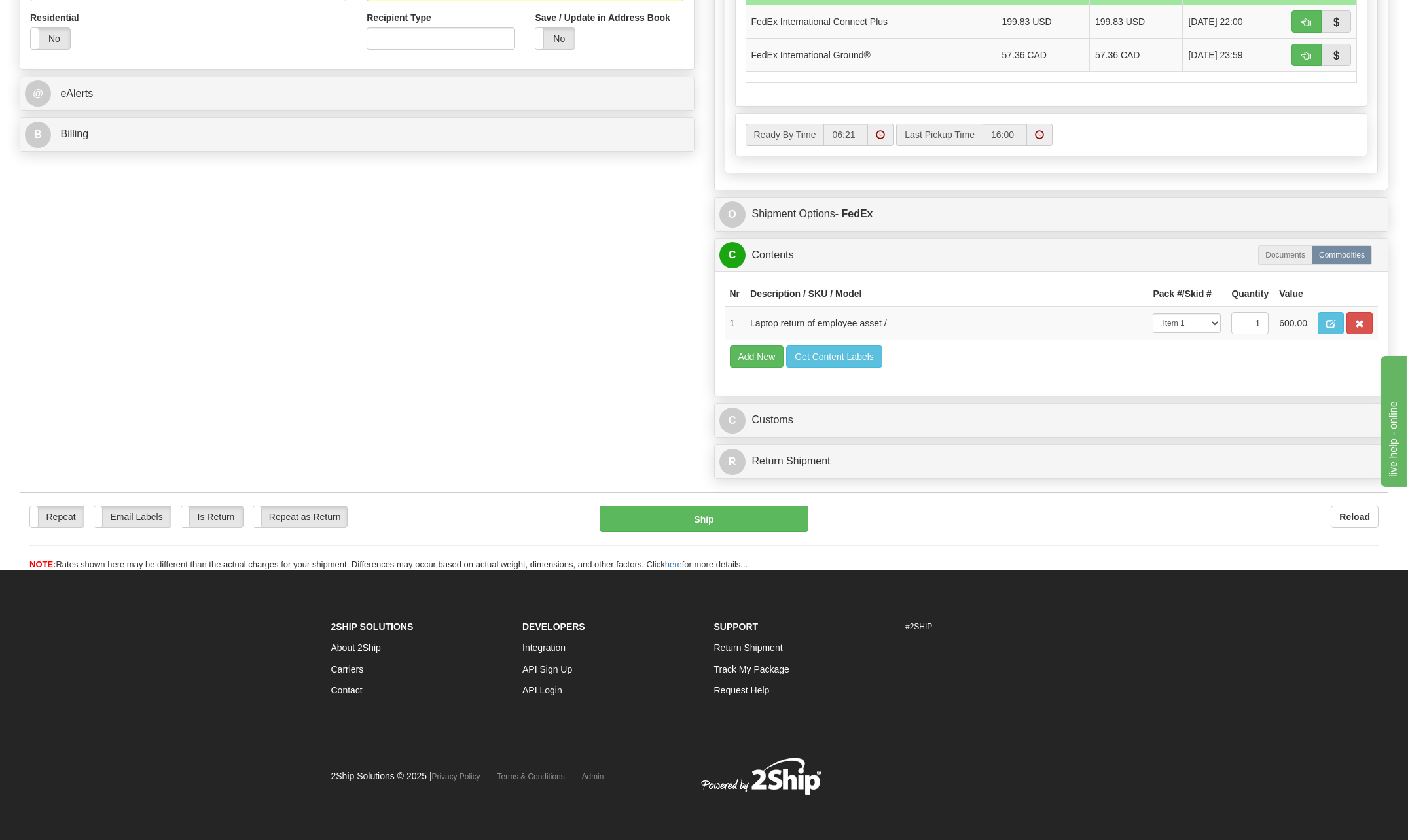
scroll to position [843, 0]
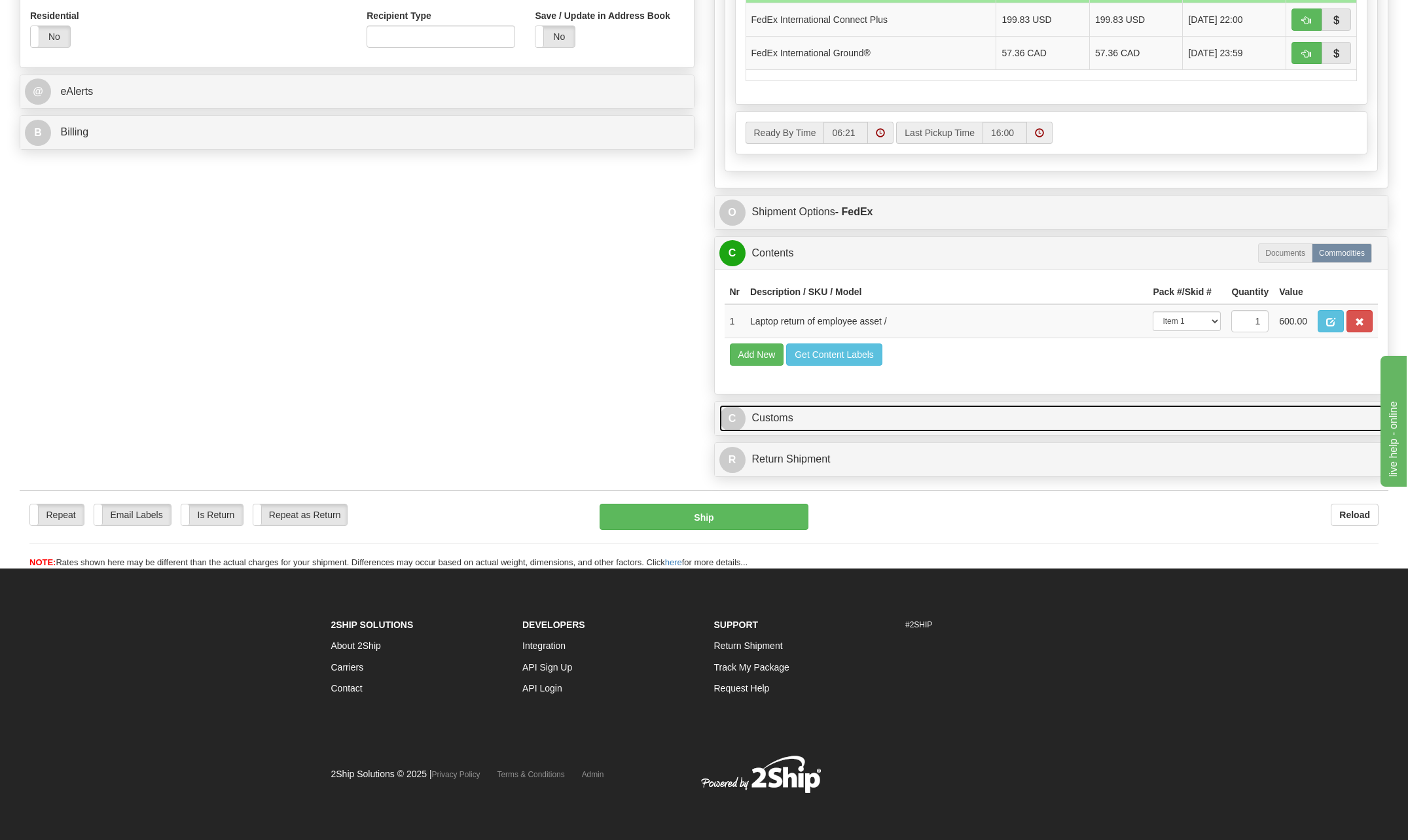
click at [729, 418] on span "C" at bounding box center [732, 418] width 26 height 26
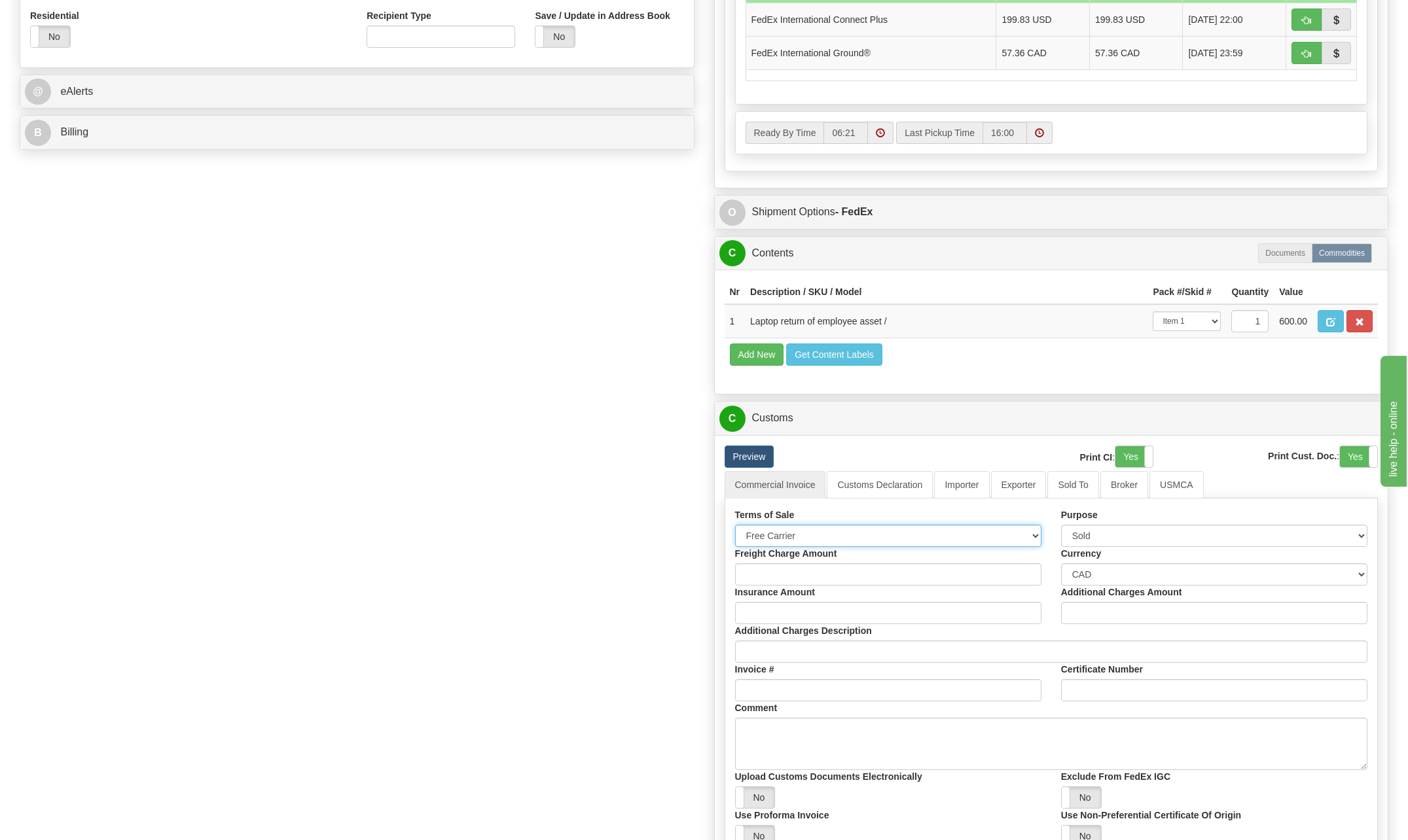
click at [1037, 535] on select "Free Carrier Free On Board Ex Works Delivered Duty Unpaid Delivered Duty Paid C…" at bounding box center [888, 536] width 306 height 22
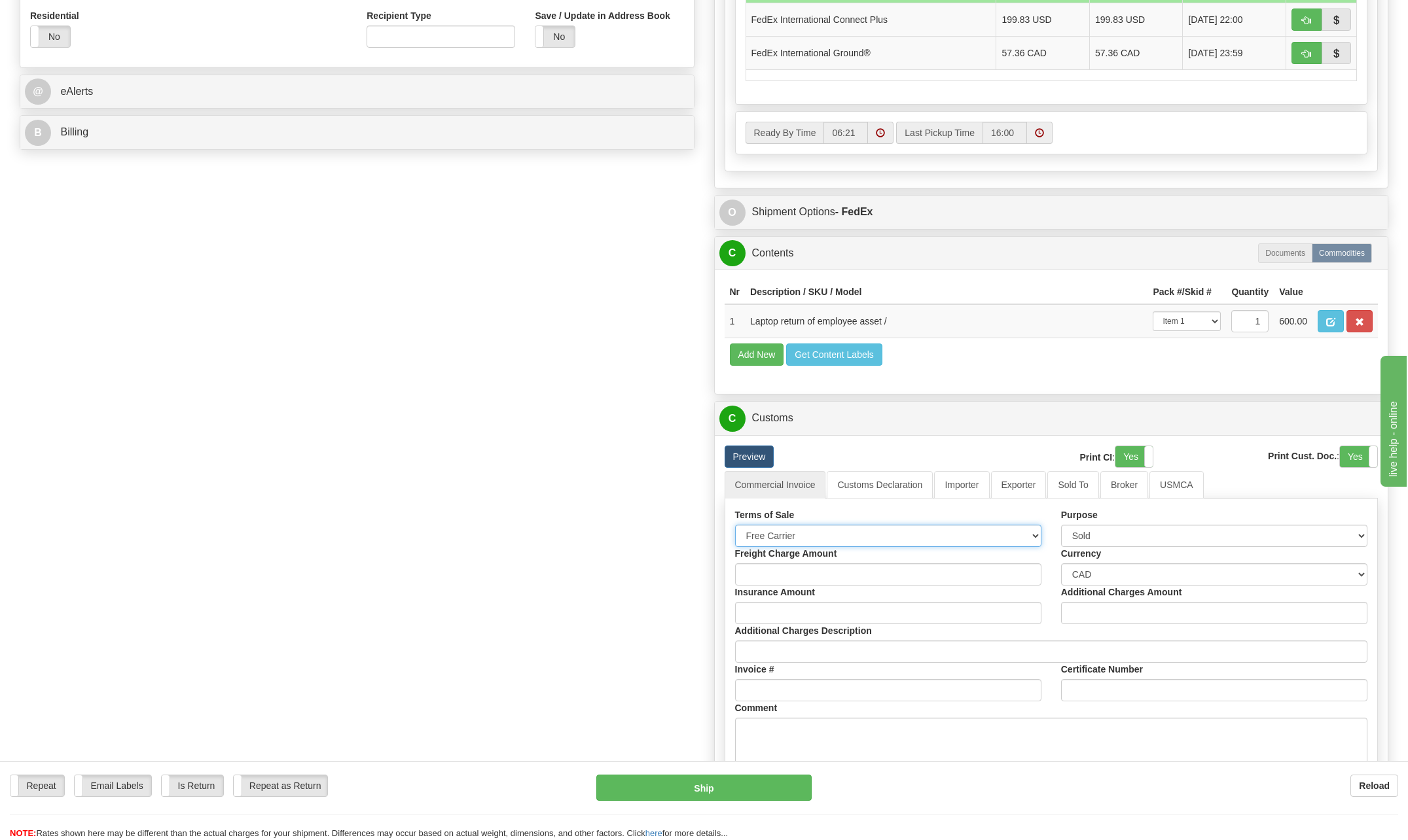
select select "6"
click at [735, 525] on select "Free Carrier Free On Board Ex Works Delivered Duty Unpaid Delivered Duty Paid C…" at bounding box center [888, 536] width 306 height 22
click at [1361, 532] on select "Sold Not Sold Gift Sample Repair and Return Personal Effects Merchandise Danger…" at bounding box center [1214, 536] width 306 height 22
select select "2"
click at [1061, 525] on select "Sold Not Sold Gift Sample Repair and Return Personal Effects Merchandise Danger…" at bounding box center [1214, 536] width 306 height 22
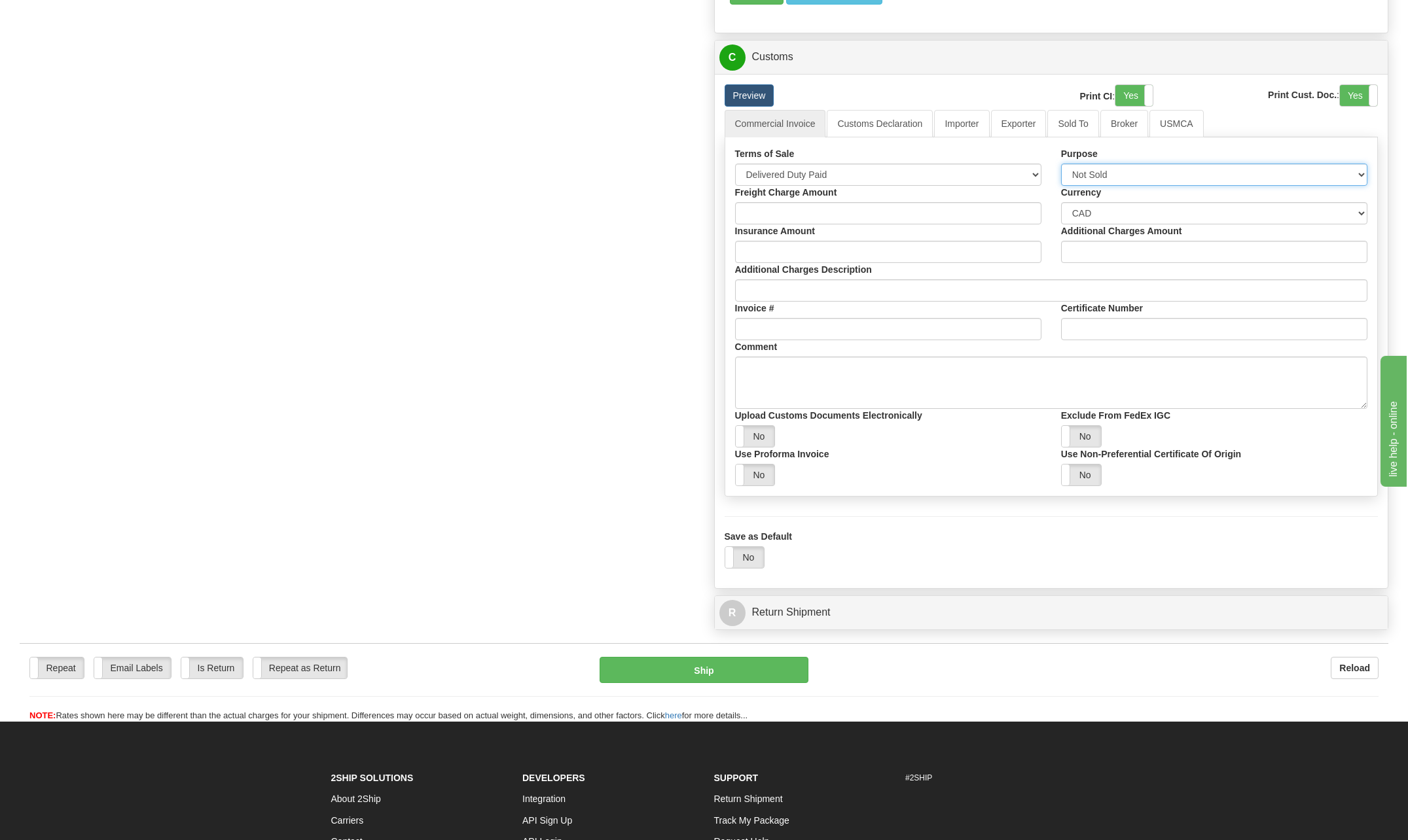
scroll to position [1235, 0]
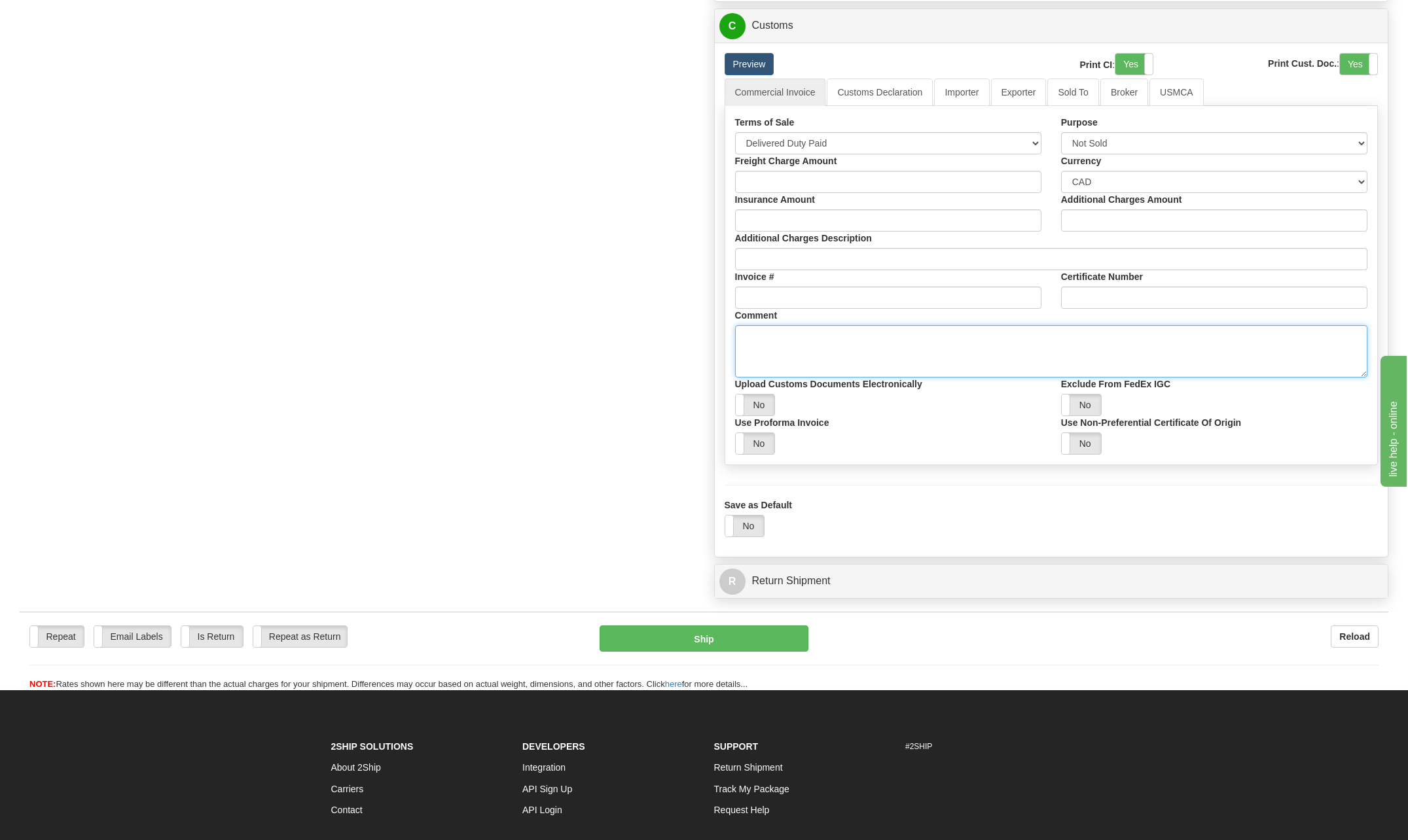
click at [823, 342] on textarea "Comment" at bounding box center [1052, 351] width 633 height 52
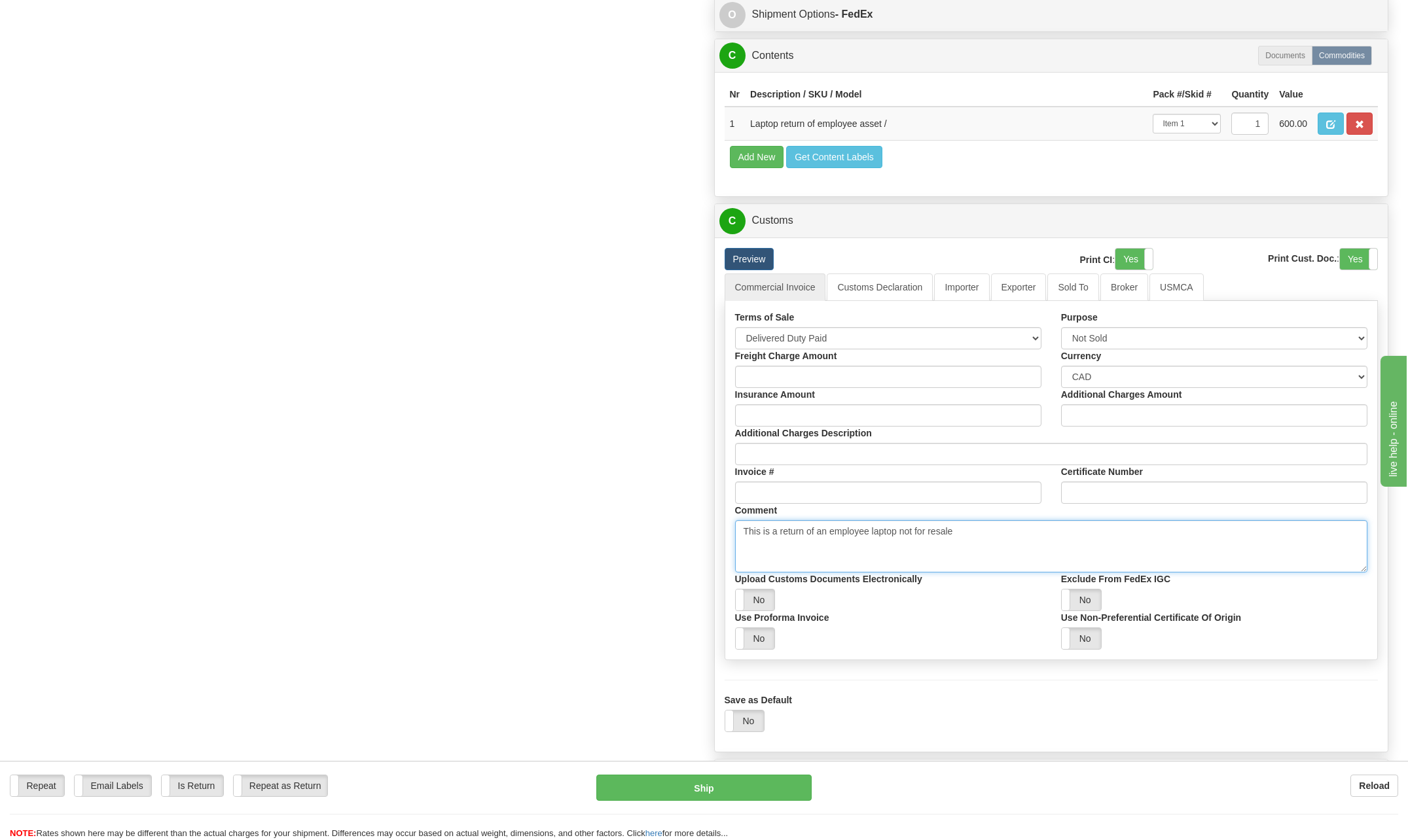
scroll to position [1039, 0]
type textarea "This is a return of an employee laptop not for resale"
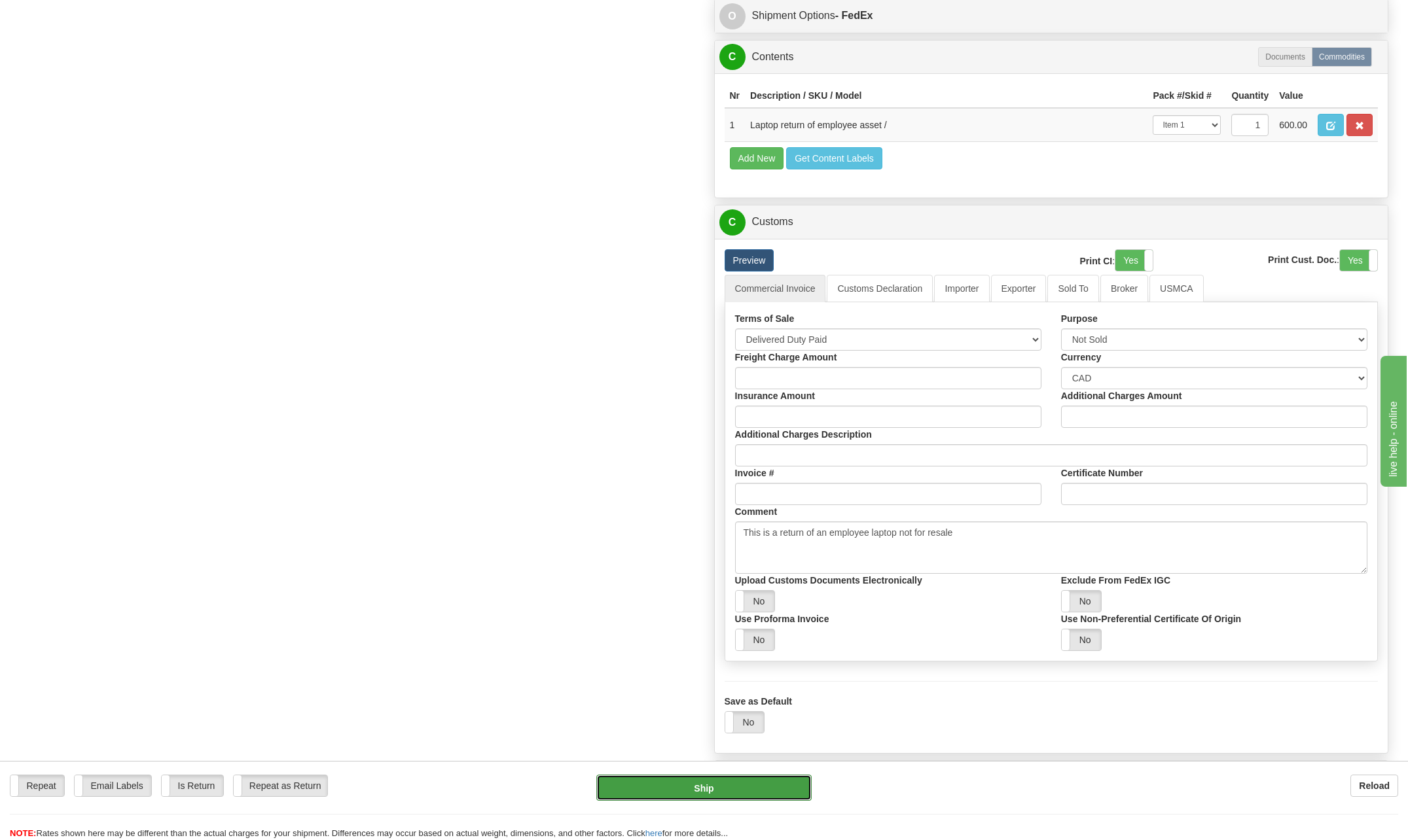
click at [759, 791] on button "Ship" at bounding box center [704, 788] width 215 height 26
type input "03"
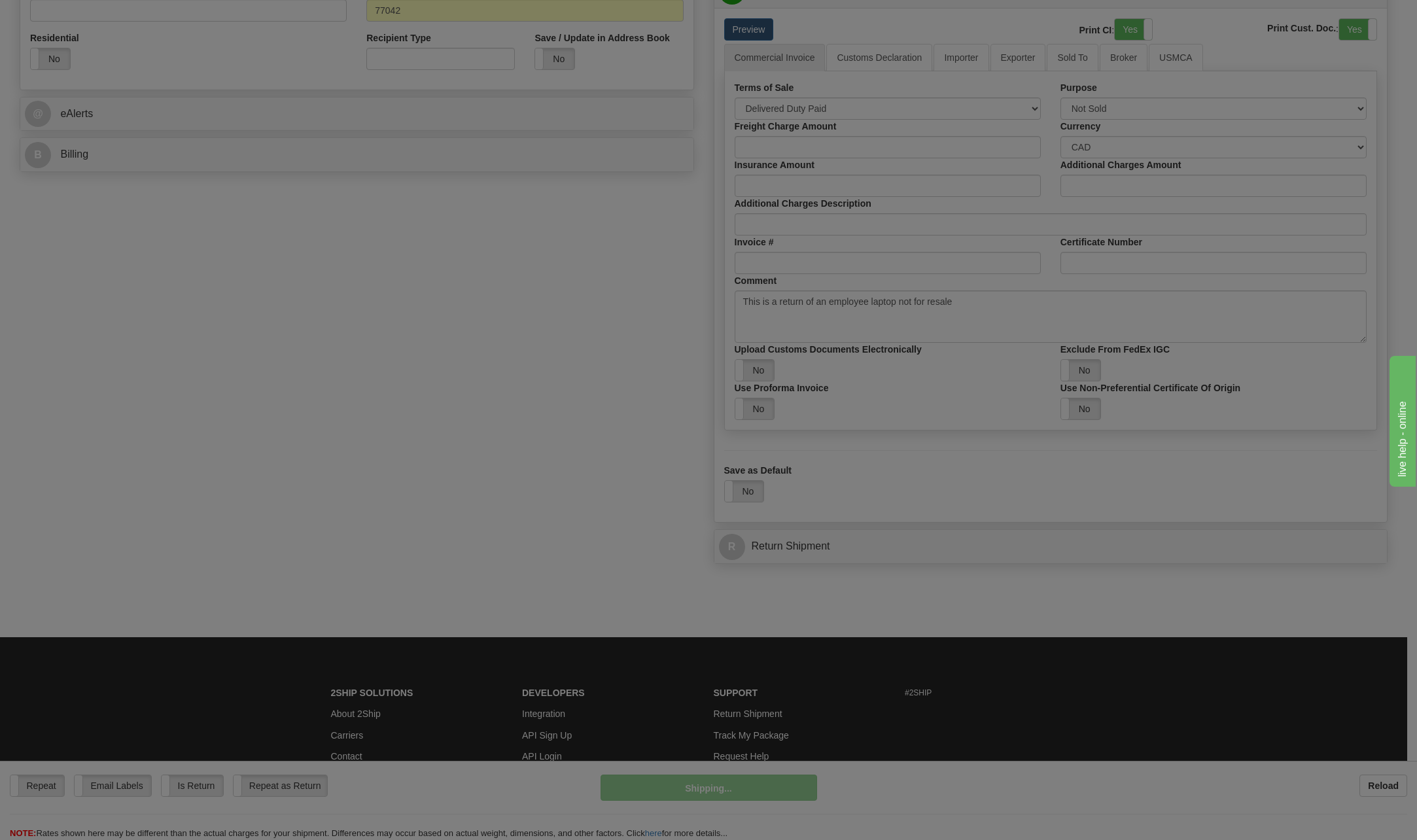
scroll to position [589, 0]
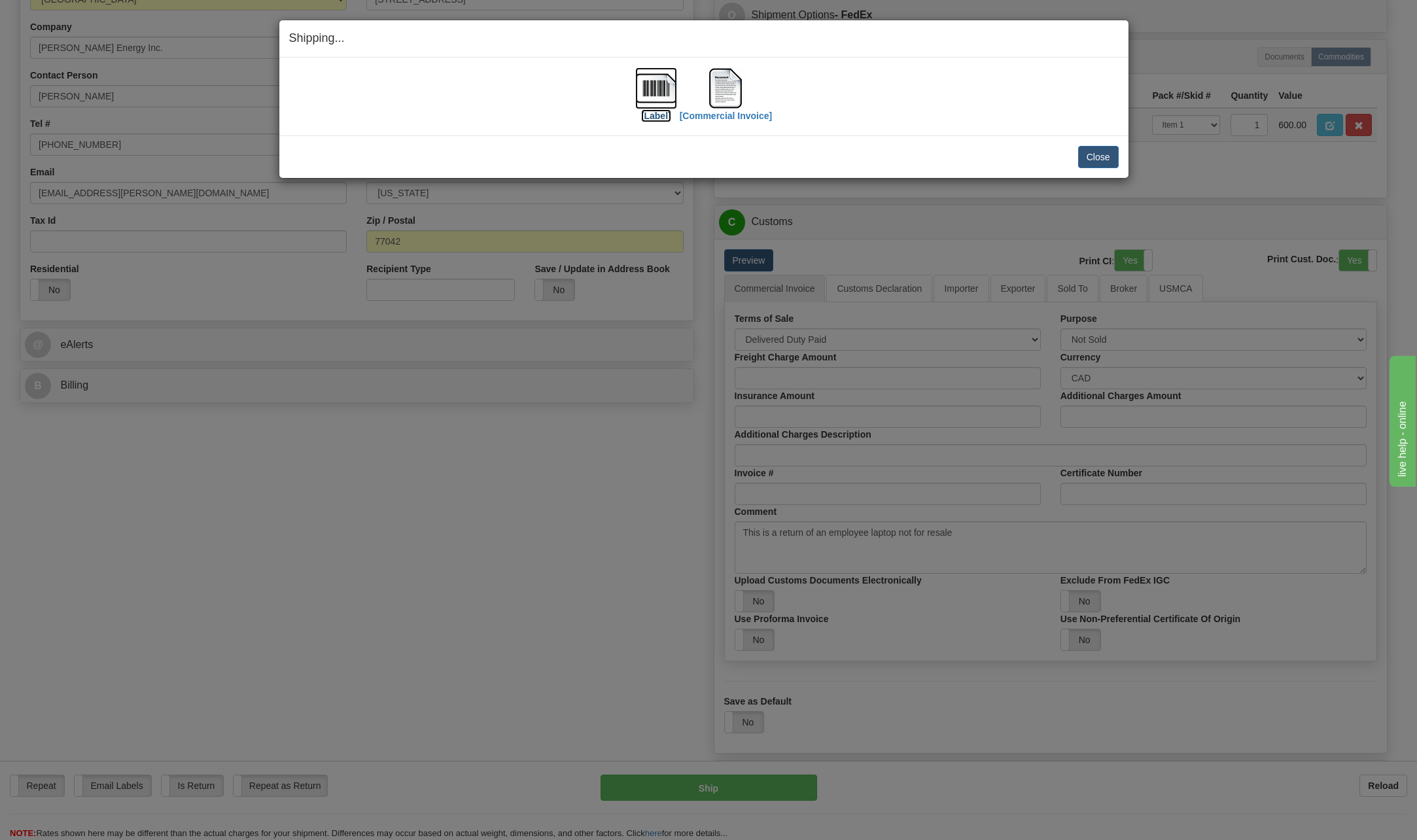
click at [661, 93] on img at bounding box center [656, 88] width 42 height 42
click at [727, 91] on img at bounding box center [725, 88] width 42 height 42
